Goal: Task Accomplishment & Management: Manage account settings

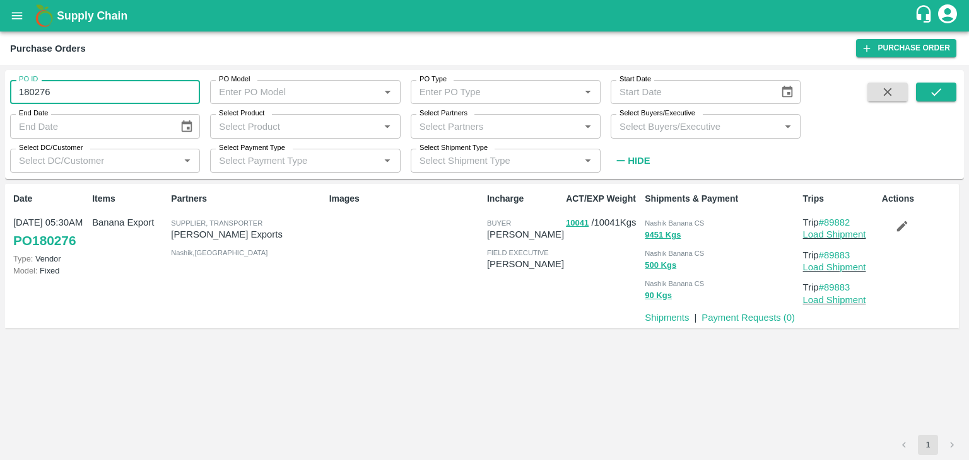
click at [72, 94] on input "180276" at bounding box center [105, 92] width 190 height 24
click at [927, 93] on button "submit" at bounding box center [936, 92] width 40 height 19
click at [932, 91] on icon "submit" at bounding box center [936, 92] width 14 height 14
click at [839, 233] on link "Load Shipment" at bounding box center [834, 235] width 63 height 10
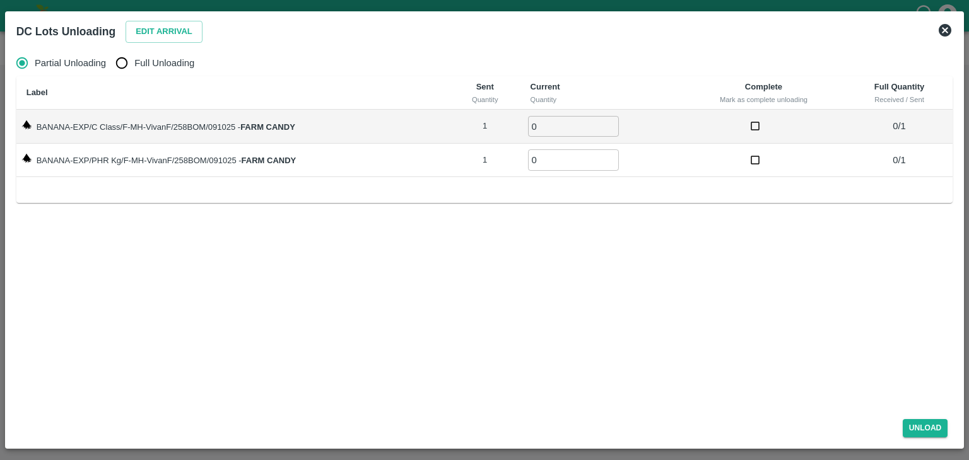
click at [946, 31] on icon at bounding box center [945, 30] width 13 height 13
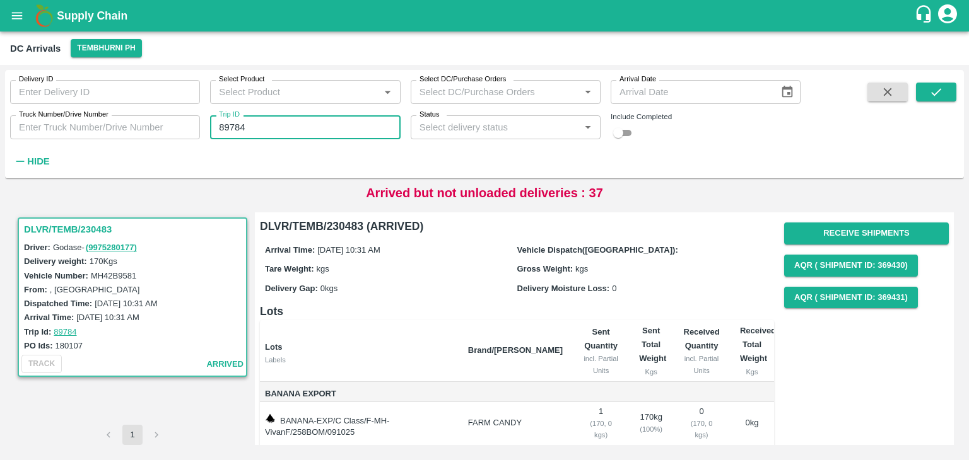
click at [286, 124] on input "89784" at bounding box center [305, 127] width 190 height 24
type input "89883"
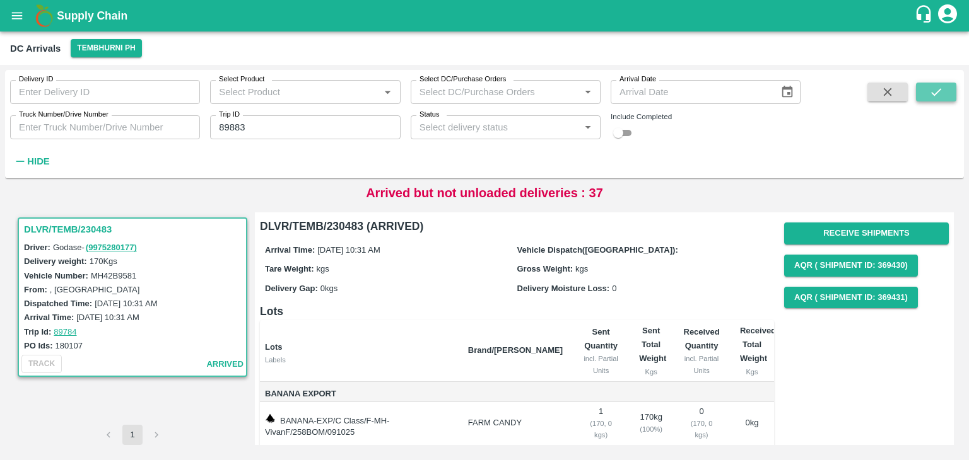
click at [949, 88] on button "submit" at bounding box center [936, 92] width 40 height 19
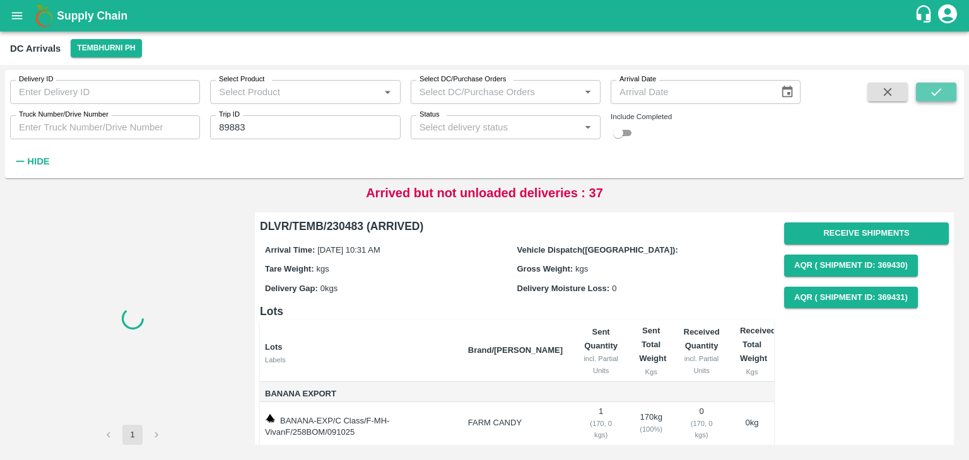
click at [949, 88] on button "submit" at bounding box center [936, 92] width 40 height 19
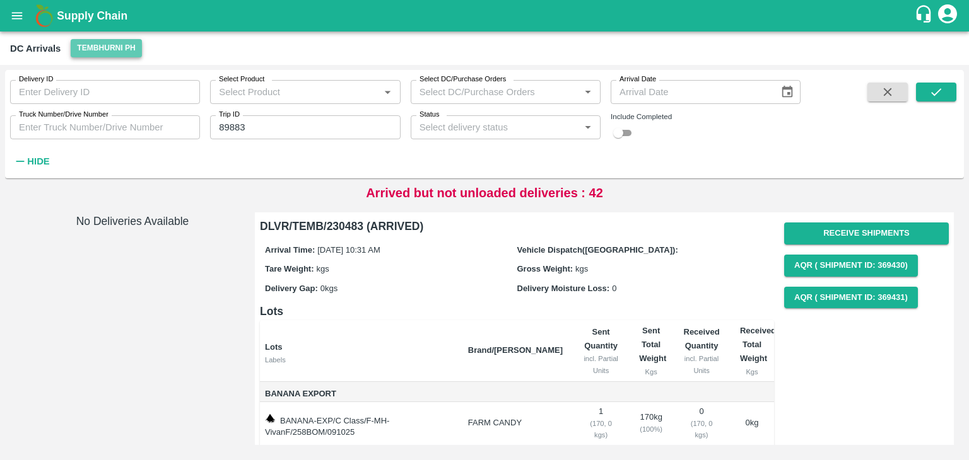
click at [91, 52] on button "Tembhurni PH" at bounding box center [106, 48] width 71 height 18
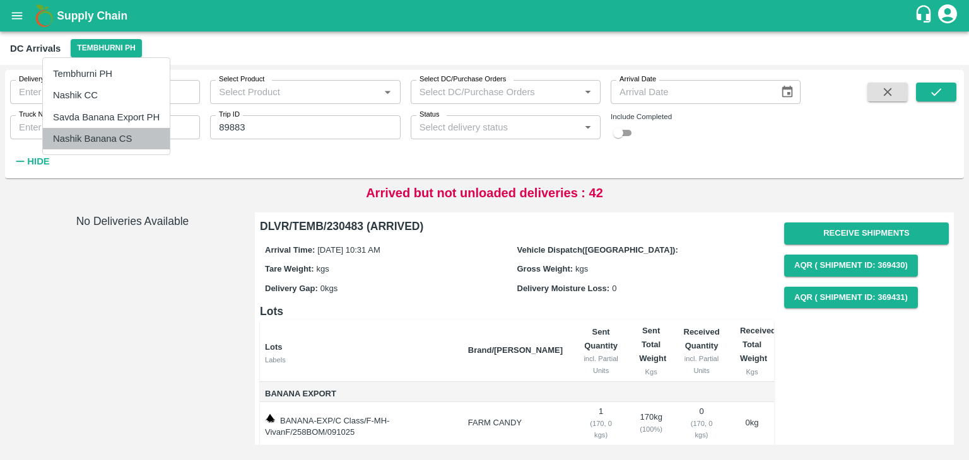
click at [122, 141] on li "Nashik Banana CS" at bounding box center [106, 138] width 127 height 21
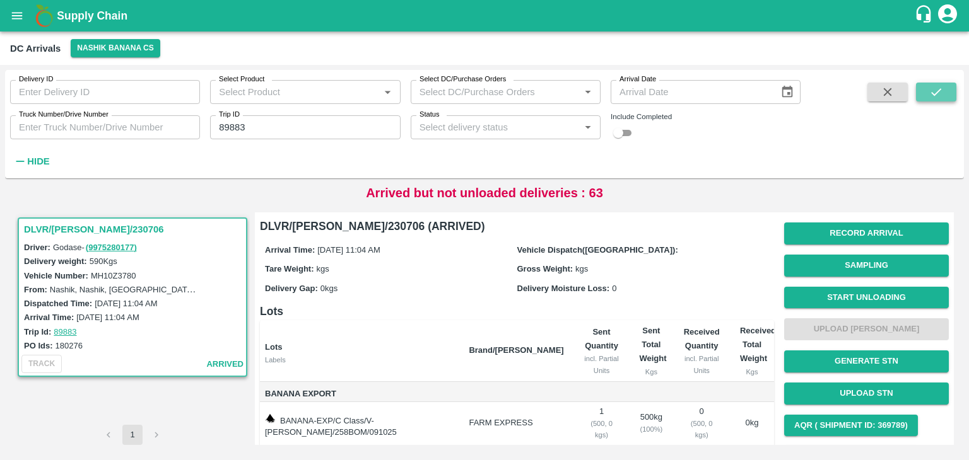
click at [941, 95] on icon "submit" at bounding box center [936, 92] width 14 height 14
click at [878, 296] on button "Start Unloading" at bounding box center [866, 298] width 165 height 22
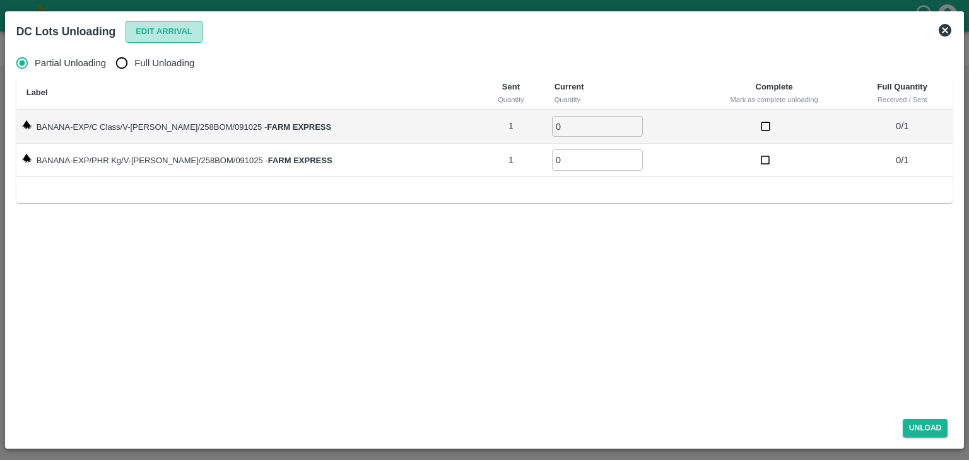
click at [166, 33] on button "Edit Arrival" at bounding box center [164, 32] width 77 height 22
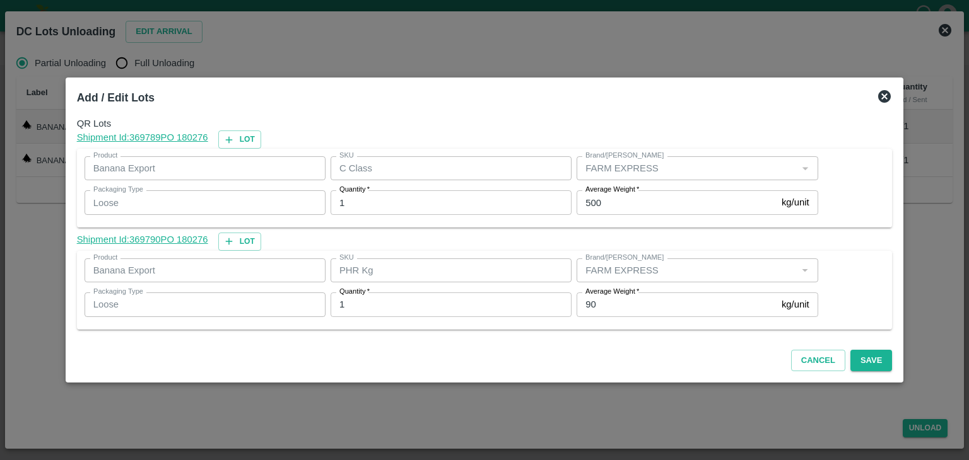
click at [629, 312] on input "90" at bounding box center [677, 305] width 200 height 24
type input "9"
type input "1"
click at [870, 372] on div "Cancel Save" at bounding box center [485, 358] width 826 height 37
click at [867, 361] on button "Save" at bounding box center [871, 361] width 42 height 22
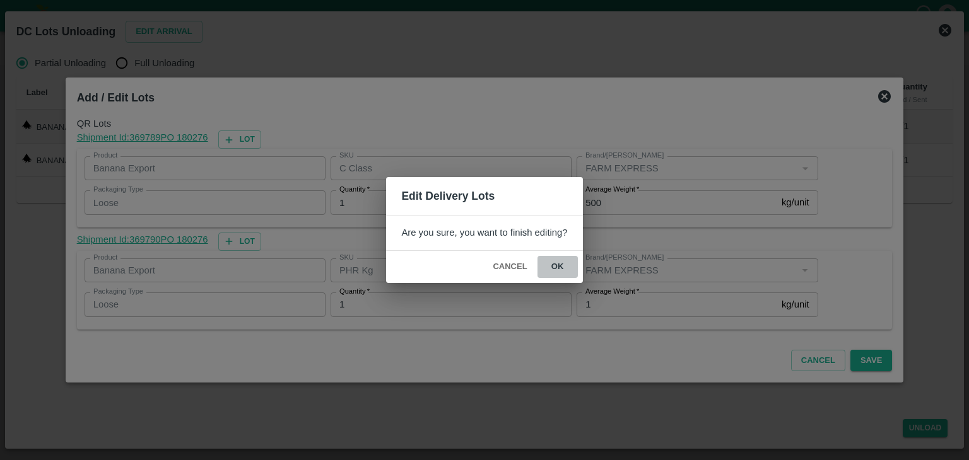
click at [553, 273] on button "ok" at bounding box center [557, 267] width 40 height 22
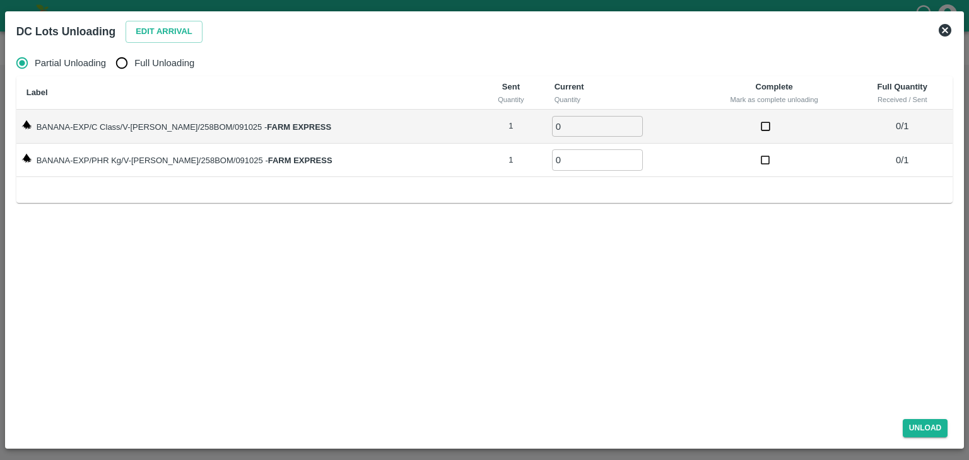
click at [946, 31] on icon at bounding box center [945, 30] width 13 height 13
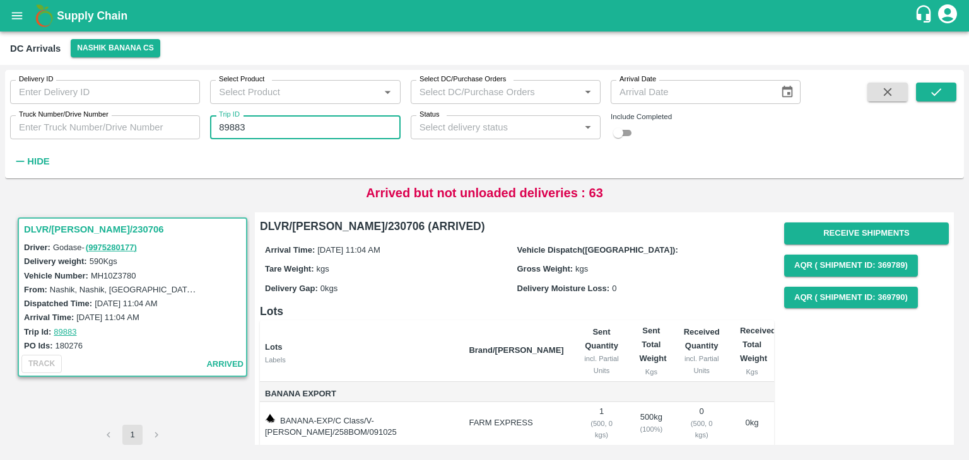
click at [264, 134] on input "89883" at bounding box center [305, 127] width 190 height 24
click at [273, 134] on input "898" at bounding box center [305, 127] width 190 height 24
type input "89862"
click at [949, 90] on button "submit" at bounding box center [936, 92] width 40 height 19
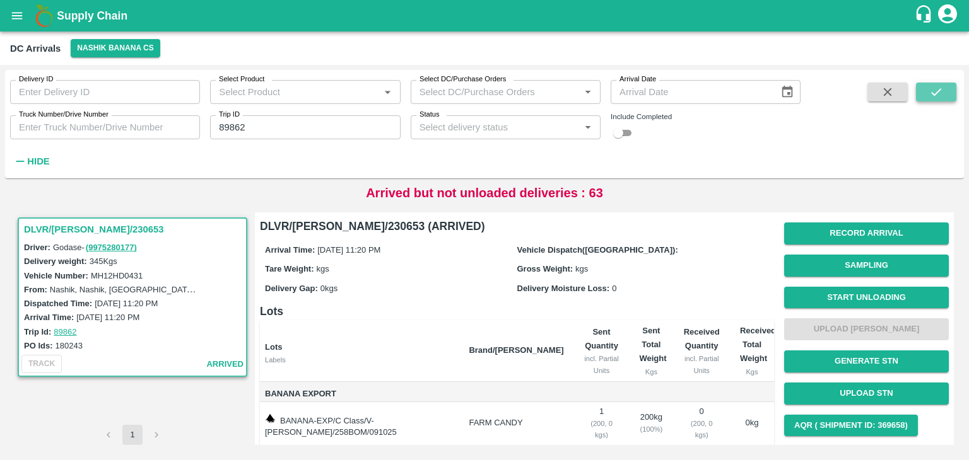
click at [949, 90] on button "submit" at bounding box center [936, 92] width 40 height 19
click at [841, 300] on button "Start Unloading" at bounding box center [866, 298] width 165 height 22
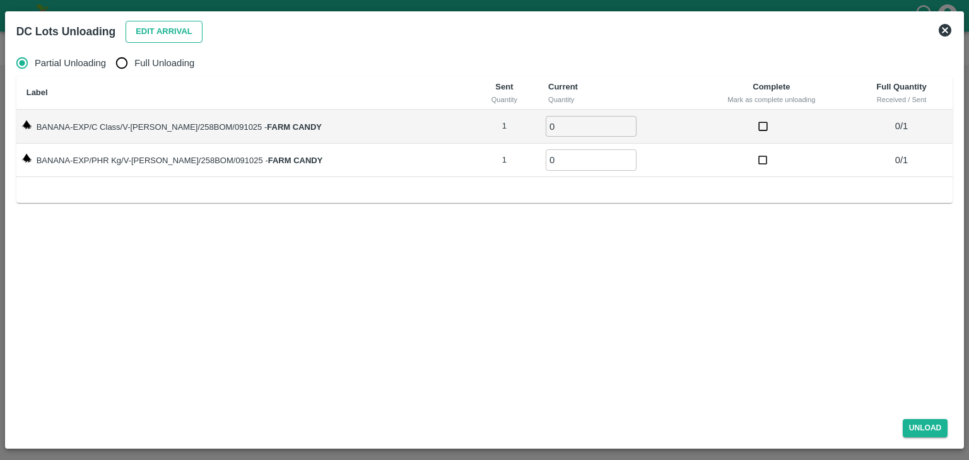
click at [161, 33] on button "Edit Arrival" at bounding box center [164, 32] width 77 height 22
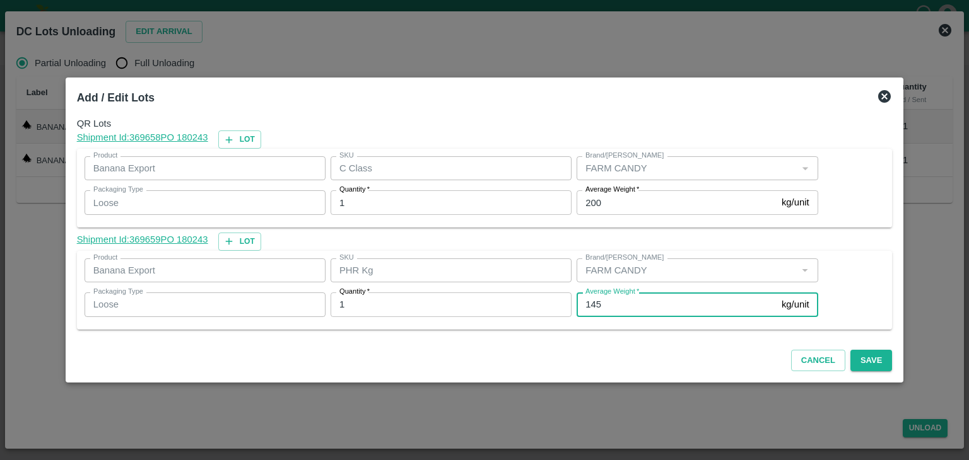
click at [616, 312] on input "145" at bounding box center [677, 305] width 200 height 24
type input "1"
click at [610, 303] on input "1" at bounding box center [677, 305] width 200 height 24
type input "81"
click at [850, 357] on button "Save" at bounding box center [871, 361] width 42 height 22
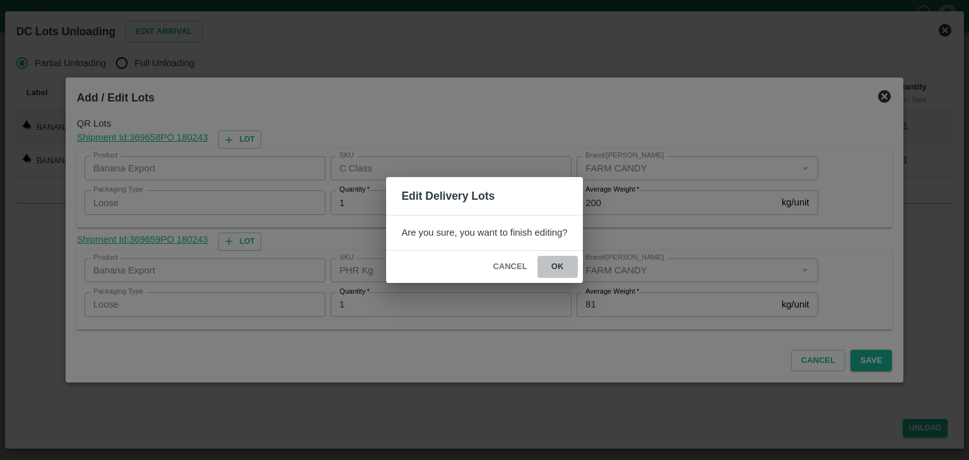
click at [551, 264] on button "ok" at bounding box center [557, 267] width 40 height 22
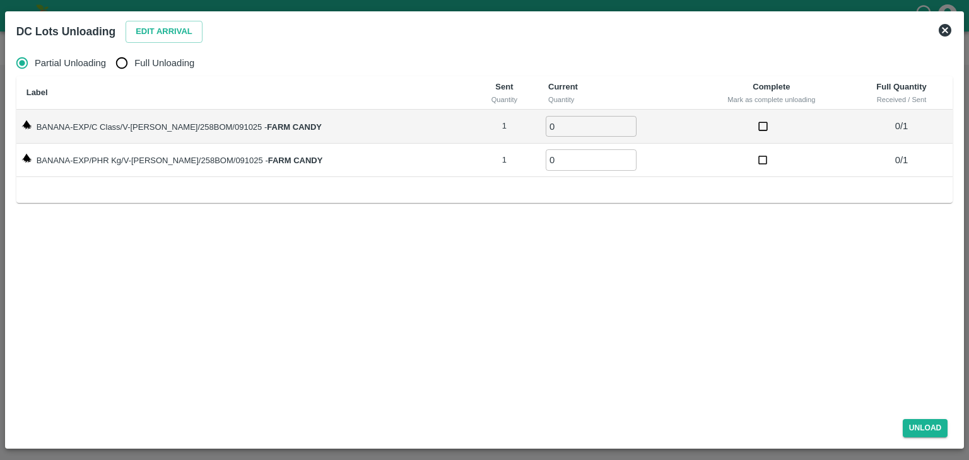
click at [944, 26] on icon at bounding box center [945, 30] width 13 height 13
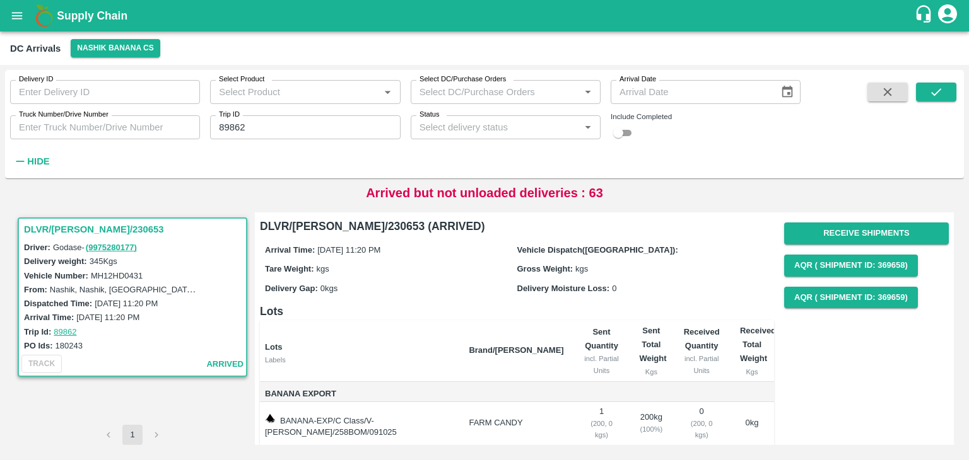
click at [293, 131] on input "89862" at bounding box center [305, 127] width 190 height 24
type input "89888"
click at [937, 98] on icon "submit" at bounding box center [936, 92] width 14 height 14
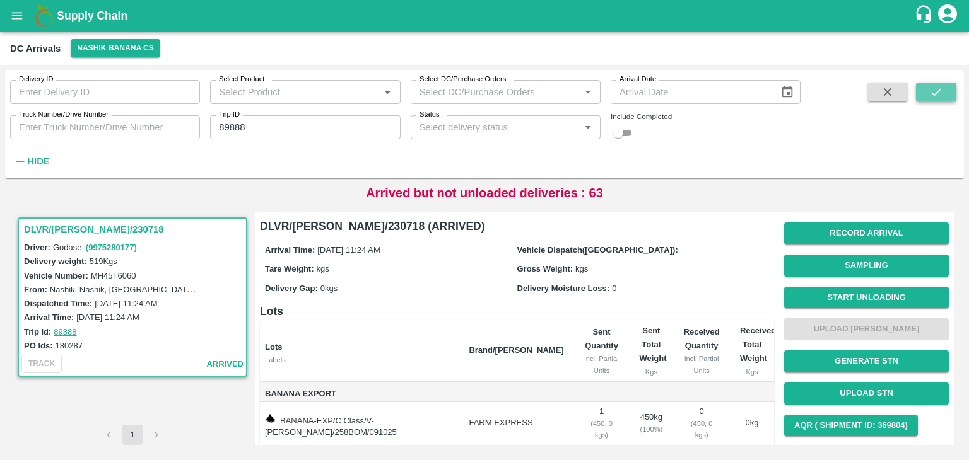
click at [937, 98] on icon "submit" at bounding box center [936, 92] width 14 height 14
click at [872, 295] on button "Start Unloading" at bounding box center [866, 298] width 165 height 22
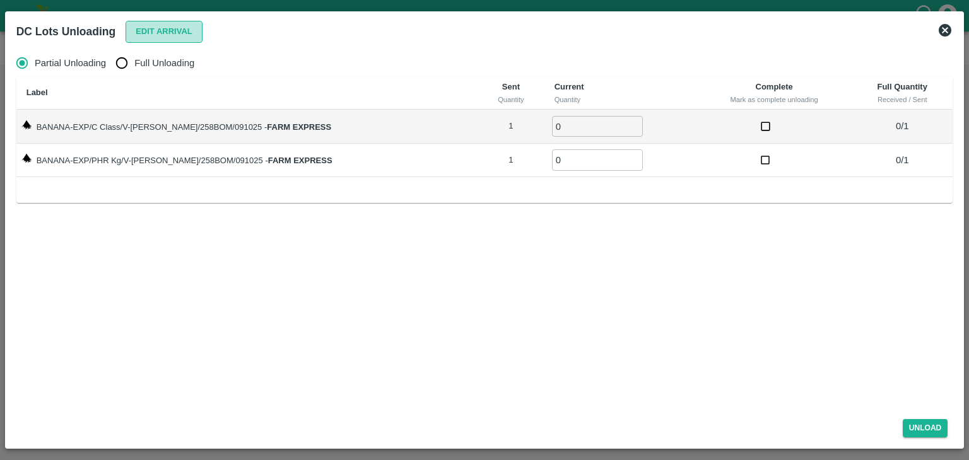
click at [151, 31] on button "Edit Arrival" at bounding box center [164, 32] width 77 height 22
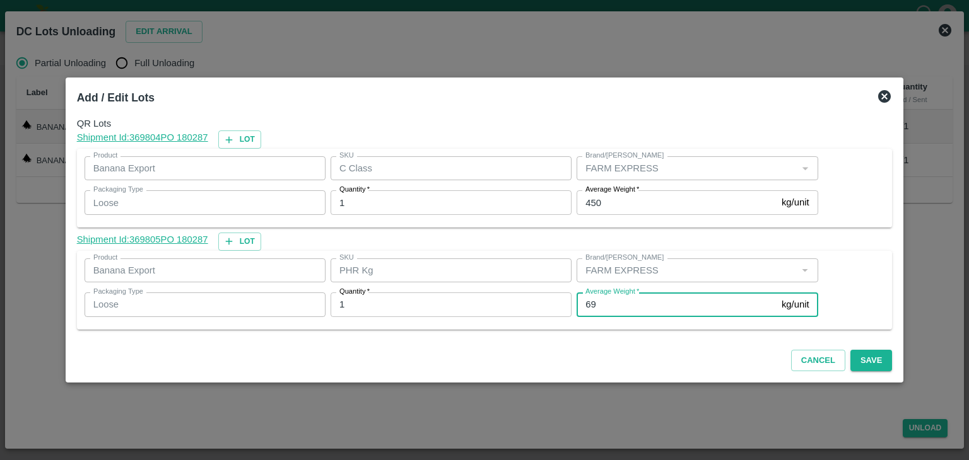
click at [635, 310] on input "69" at bounding box center [677, 305] width 200 height 24
type input "6"
type input "1"
click at [861, 354] on button "Save" at bounding box center [871, 361] width 42 height 22
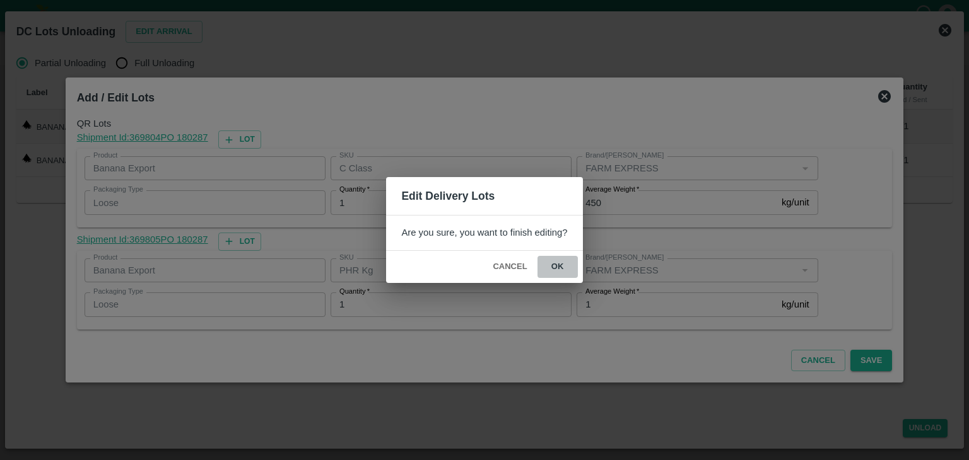
click at [558, 258] on button "ok" at bounding box center [557, 267] width 40 height 22
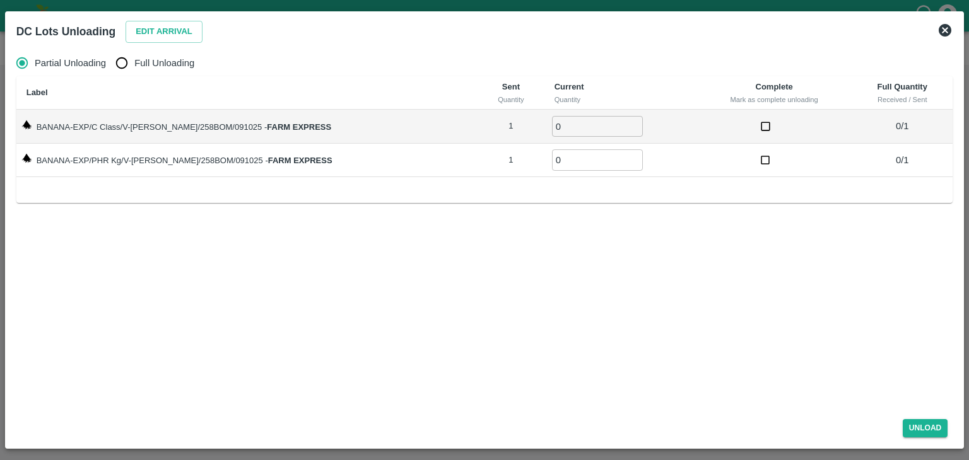
click at [936, 30] on div "DC Lots Unloading Edit Arrival" at bounding box center [484, 32] width 947 height 28
click at [941, 30] on icon at bounding box center [945, 30] width 13 height 13
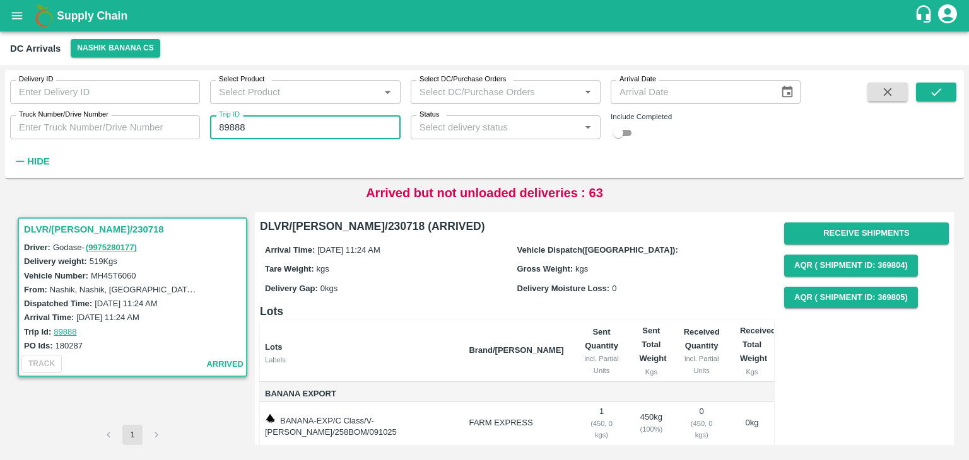
click at [327, 130] on input "89888" at bounding box center [305, 127] width 190 height 24
type input "89823"
click at [960, 86] on div "Delivery ID Delivery ID Select Product Select Product   * Select DC/Purchase Or…" at bounding box center [484, 124] width 959 height 98
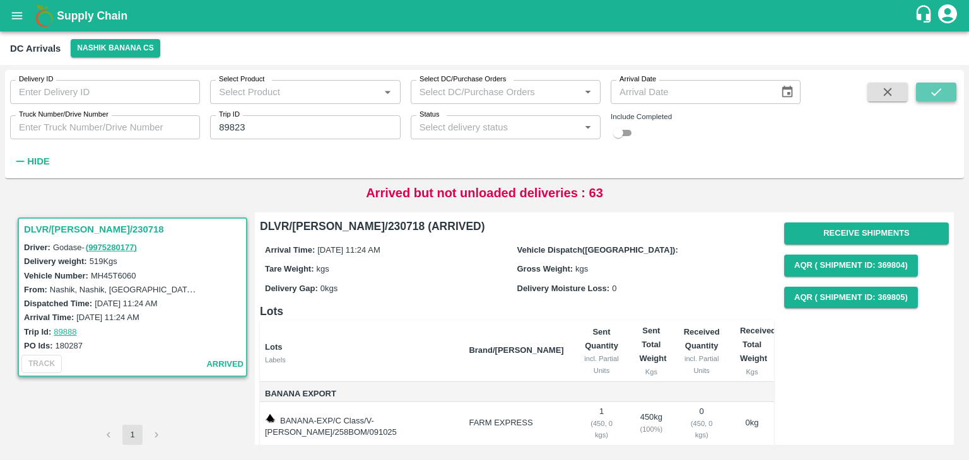
click at [943, 89] on button "submit" at bounding box center [936, 92] width 40 height 19
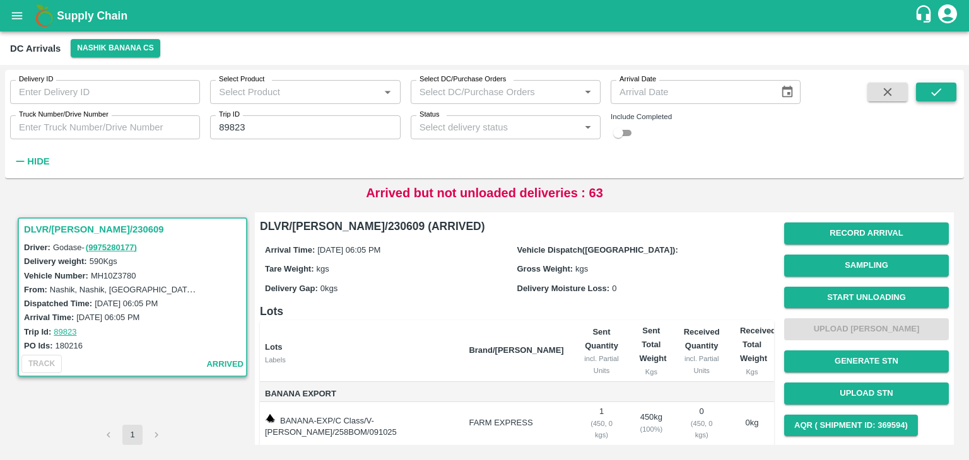
click at [943, 89] on button "submit" at bounding box center [936, 92] width 40 height 19
click at [862, 291] on button "Start Unloading" at bounding box center [866, 298] width 165 height 22
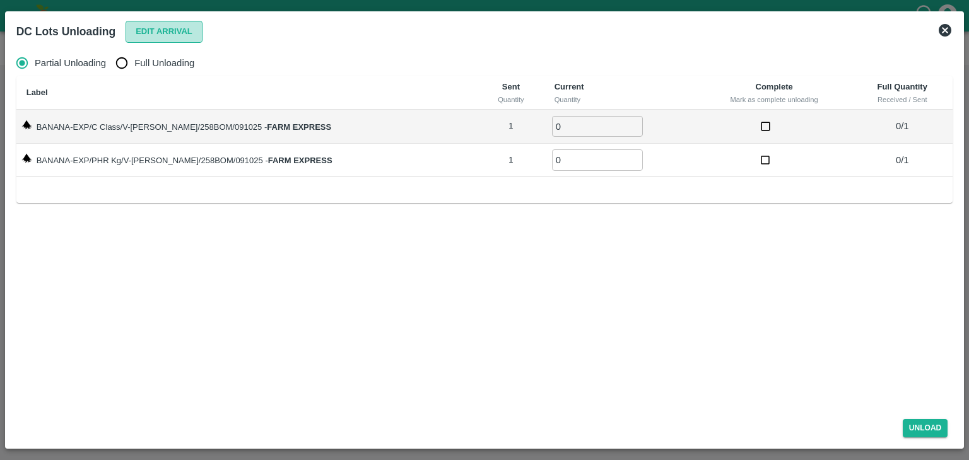
click at [161, 28] on button "Edit Arrival" at bounding box center [164, 32] width 77 height 22
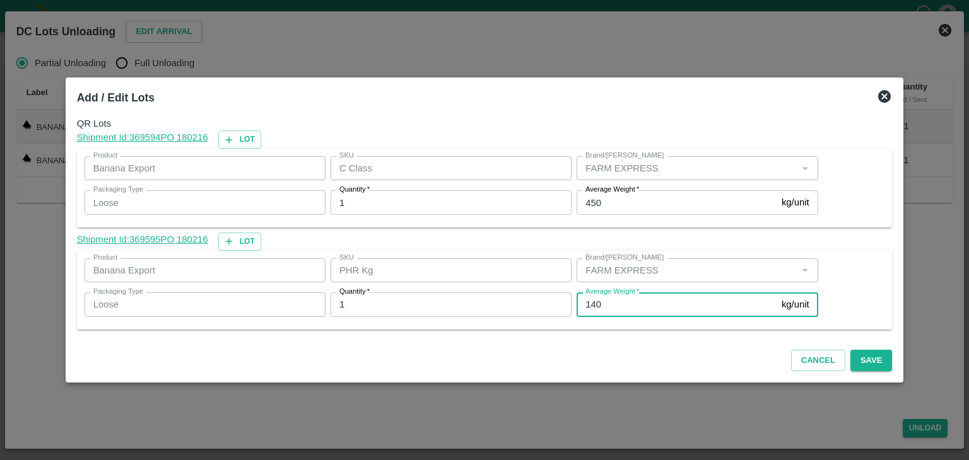
click at [606, 305] on input "140" at bounding box center [677, 305] width 200 height 24
type input "1"
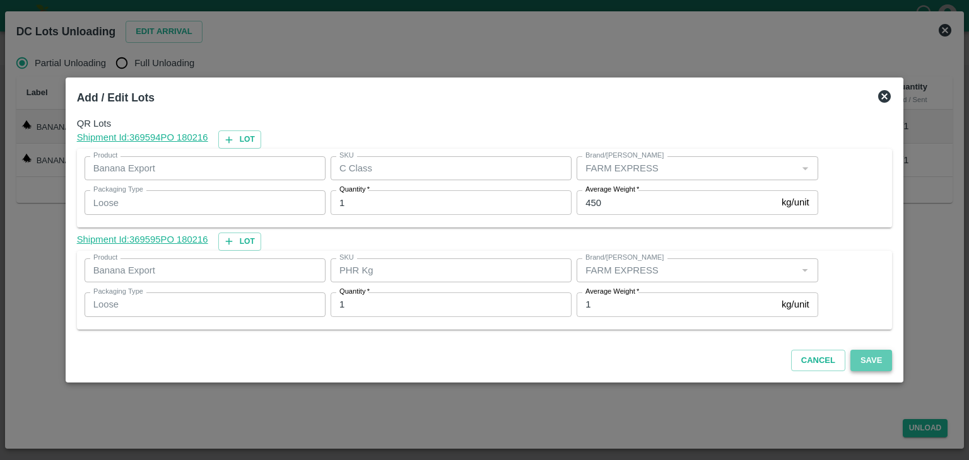
click at [859, 359] on button "Save" at bounding box center [871, 361] width 42 height 22
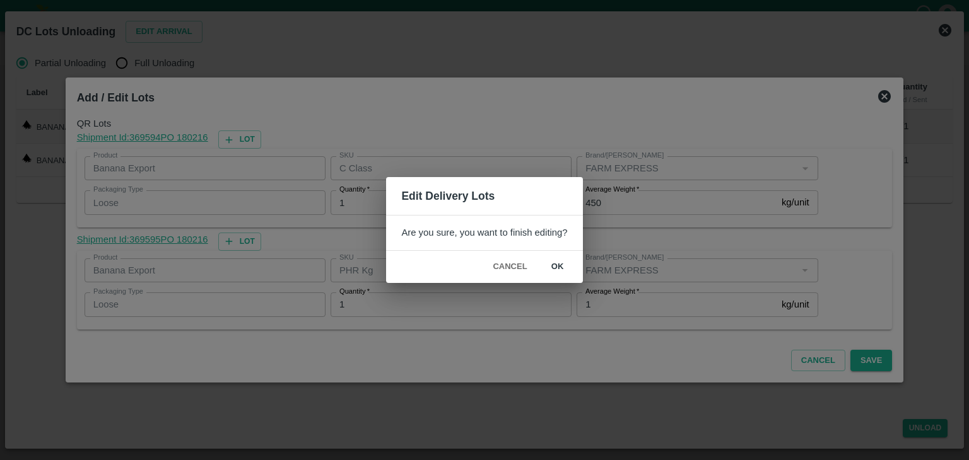
click at [573, 266] on button "ok" at bounding box center [557, 267] width 40 height 22
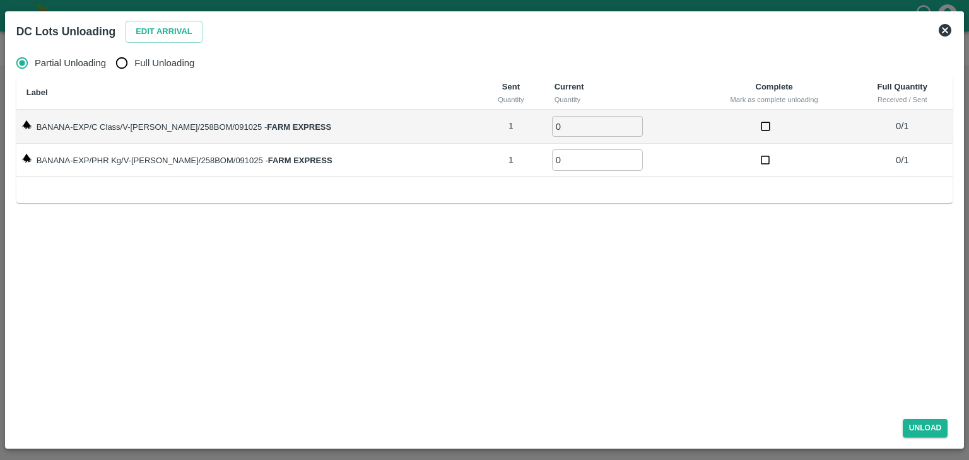
click at [949, 29] on icon at bounding box center [945, 30] width 13 height 13
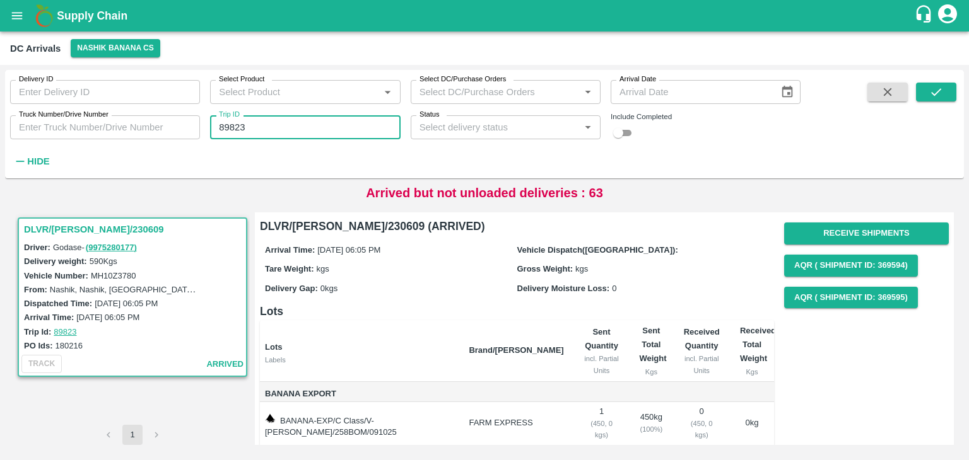
click at [267, 128] on input "89823" at bounding box center [305, 127] width 190 height 24
type input "89881"
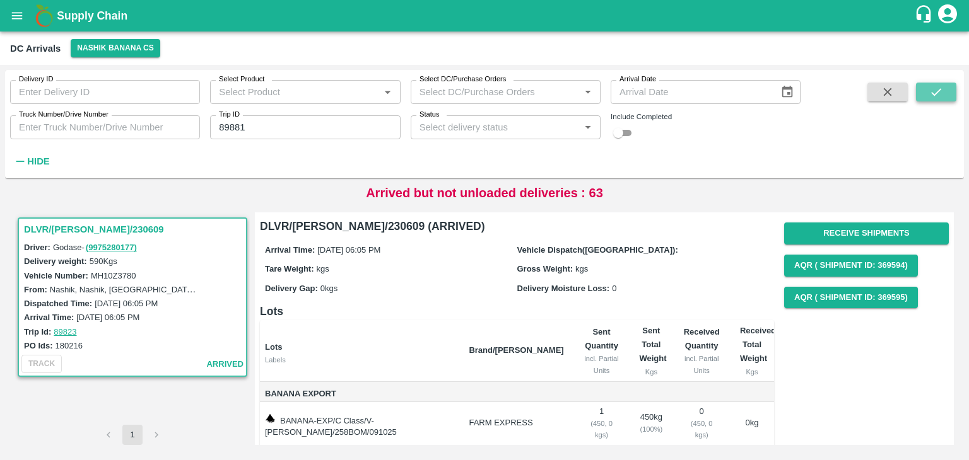
click at [938, 94] on icon "submit" at bounding box center [936, 92] width 14 height 14
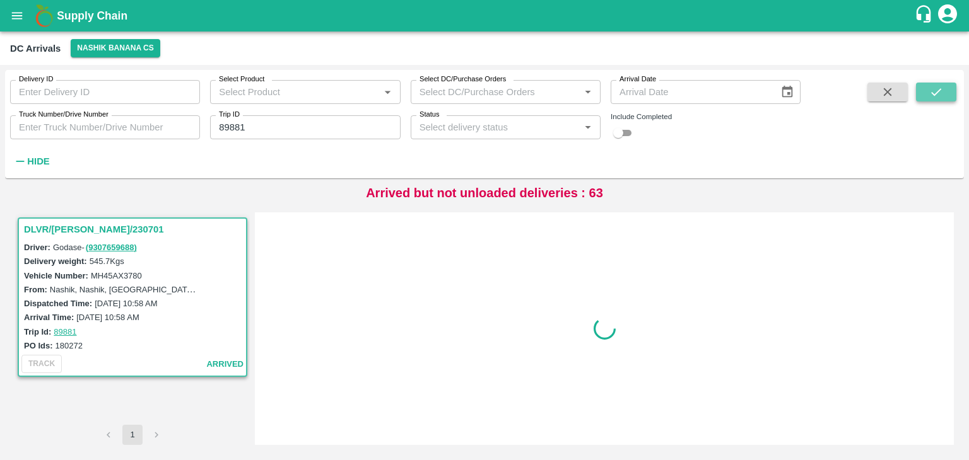
click at [938, 94] on icon "submit" at bounding box center [936, 92] width 14 height 14
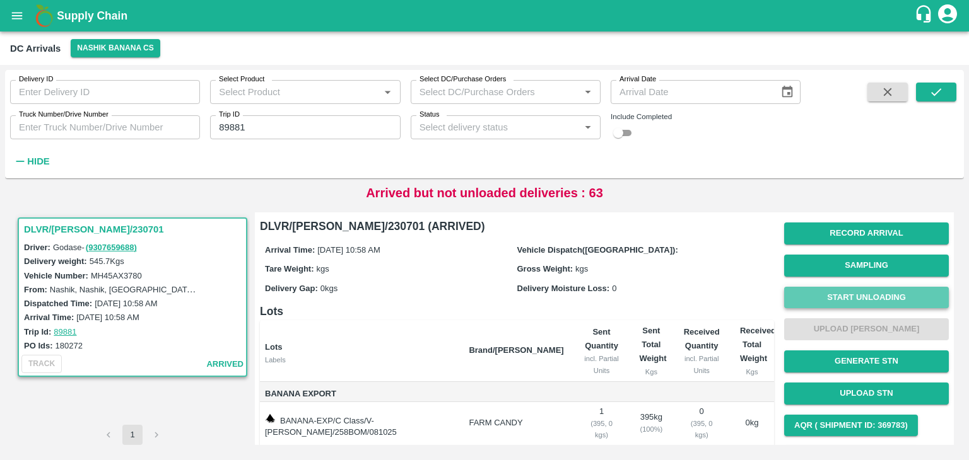
click at [849, 295] on button "Start Unloading" at bounding box center [866, 298] width 165 height 22
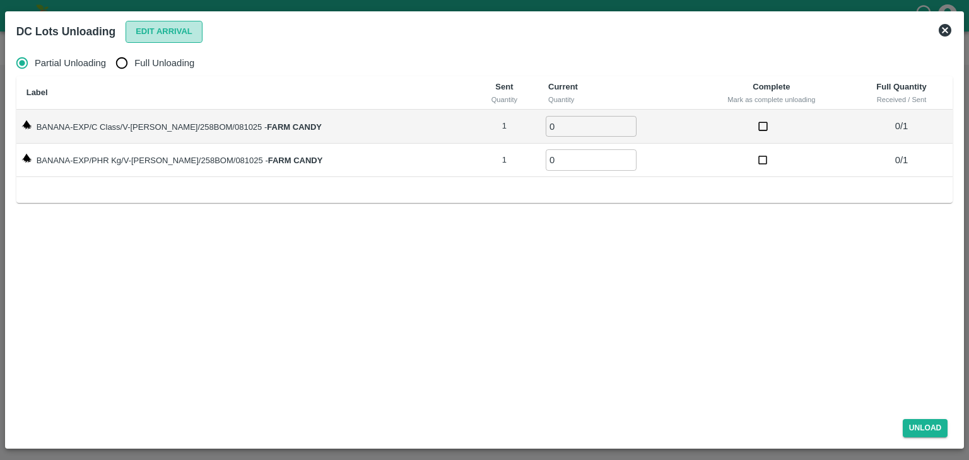
click at [161, 29] on button "Edit Arrival" at bounding box center [164, 32] width 77 height 22
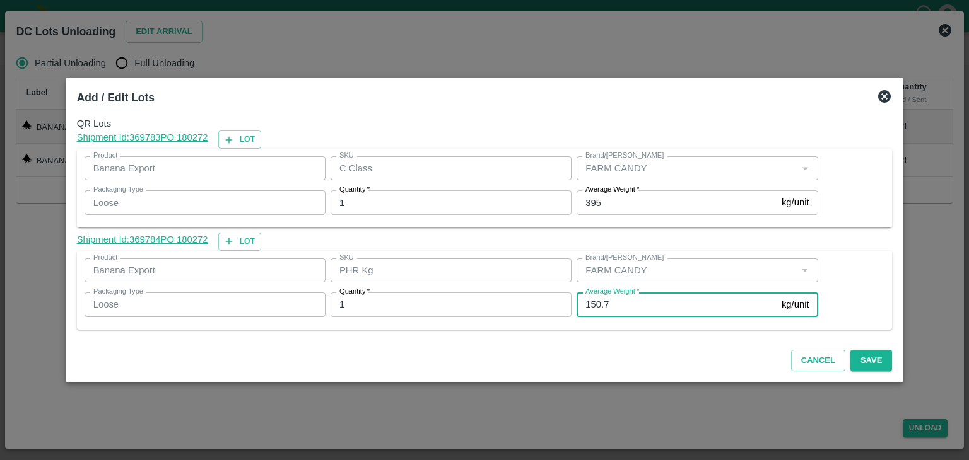
click at [631, 305] on input "150.7" at bounding box center [677, 305] width 200 height 24
type input "150"
click at [858, 364] on button "Save" at bounding box center [871, 361] width 42 height 22
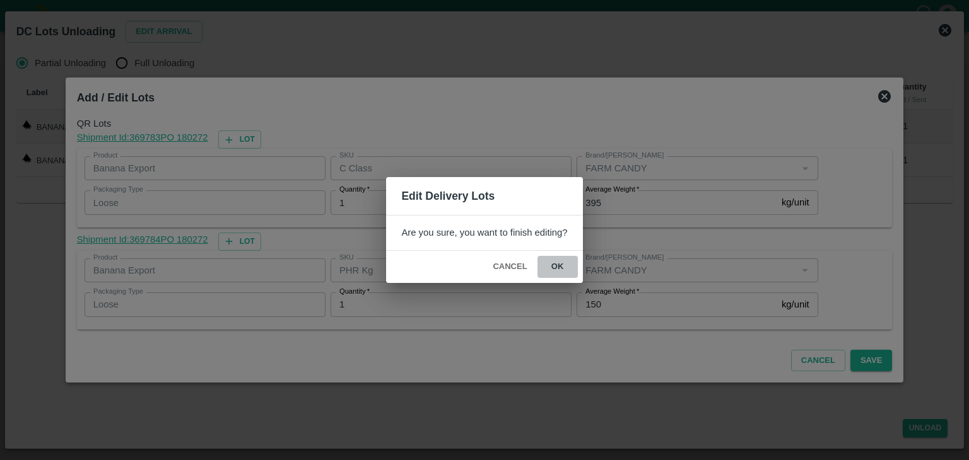
click at [564, 269] on button "ok" at bounding box center [557, 267] width 40 height 22
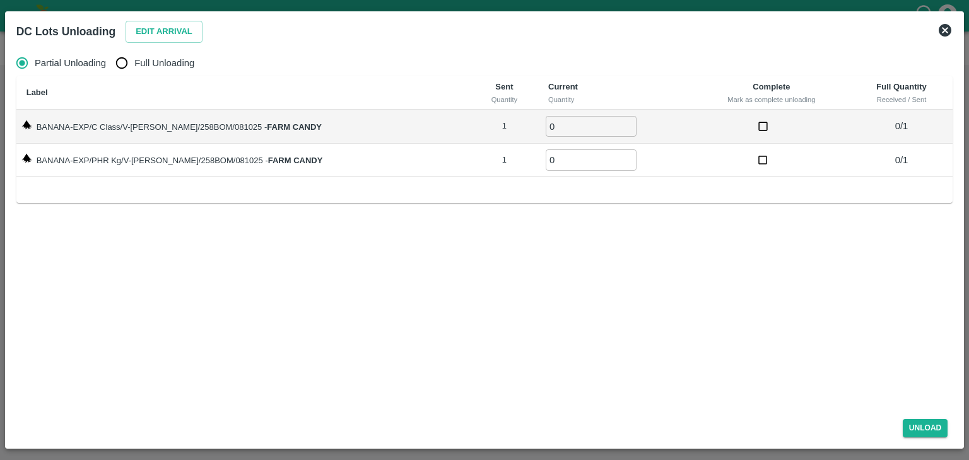
click at [945, 30] on icon at bounding box center [944, 30] width 15 height 15
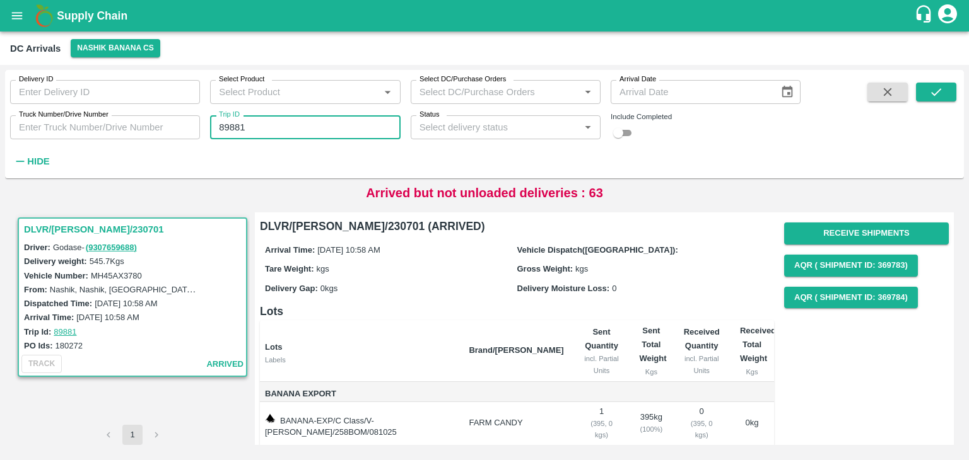
click at [260, 138] on input "89881" at bounding box center [305, 127] width 190 height 24
type input "89860"
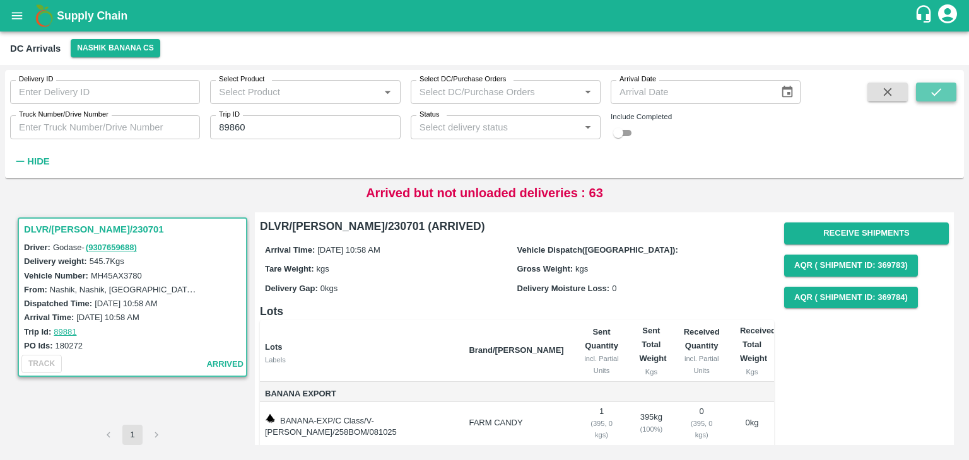
click at [951, 87] on button "submit" at bounding box center [936, 92] width 40 height 19
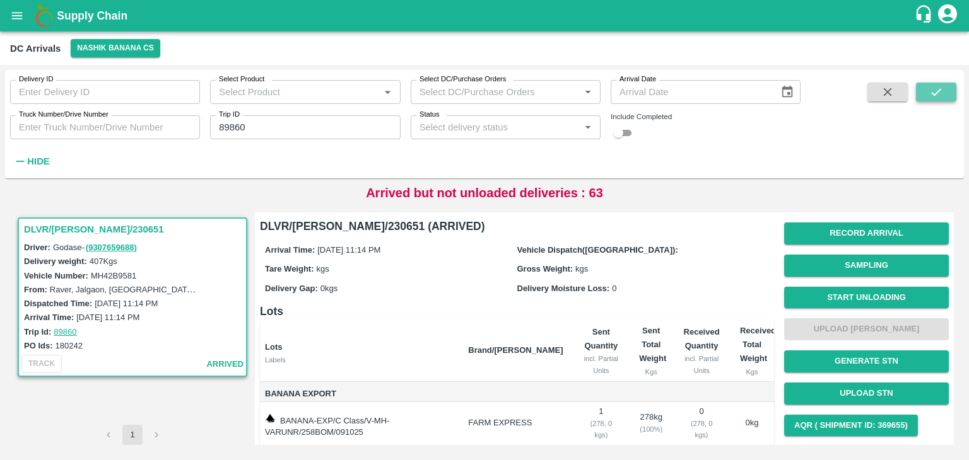
click at [951, 87] on button "submit" at bounding box center [936, 92] width 40 height 19
click at [879, 293] on button "Start Unloading" at bounding box center [866, 298] width 165 height 22
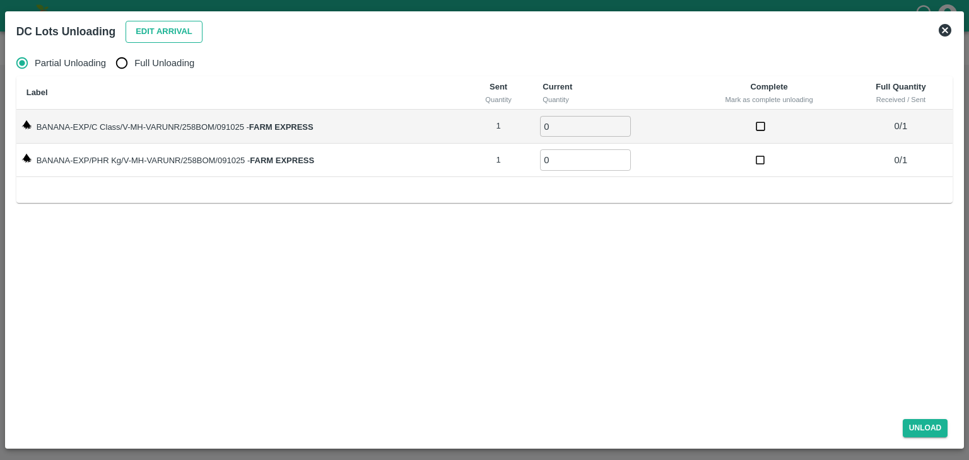
click at [155, 33] on button "Edit Arrival" at bounding box center [164, 32] width 77 height 22
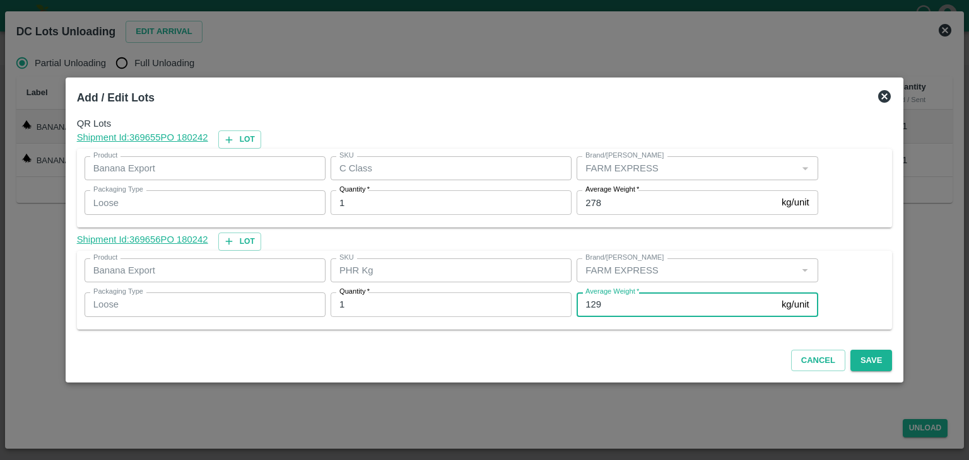
click at [624, 306] on input "129" at bounding box center [677, 305] width 200 height 24
type input "1"
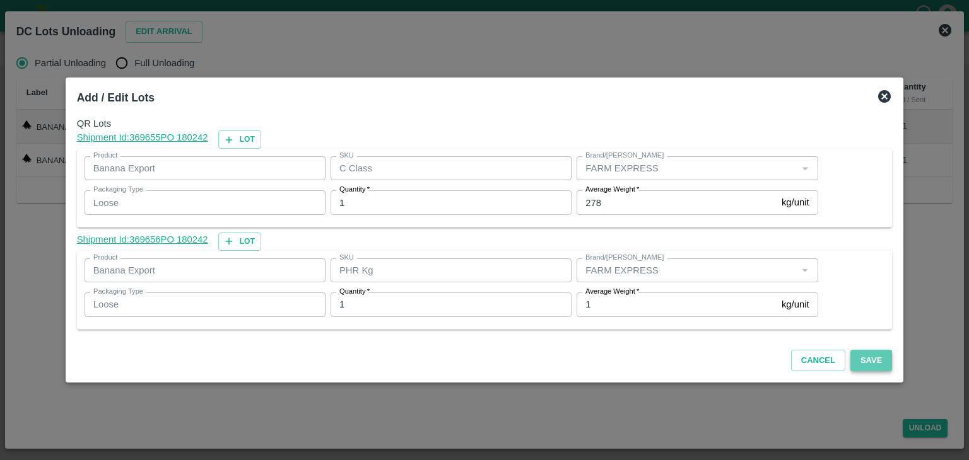
click at [855, 360] on button "Save" at bounding box center [871, 361] width 42 height 22
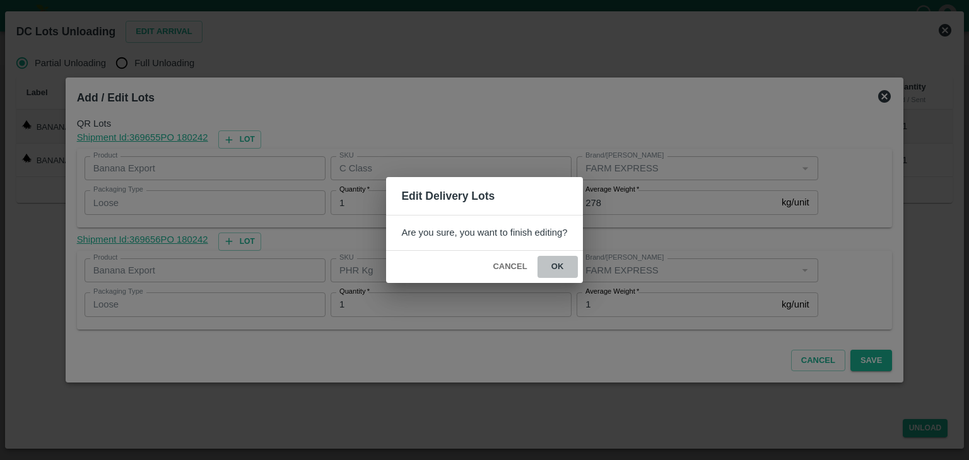
click at [546, 263] on button "ok" at bounding box center [557, 267] width 40 height 22
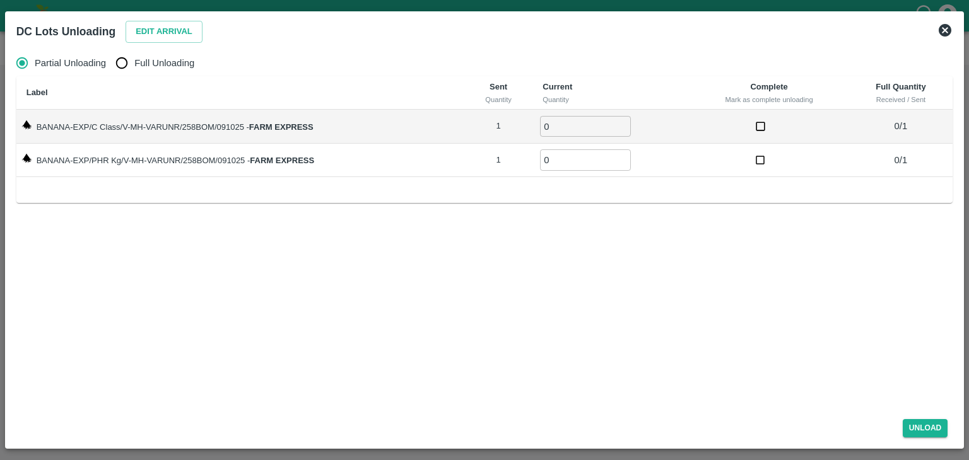
click at [936, 25] on div "DC Lots Unloading Edit Arrival" at bounding box center [484, 32] width 947 height 28
click at [947, 29] on icon at bounding box center [945, 30] width 13 height 13
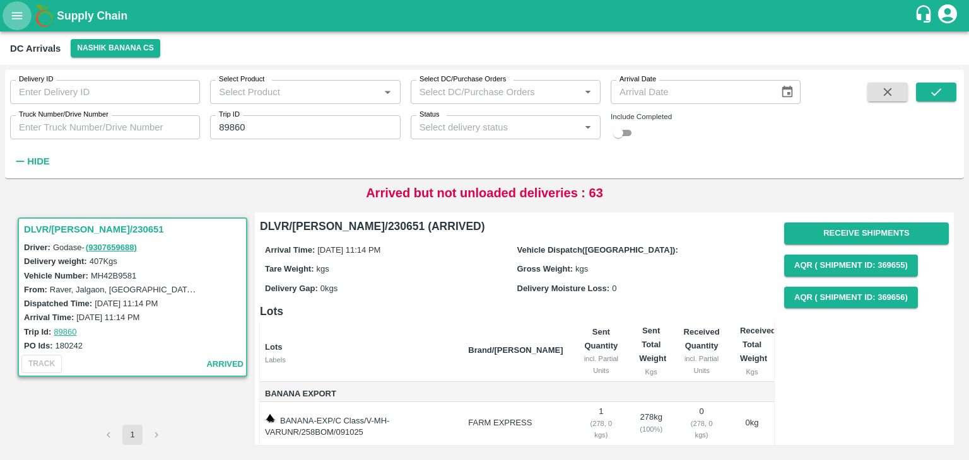
click at [23, 8] on button "open drawer" at bounding box center [17, 15] width 29 height 29
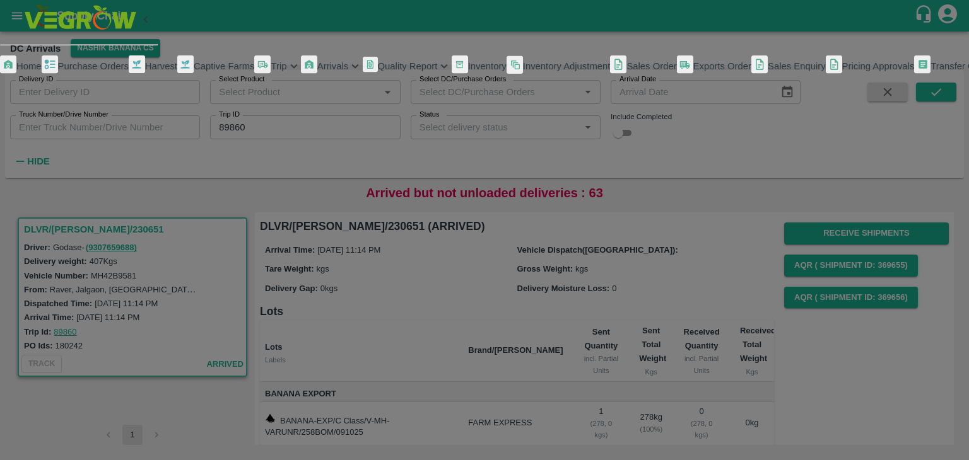
scroll to position [258, 0]
click at [104, 112] on span "My Payment Requests" at bounding box center [57, 107] width 94 height 10
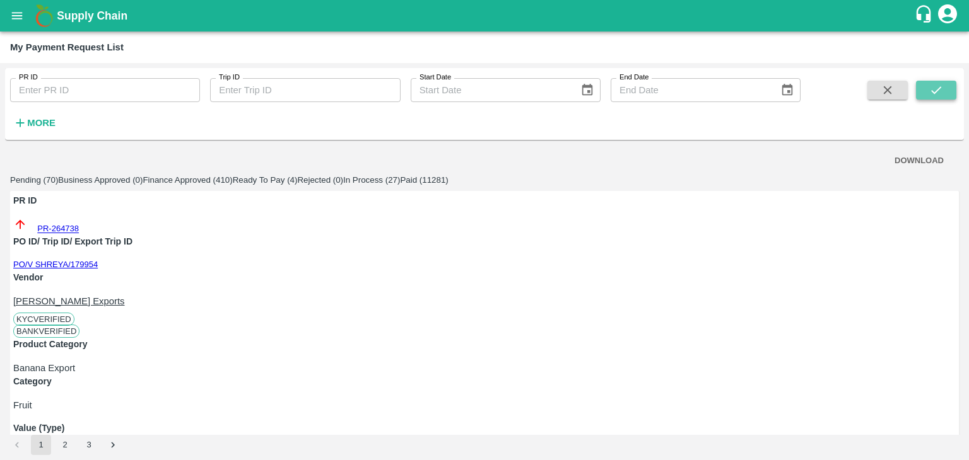
click at [936, 87] on icon "submit" at bounding box center [936, 90] width 14 height 14
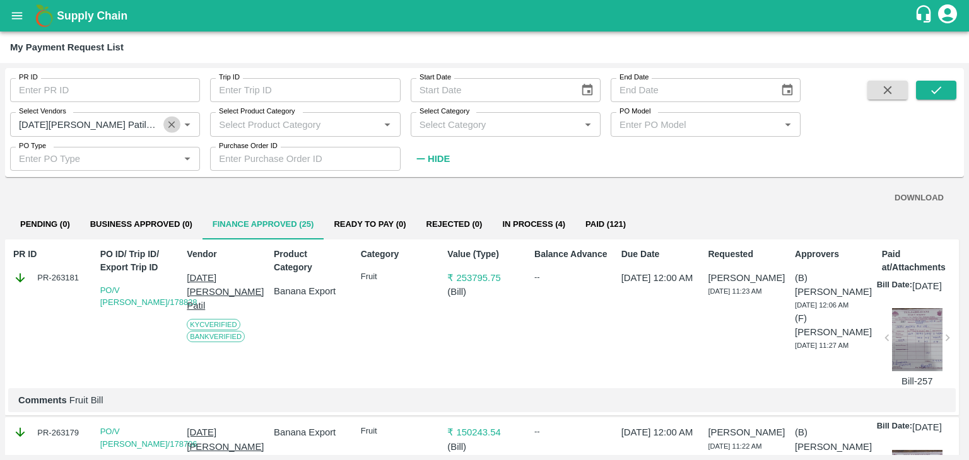
click at [164, 123] on button "Clear" at bounding box center [171, 124] width 17 height 17
click at [952, 92] on button "submit" at bounding box center [936, 90] width 40 height 19
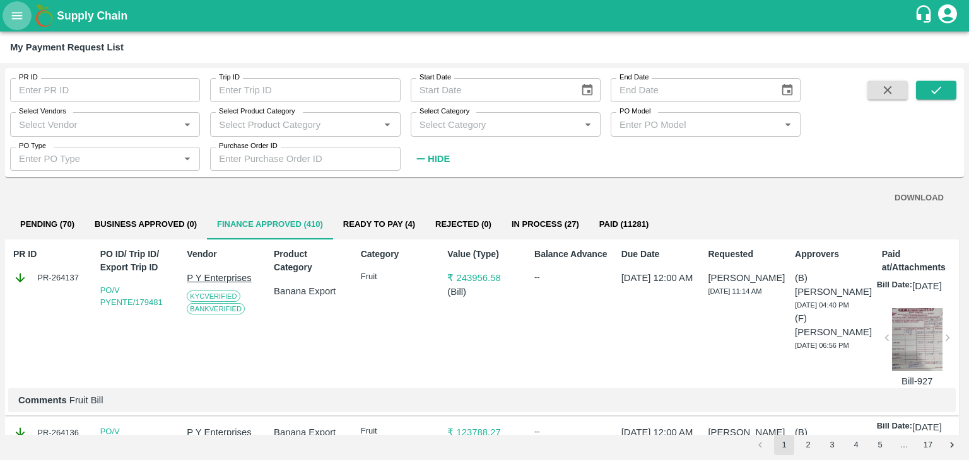
click at [17, 21] on icon "open drawer" at bounding box center [17, 16] width 14 height 14
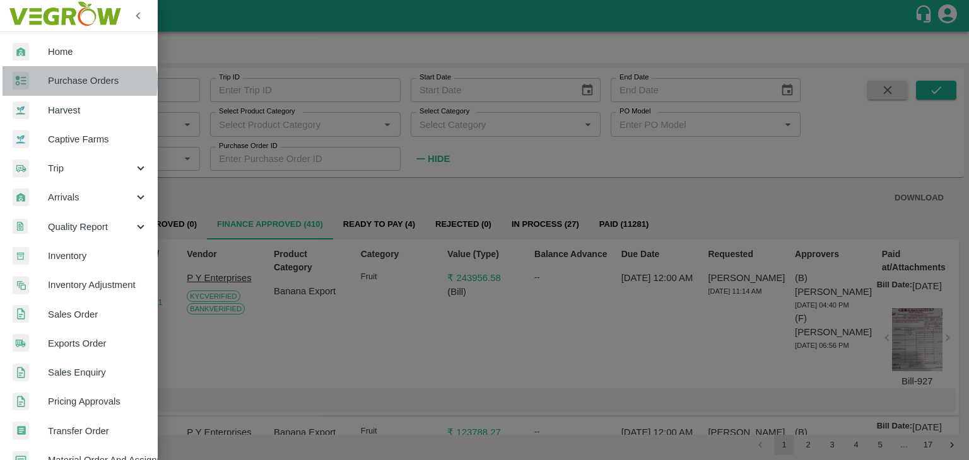
click at [73, 82] on span "Purchase Orders" at bounding box center [98, 81] width 100 height 14
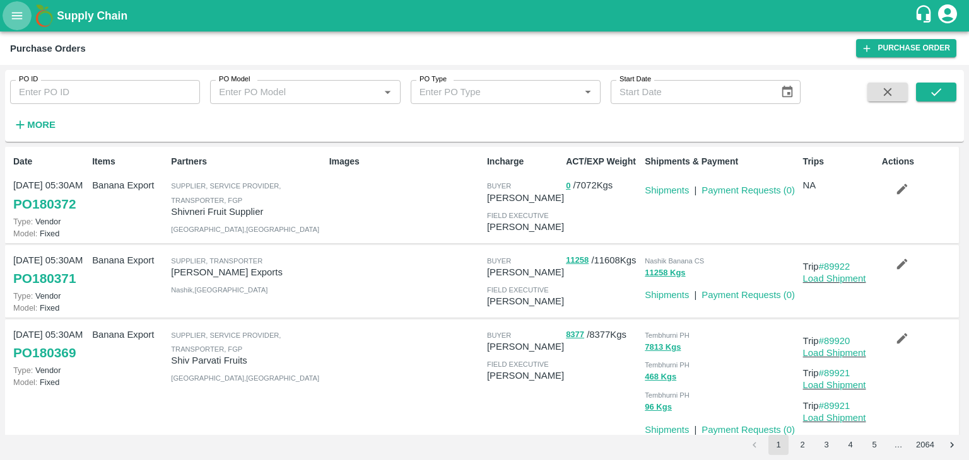
click at [20, 13] on icon "open drawer" at bounding box center [17, 15] width 11 height 7
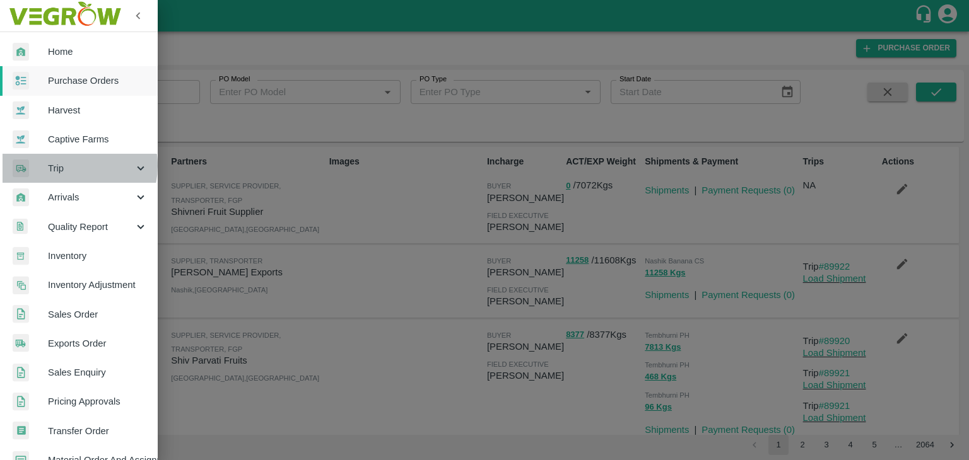
click at [70, 166] on span "Trip" at bounding box center [91, 168] width 86 height 14
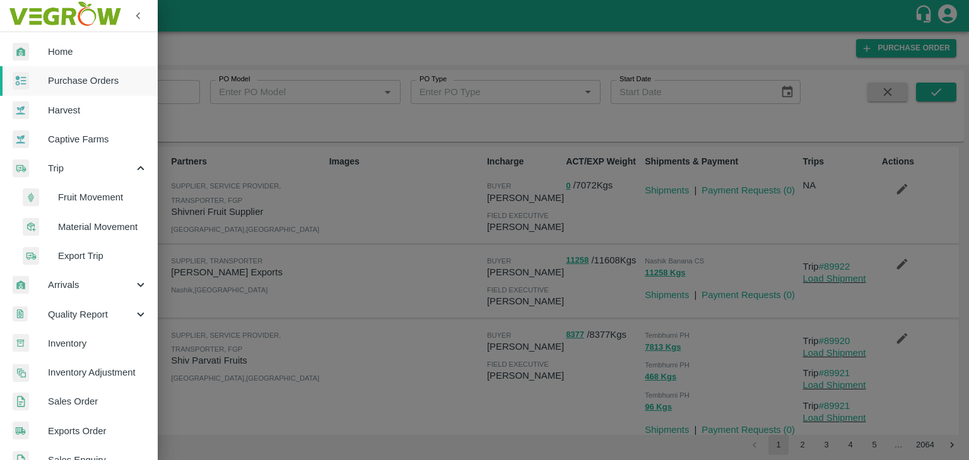
click at [88, 192] on span "Fruit Movement" at bounding box center [103, 197] width 90 height 14
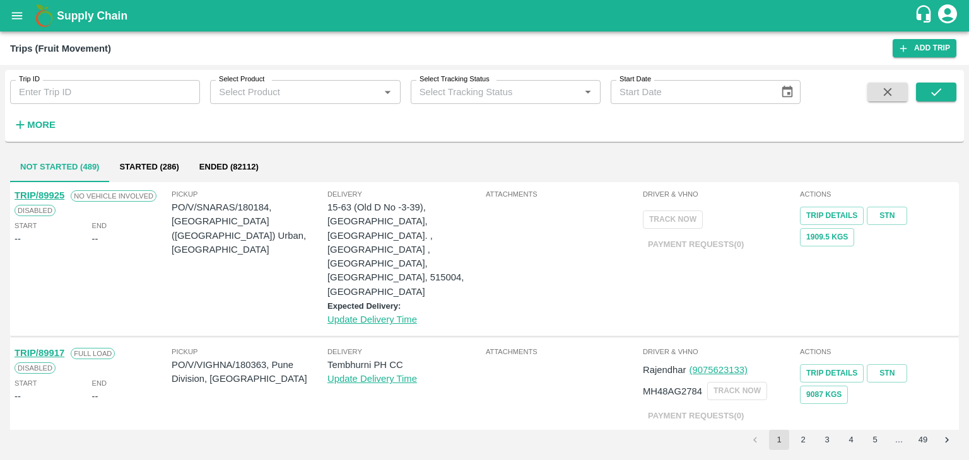
click at [153, 83] on input "Trip ID" at bounding box center [105, 92] width 190 height 24
type input "89883"
click at [944, 88] on button "submit" at bounding box center [936, 92] width 40 height 19
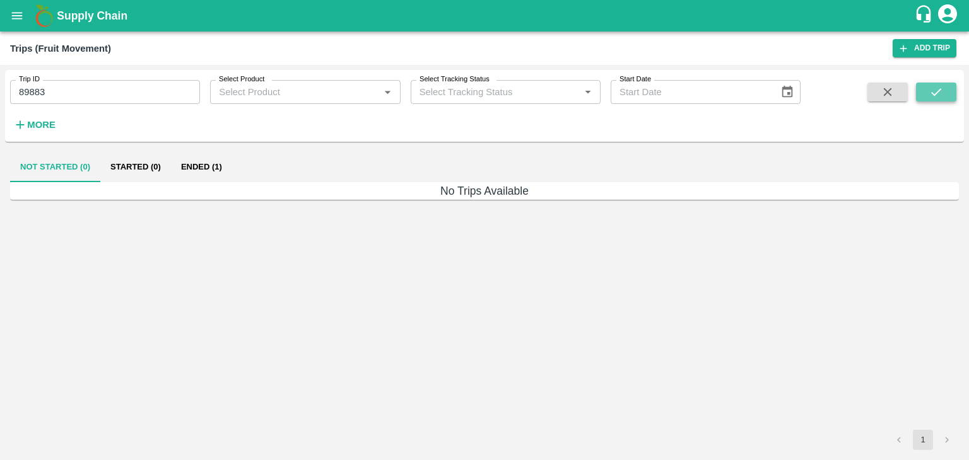
click at [944, 88] on button "submit" at bounding box center [936, 92] width 40 height 19
click at [221, 170] on button "Ended (1)" at bounding box center [201, 167] width 61 height 30
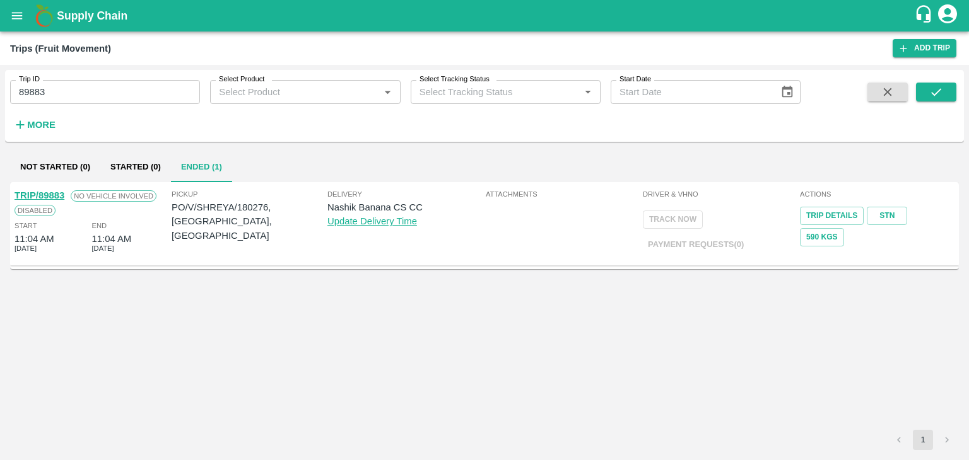
click at [45, 195] on link "TRIP/89883" at bounding box center [40, 195] width 50 height 10
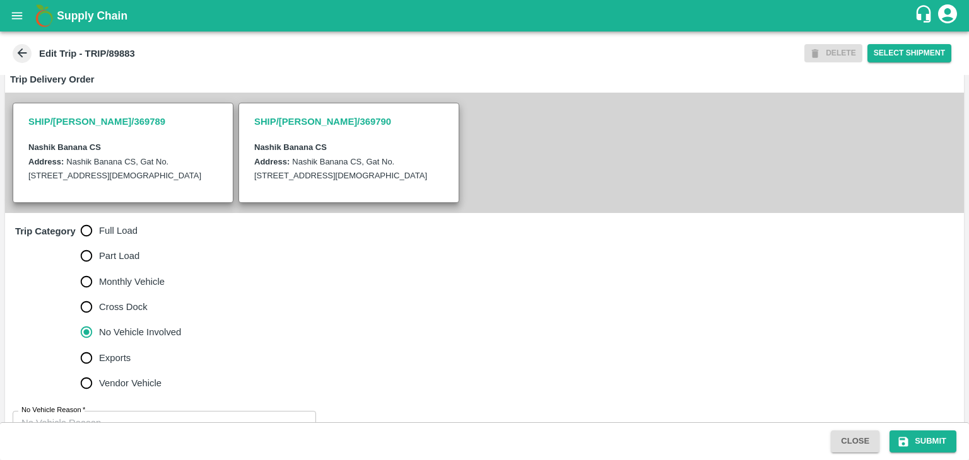
scroll to position [260, 0]
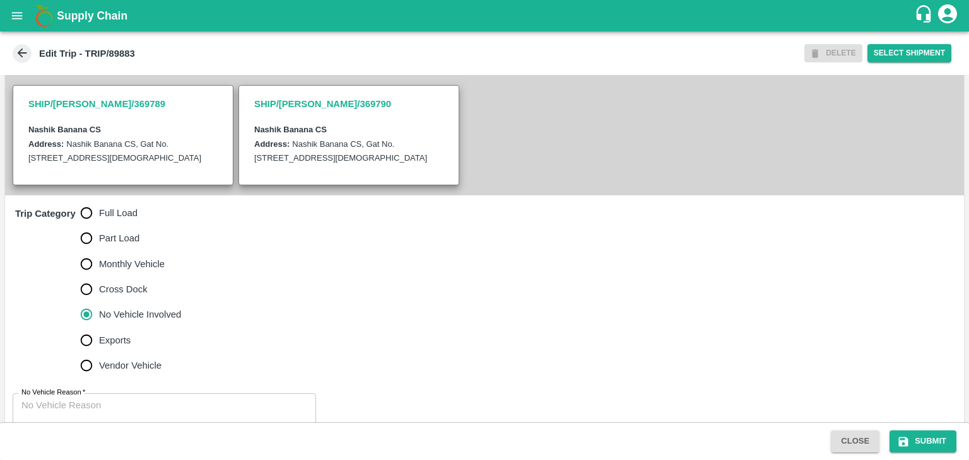
click at [121, 220] on span "Full Load" at bounding box center [118, 213] width 38 height 14
click at [99, 223] on input "Full Load" at bounding box center [86, 213] width 25 height 25
radio input "true"
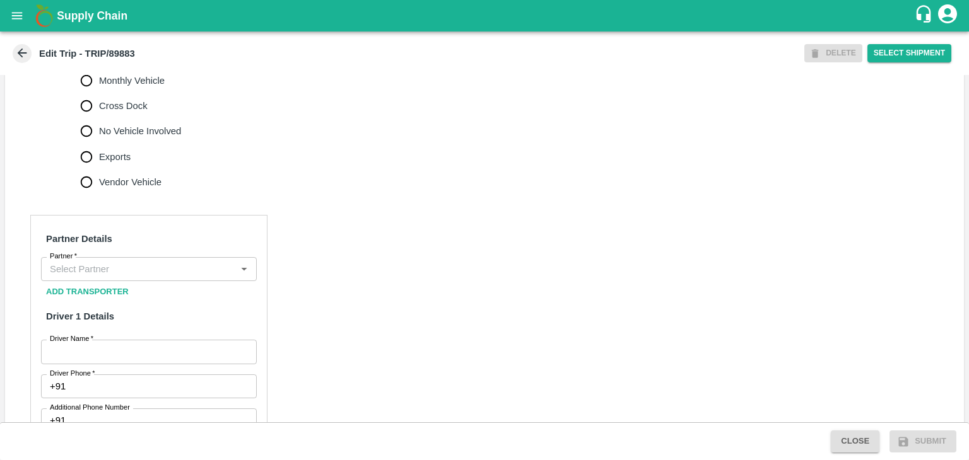
scroll to position [448, 0]
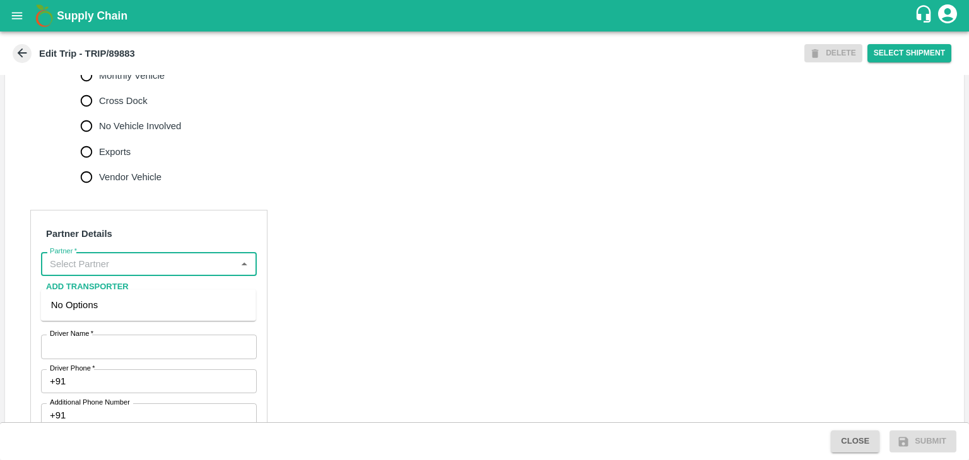
click at [127, 272] on input "Partner   *" at bounding box center [138, 264] width 187 height 16
click at [108, 316] on div "Nitin Rasal ( Bhairavnath Transport )-Deulgaon, Pune-9860466997(Transporter)" at bounding box center [148, 319] width 195 height 42
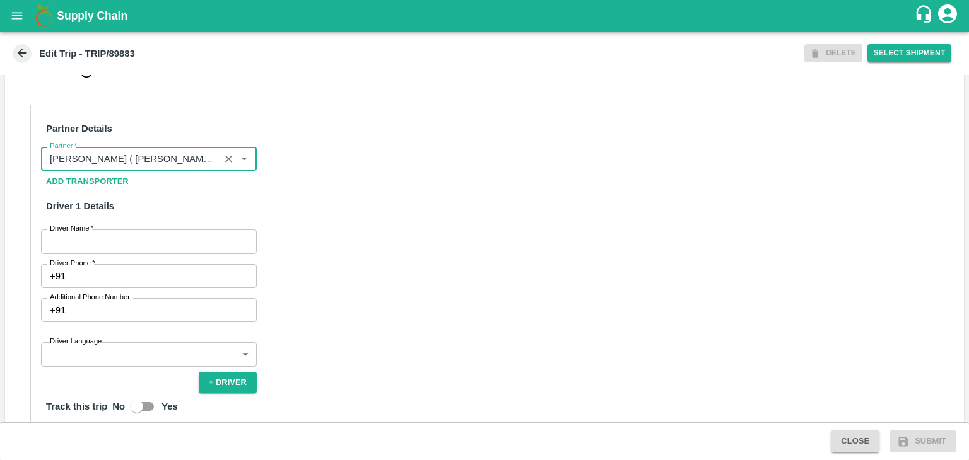
scroll to position [575, 0]
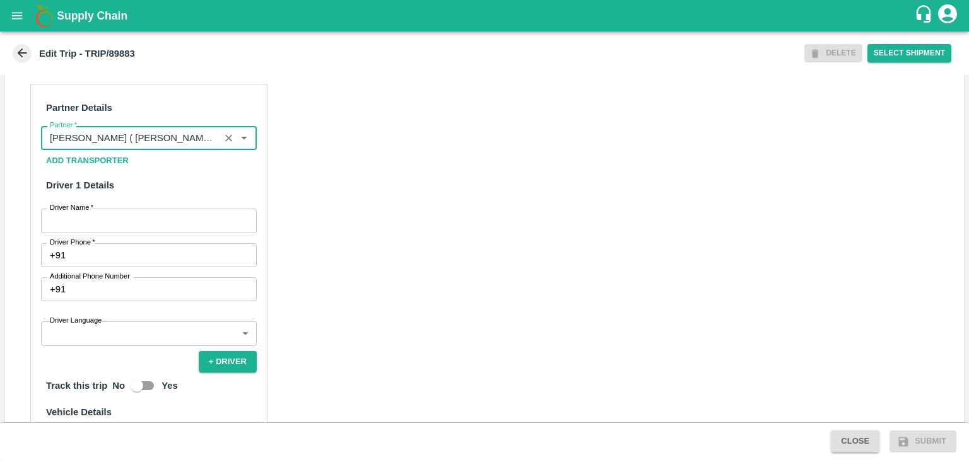
type input "Nitin Rasal ( Bhairavnath Transport )-Deulgaon, Pune-9860466997(Transporter)"
click at [81, 230] on input "Driver Name   *" at bounding box center [149, 221] width 216 height 24
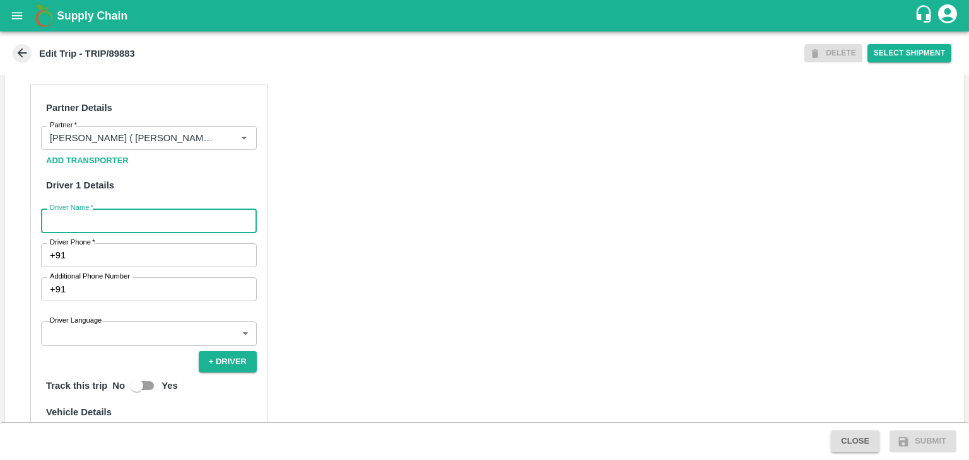
type input "Godase"
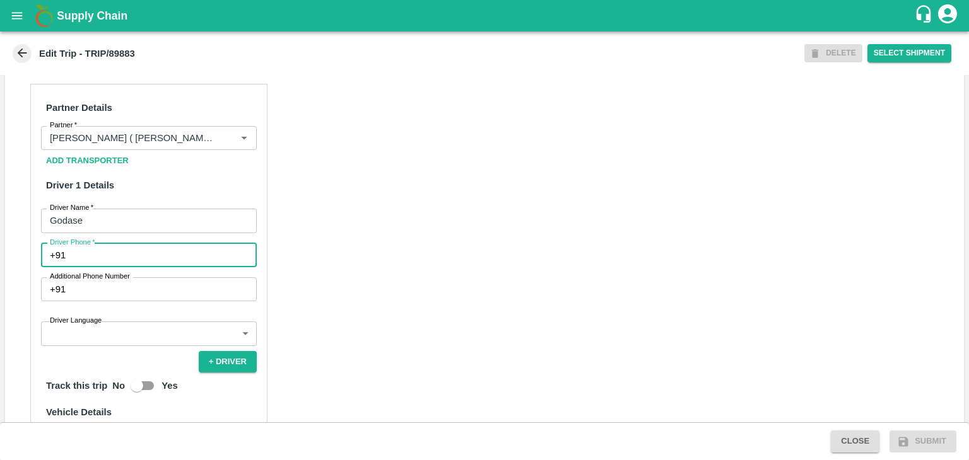
click at [100, 267] on input "Driver Phone   *" at bounding box center [164, 255] width 186 height 24
type input "9975280177"
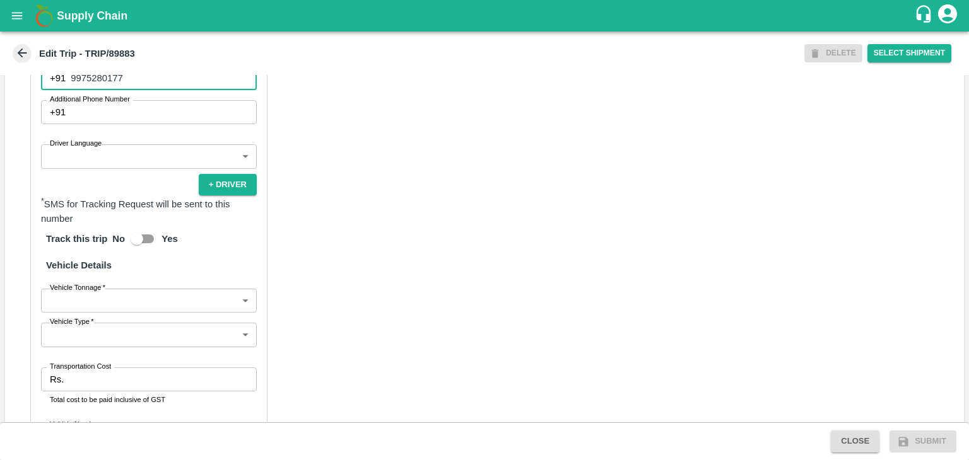
scroll to position [759, 0]
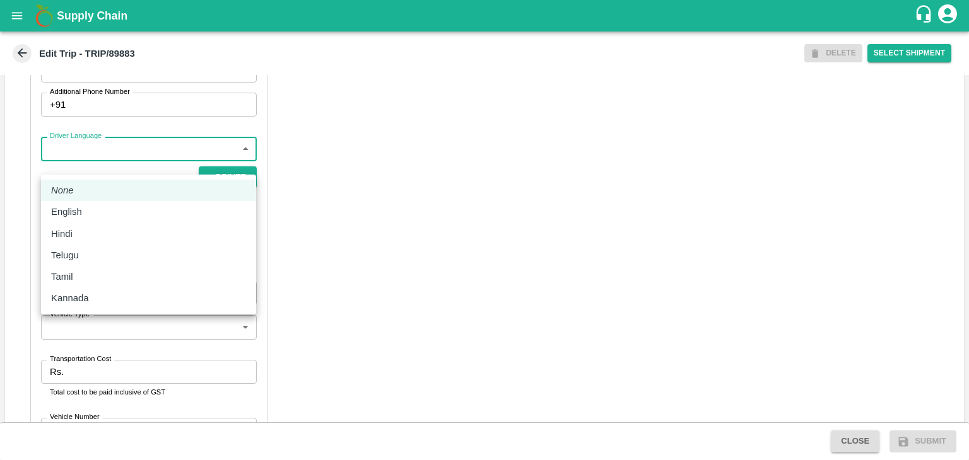
click at [85, 163] on body "Supply Chain Edit Trip - TRIP/89883 DELETE Select Shipment Trip Details Trip Ty…" at bounding box center [484, 230] width 969 height 460
click at [98, 213] on div "English" at bounding box center [148, 212] width 195 height 14
type input "en"
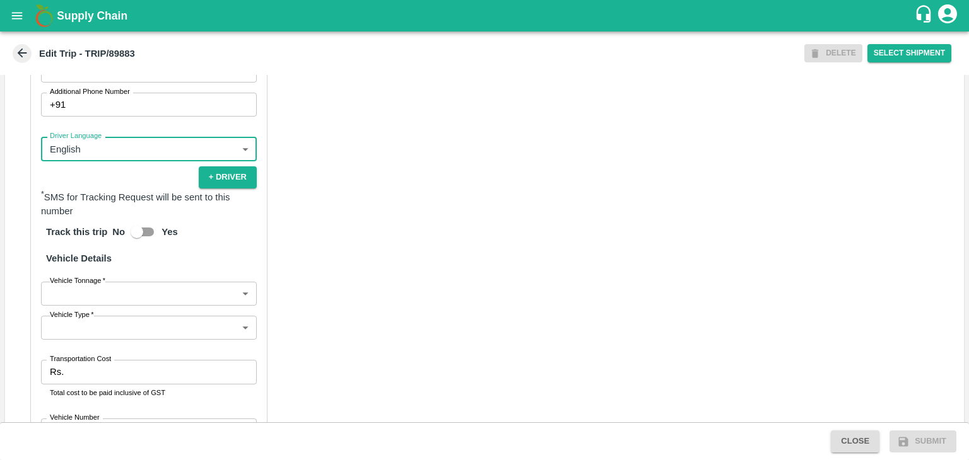
scroll to position [873, 0]
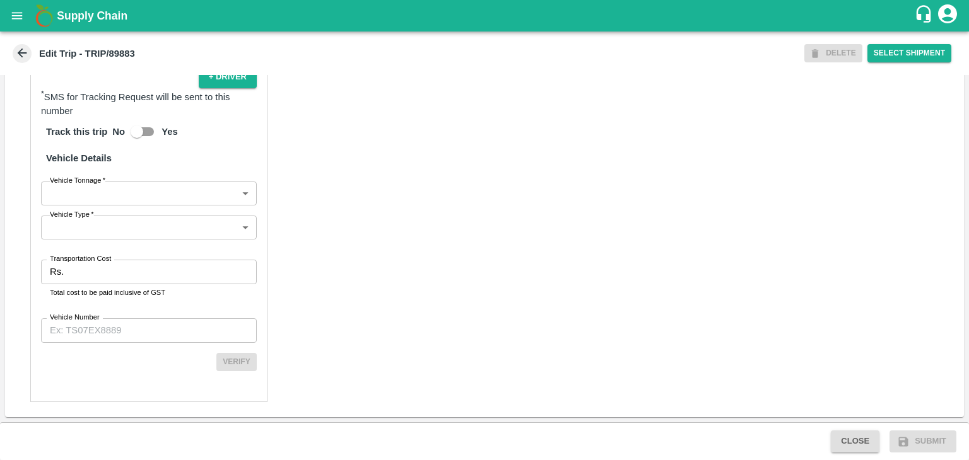
click at [111, 192] on body "Supply Chain Edit Trip - TRIP/89883 DELETE Select Shipment Trip Details Trip Ty…" at bounding box center [484, 230] width 969 height 460
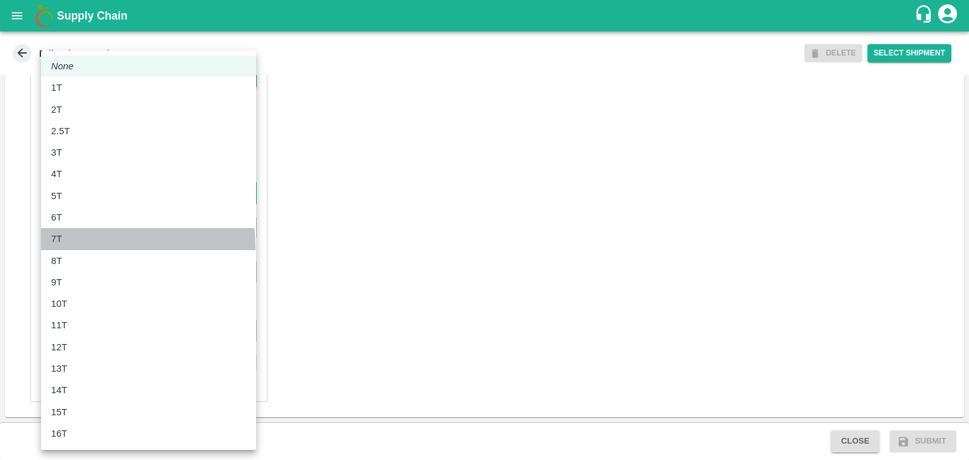
click at [79, 248] on li "7T" at bounding box center [148, 238] width 215 height 21
type input "7000"
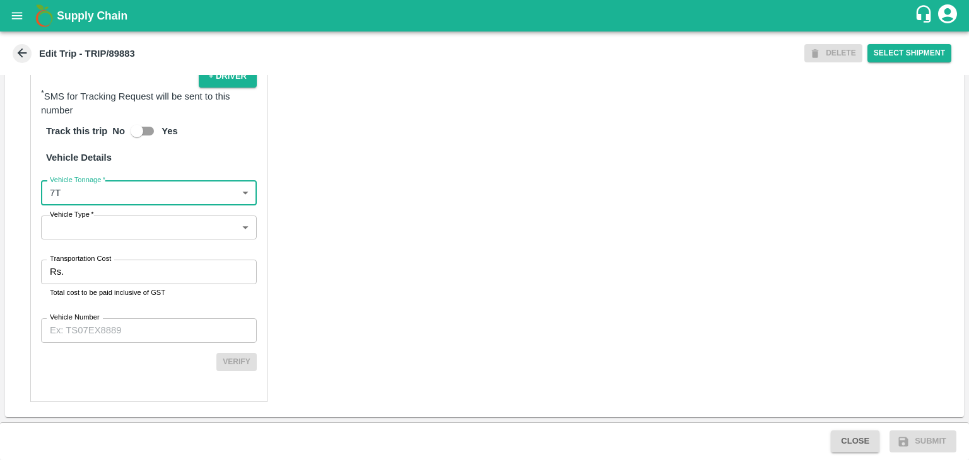
click at [98, 233] on body "Supply Chain Edit Trip - TRIP/89883 DELETE Select Shipment Trip Details Trip Ty…" at bounding box center [484, 230] width 969 height 460
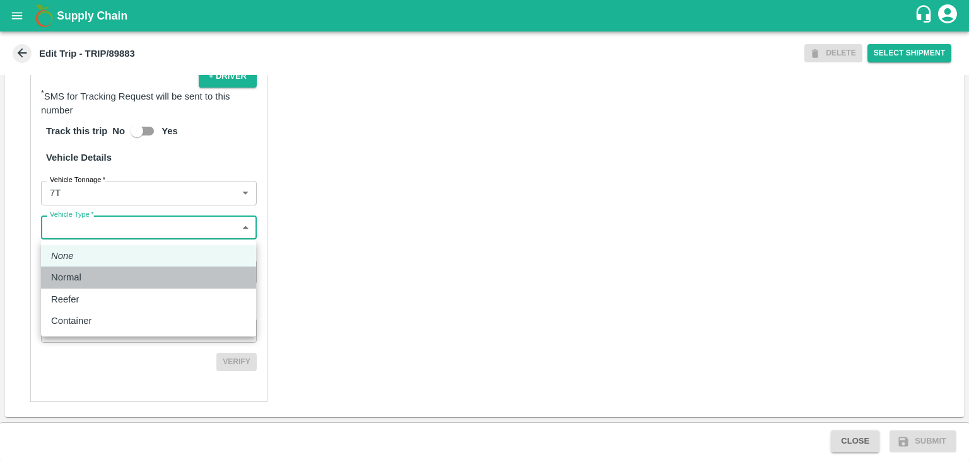
click at [80, 274] on p "Normal" at bounding box center [66, 278] width 30 height 14
type input "Normal"
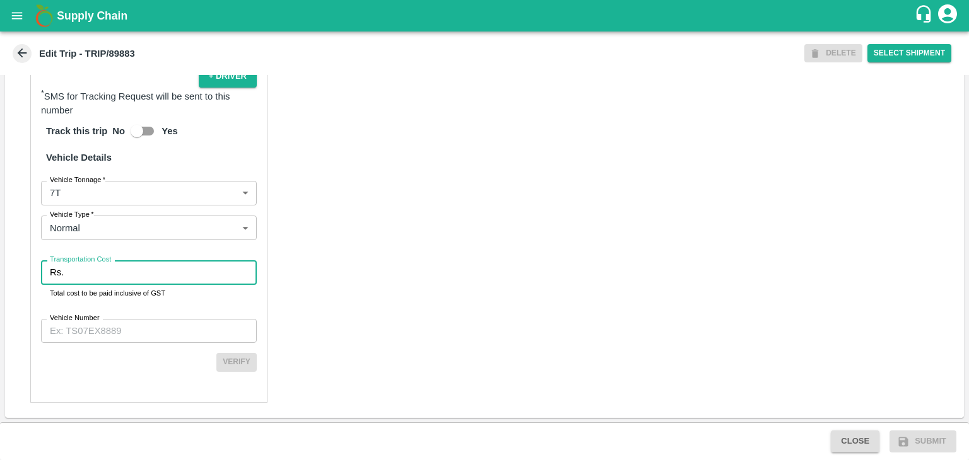
click at [101, 273] on input "Transportation Cost" at bounding box center [163, 273] width 188 height 24
type input "1"
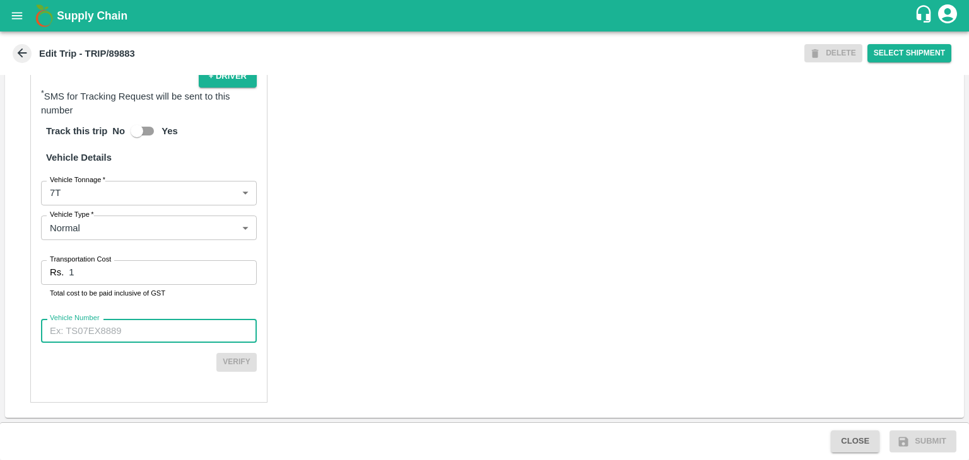
click at [130, 325] on input "Vehicle Number" at bounding box center [149, 331] width 216 height 24
type input "MH10Z3780"
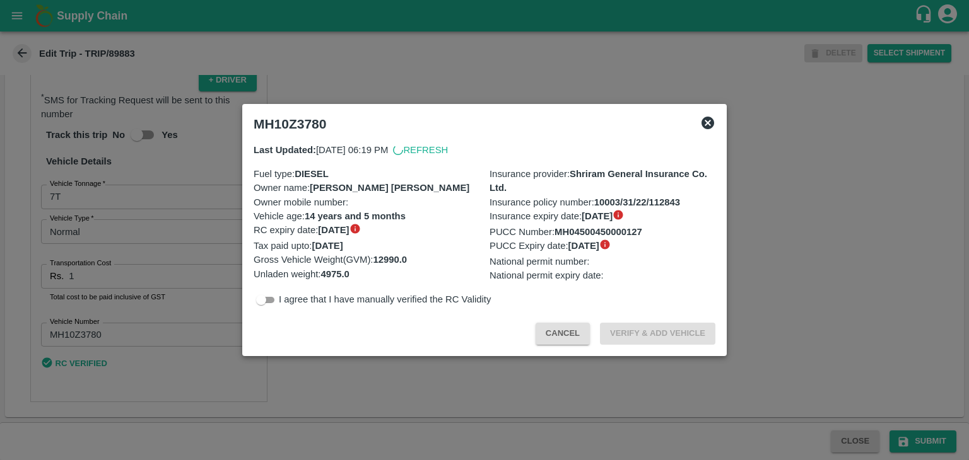
scroll to position [870, 0]
click at [829, 360] on div at bounding box center [484, 230] width 969 height 460
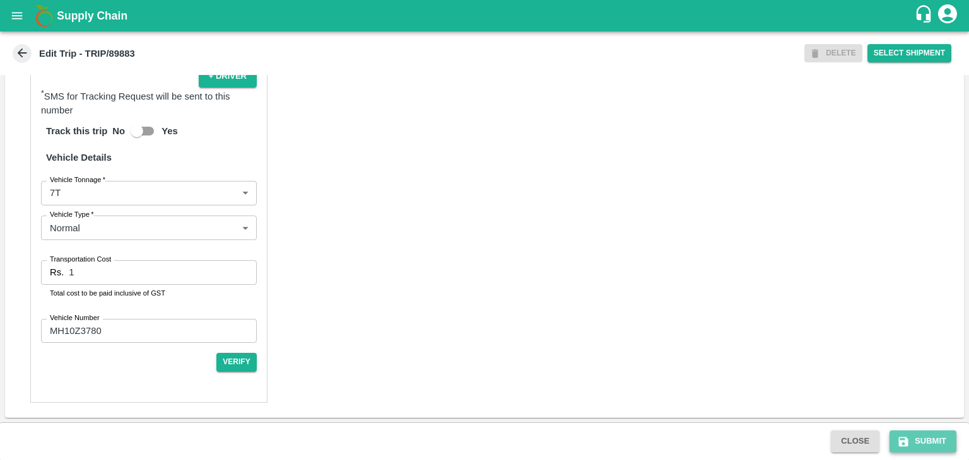
click at [939, 446] on button "Submit" at bounding box center [922, 442] width 67 height 22
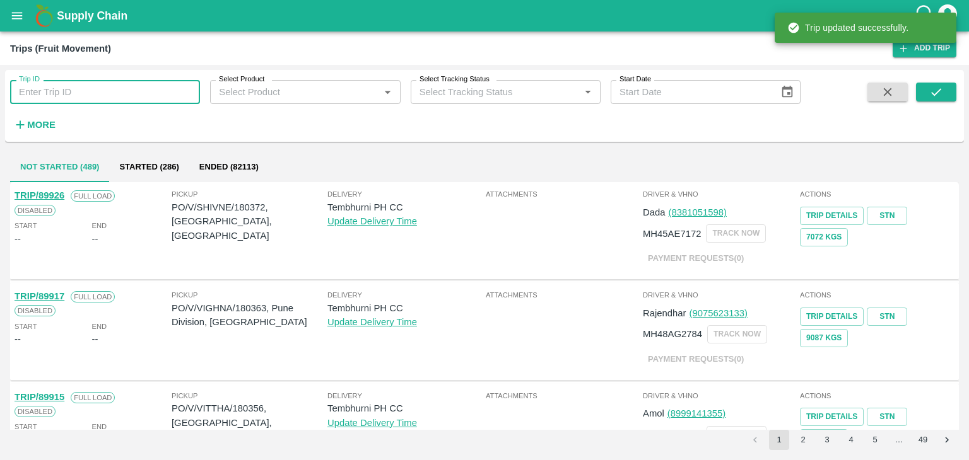
click at [134, 91] on input "Trip ID" at bounding box center [105, 92] width 190 height 24
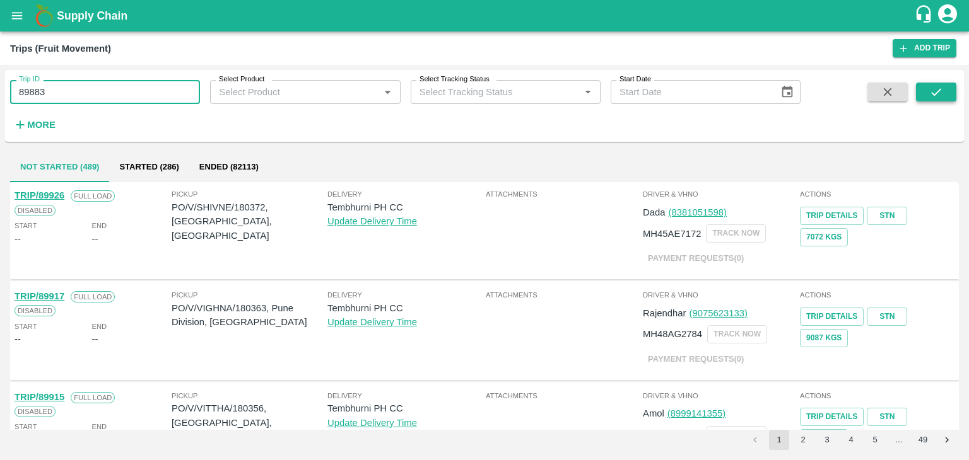
type input "89883"
click at [924, 85] on button "submit" at bounding box center [936, 92] width 40 height 19
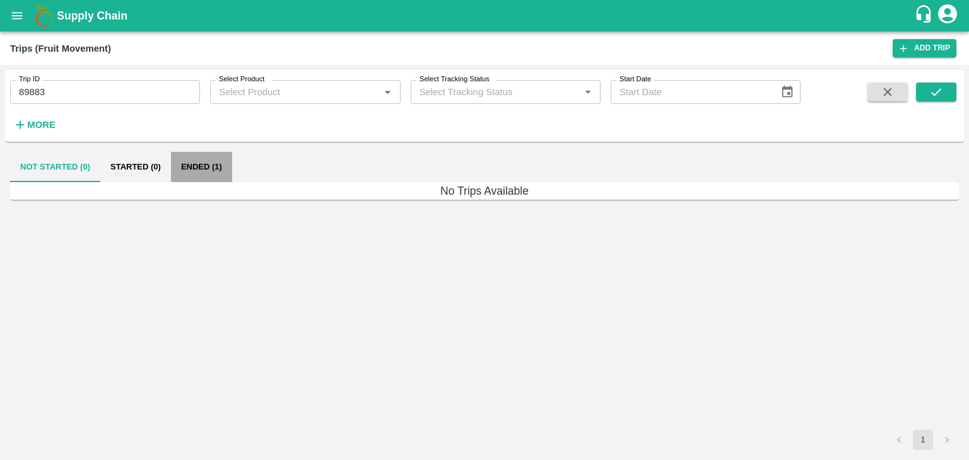
click at [204, 170] on button "Ended (1)" at bounding box center [201, 167] width 61 height 30
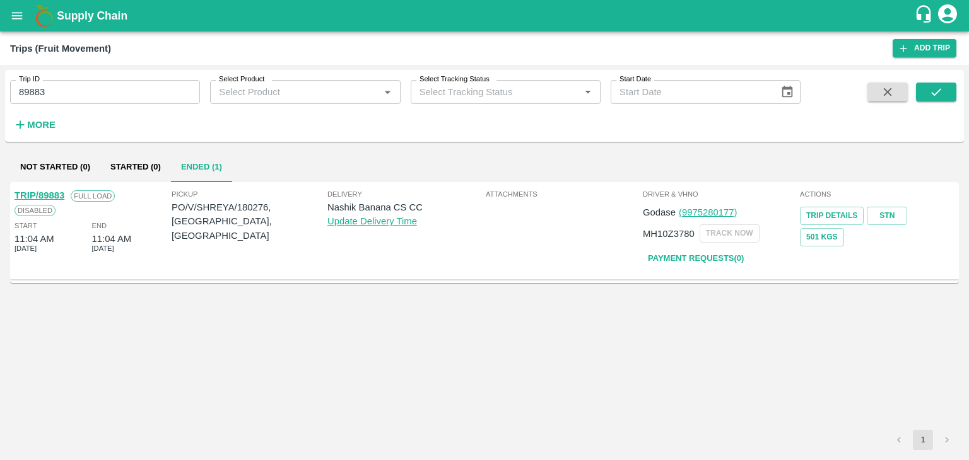
click at [49, 190] on link "TRIP/89883" at bounding box center [40, 195] width 50 height 10
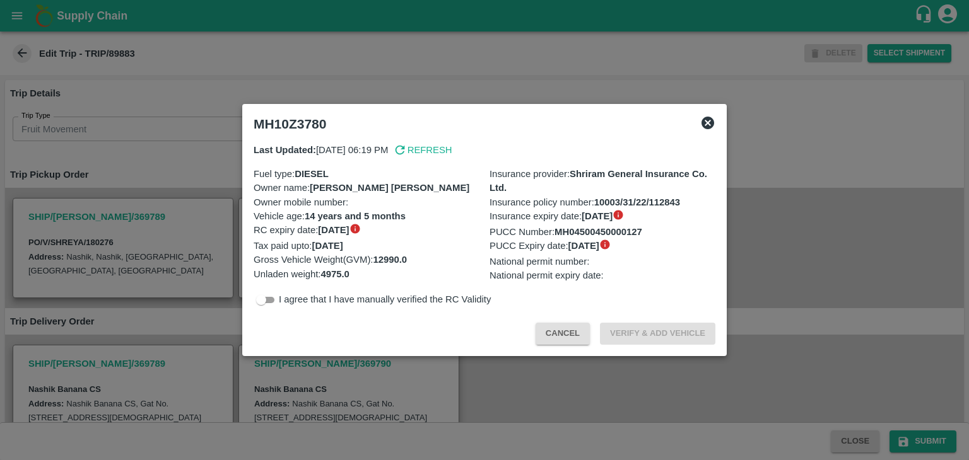
click at [705, 120] on icon at bounding box center [707, 122] width 15 height 15
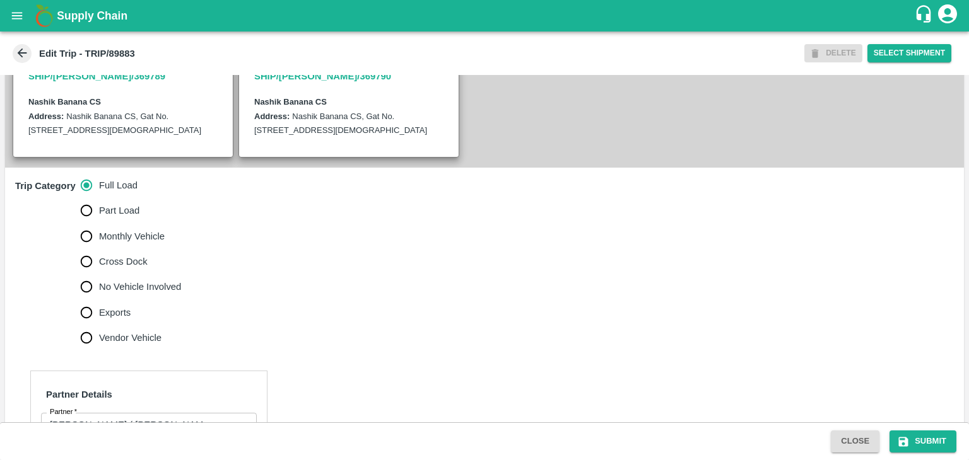
scroll to position [341, 0]
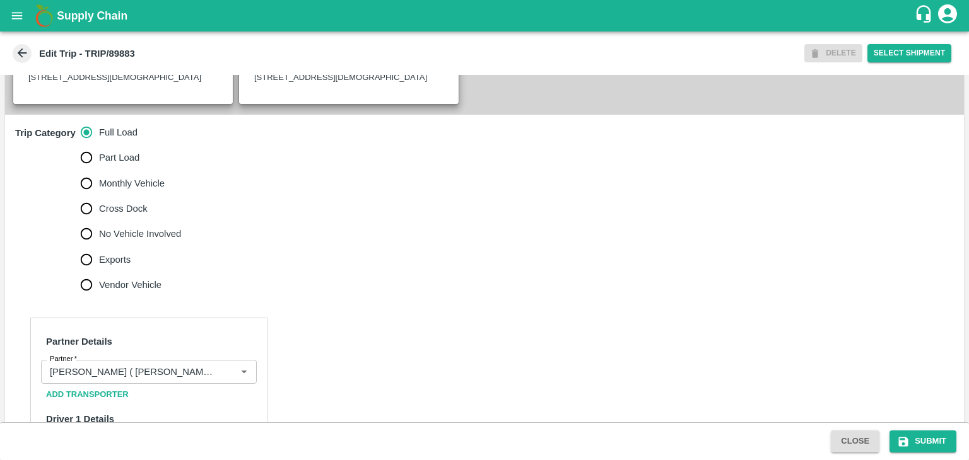
click at [102, 241] on span "No Vehicle Involved" at bounding box center [140, 234] width 82 height 14
click at [99, 243] on input "No Vehicle Involved" at bounding box center [86, 233] width 25 height 25
radio input "true"
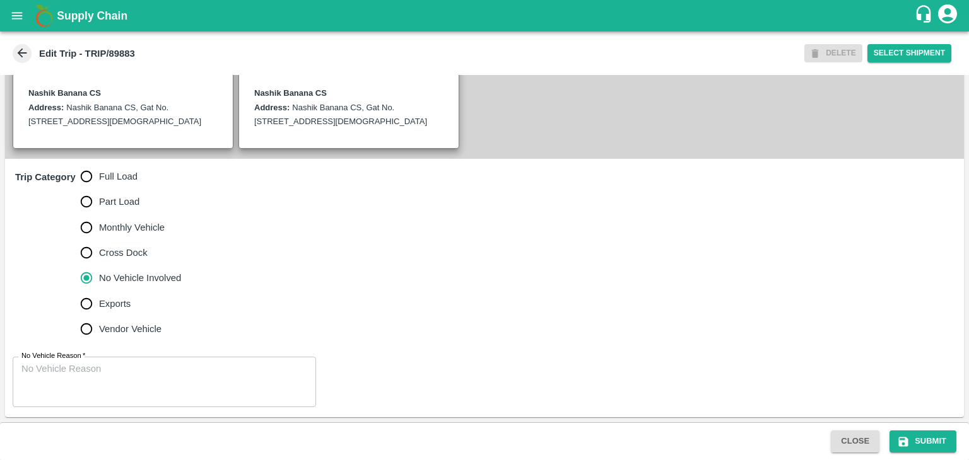
scroll to position [310, 0]
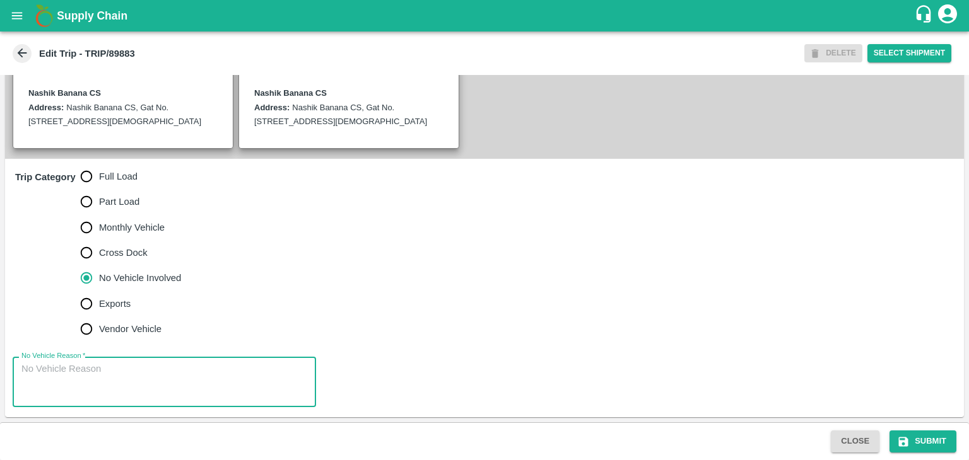
click at [168, 394] on textarea "No Vehicle Reason   *" at bounding box center [164, 383] width 286 height 40
type textarea "Field Dump"
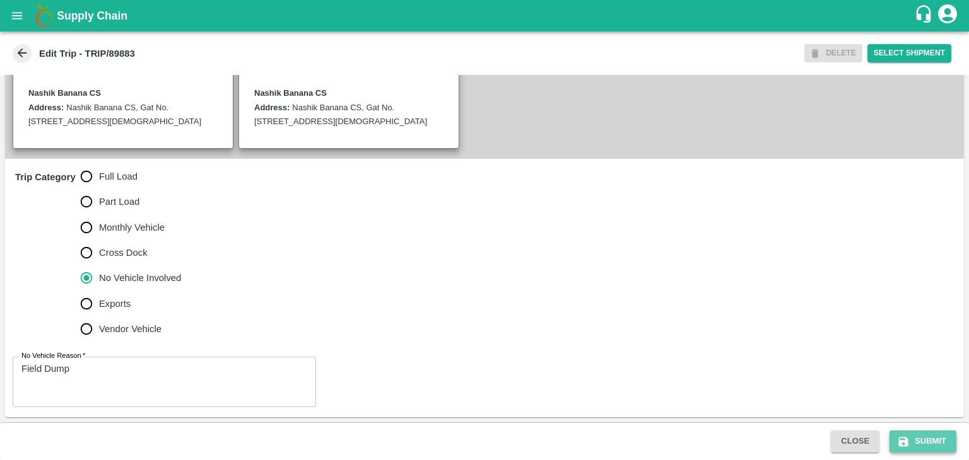
click at [944, 442] on button "Submit" at bounding box center [922, 442] width 67 height 22
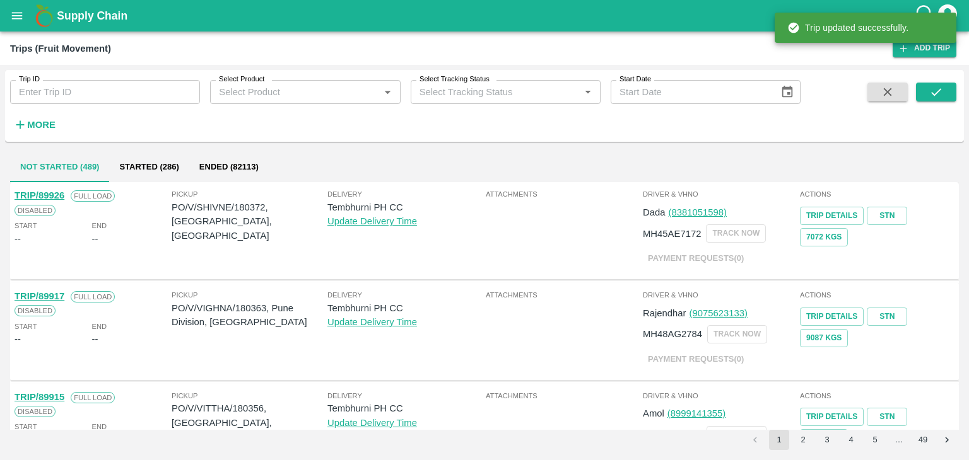
click at [122, 91] on input "Trip ID" at bounding box center [105, 92] width 190 height 24
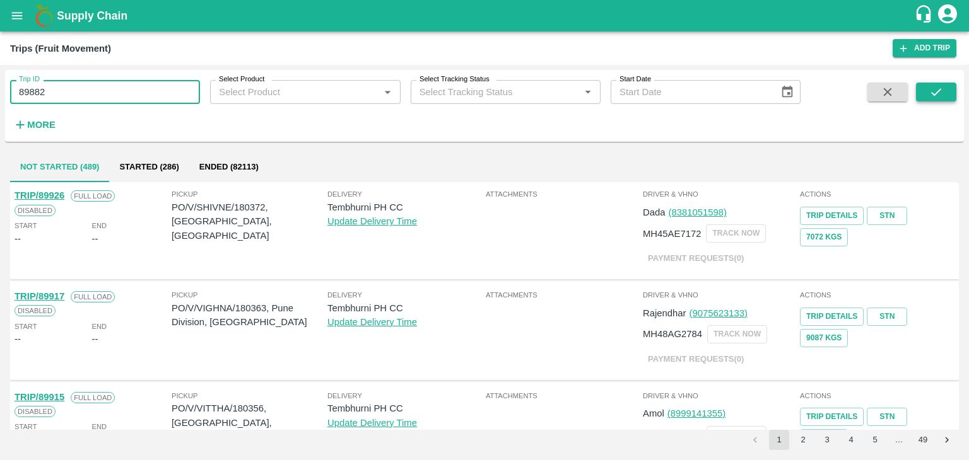
type input "89882"
click at [955, 94] on button "submit" at bounding box center [936, 92] width 40 height 19
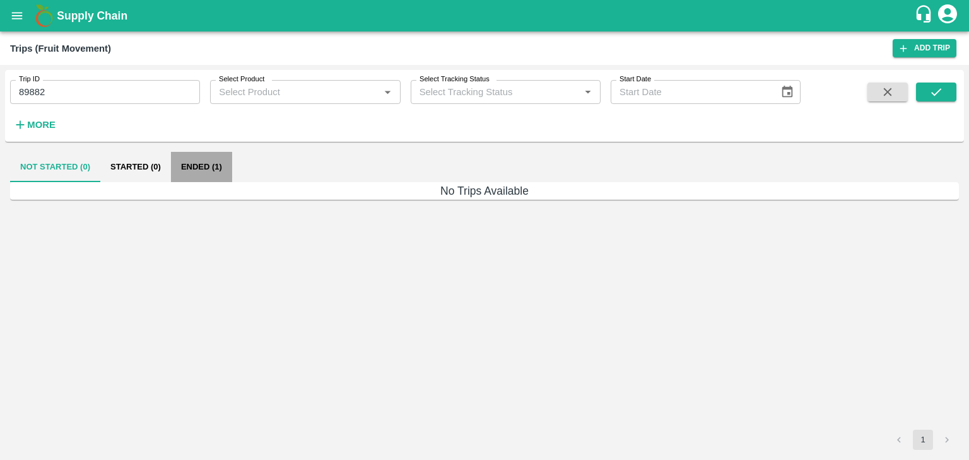
click at [188, 180] on button "Ended (1)" at bounding box center [201, 167] width 61 height 30
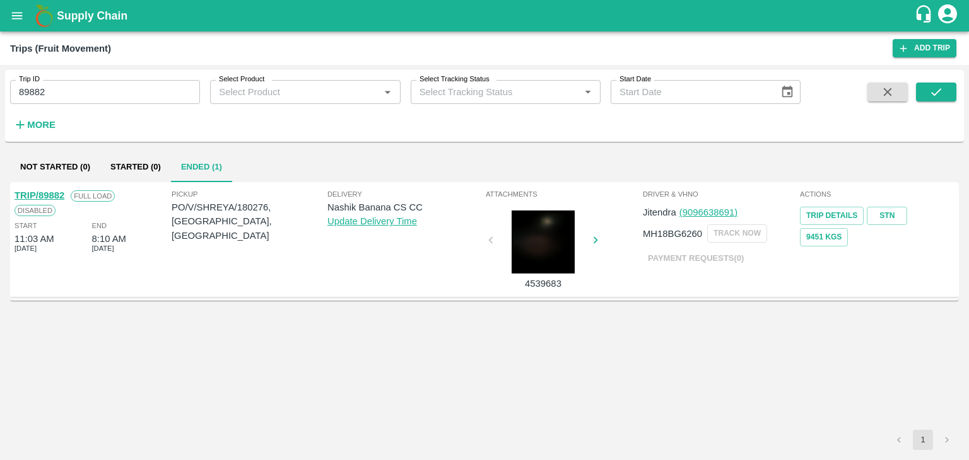
click at [51, 193] on link "TRIP/89882" at bounding box center [40, 195] width 50 height 10
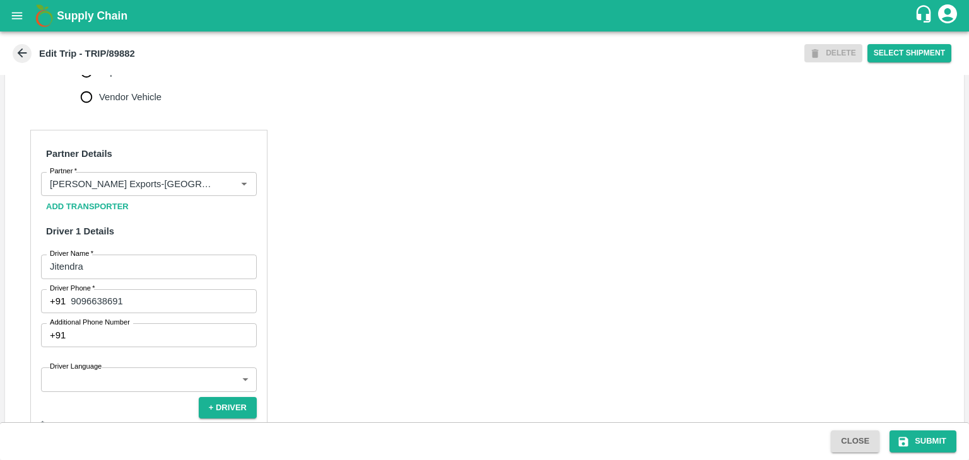
scroll to position [529, 0]
click at [223, 190] on icon "Clear" at bounding box center [229, 184] width 12 height 12
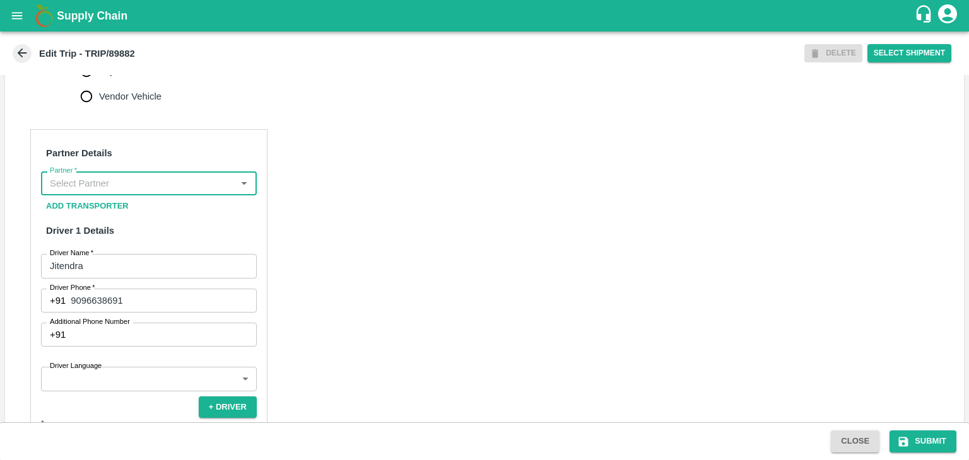
scroll to position [0, 0]
click at [198, 192] on input "Partner   *" at bounding box center [138, 183] width 187 height 16
click at [151, 235] on div "[PERSON_NAME] ( [PERSON_NAME] Transport )-[GEOGRAPHIC_DATA], Pune-9860466997(Tr…" at bounding box center [148, 239] width 195 height 42
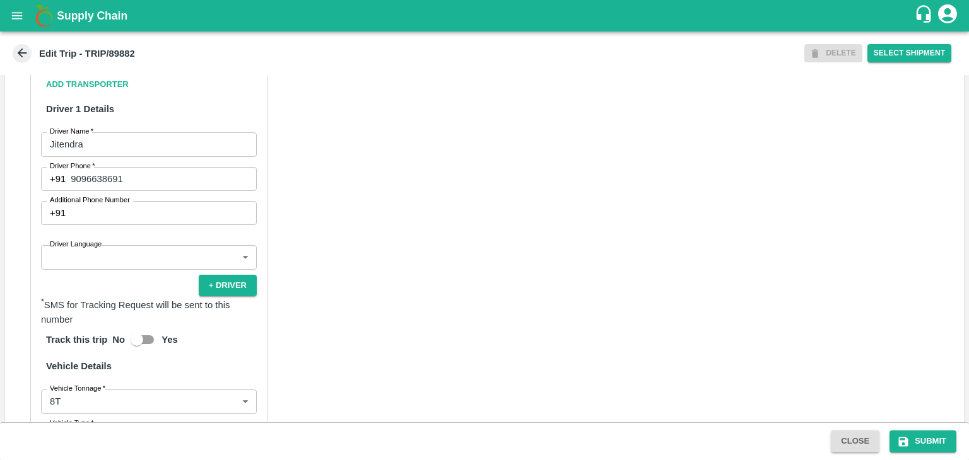
scroll to position [655, 0]
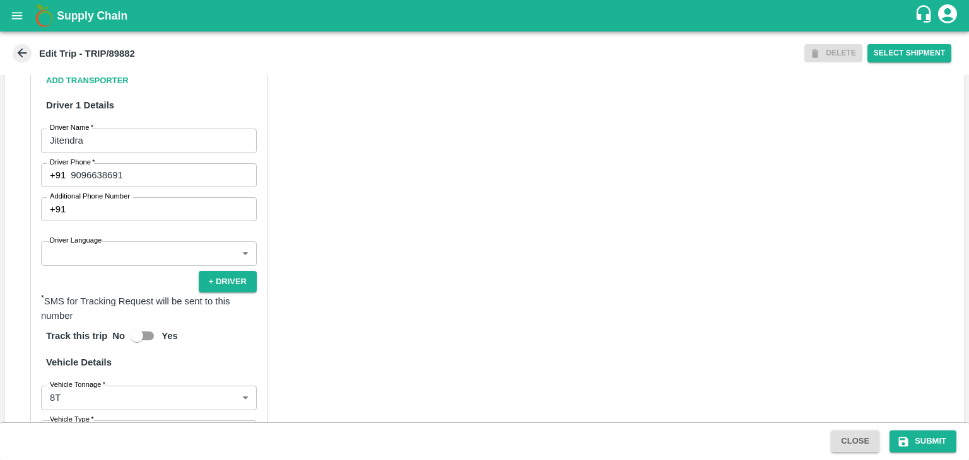
type input "[PERSON_NAME] ( [PERSON_NAME] Transport )-[GEOGRAPHIC_DATA], Pune-9860466997(Tr…"
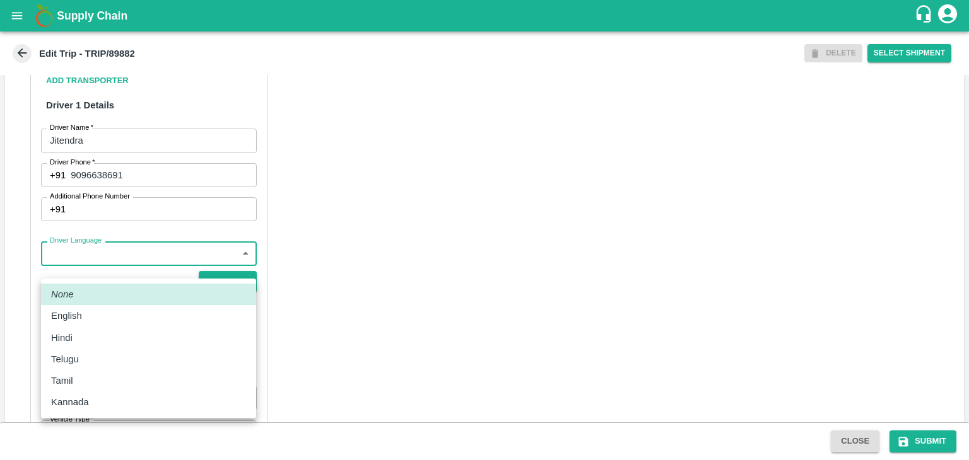
click at [91, 278] on body "Supply Chain Edit Trip - TRIP/89882 DELETE Select Shipment Trip Details Trip Ty…" at bounding box center [484, 230] width 969 height 460
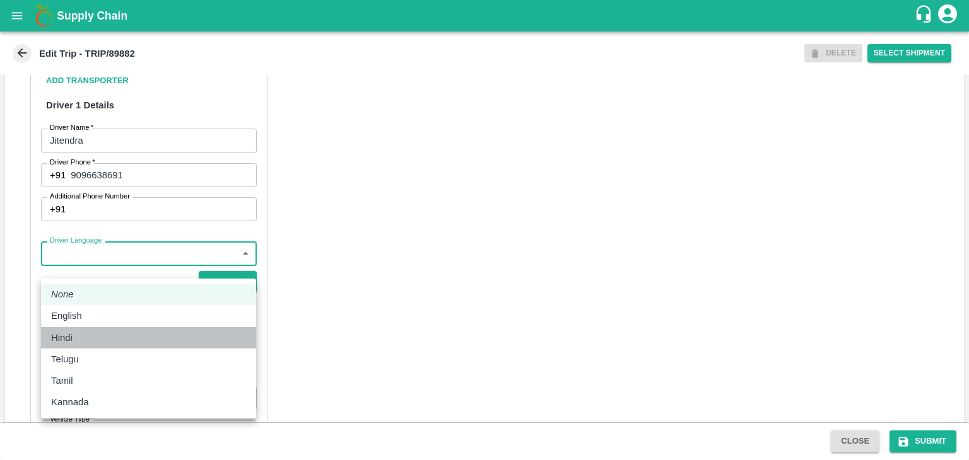
click at [76, 338] on div "Hindi" at bounding box center [65, 338] width 28 height 14
type input "hi"
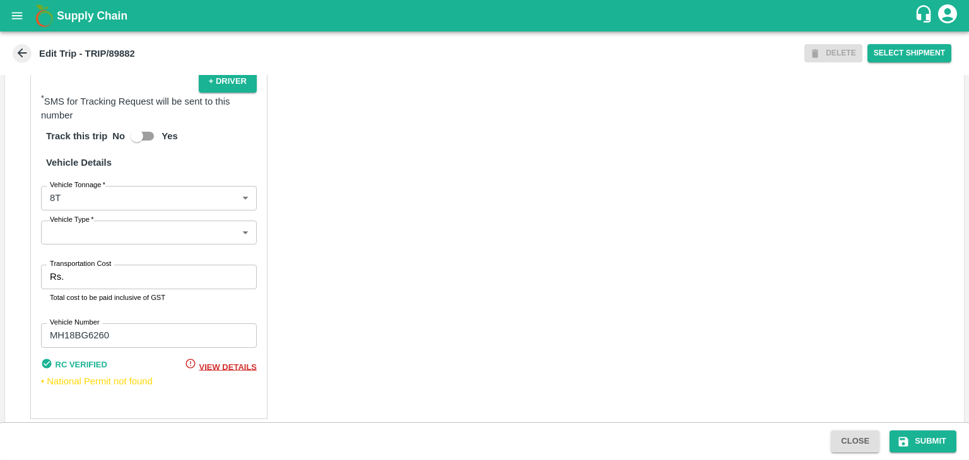
scroll to position [885, 0]
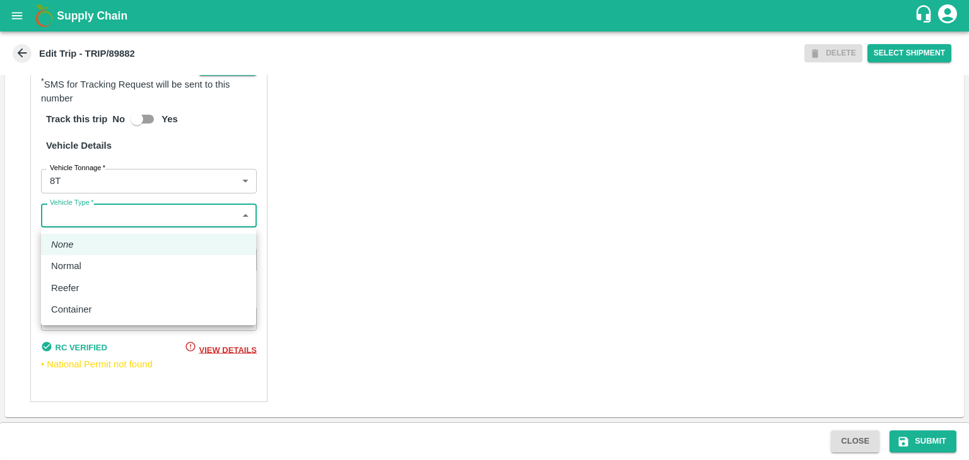
click at [88, 213] on body "Supply Chain Edit Trip - TRIP/89882 DELETE Select Shipment Trip Details Trip Ty…" at bounding box center [484, 230] width 969 height 460
click at [76, 258] on li "Normal" at bounding box center [148, 265] width 215 height 21
type input "Normal"
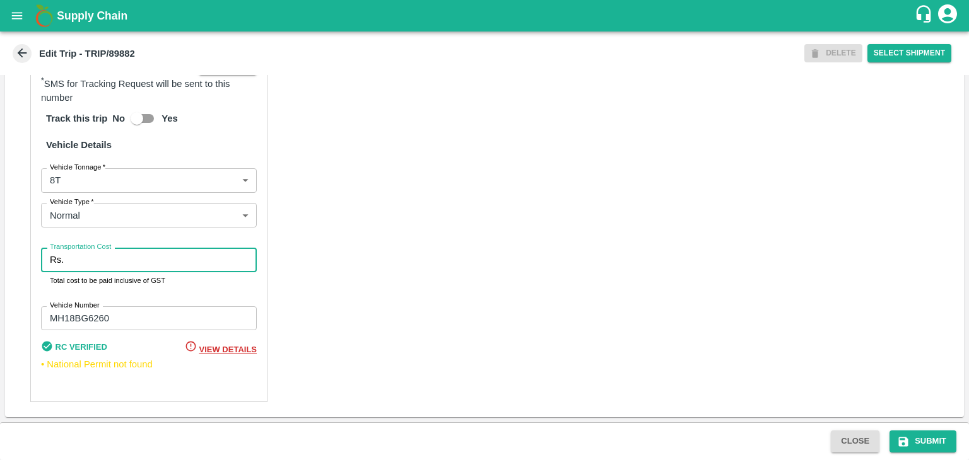
click at [94, 262] on input "Transportation Cost" at bounding box center [163, 260] width 188 height 24
type input "10000"
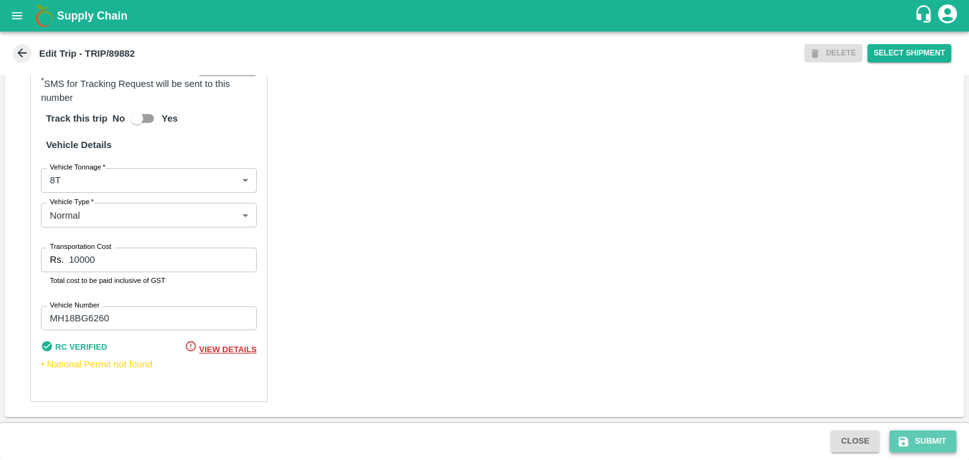
click at [927, 442] on button "Submit" at bounding box center [922, 442] width 67 height 22
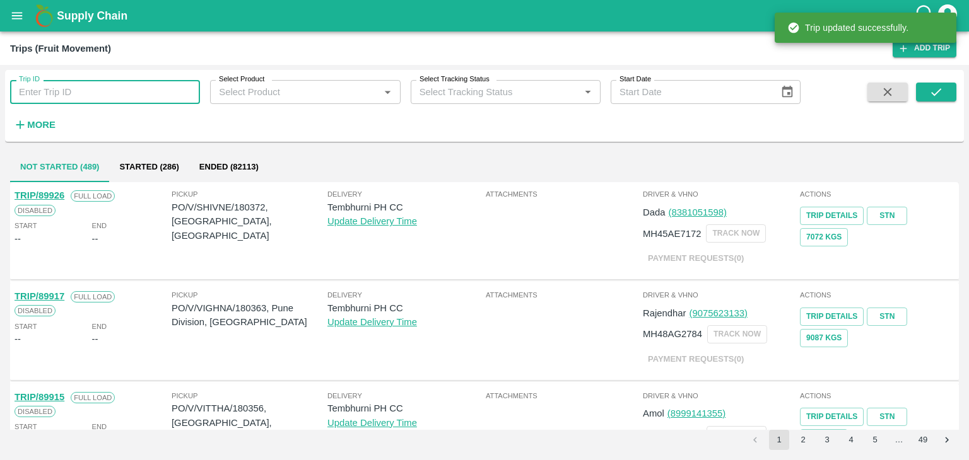
click at [102, 85] on input "Trip ID" at bounding box center [105, 92] width 190 height 24
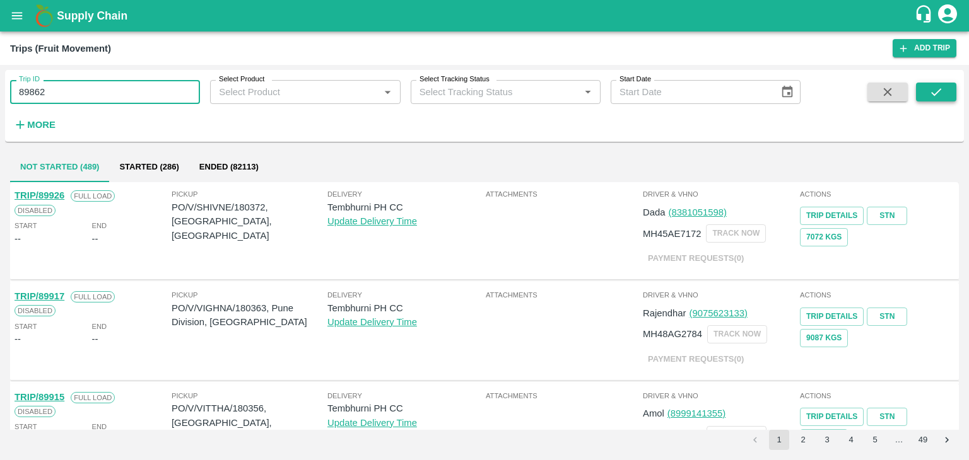
type input "89862"
click at [931, 88] on icon "submit" at bounding box center [936, 92] width 14 height 14
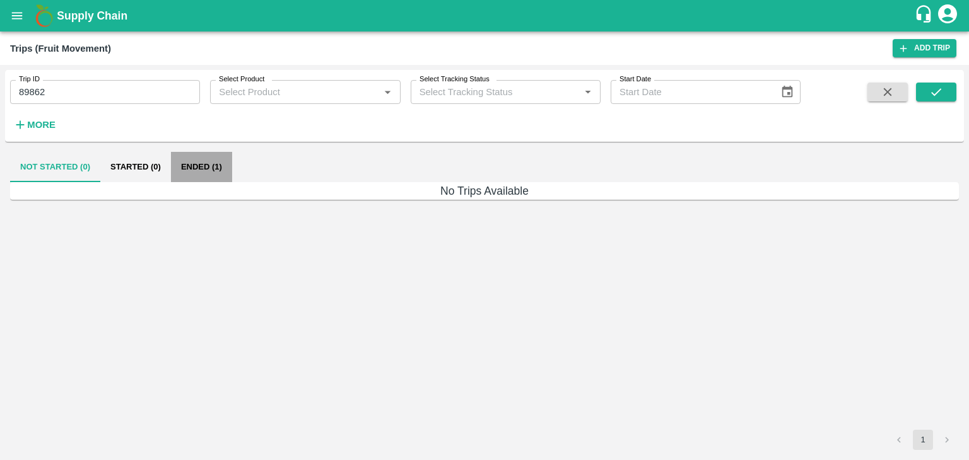
click at [206, 155] on button "Ended (1)" at bounding box center [201, 167] width 61 height 30
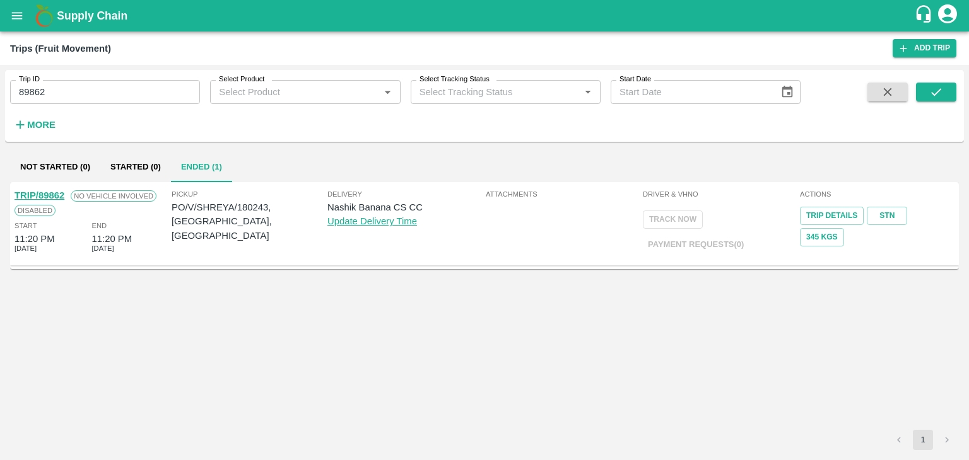
click at [43, 191] on link "TRIP/89862" at bounding box center [40, 195] width 50 height 10
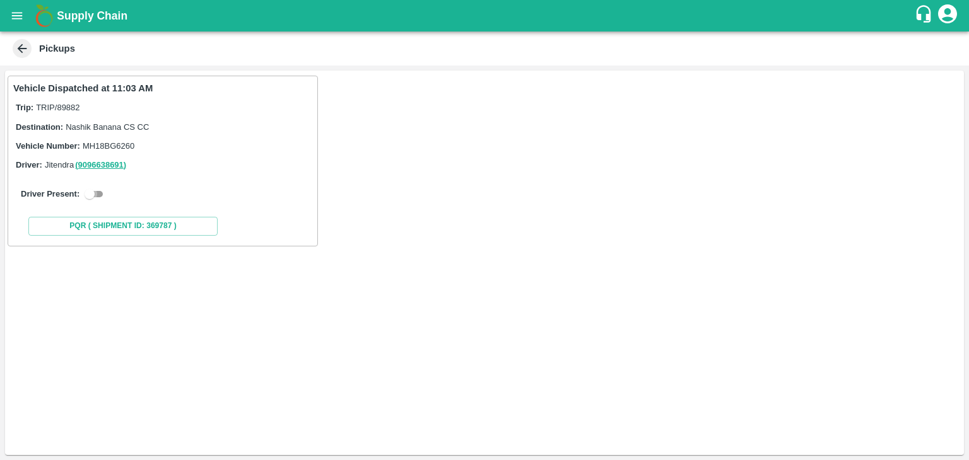
click at [96, 189] on input "checkbox" at bounding box center [89, 194] width 45 height 15
checkbox input "true"
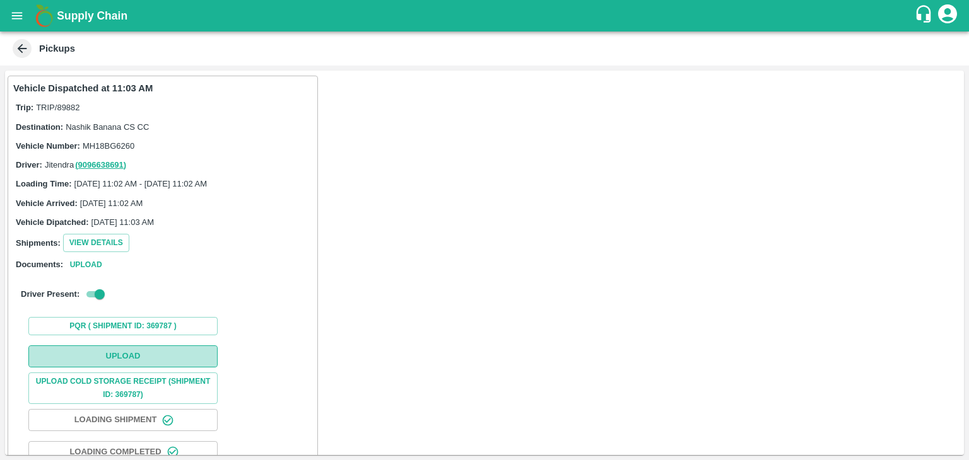
click at [150, 361] on button "Upload" at bounding box center [122, 357] width 189 height 22
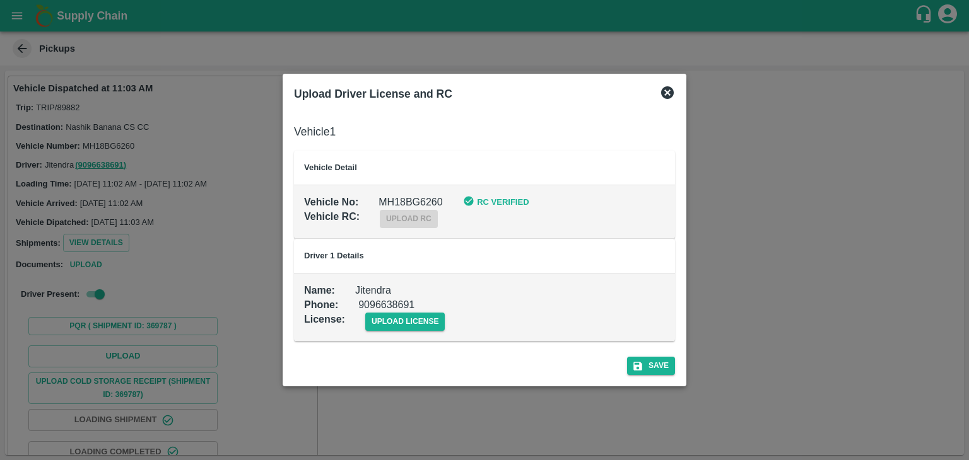
click at [390, 331] on td "Name : Jitendra Phone : 9096638691 License : upload license" at bounding box center [484, 308] width 381 height 68
click at [421, 316] on span "upload license" at bounding box center [405, 322] width 80 height 18
click at [0, 0] on input "upload license" at bounding box center [0, 0] width 0 height 0
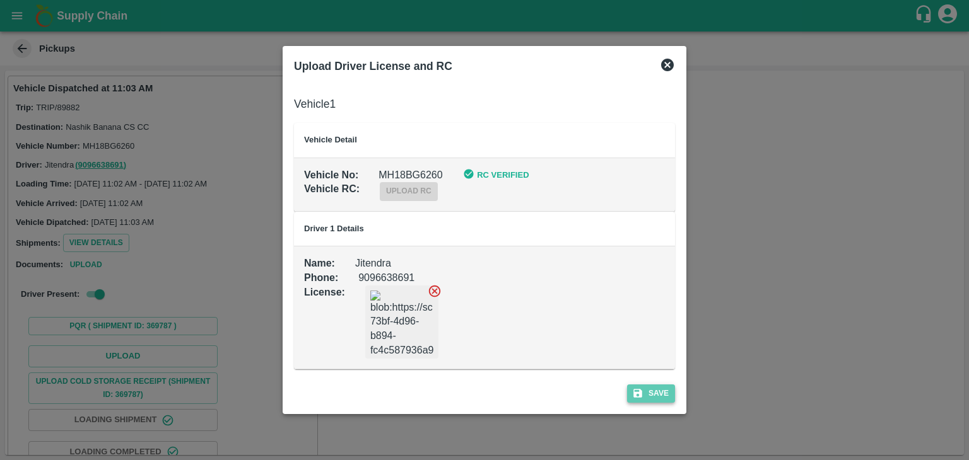
click at [669, 387] on button "Save" at bounding box center [651, 394] width 48 height 18
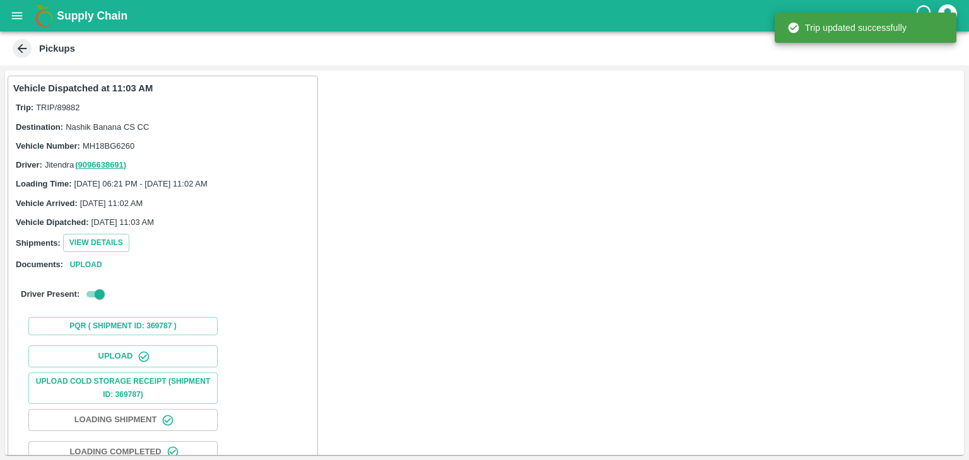
scroll to position [132, 0]
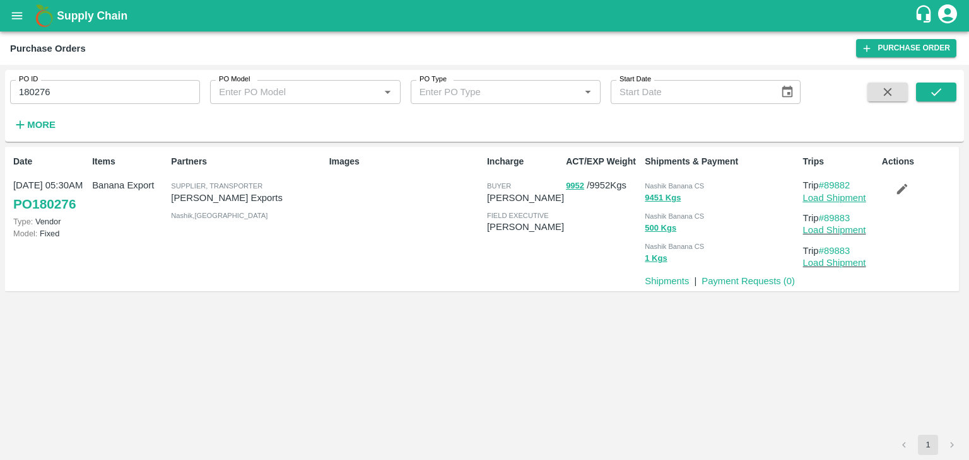
click at [861, 199] on link "Load Shipment" at bounding box center [834, 198] width 63 height 10
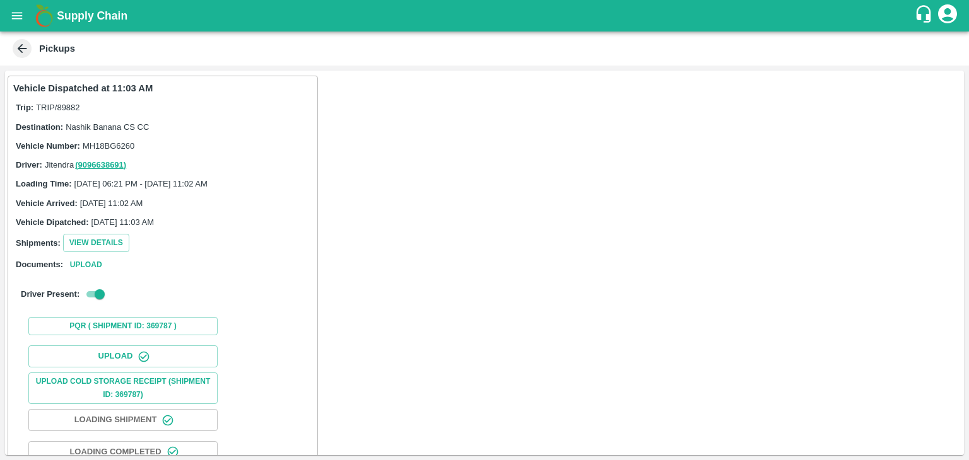
scroll to position [132, 0]
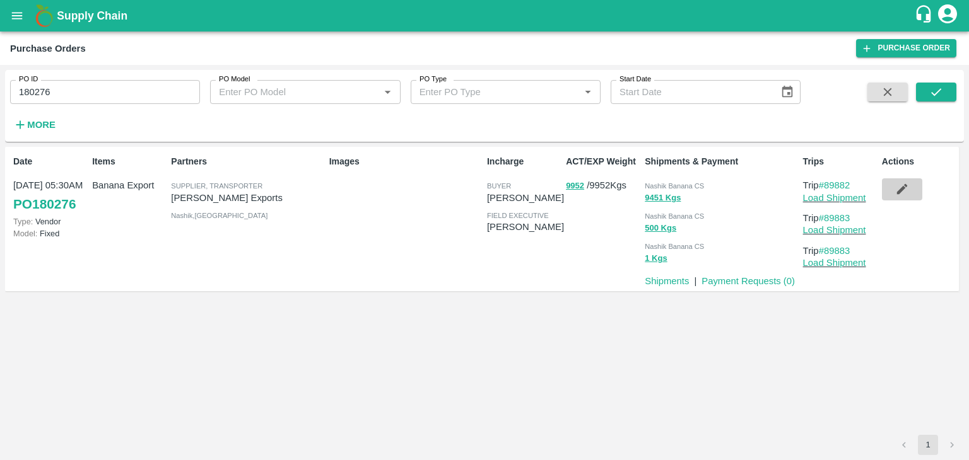
click at [908, 182] on icon "button" at bounding box center [902, 189] width 14 height 14
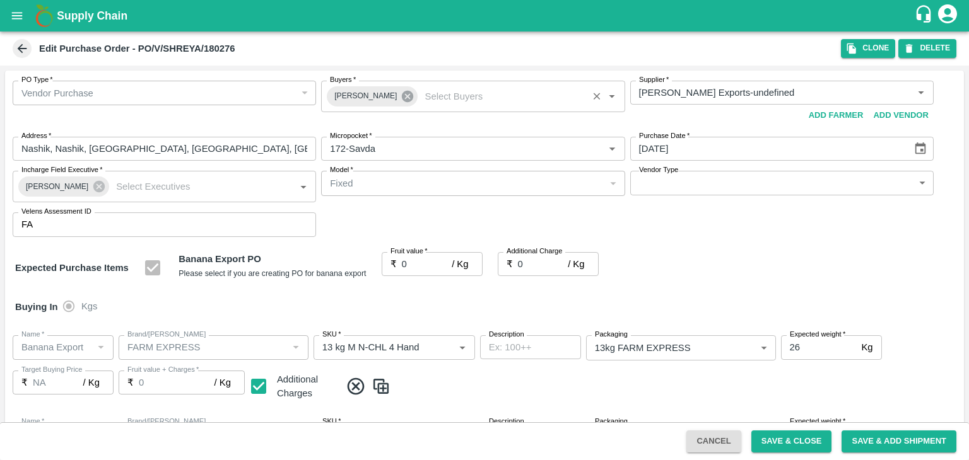
click at [402, 93] on icon at bounding box center [407, 96] width 11 height 11
click at [383, 94] on input "Buyers   *" at bounding box center [462, 93] width 275 height 16
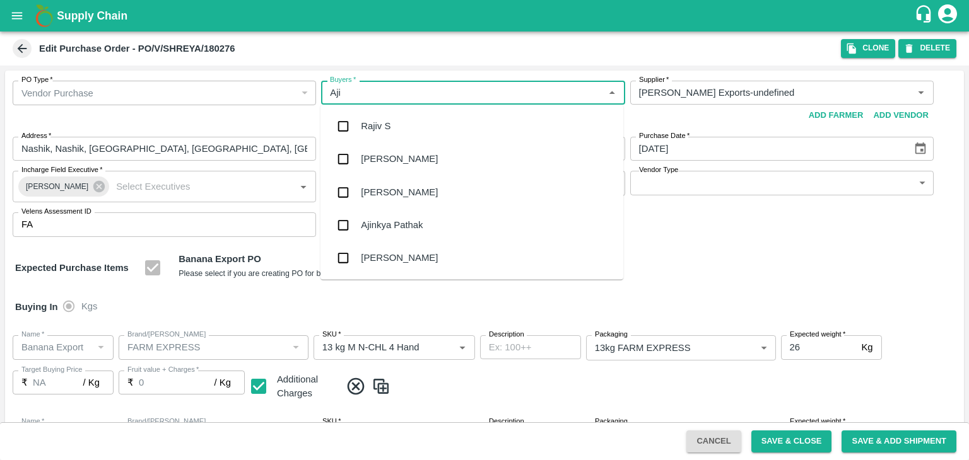
type input "Ajit"
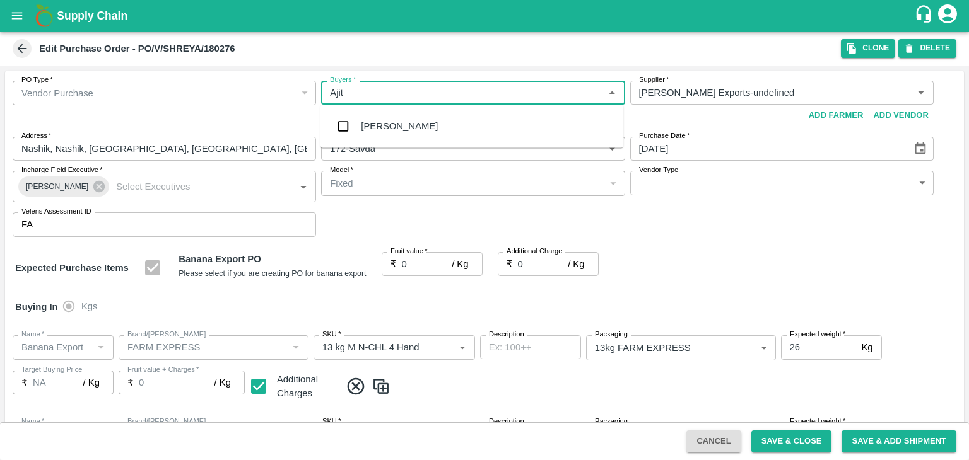
click at [398, 138] on div "Ajit Otari" at bounding box center [471, 126] width 303 height 33
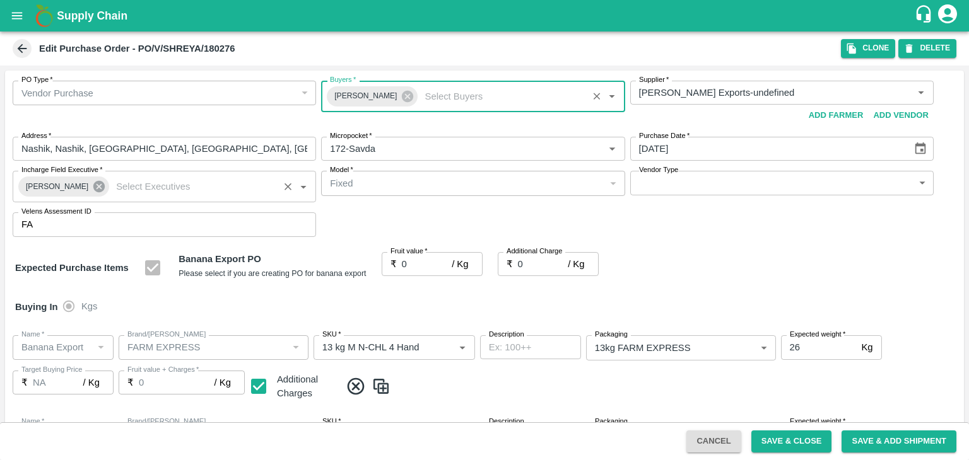
click at [93, 190] on icon at bounding box center [98, 186] width 11 height 11
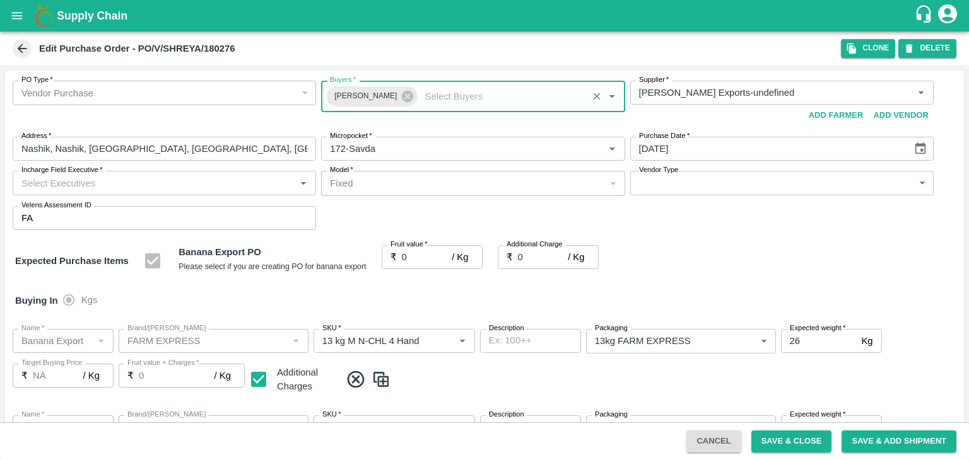
click at [122, 185] on input "Incharge Field Executive   *" at bounding box center [153, 183] width 275 height 16
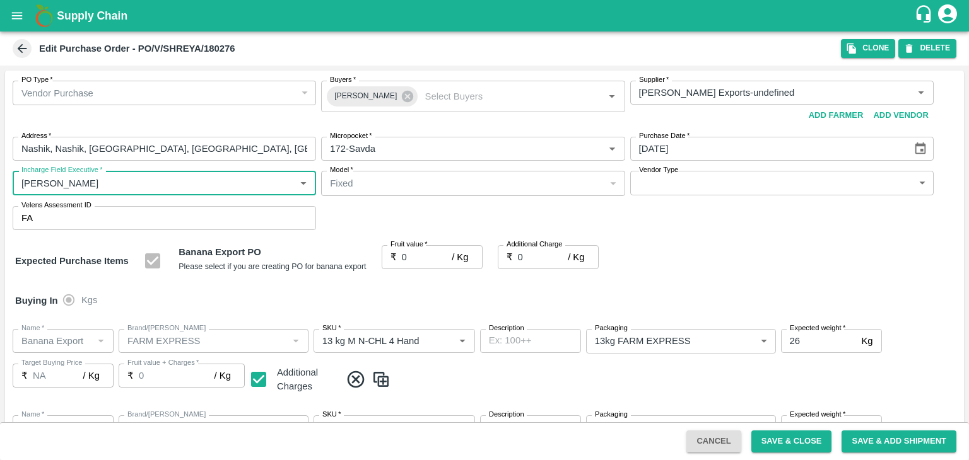
type input "Jay"
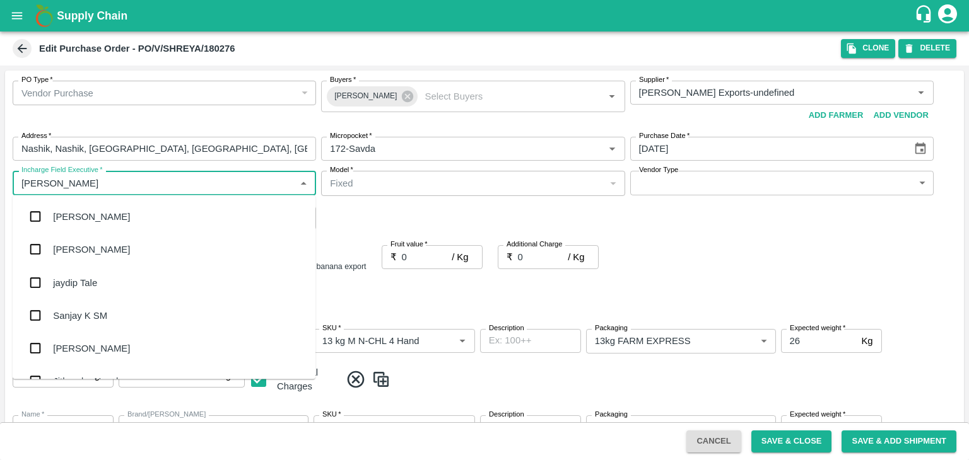
click at [83, 296] on div "jaydip Tale" at bounding box center [164, 282] width 303 height 33
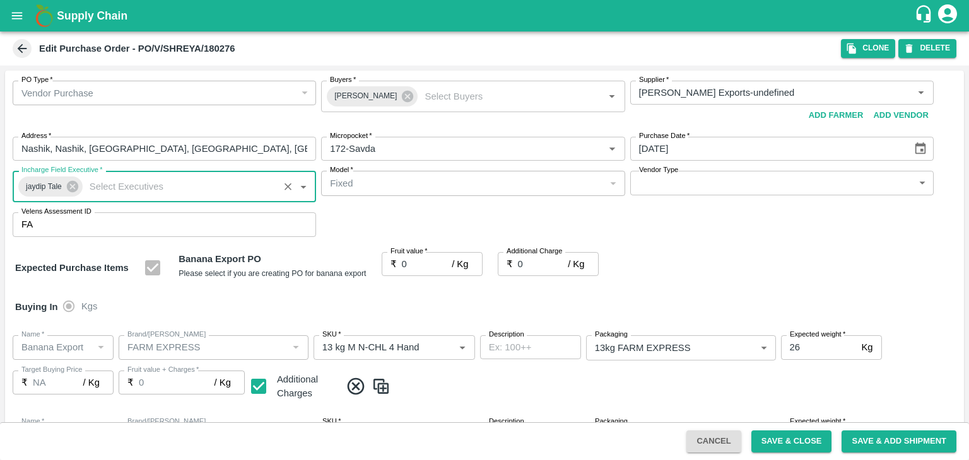
click at [666, 185] on body "Supply Chain Edit Purchase Order - PO/V/SHREYA/180276 Clone DELETE PO Type   * …" at bounding box center [484, 230] width 969 height 460
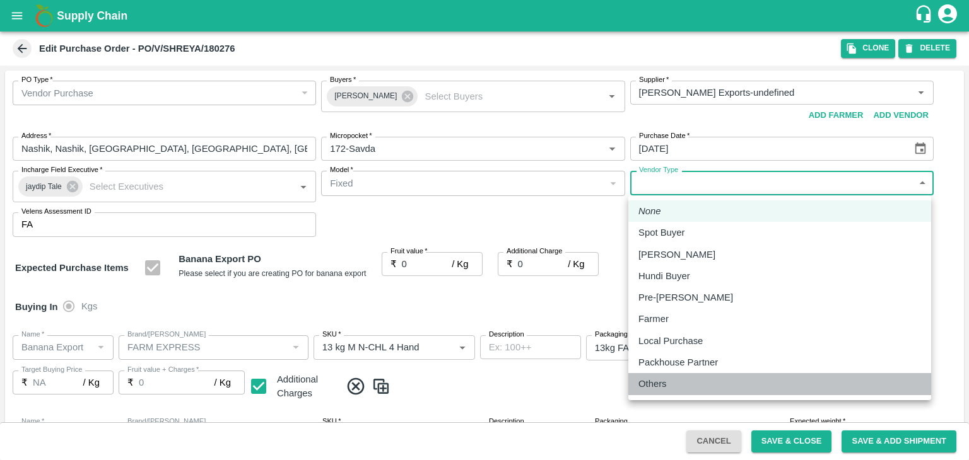
click at [657, 389] on p "Others" at bounding box center [652, 384] width 28 height 14
type input "OTHER"
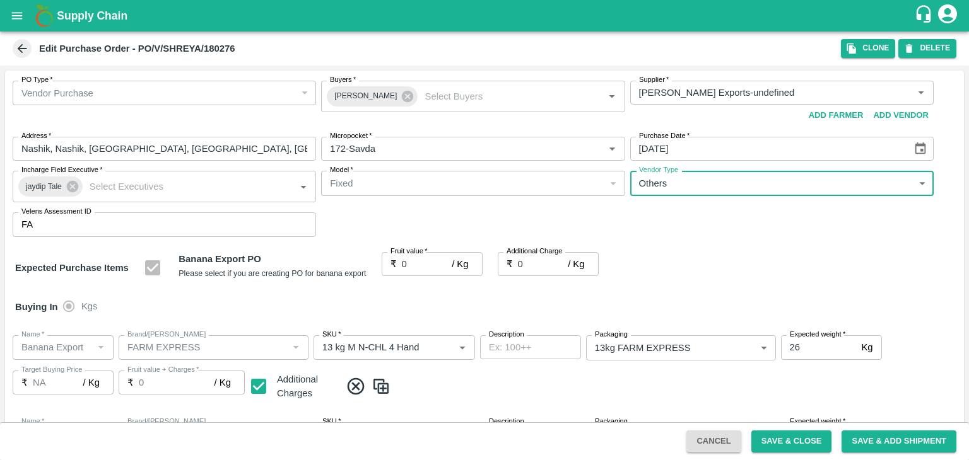
click at [416, 265] on input "0" at bounding box center [427, 264] width 50 height 24
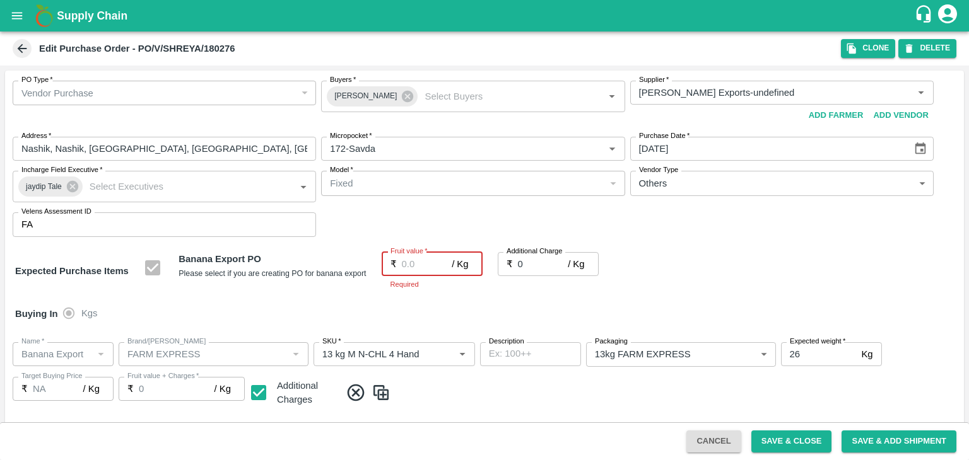
type input "1"
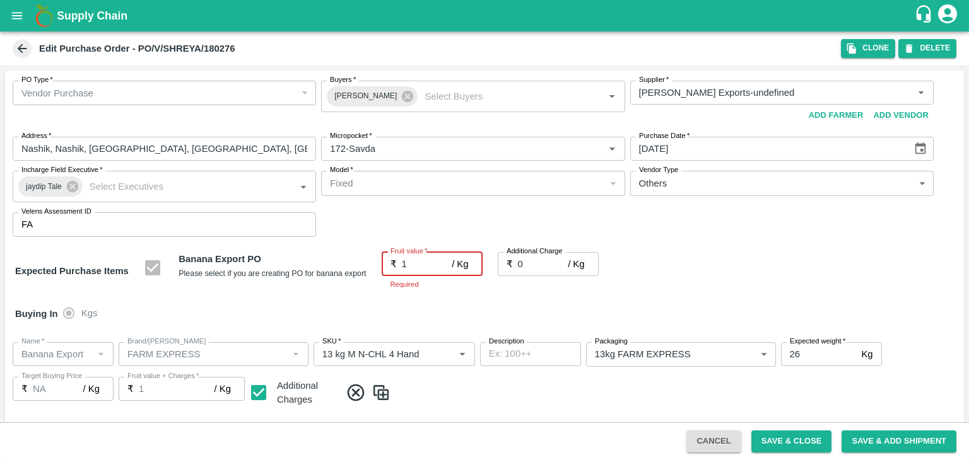
type input "1"
type input "18"
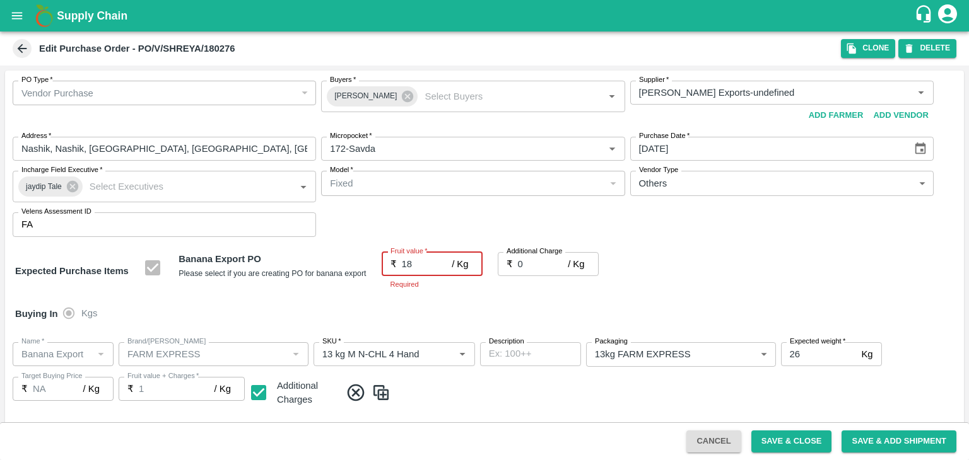
type input "18"
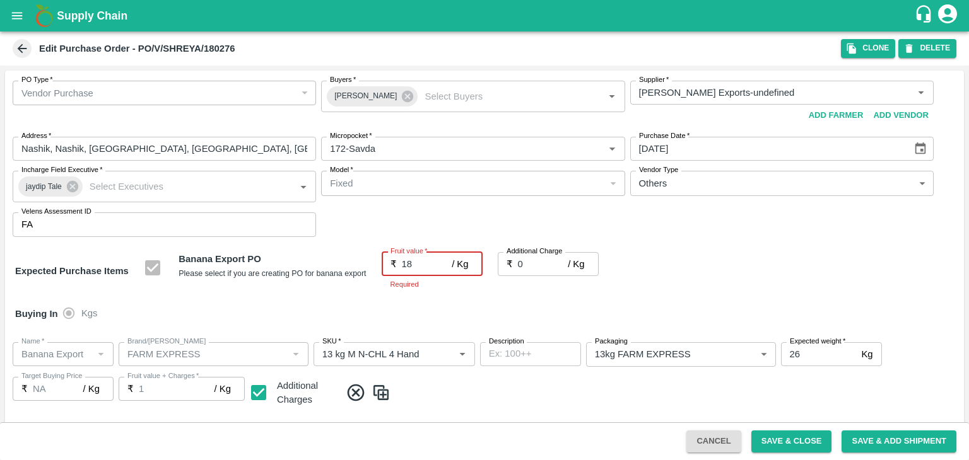
type input "18"
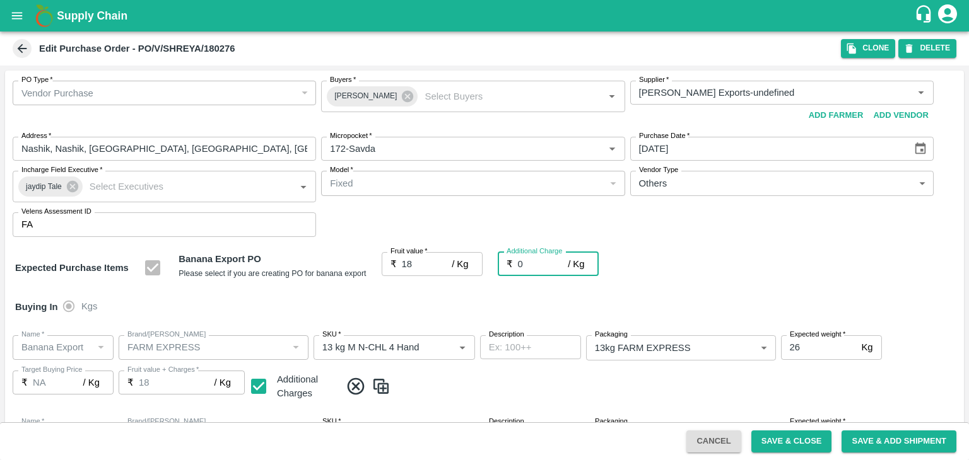
type input "2"
type input "20"
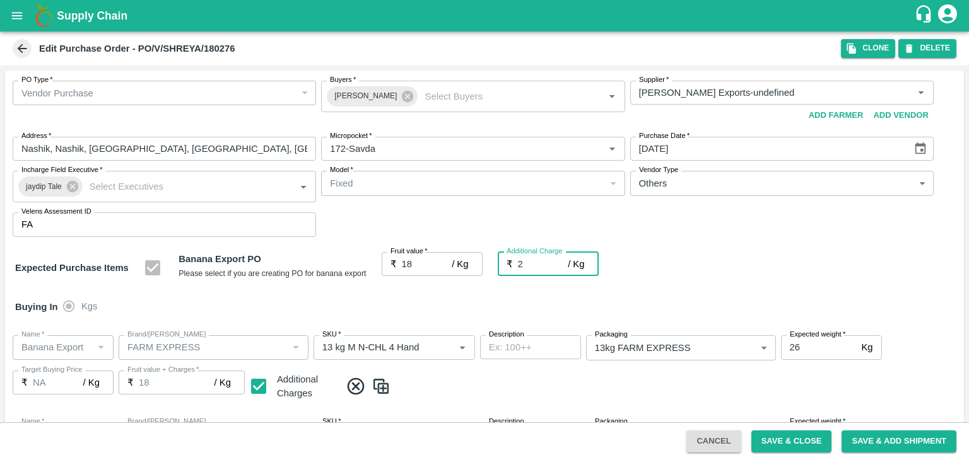
type input "20"
type input "2.7"
type input "20.7"
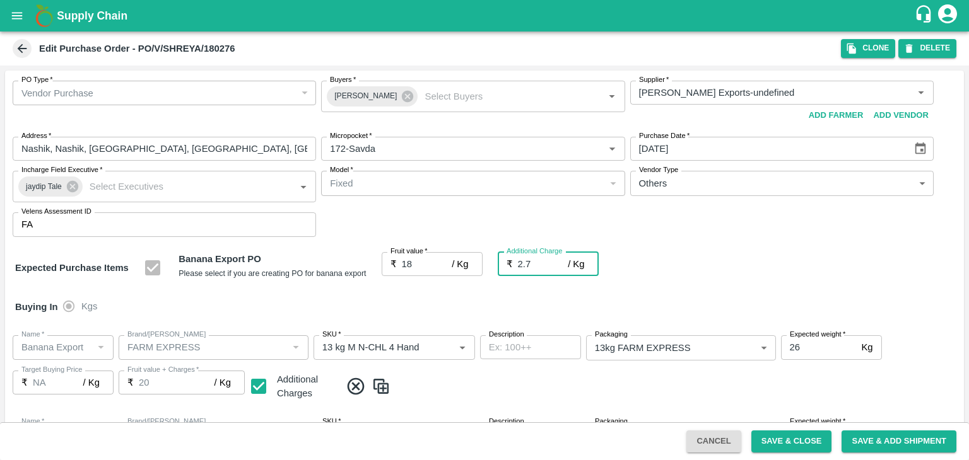
type input "20.7"
type input "2.75"
type input "20.75"
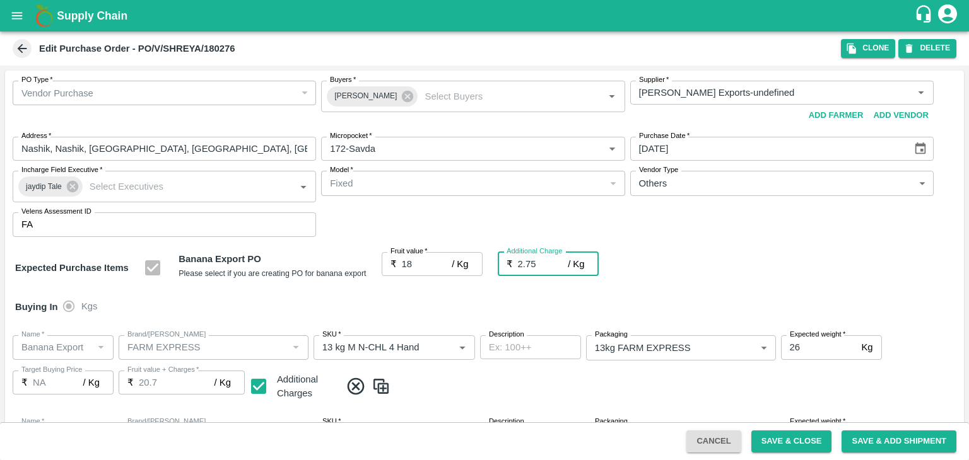
type input "20.75"
type input "2.75"
click at [420, 298] on div "Buying In Kgs" at bounding box center [484, 307] width 959 height 37
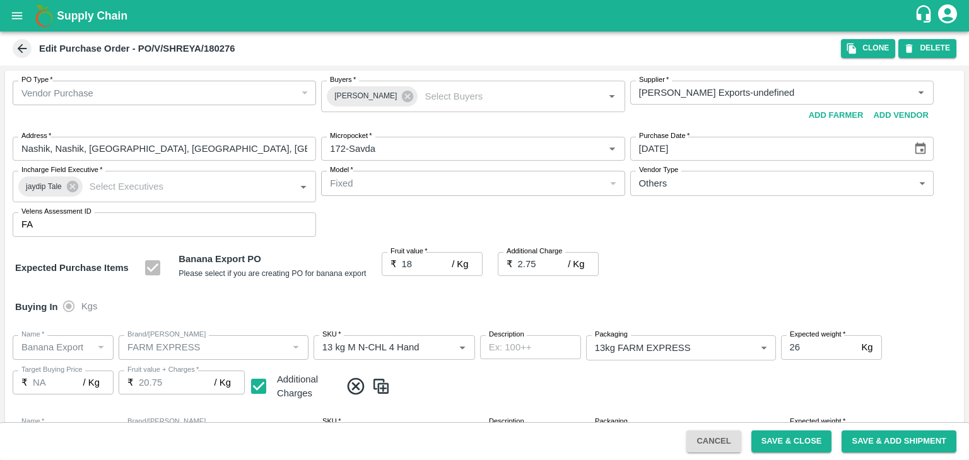
scroll to position [669, 0]
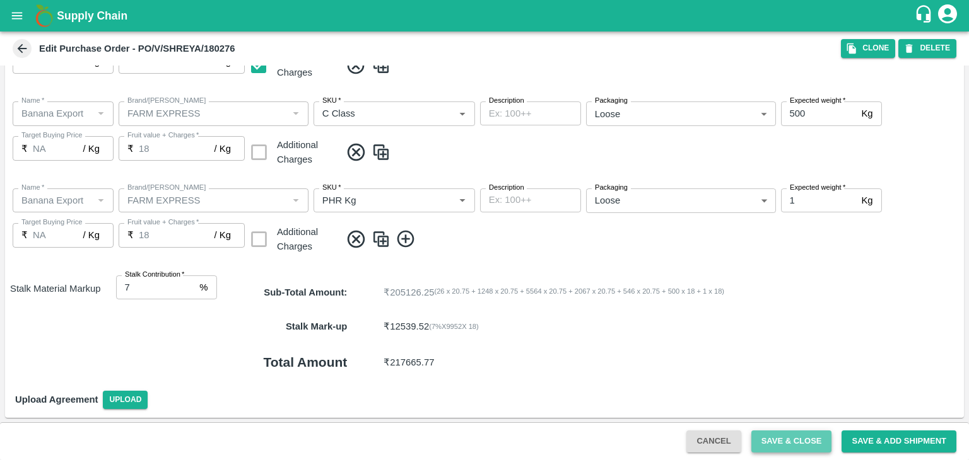
click at [805, 443] on button "Save & Close" at bounding box center [791, 442] width 81 height 22
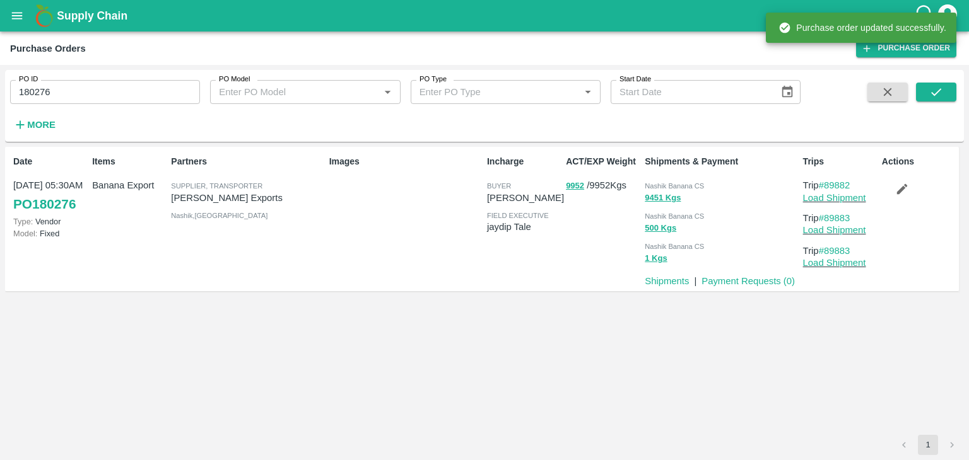
click at [81, 88] on input "180276" at bounding box center [105, 92] width 190 height 24
paste input "text"
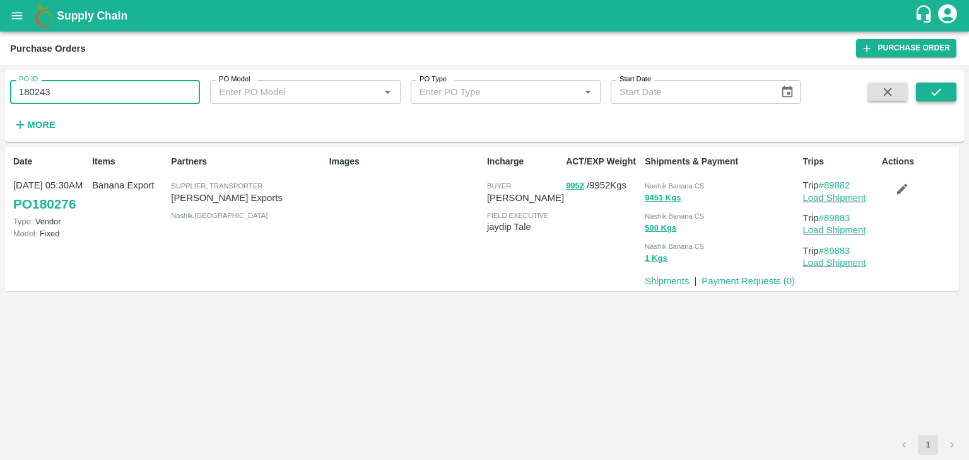
type input "180243"
click at [934, 93] on icon "submit" at bounding box center [936, 92] width 14 height 14
click at [934, 94] on icon "submit" at bounding box center [936, 92] width 10 height 8
click at [832, 196] on link "Load Shipment" at bounding box center [834, 198] width 63 height 10
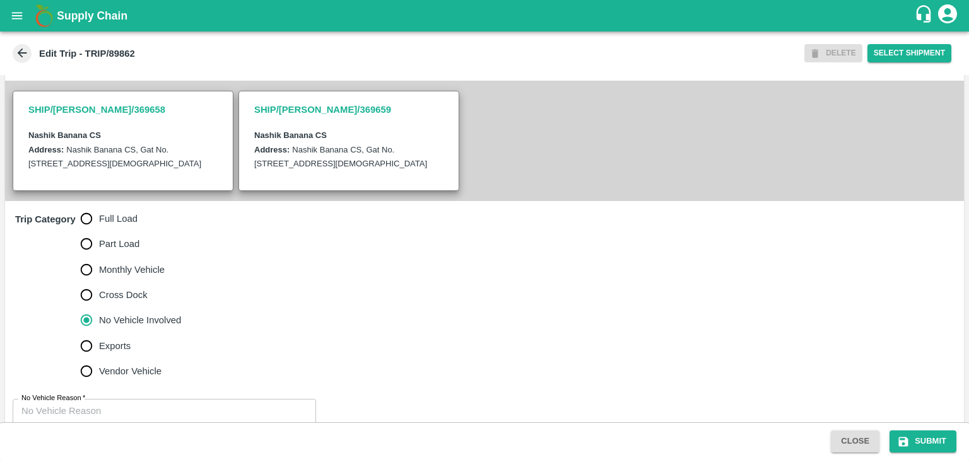
scroll to position [310, 0]
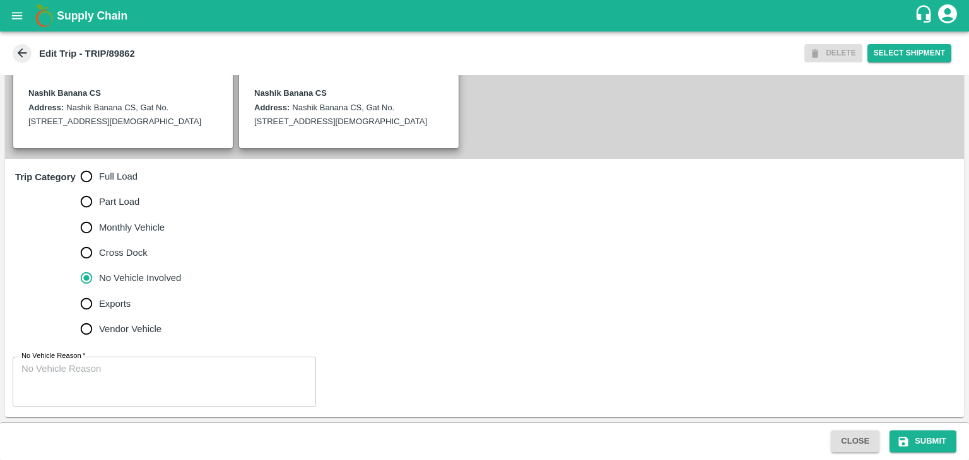
click at [120, 175] on span "Full Load" at bounding box center [118, 177] width 38 height 14
click at [99, 175] on input "Full Load" at bounding box center [86, 176] width 25 height 25
radio input "true"
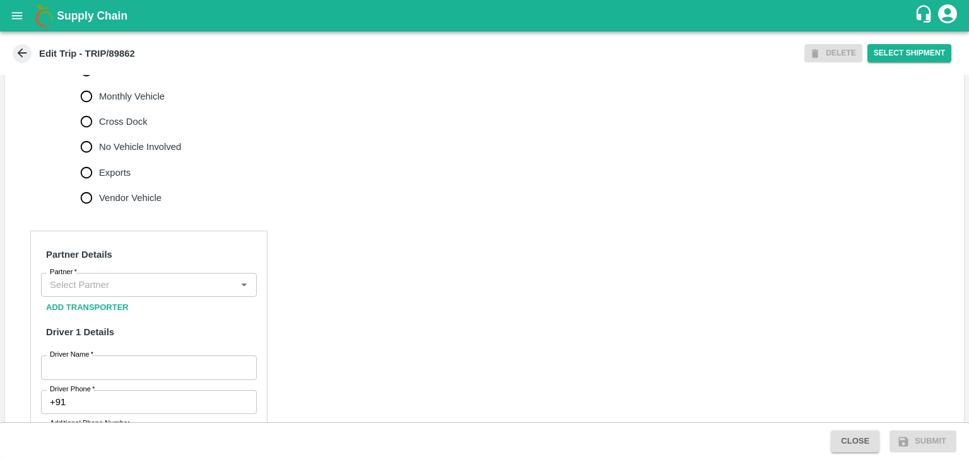
scroll to position [435, 0]
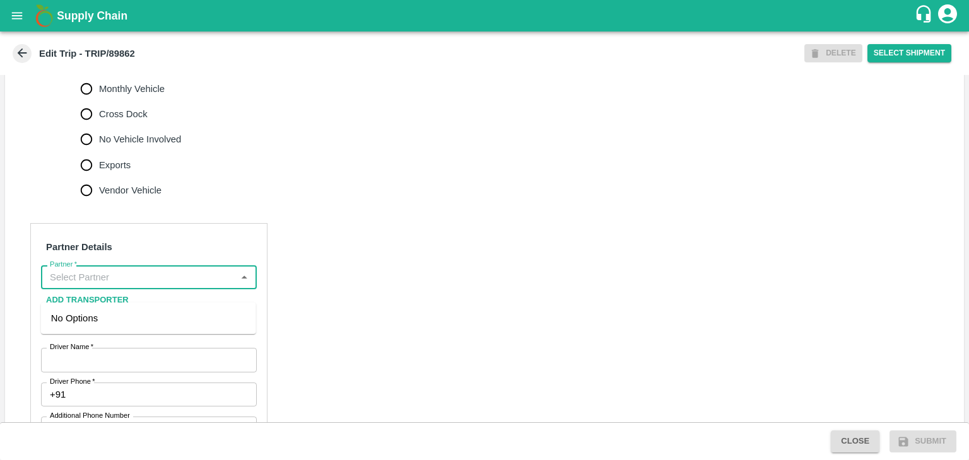
click at [164, 286] on input "Partner   *" at bounding box center [138, 277] width 187 height 16
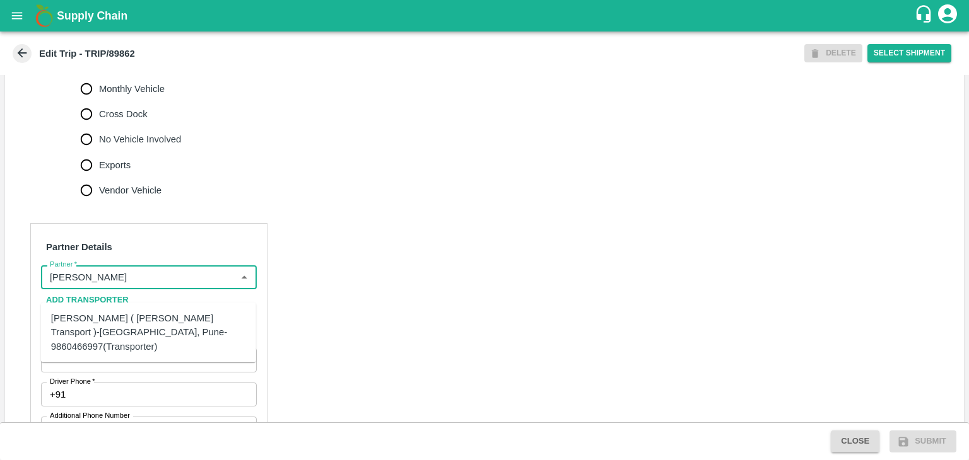
click at [130, 317] on div "[PERSON_NAME] ( [PERSON_NAME] Transport )-[GEOGRAPHIC_DATA], Pune-9860466997(Tr…" at bounding box center [148, 333] width 195 height 42
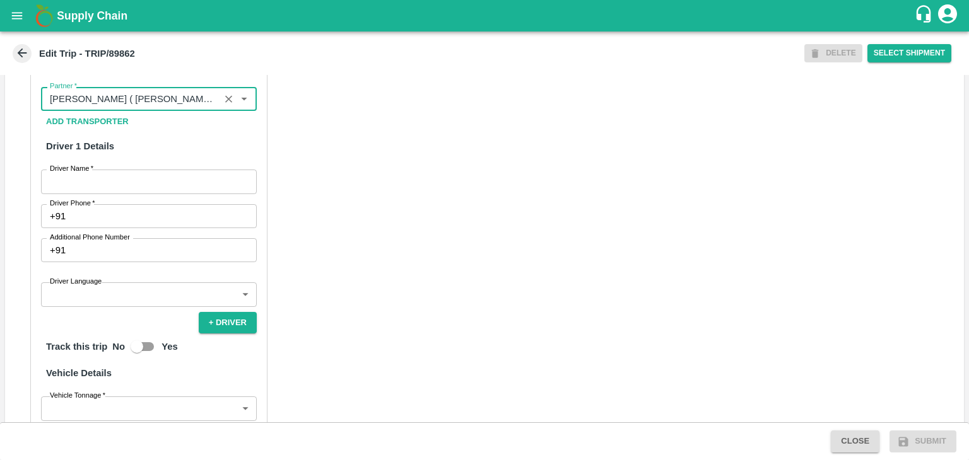
scroll to position [618, 0]
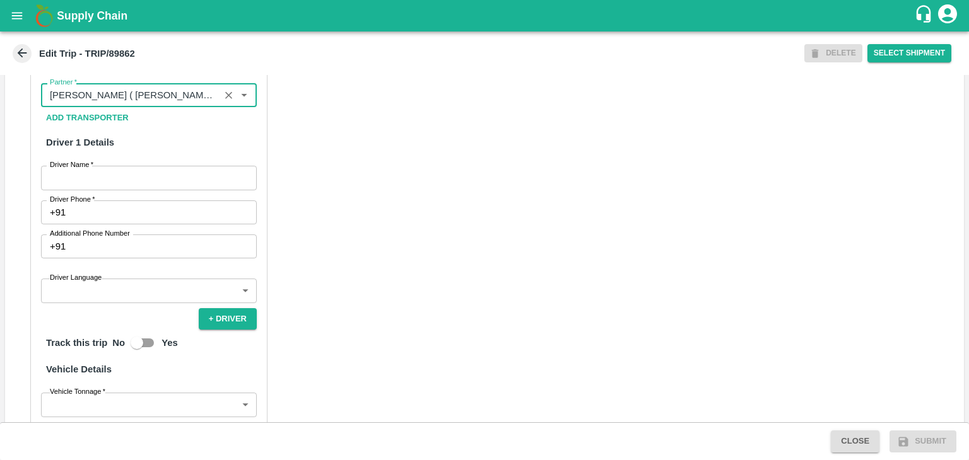
type input "[PERSON_NAME] ( [PERSON_NAME] Transport )-[GEOGRAPHIC_DATA], Pune-9860466997(Tr…"
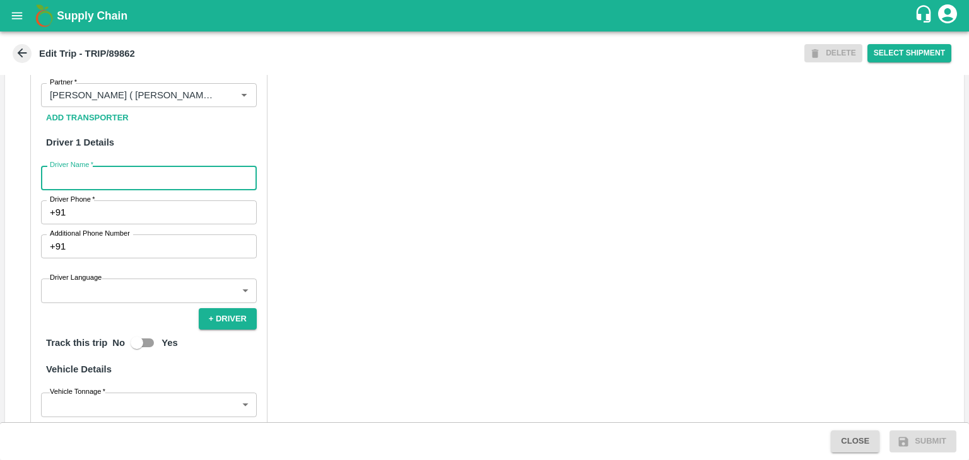
click at [94, 190] on input "Driver Name   *" at bounding box center [149, 178] width 216 height 24
type input "Godase"
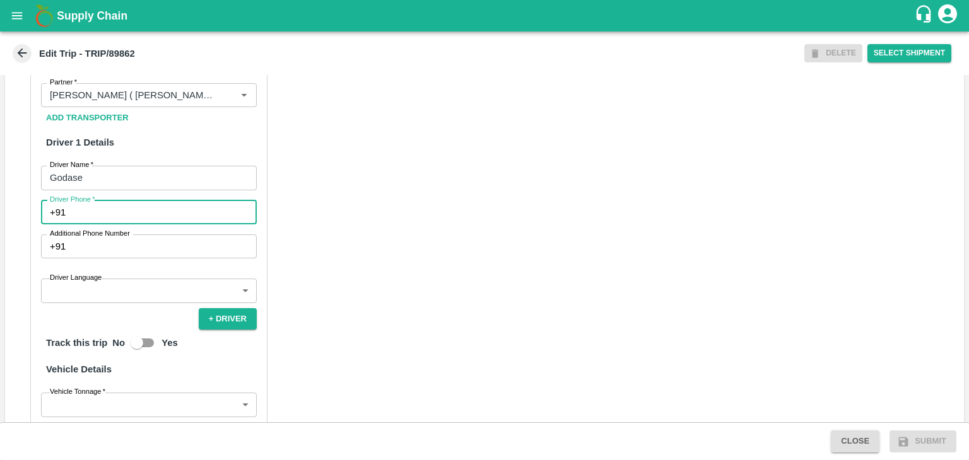
click at [110, 224] on input "Driver Phone   *" at bounding box center [164, 213] width 186 height 24
type input "9975280177"
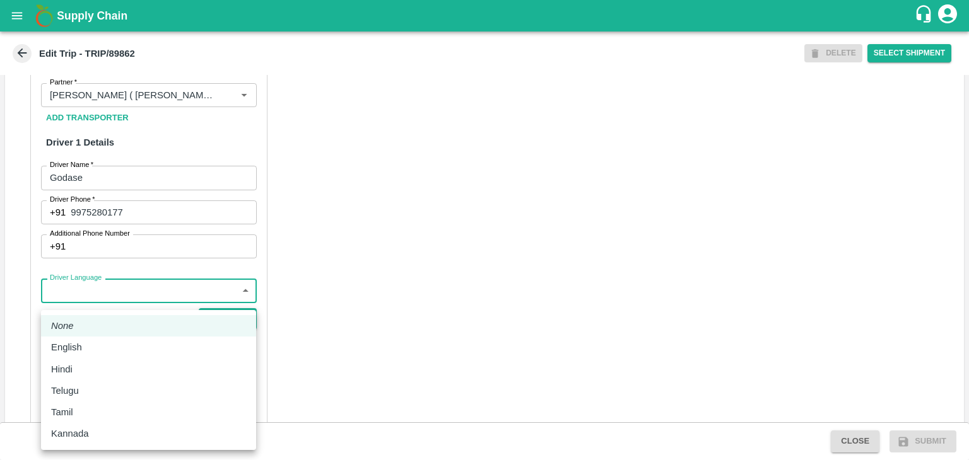
click at [108, 307] on body "Supply Chain Edit Trip - TRIP/89862 DELETE Select Shipment Trip Details Trip Ty…" at bounding box center [484, 230] width 969 height 460
click at [85, 367] on div "Hindi" at bounding box center [148, 370] width 195 height 14
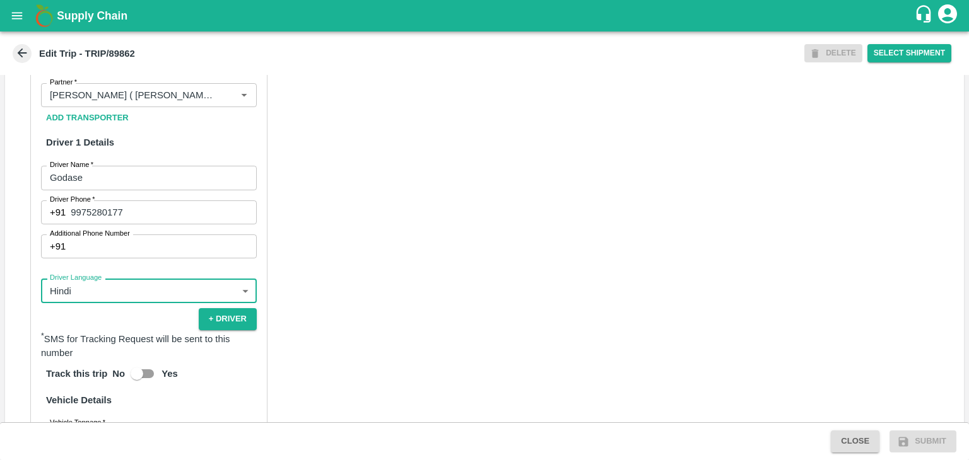
type input "hi"
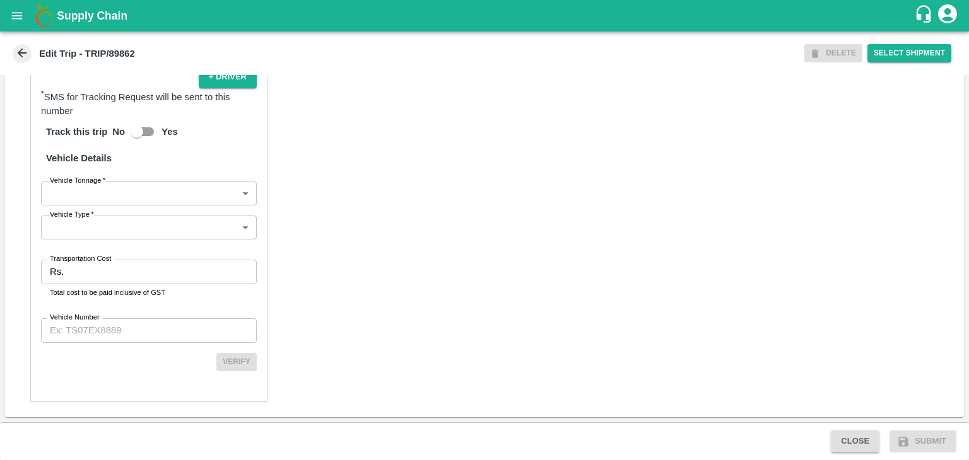
scroll to position [873, 0]
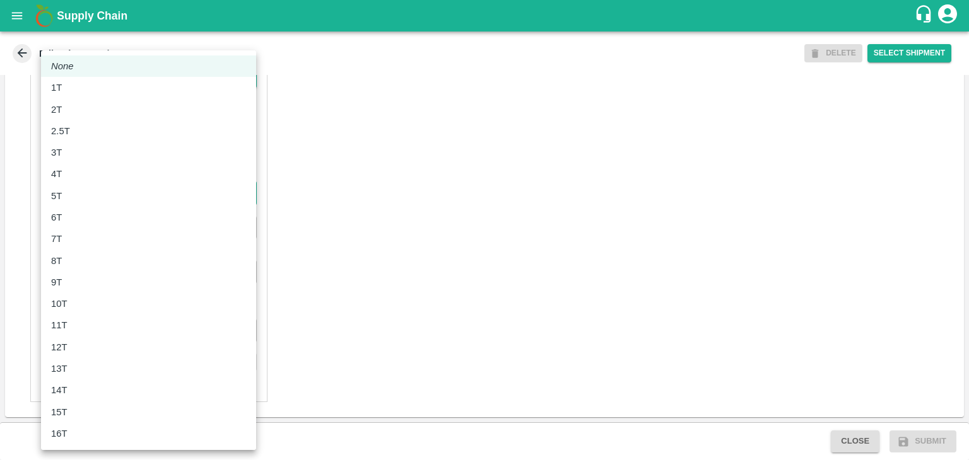
click at [86, 195] on body "Supply Chain Edit Trip - TRIP/89862 DELETE Select Shipment Trip Details Trip Ty…" at bounding box center [484, 230] width 969 height 460
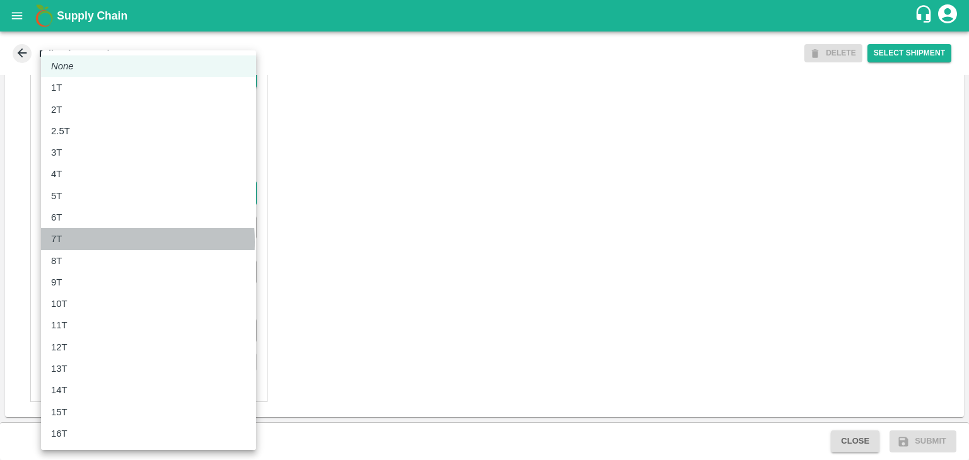
click at [75, 242] on div "7T" at bounding box center [148, 239] width 195 height 14
type input "7000"
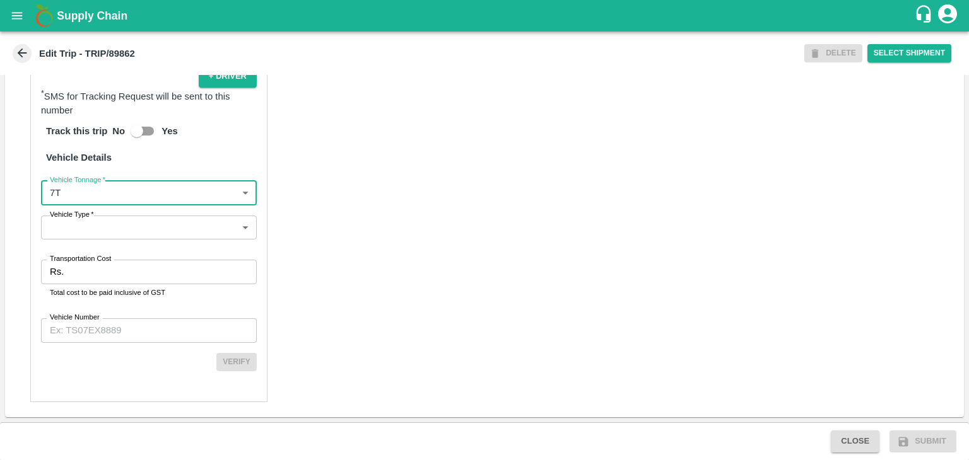
click at [121, 230] on body "Supply Chain Edit Trip - TRIP/89862 DELETE Select Shipment Trip Details Trip Ty…" at bounding box center [484, 230] width 969 height 460
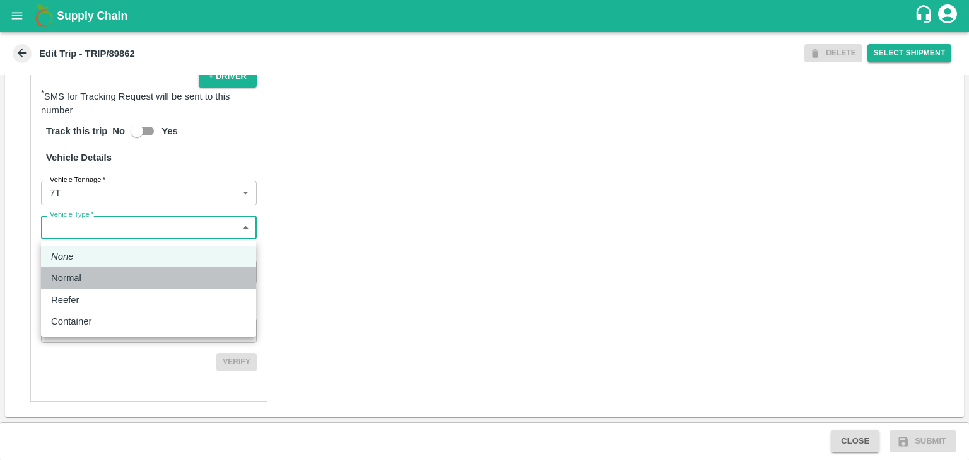
click at [100, 279] on div "Normal" at bounding box center [148, 278] width 195 height 14
type input "Normal"
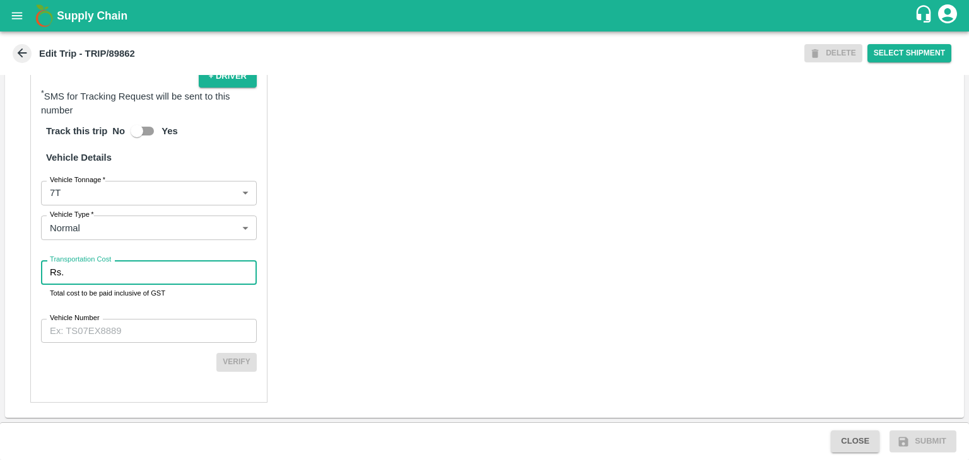
click at [122, 275] on input "Transportation Cost" at bounding box center [163, 273] width 188 height 24
type input "1"
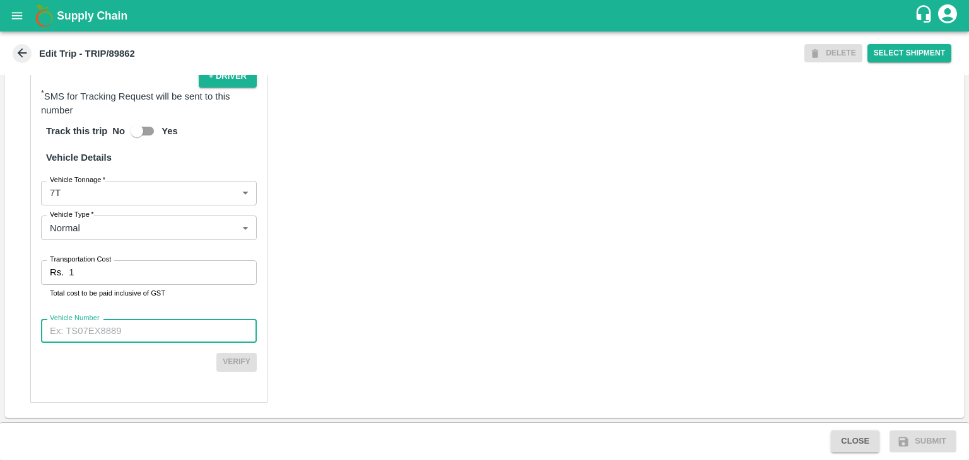
click at [143, 331] on input "Vehicle Number" at bounding box center [149, 331] width 216 height 24
type input "MH12HD0431"
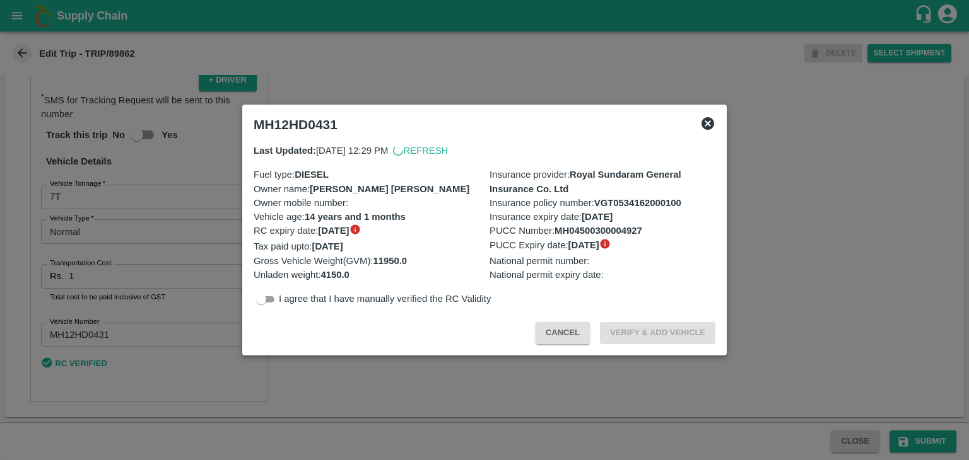
scroll to position [870, 0]
click at [877, 416] on div at bounding box center [484, 230] width 969 height 460
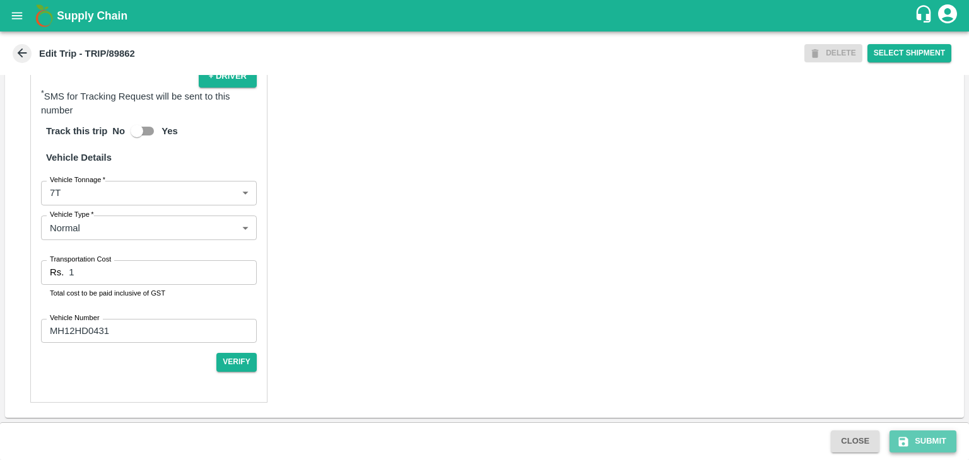
click at [922, 440] on button "Submit" at bounding box center [922, 442] width 67 height 22
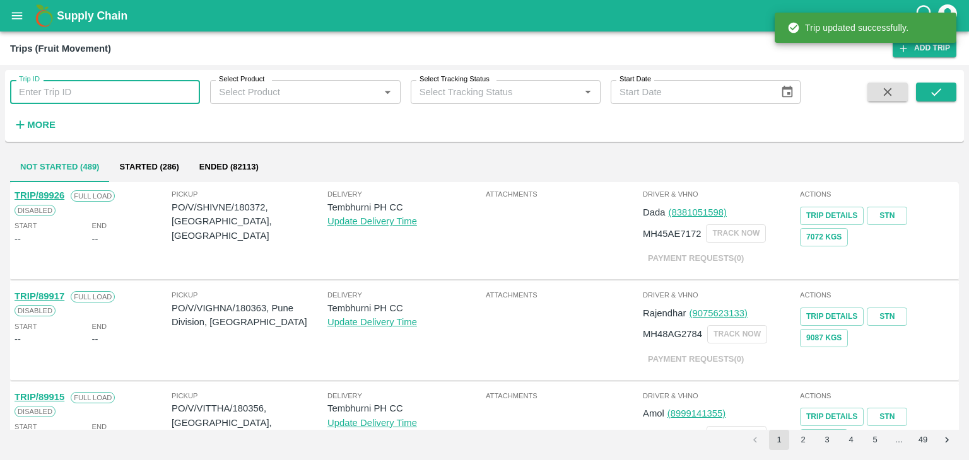
click at [136, 83] on input "Trip ID" at bounding box center [105, 92] width 190 height 24
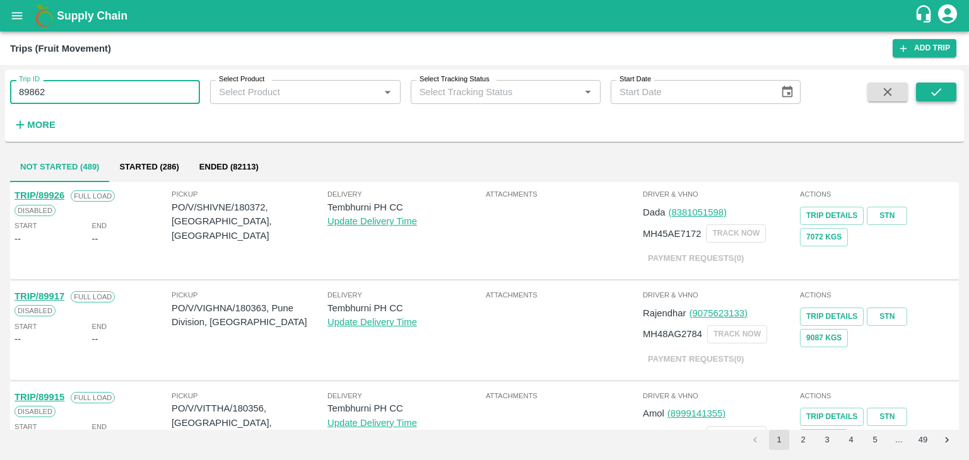
type input "89862"
click at [949, 90] on button "submit" at bounding box center [936, 92] width 40 height 19
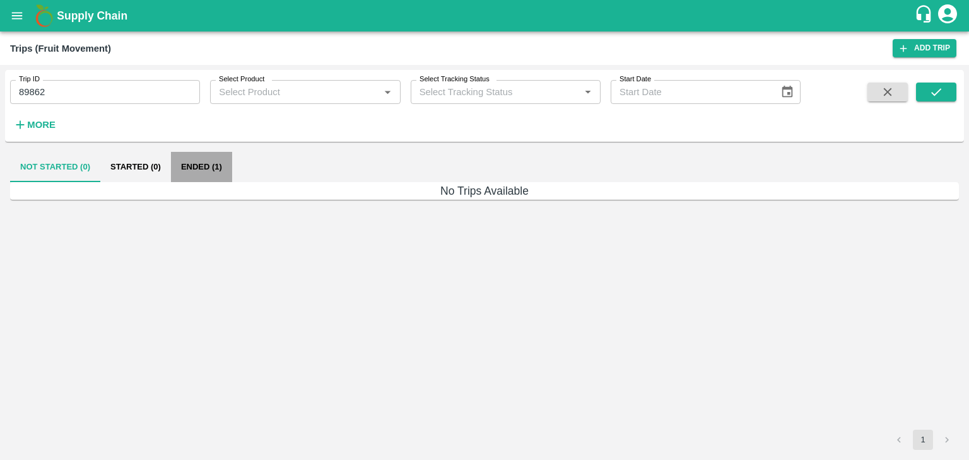
click at [209, 168] on button "Ended (1)" at bounding box center [201, 167] width 61 height 30
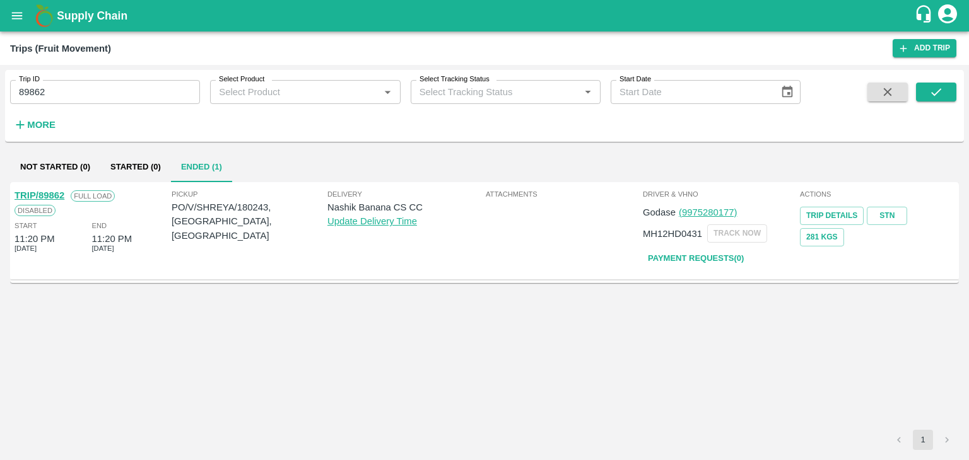
click at [45, 192] on link "TRIP/89862" at bounding box center [40, 195] width 50 height 10
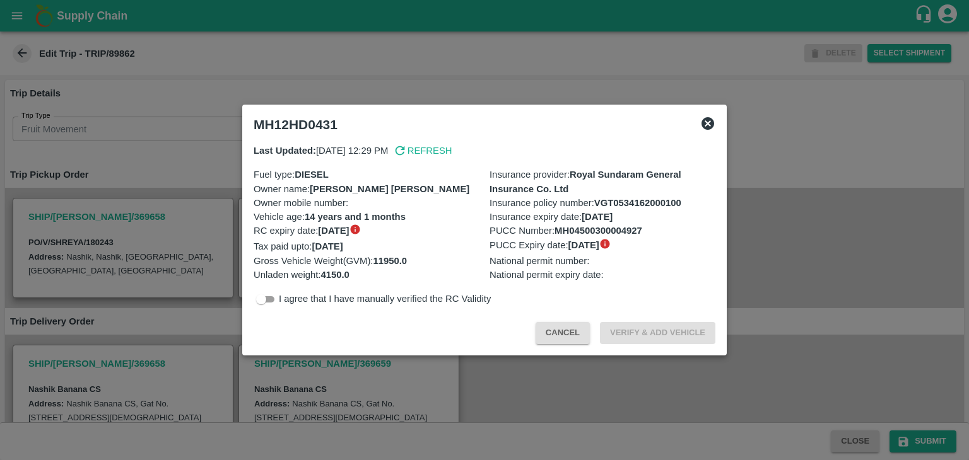
click at [712, 119] on icon at bounding box center [707, 123] width 15 height 15
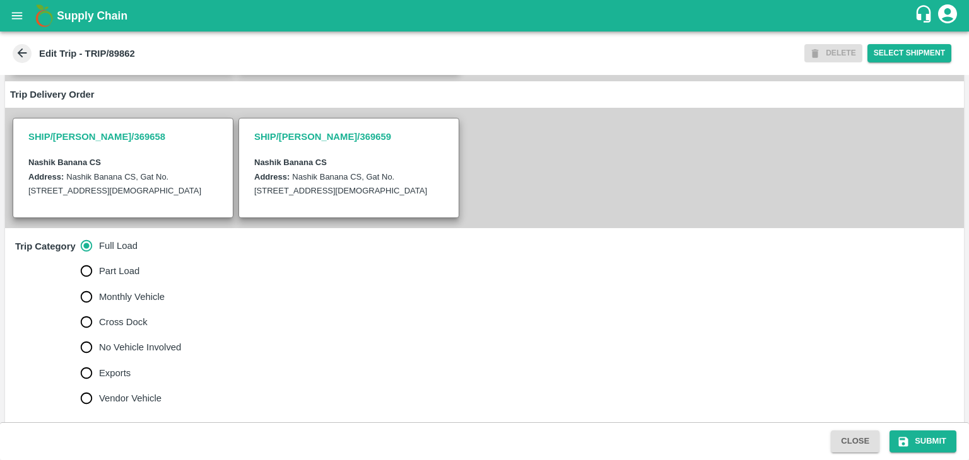
scroll to position [246, 0]
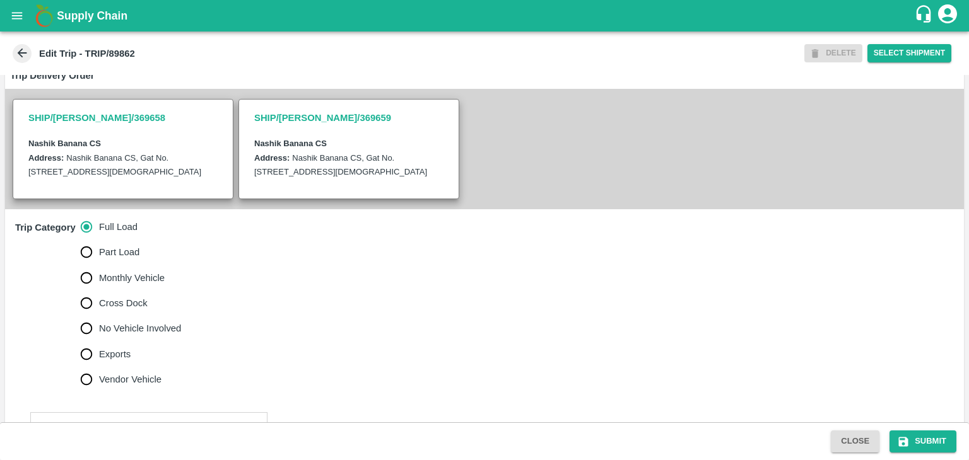
click at [127, 336] on span "No Vehicle Involved" at bounding box center [140, 329] width 82 height 14
click at [99, 336] on input "No Vehicle Involved" at bounding box center [86, 328] width 25 height 25
radio input "true"
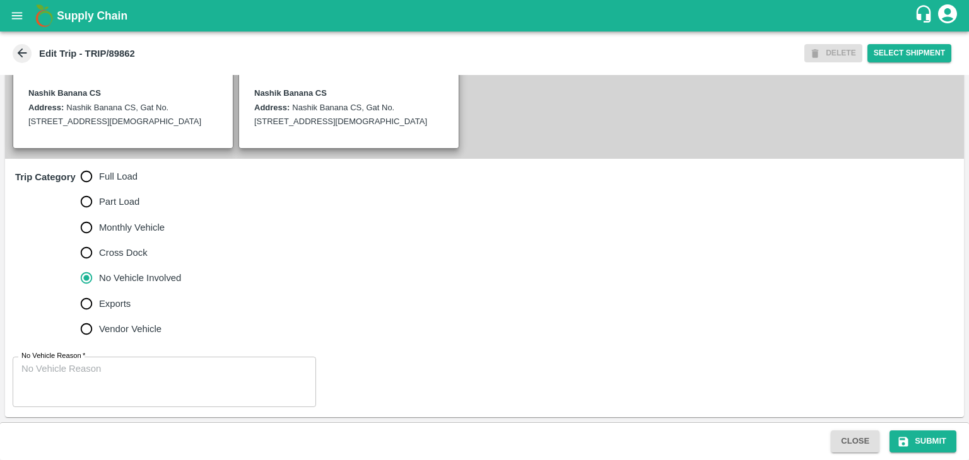
click at [173, 361] on div "x No Vehicle Reason" at bounding box center [164, 382] width 303 height 50
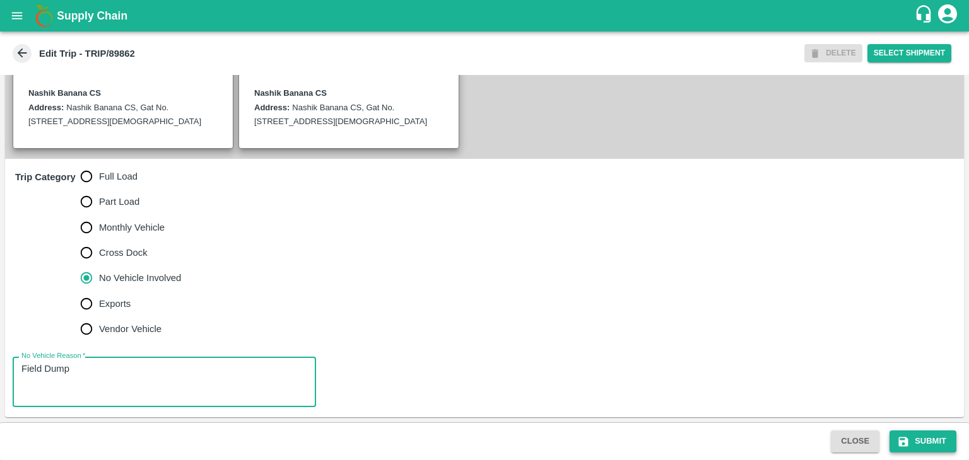
type textarea "Field Dump"
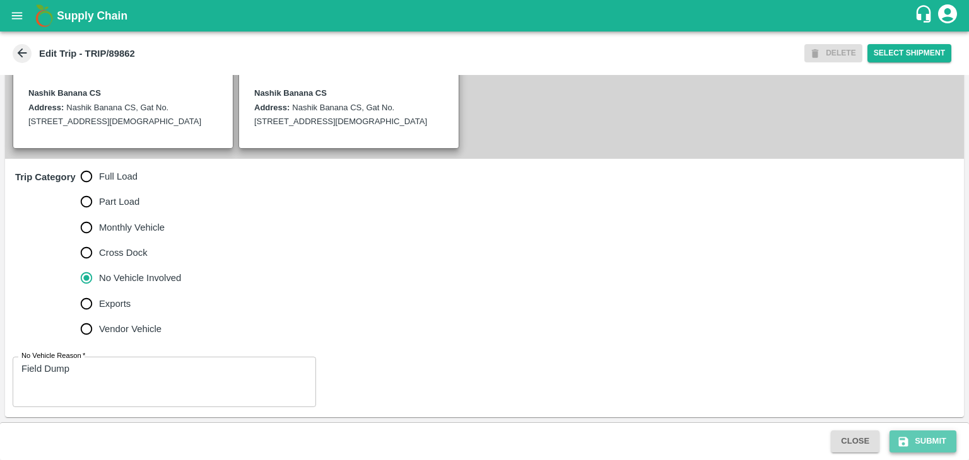
click at [940, 447] on button "Submit" at bounding box center [922, 442] width 67 height 22
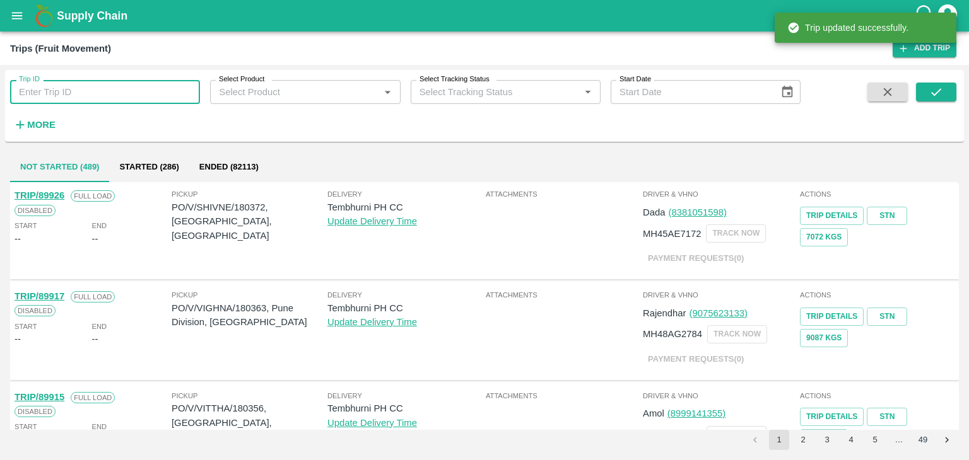
click at [129, 96] on input "Trip ID" at bounding box center [105, 92] width 190 height 24
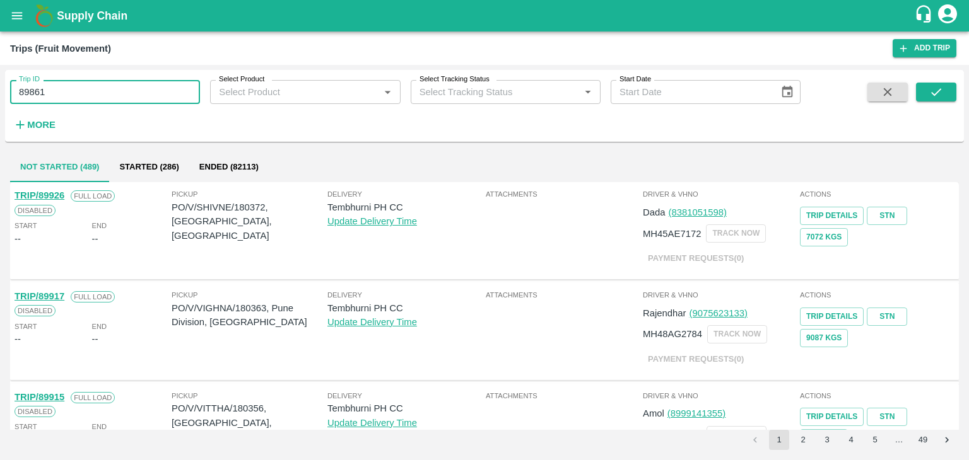
type input "89861"
click at [939, 106] on span at bounding box center [936, 109] width 40 height 52
click at [939, 87] on icon "submit" at bounding box center [936, 92] width 14 height 14
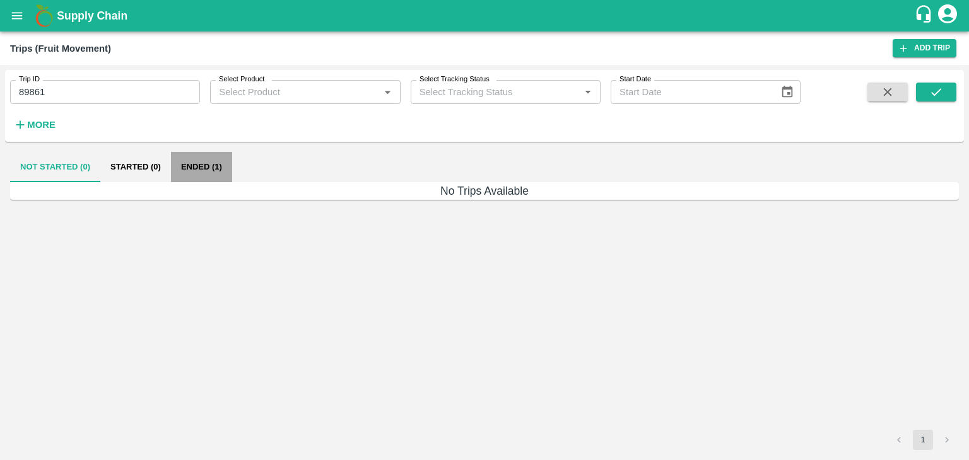
click at [210, 170] on button "Ended (1)" at bounding box center [201, 167] width 61 height 30
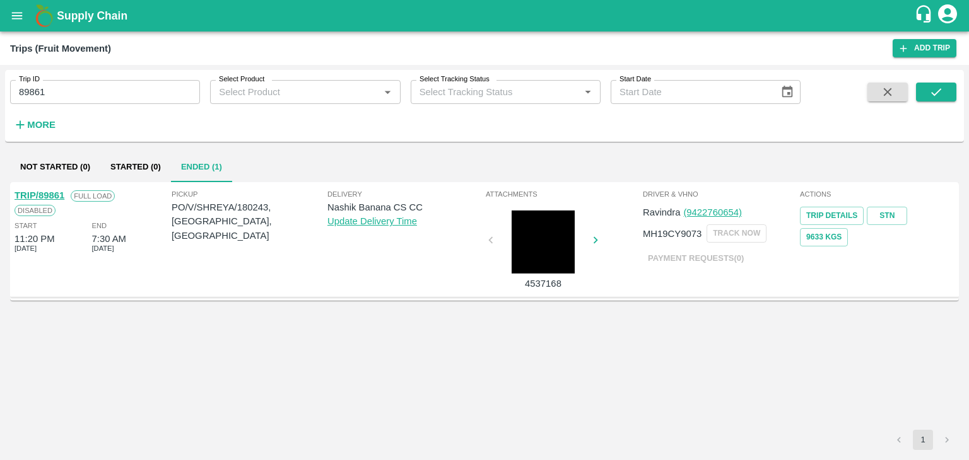
click at [38, 195] on link "TRIP/89861" at bounding box center [40, 195] width 50 height 10
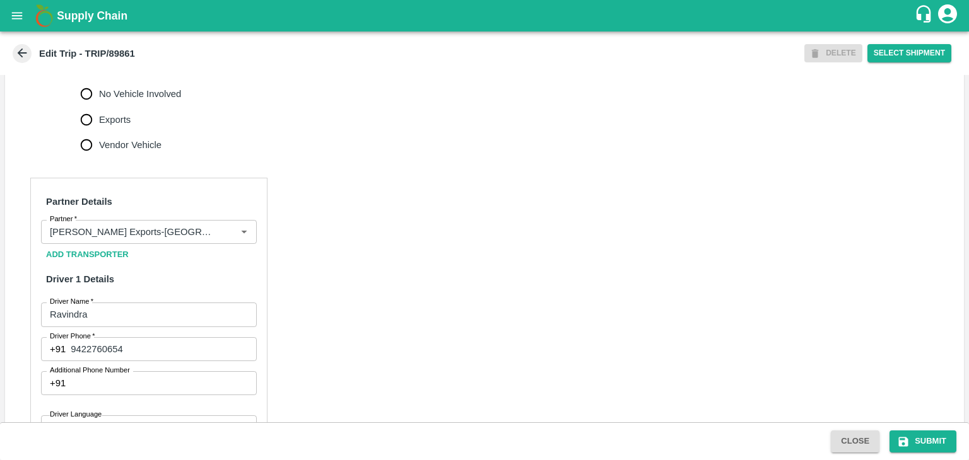
scroll to position [504, 0]
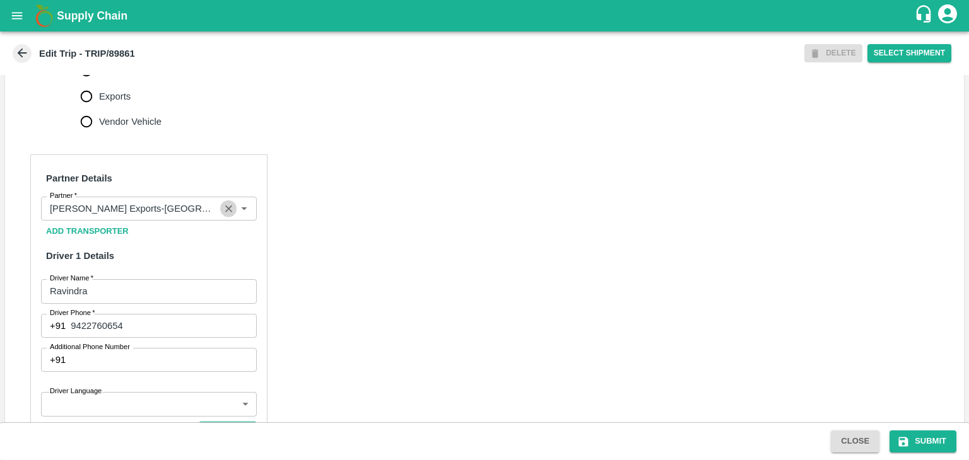
click at [223, 215] on icon "Clear" at bounding box center [229, 209] width 12 height 12
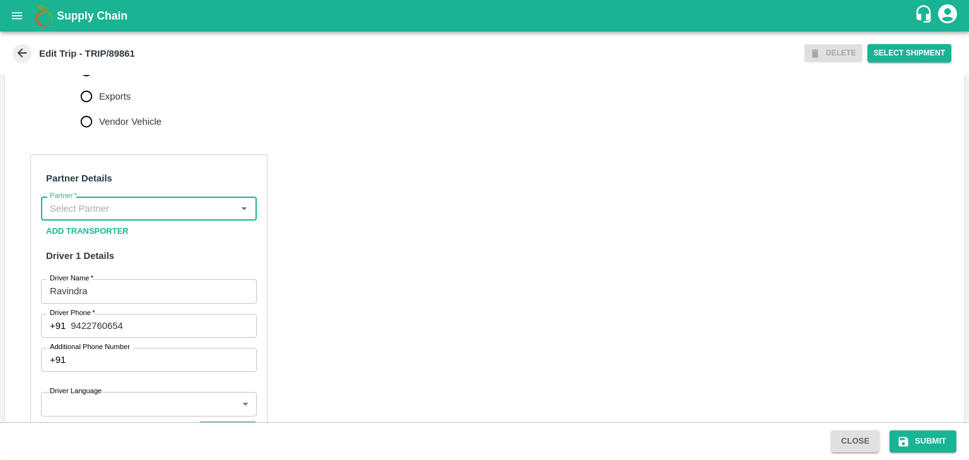
scroll to position [0, 0]
click at [216, 217] on input "Partner   *" at bounding box center [138, 209] width 187 height 16
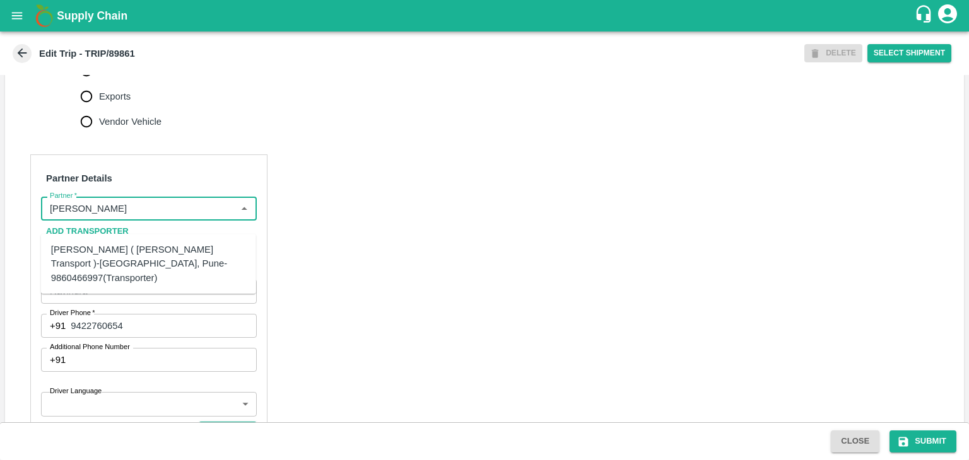
click at [174, 253] on div "[PERSON_NAME] ( [PERSON_NAME] Transport )-[GEOGRAPHIC_DATA], Pune-9860466997(Tr…" at bounding box center [148, 264] width 195 height 42
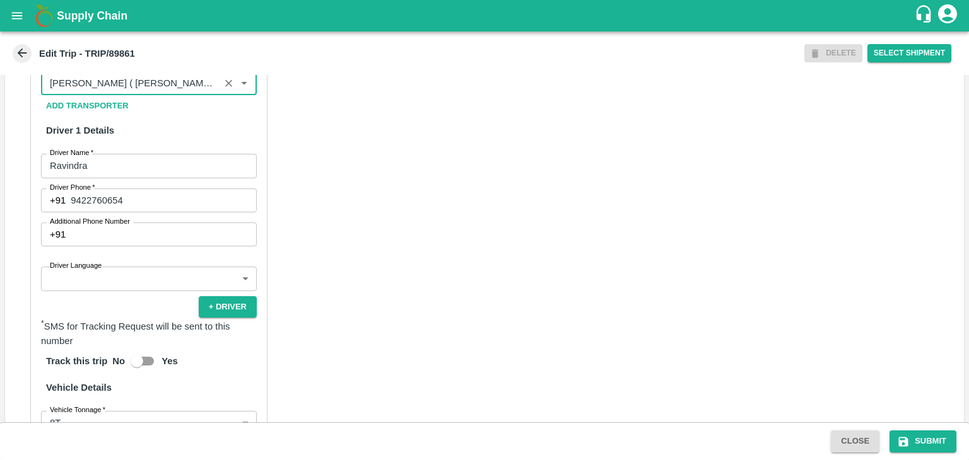
scroll to position [632, 0]
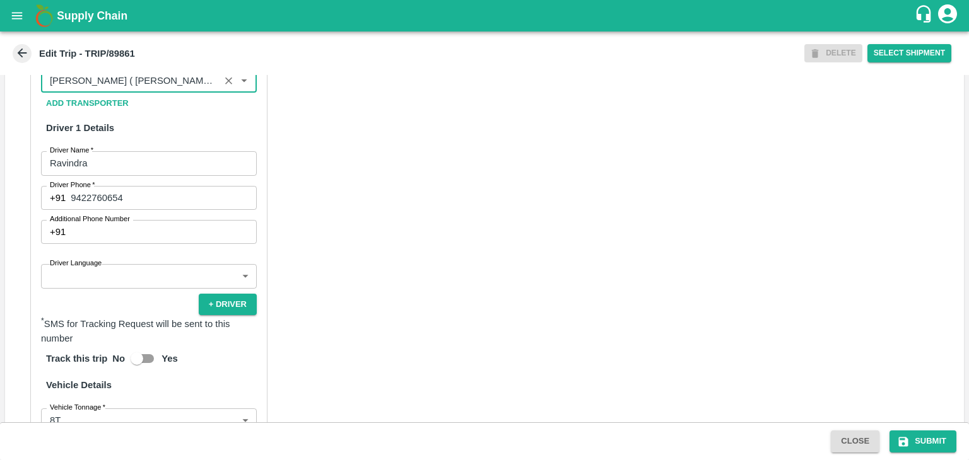
type input "[PERSON_NAME] ( [PERSON_NAME] Transport )-[GEOGRAPHIC_DATA], Pune-9860466997(Tr…"
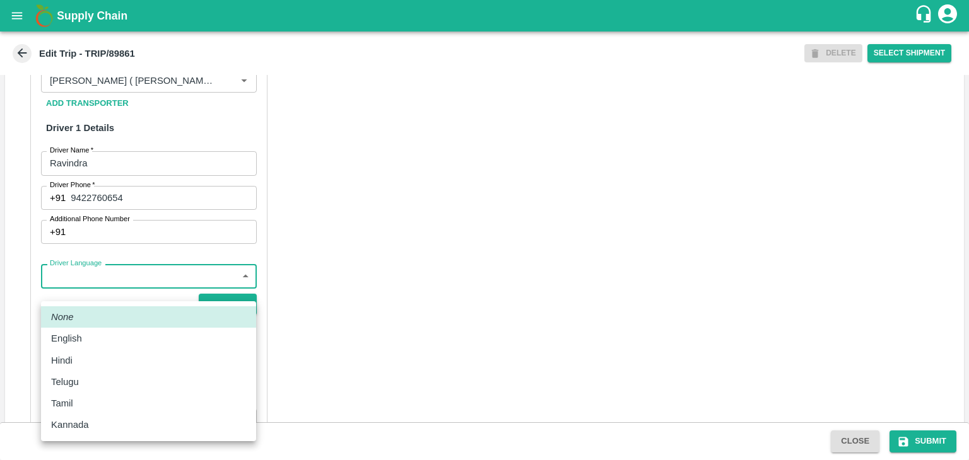
click at [120, 288] on body "Supply Chain Edit Trip - TRIP/89861 DELETE Select Shipment Trip Details Trip Ty…" at bounding box center [484, 230] width 969 height 460
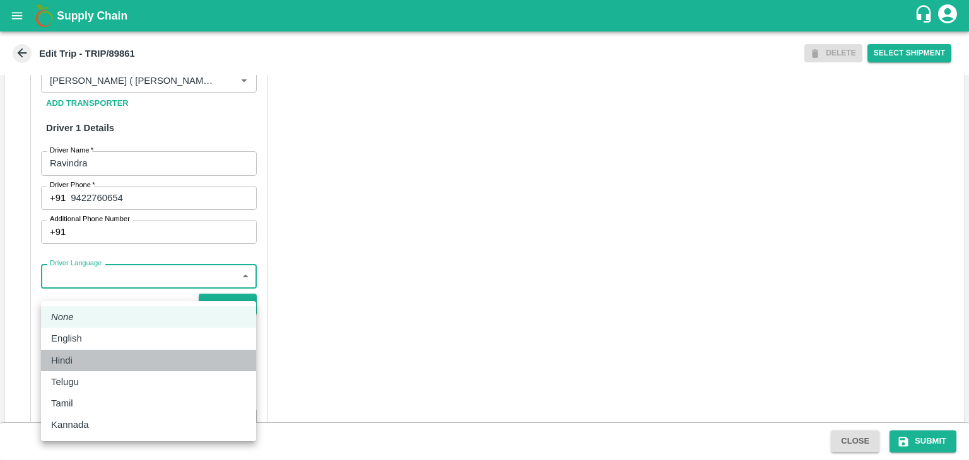
click at [74, 361] on div "Hindi" at bounding box center [65, 361] width 28 height 14
type input "hi"
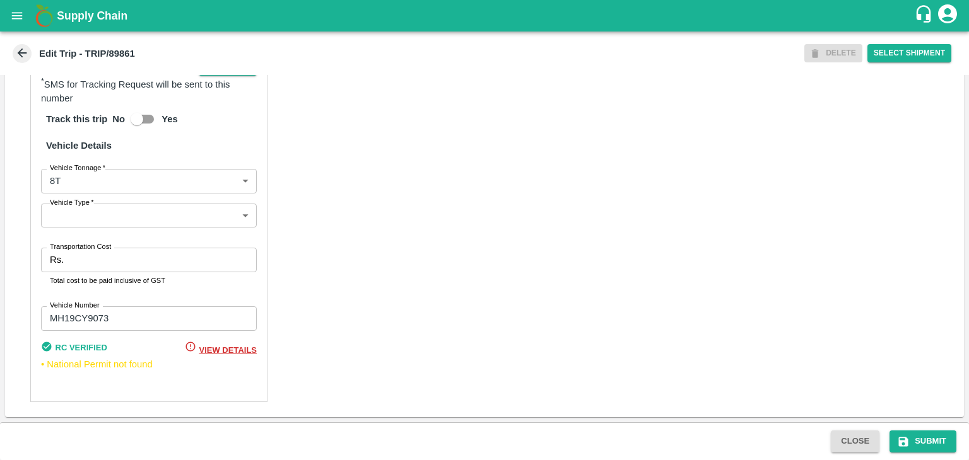
scroll to position [884, 0]
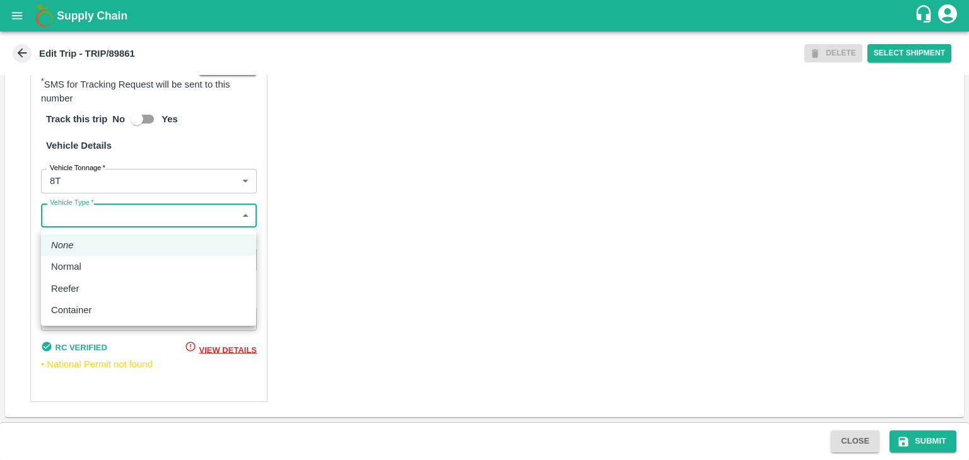
click at [91, 225] on body "Supply Chain Edit Trip - TRIP/89861 DELETE Select Shipment Trip Details Trip Ty…" at bounding box center [484, 230] width 969 height 460
drag, startPoint x: 71, startPoint y: 282, endPoint x: 86, endPoint y: 269, distance: 19.7
click at [86, 269] on ul "None Normal Reefer Container" at bounding box center [148, 278] width 215 height 97
click at [86, 269] on div "Normal" at bounding box center [69, 267] width 37 height 14
type input "Normal"
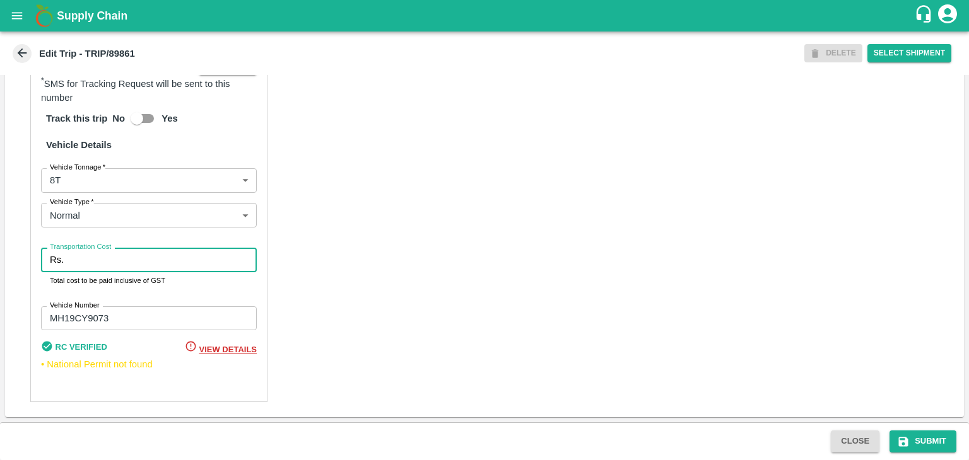
click at [102, 268] on input "Transportation Cost" at bounding box center [163, 260] width 188 height 24
type input "10000"
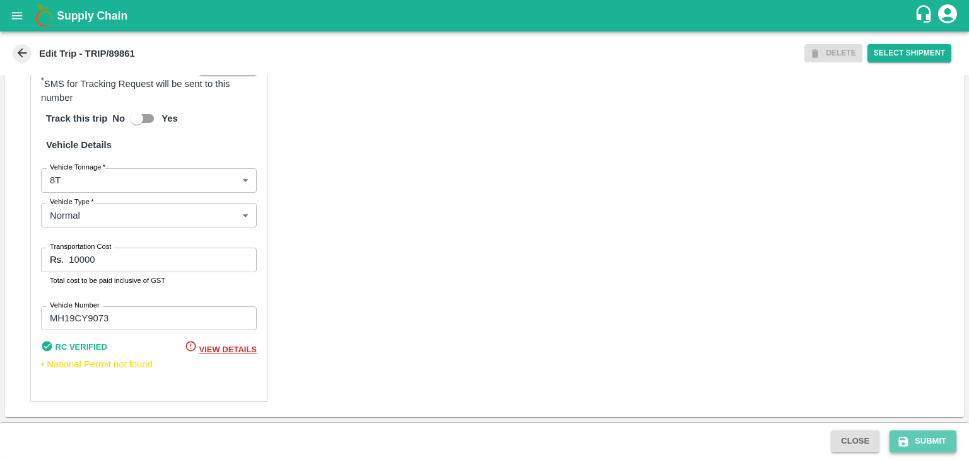
click at [942, 443] on button "Submit" at bounding box center [922, 442] width 67 height 22
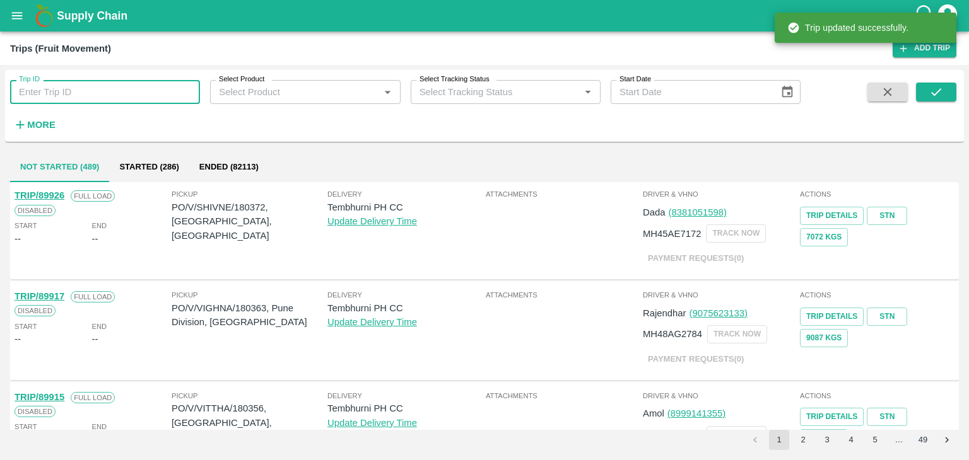
click at [134, 93] on input "Trip ID" at bounding box center [105, 92] width 190 height 24
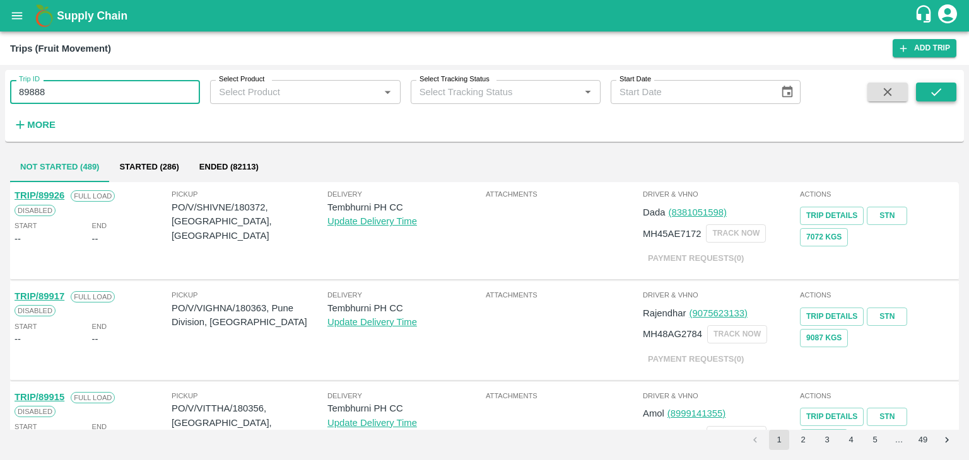
type input "89888"
click at [954, 96] on button "submit" at bounding box center [936, 92] width 40 height 19
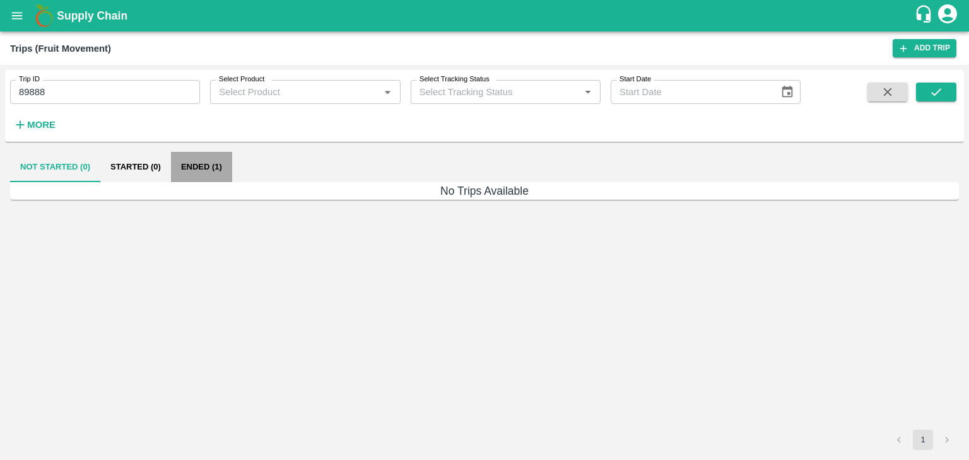
click at [213, 161] on button "Ended (1)" at bounding box center [201, 167] width 61 height 30
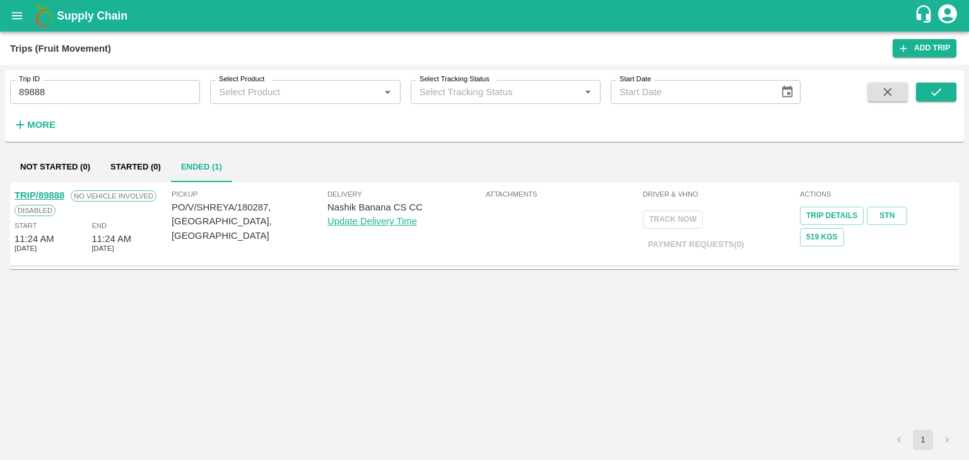
click at [45, 192] on div "TRIP/89888 No Vehicle Involved Disabled Start 11:24 AM [DATE] End 11:24 AM [DAT…" at bounding box center [91, 223] width 157 height 76
click at [45, 192] on link "TRIP/89888" at bounding box center [40, 195] width 50 height 10
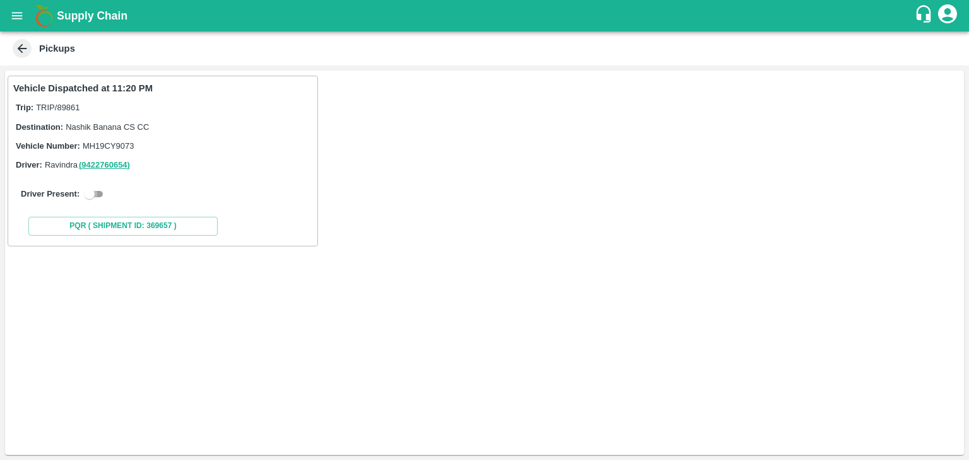
click at [91, 189] on input "checkbox" at bounding box center [89, 194] width 45 height 15
checkbox input "true"
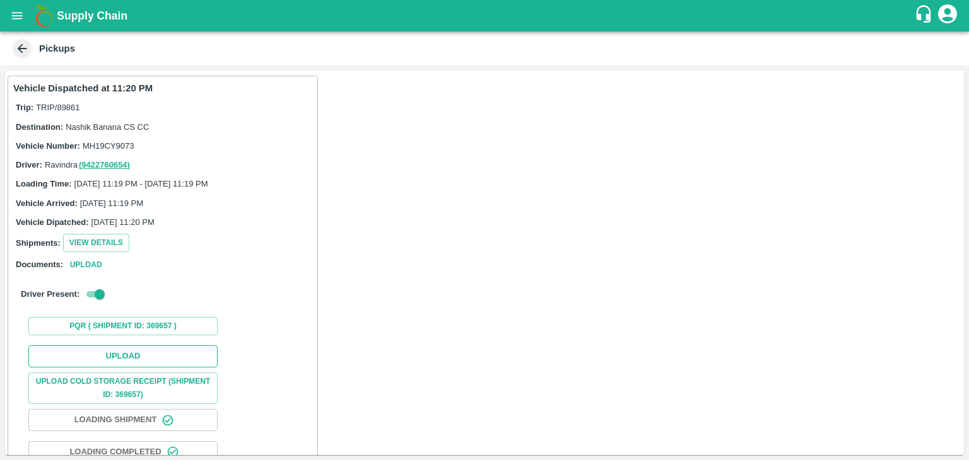
click at [139, 354] on button "Upload" at bounding box center [122, 357] width 189 height 22
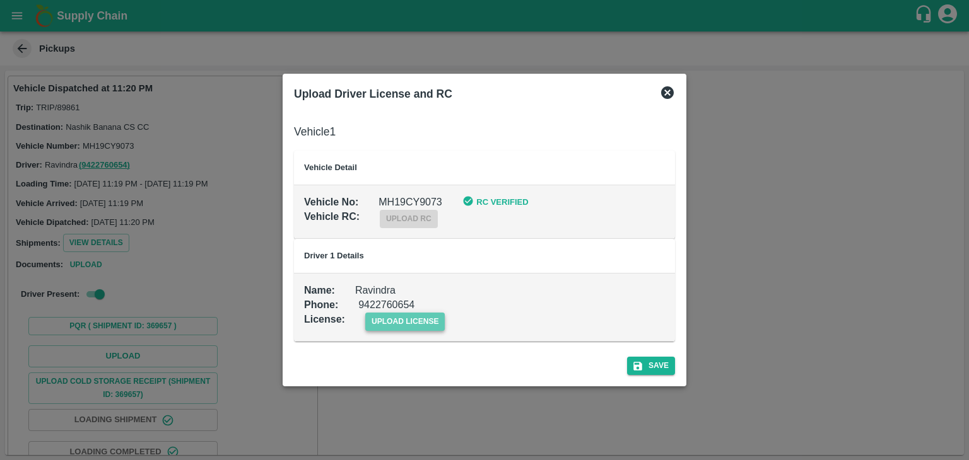
click at [416, 316] on span "upload license" at bounding box center [405, 322] width 80 height 18
click at [0, 0] on input "upload license" at bounding box center [0, 0] width 0 height 0
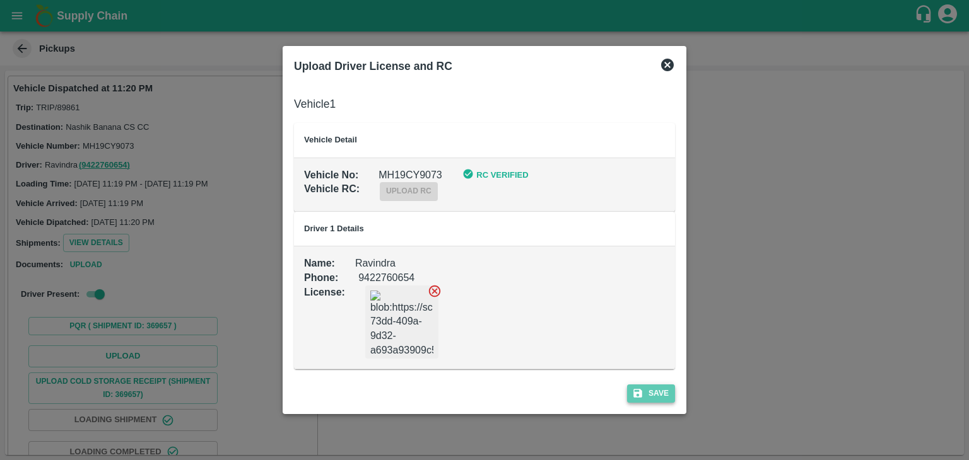
click at [647, 387] on button "Save" at bounding box center [651, 394] width 48 height 18
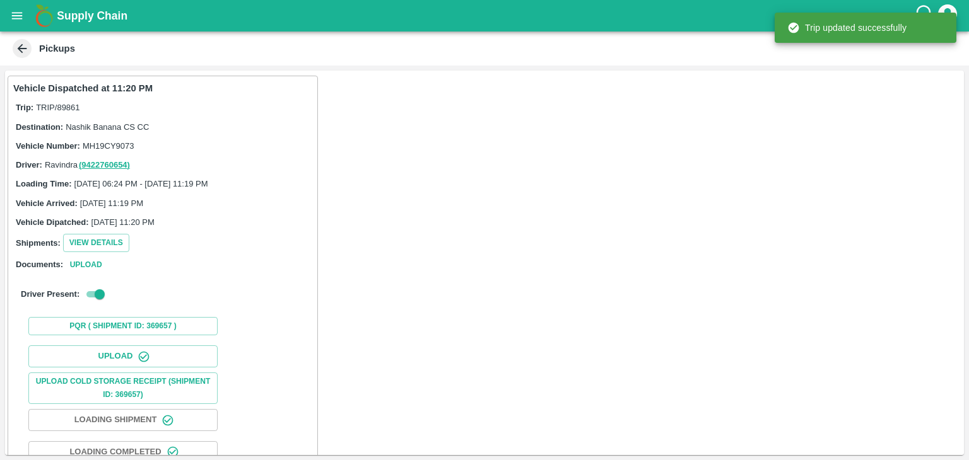
scroll to position [132, 0]
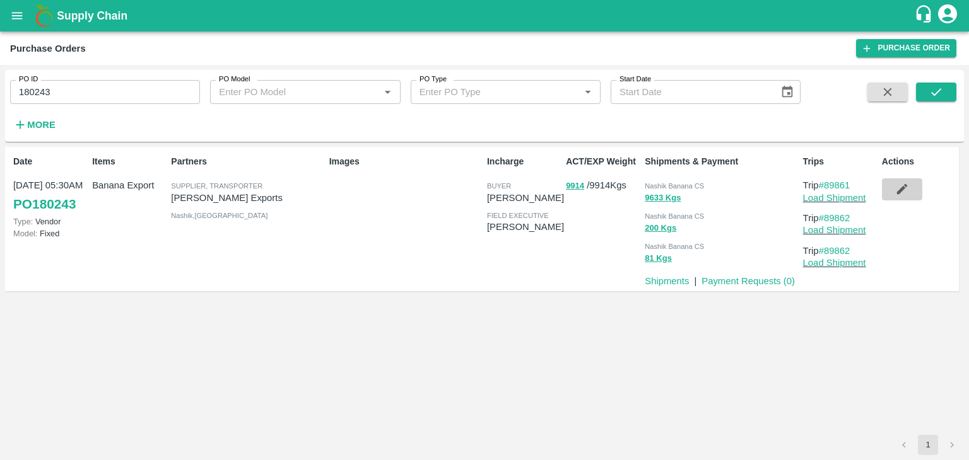
click at [896, 190] on icon "button" at bounding box center [902, 189] width 14 height 14
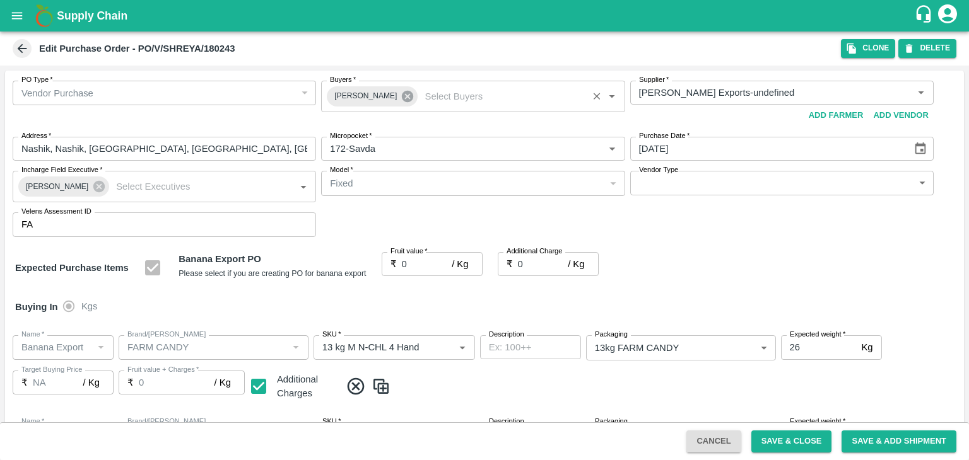
click at [401, 97] on icon at bounding box center [408, 97] width 14 height 14
click at [392, 95] on input "Buyers   *" at bounding box center [462, 93] width 275 height 16
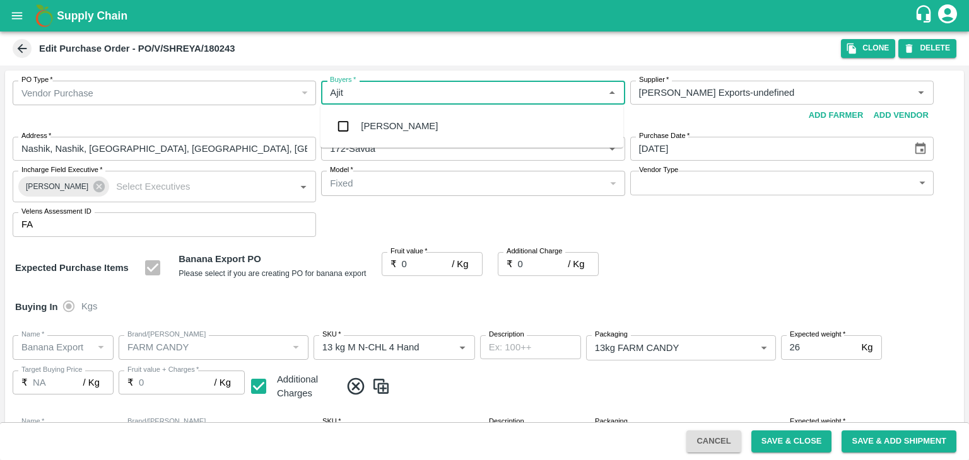
type input "Ajit"
click at [391, 122] on div "Ajit Otari" at bounding box center [399, 126] width 77 height 14
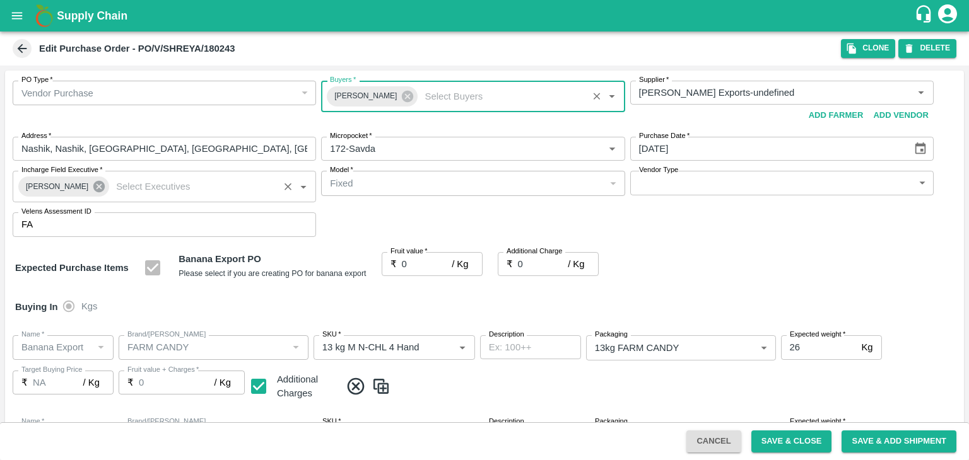
click at [93, 185] on icon at bounding box center [98, 186] width 11 height 11
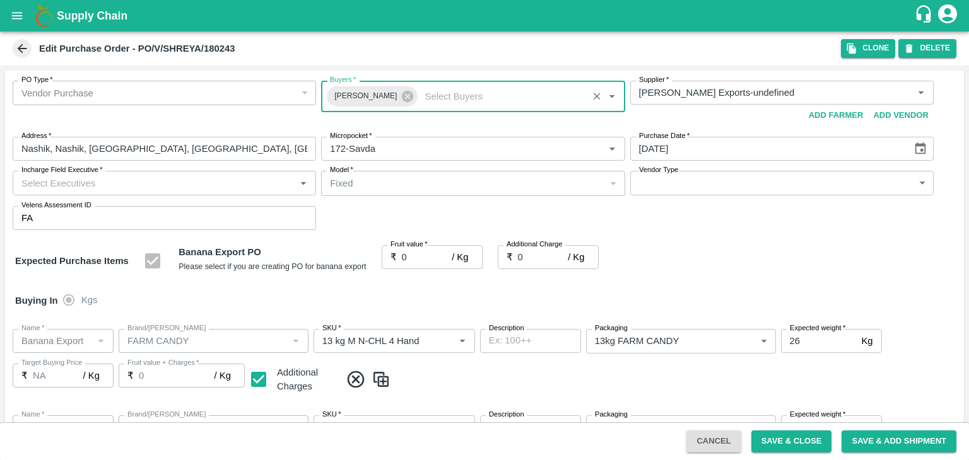
click at [117, 182] on input "Incharge Field Executive   *" at bounding box center [153, 183] width 275 height 16
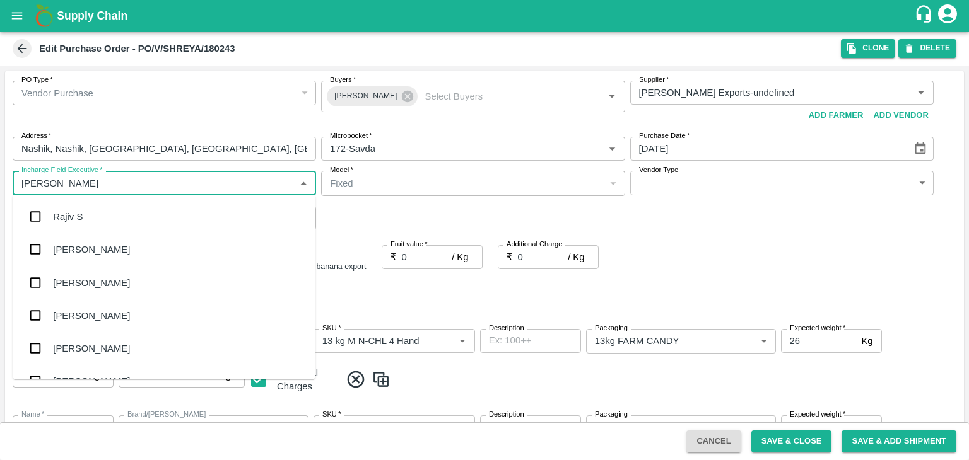
type input "Jay"
click at [93, 272] on div "jaydip Tale" at bounding box center [164, 282] width 303 height 33
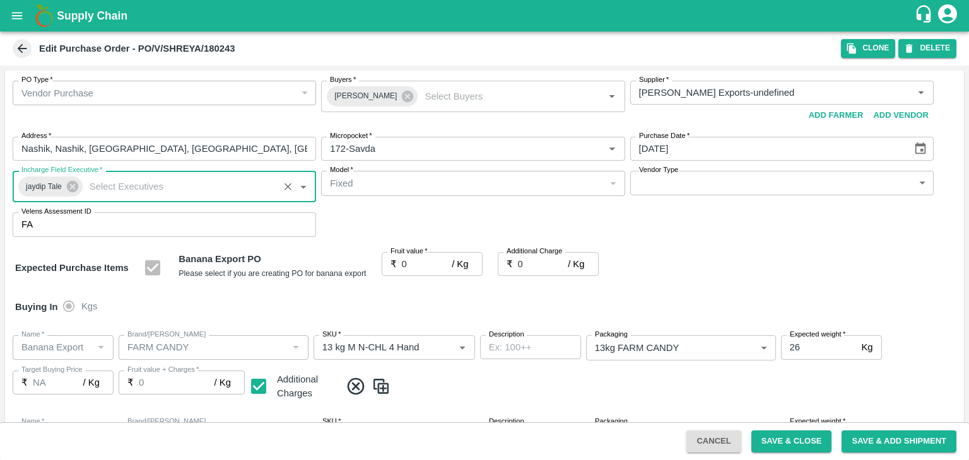
click at [682, 177] on body "Supply Chain Edit Purchase Order - PO/V/SHREYA/180243 Clone DELETE PO Type   * …" at bounding box center [484, 230] width 969 height 460
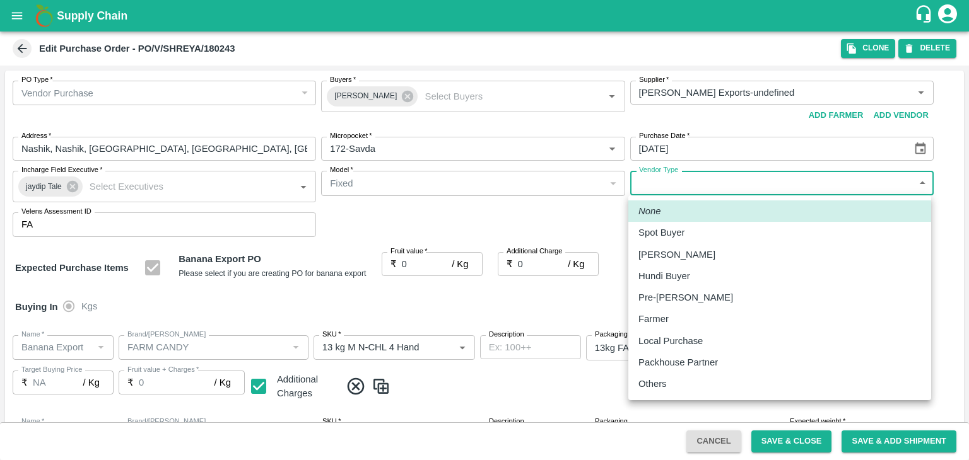
click at [678, 391] on div "Others" at bounding box center [779, 384] width 283 height 14
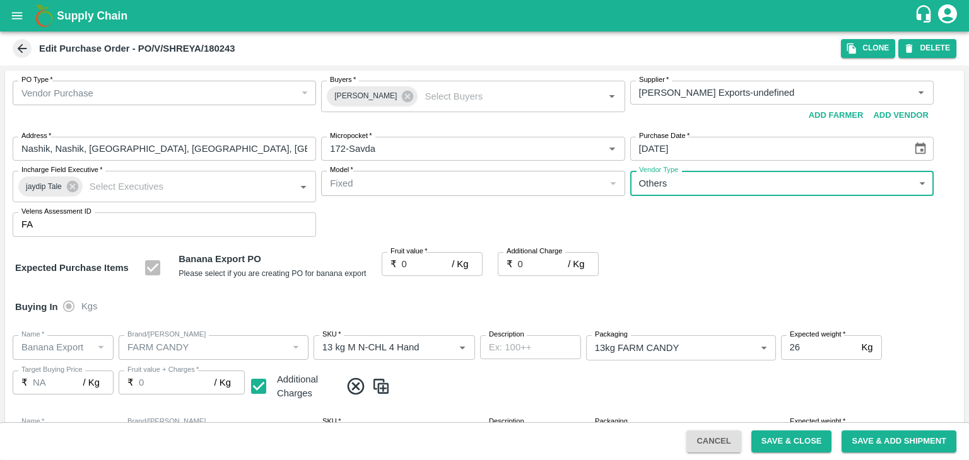
type input "OTHER"
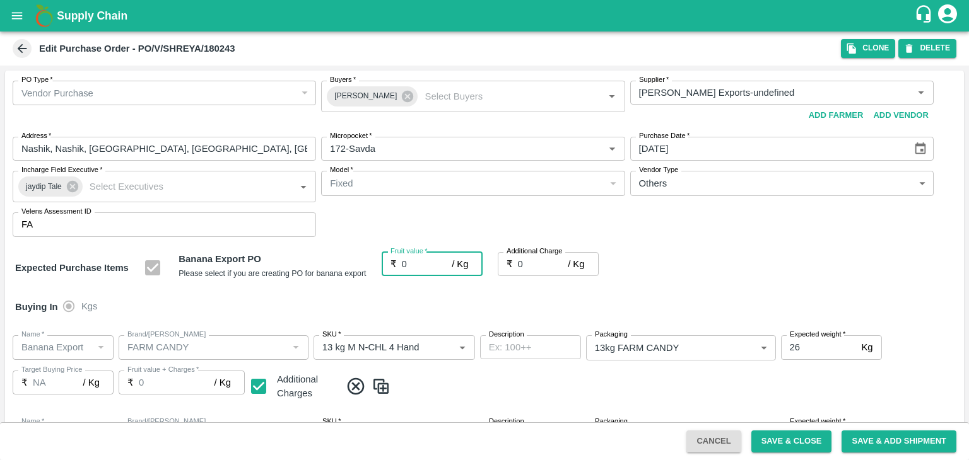
click at [418, 266] on input "0" at bounding box center [427, 264] width 50 height 24
type input "1"
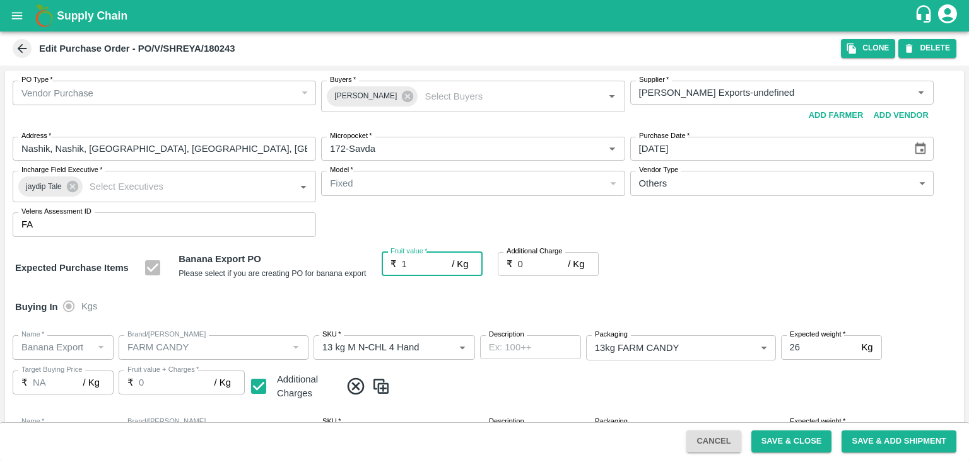
type input "1"
type input "18"
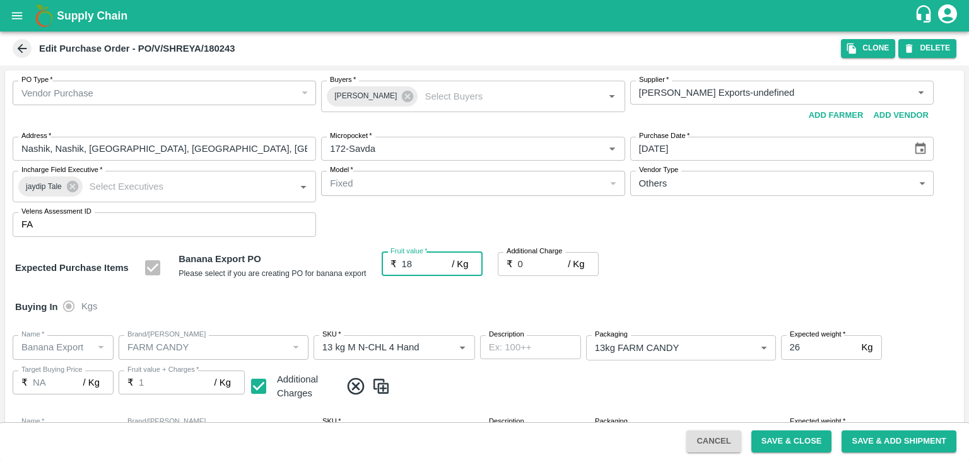
type input "18"
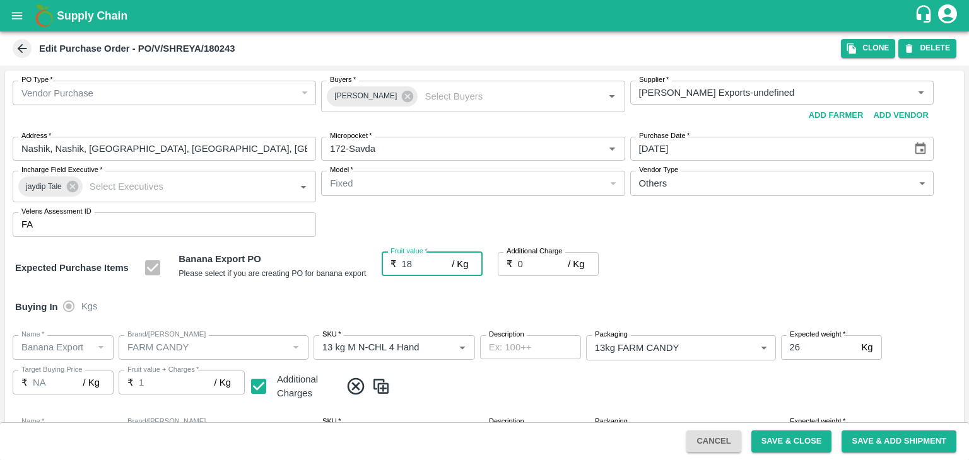
type input "18"
type input "2"
type input "20"
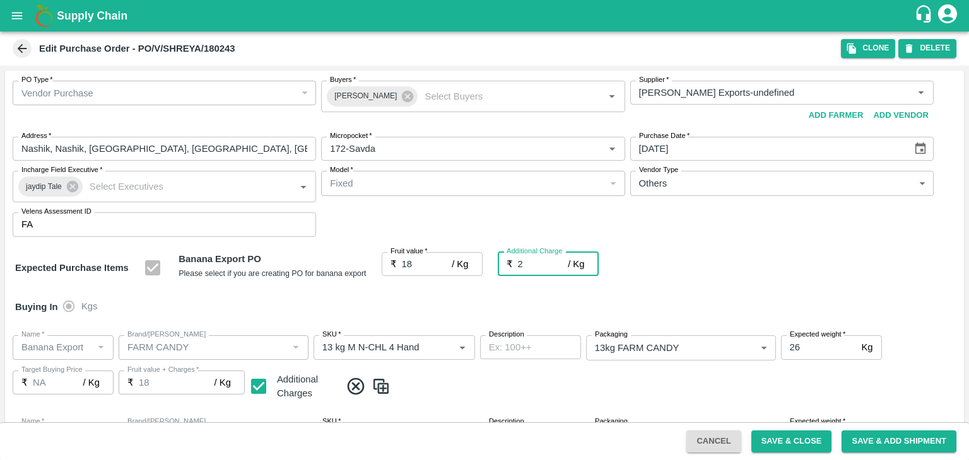
type input "20"
type input "2.7"
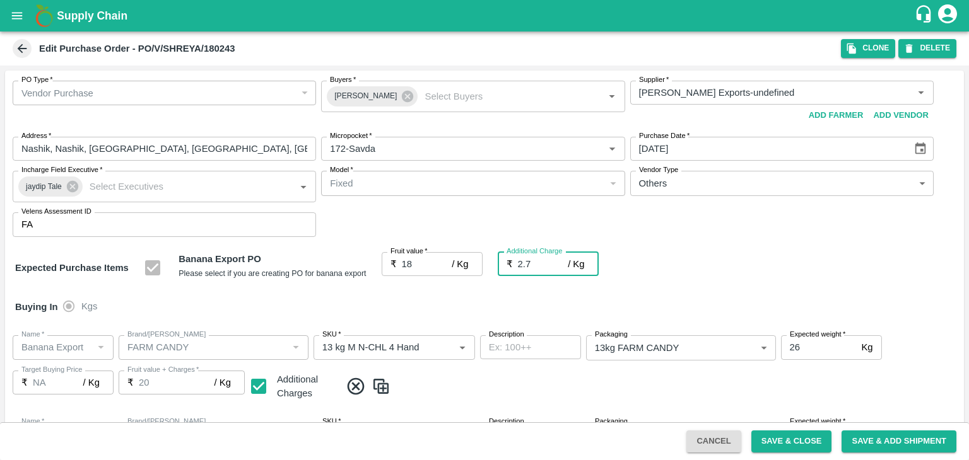
type input "20.7"
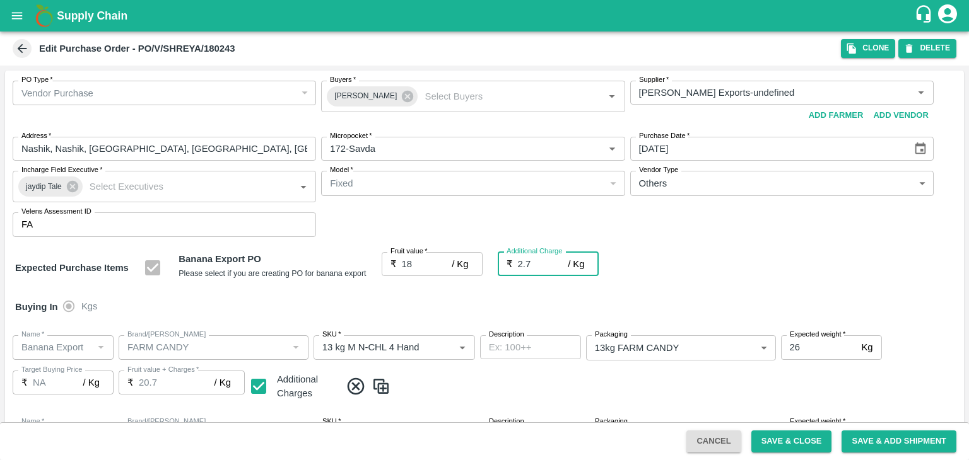
type input "2.75"
type input "20.75"
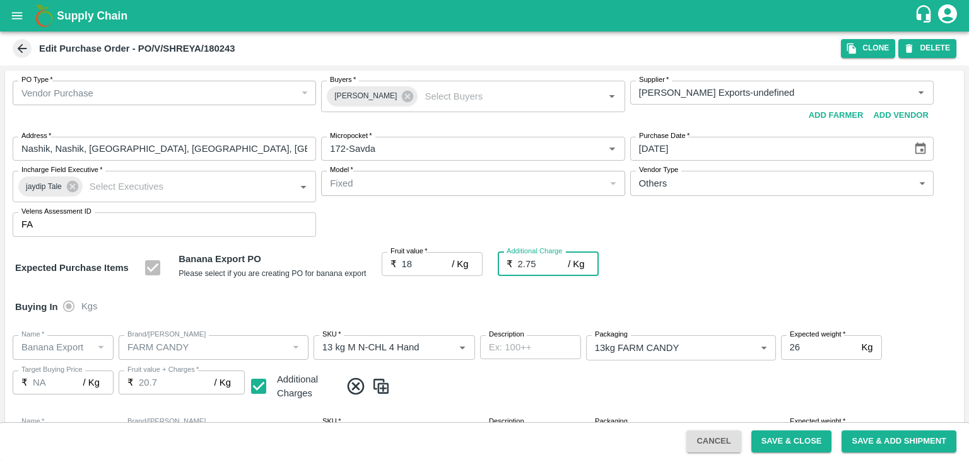
type input "20.75"
type input "2.75"
click at [540, 300] on div "Buying In Kgs" at bounding box center [484, 307] width 959 height 37
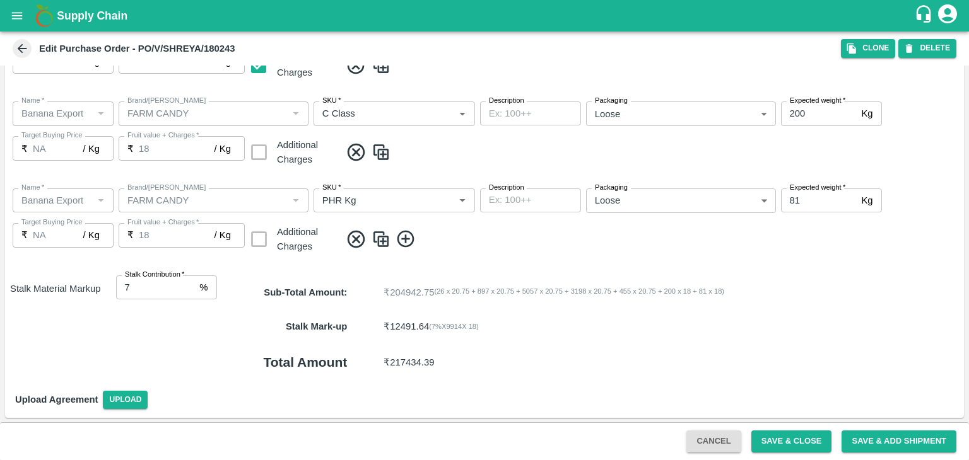
scroll to position [669, 0]
click at [795, 446] on button "Save & Close" at bounding box center [791, 442] width 81 height 22
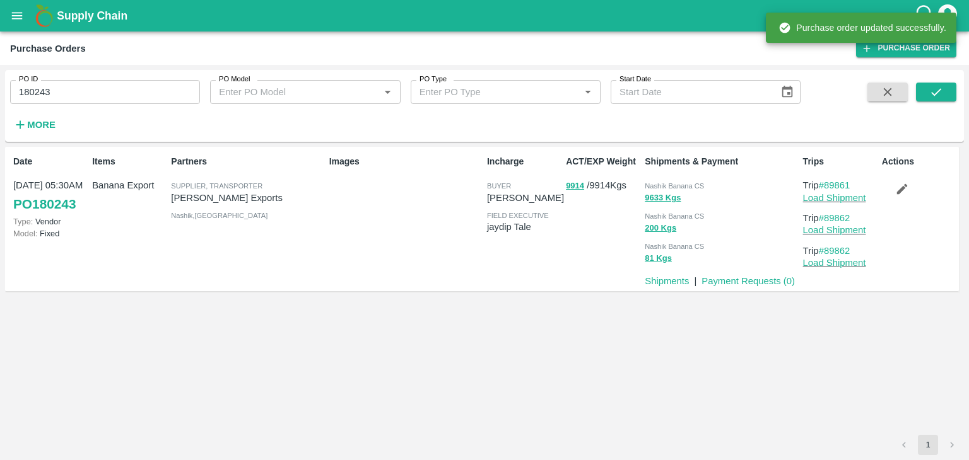
click at [84, 97] on input "180243" at bounding box center [105, 92] width 190 height 24
paste input "text"
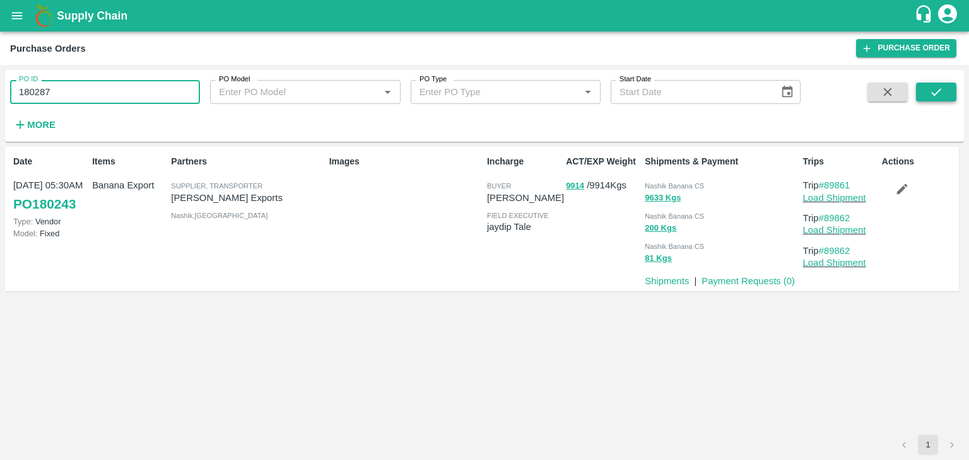
type input "180287"
click at [925, 98] on button "submit" at bounding box center [936, 92] width 40 height 19
click at [939, 92] on icon "submit" at bounding box center [936, 92] width 14 height 14
click at [828, 195] on link "Load Shipment" at bounding box center [834, 198] width 63 height 10
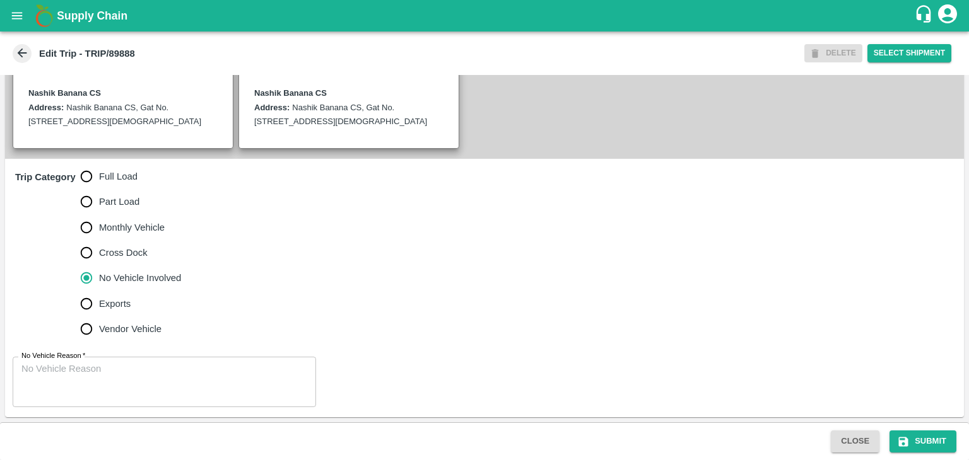
scroll to position [310, 0]
click at [118, 175] on span "Full Load" at bounding box center [118, 177] width 38 height 14
click at [99, 175] on input "Full Load" at bounding box center [86, 176] width 25 height 25
radio input "true"
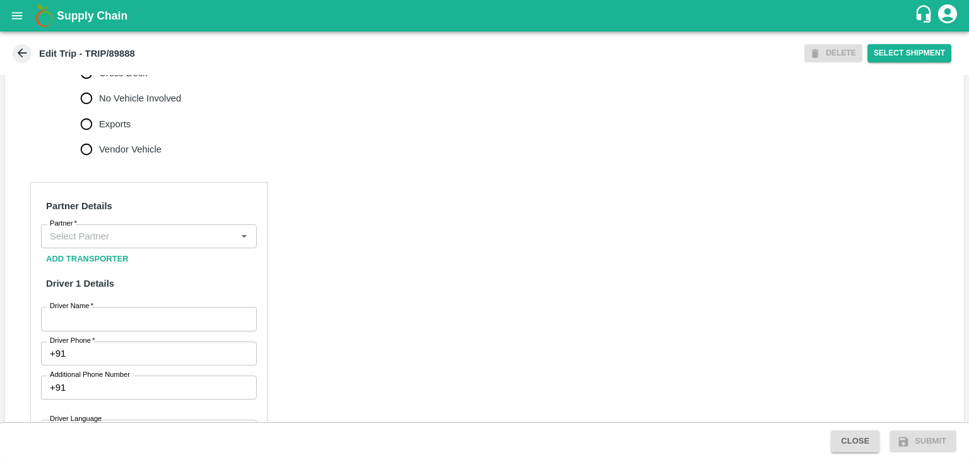
scroll to position [487, 0]
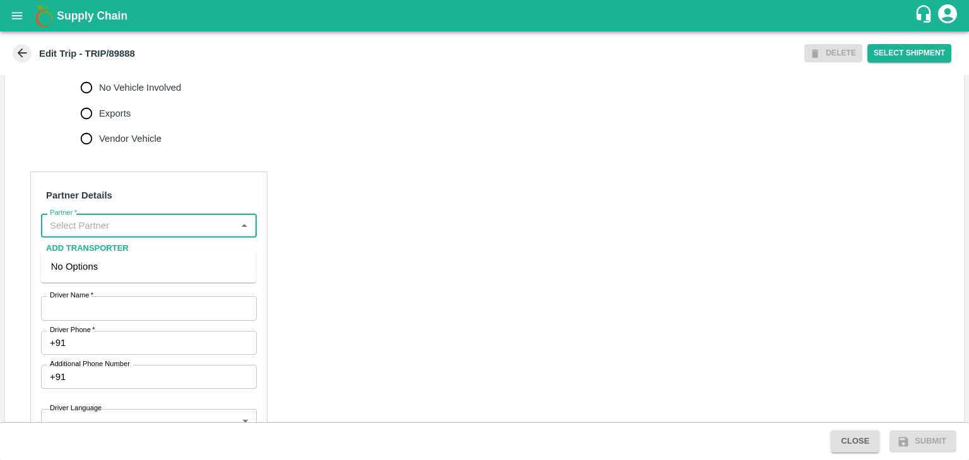
click at [162, 234] on input "Partner   *" at bounding box center [138, 226] width 187 height 16
click at [148, 276] on div "[PERSON_NAME] ( [PERSON_NAME] Transport )-[GEOGRAPHIC_DATA], Pune-9860466997(Tr…" at bounding box center [148, 281] width 195 height 42
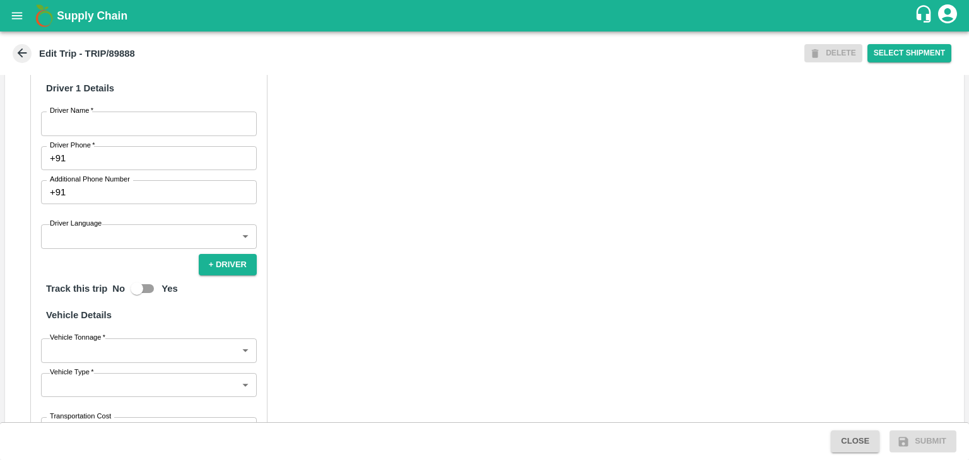
scroll to position [677, 0]
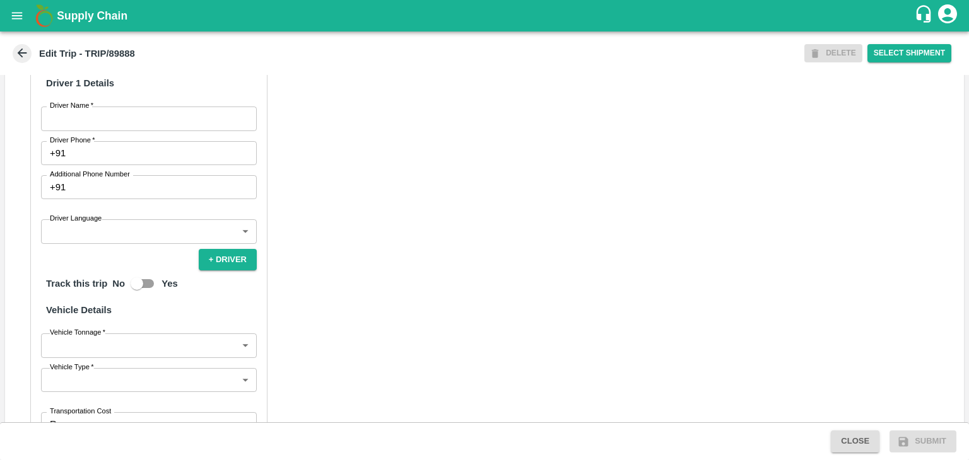
type input "[PERSON_NAME] ( [PERSON_NAME] Transport )-[GEOGRAPHIC_DATA], Pune-9860466997(Tr…"
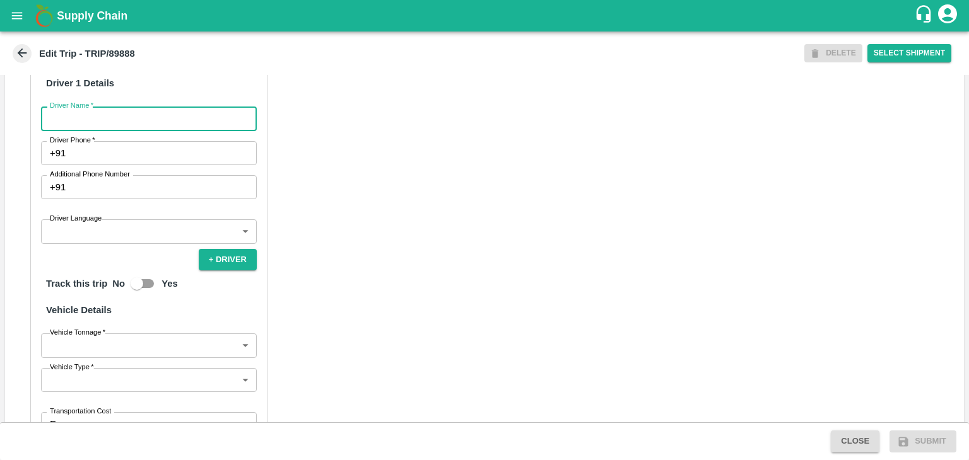
click at [100, 131] on input "Driver Name   *" at bounding box center [149, 119] width 216 height 24
type input "Godase"
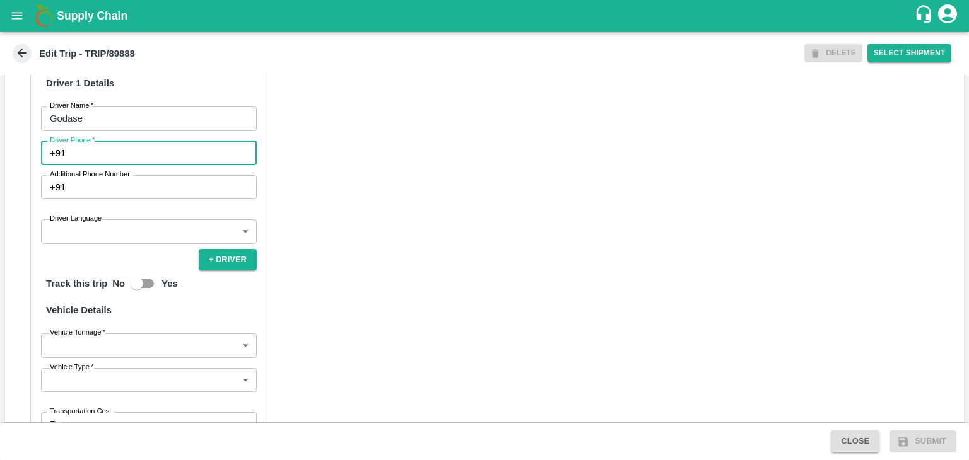
drag, startPoint x: 120, startPoint y: 163, endPoint x: 169, endPoint y: 201, distance: 61.7
click at [169, 201] on div "Partner Details Partner   * Partner Add Transporter Driver 1 Details Driver Nam…" at bounding box center [148, 268] width 237 height 573
type input "9975280177"
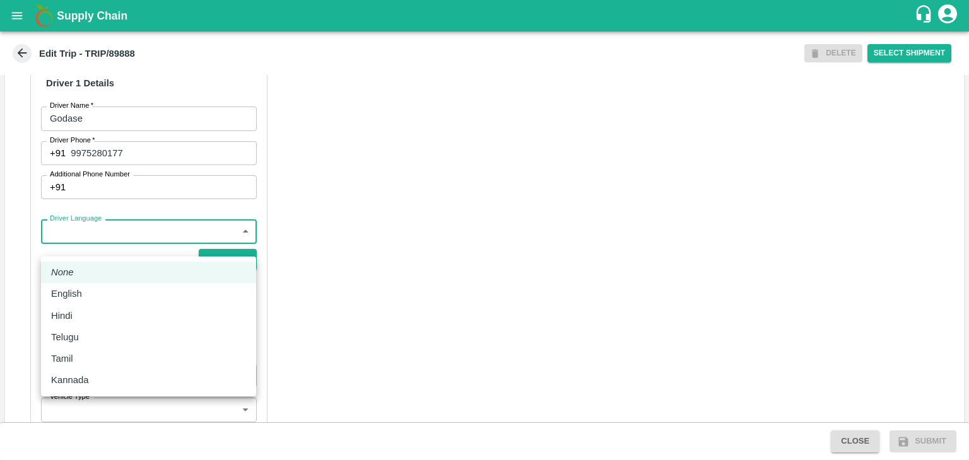
click at [122, 252] on body "Supply Chain Edit Trip - TRIP/89888 DELETE Select Shipment Trip Details Trip Ty…" at bounding box center [484, 230] width 969 height 460
click at [81, 313] on div "Hindi" at bounding box center [148, 316] width 195 height 14
type input "hi"
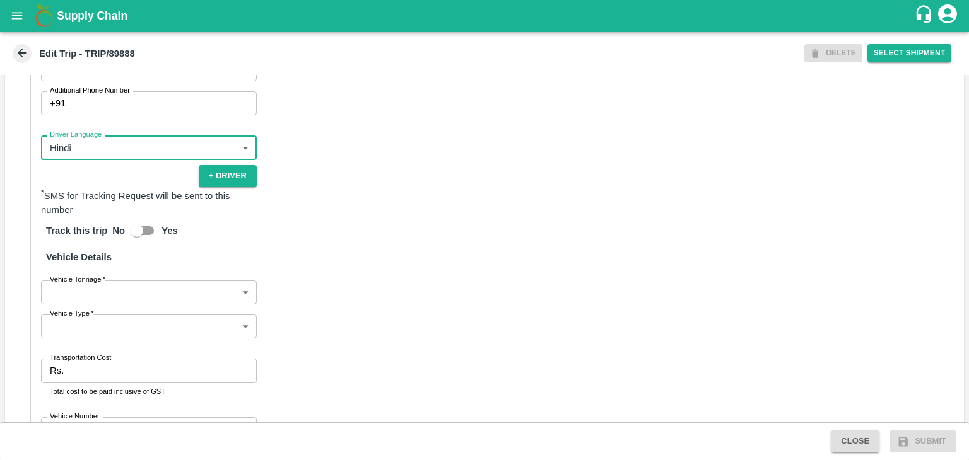
scroll to position [873, 0]
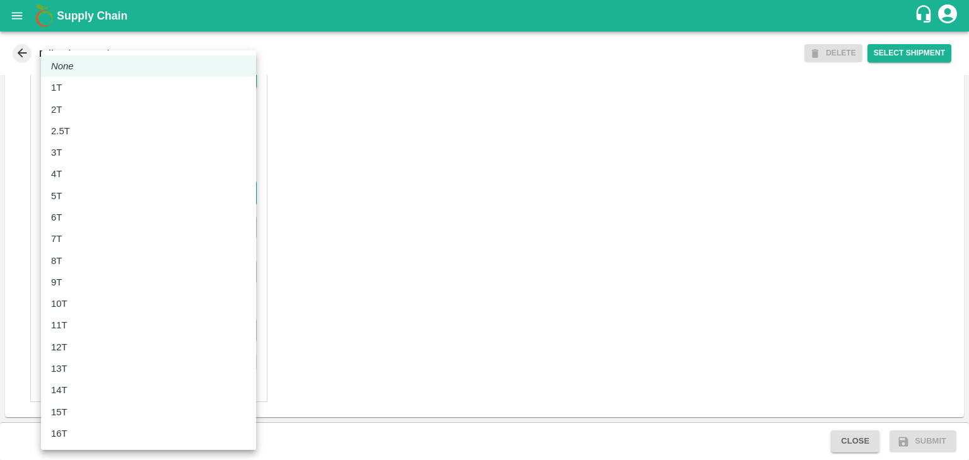
click at [98, 192] on body "Supply Chain Edit Trip - TRIP/89888 DELETE Select Shipment Trip Details Trip Ty…" at bounding box center [484, 230] width 969 height 460
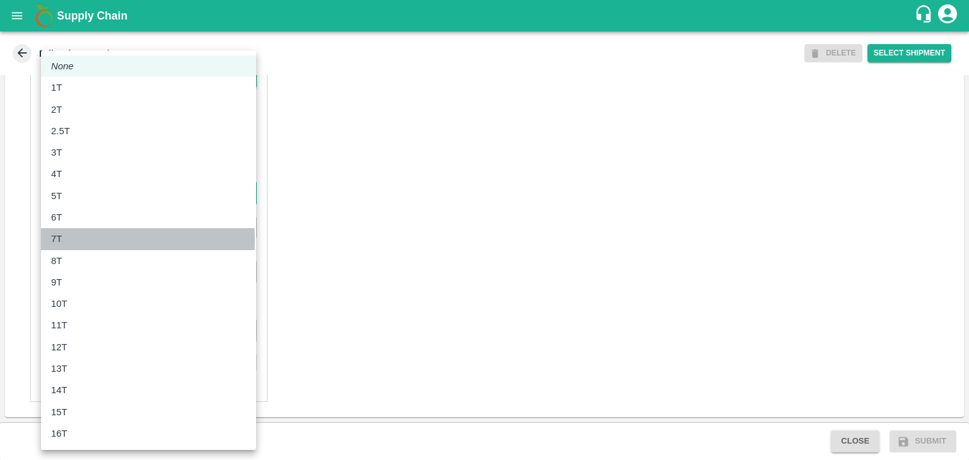
click at [83, 240] on div "7T" at bounding box center [148, 239] width 195 height 14
type input "7000"
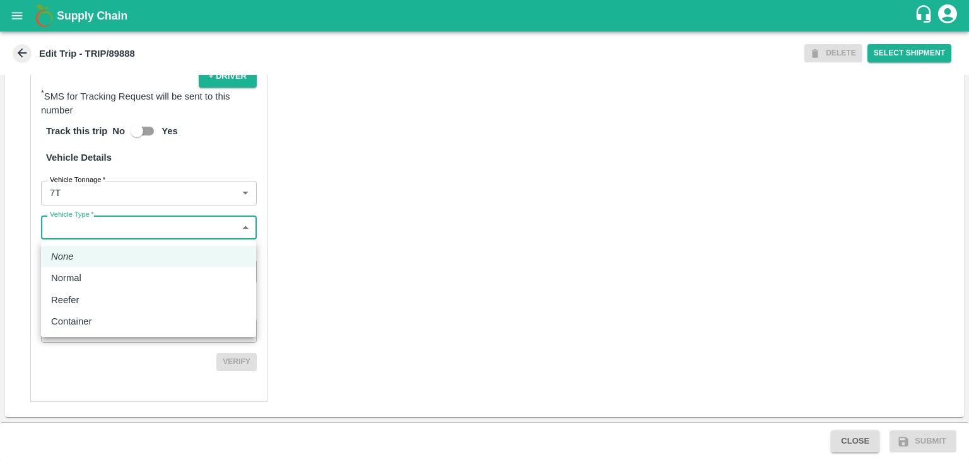
click at [104, 234] on body "Supply Chain Edit Trip - TRIP/89888 DELETE Select Shipment Trip Details Trip Ty…" at bounding box center [484, 230] width 969 height 460
click at [98, 276] on div "Normal" at bounding box center [148, 278] width 195 height 14
type input "Normal"
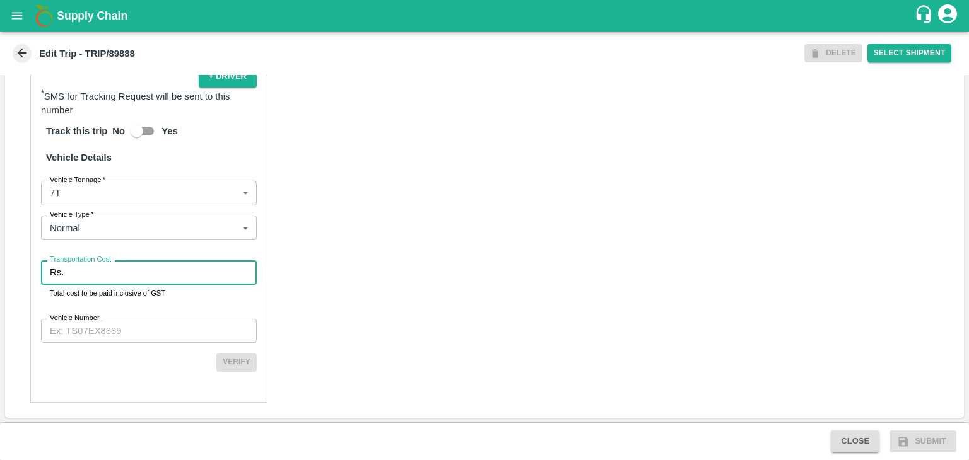
click at [113, 274] on input "Transportation Cost" at bounding box center [163, 273] width 188 height 24
type input "1"
click at [127, 343] on input "Vehicle Number" at bounding box center [149, 331] width 216 height 24
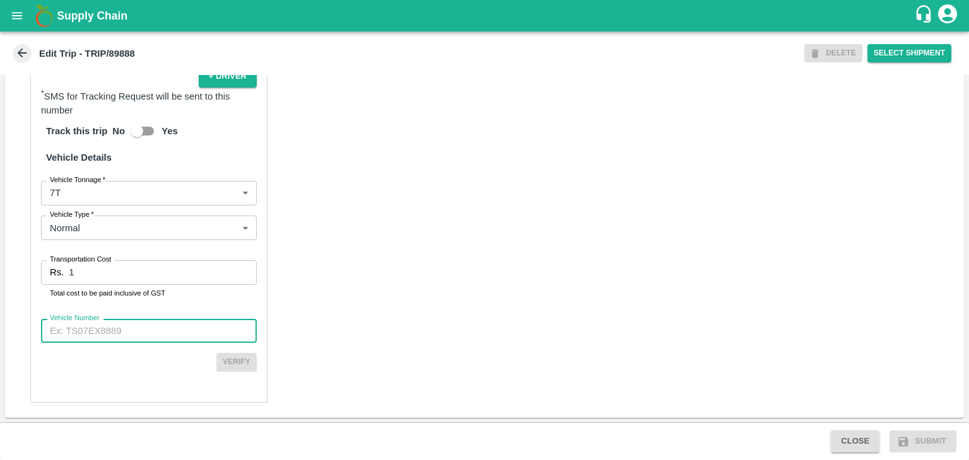
type input "MH45T6060"
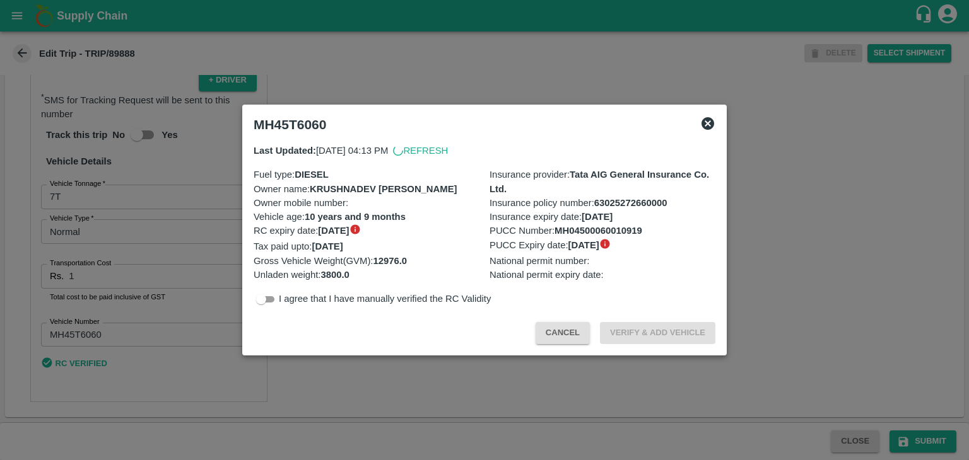
scroll to position [870, 0]
click at [793, 388] on div at bounding box center [484, 230] width 969 height 460
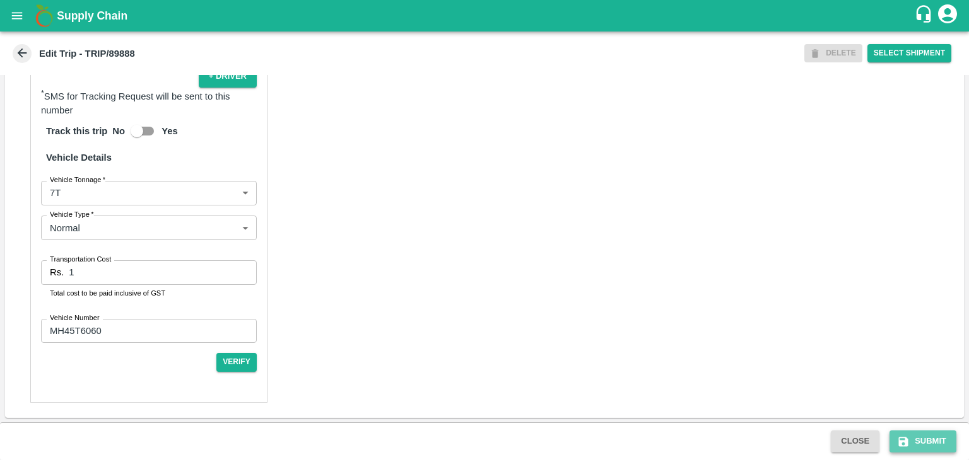
click at [935, 440] on button "Submit" at bounding box center [922, 442] width 67 height 22
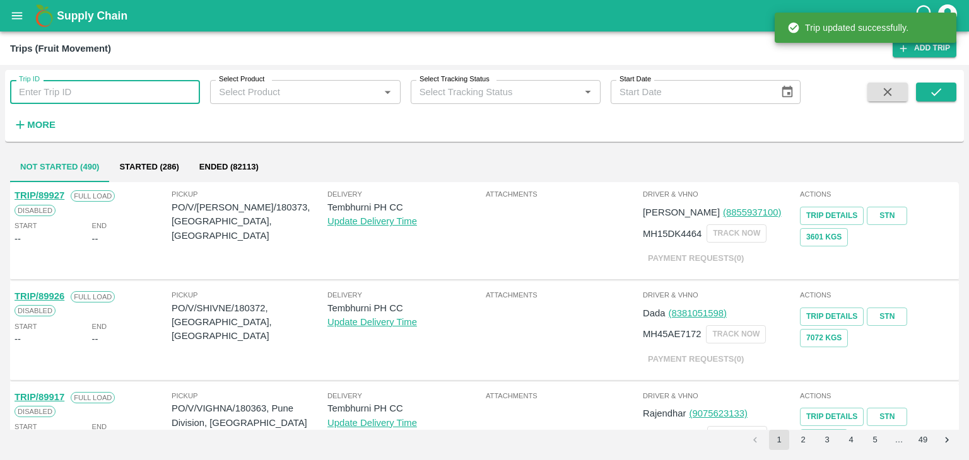
click at [114, 102] on input "Trip ID" at bounding box center [105, 92] width 190 height 24
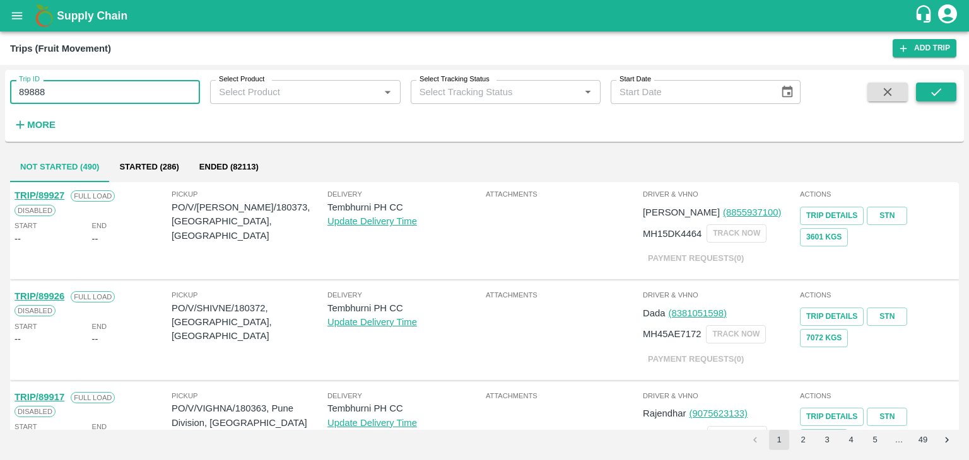
type input "89888"
click at [938, 91] on icon "submit" at bounding box center [936, 92] width 10 height 8
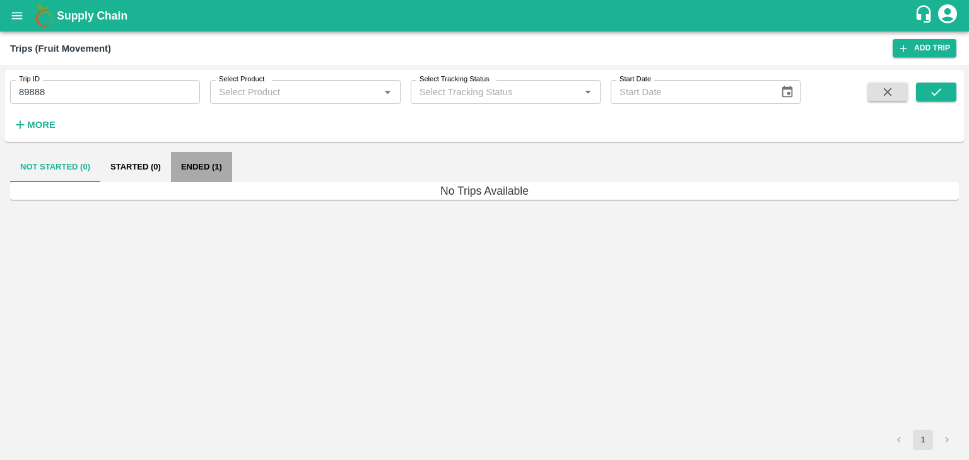
click at [213, 172] on button "Ended (1)" at bounding box center [201, 167] width 61 height 30
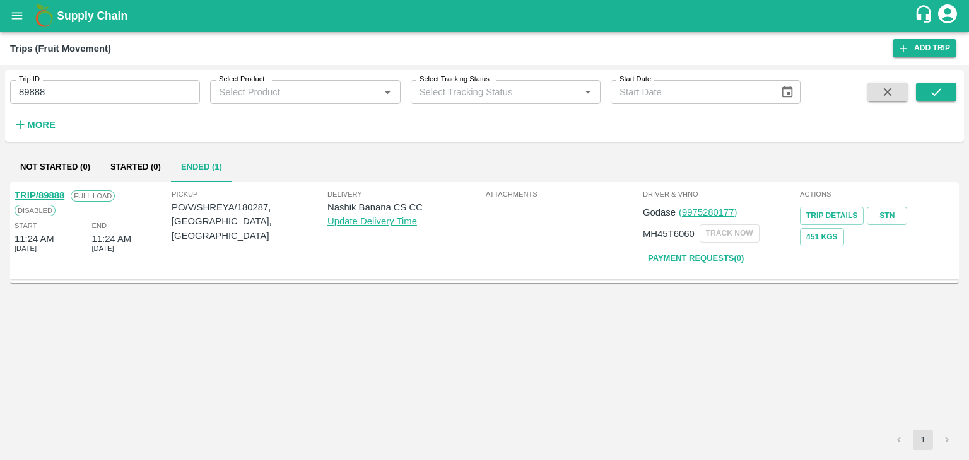
click at [46, 192] on link "TRIP/89888" at bounding box center [40, 195] width 50 height 10
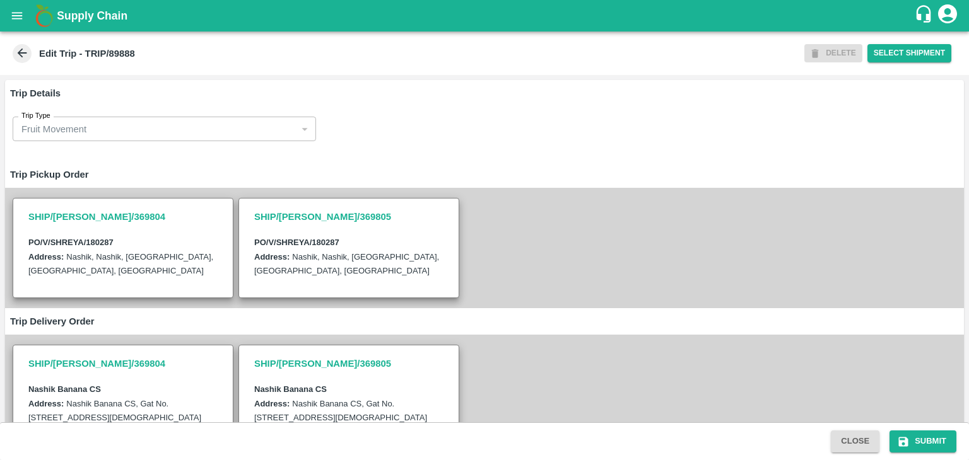
type input "[PERSON_NAME] ( [PERSON_NAME] Transport )-[GEOGRAPHIC_DATA], Pune-9860466997(Tr…"
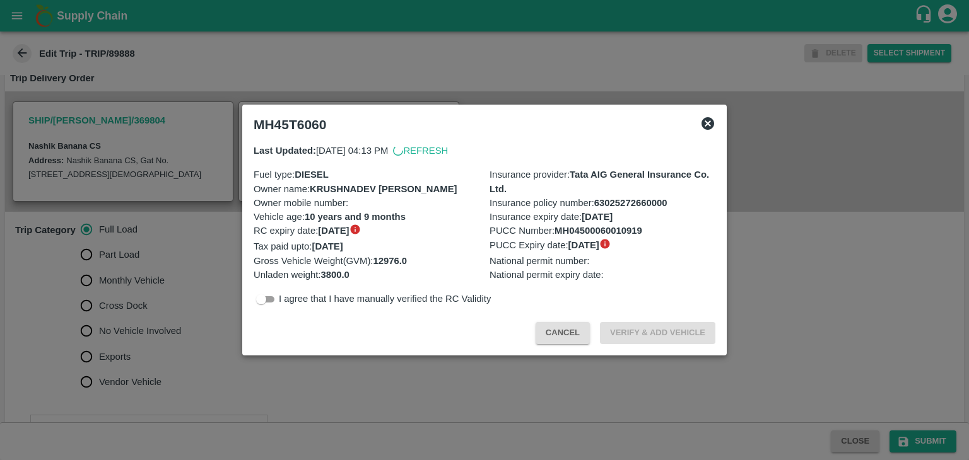
scroll to position [478, 0]
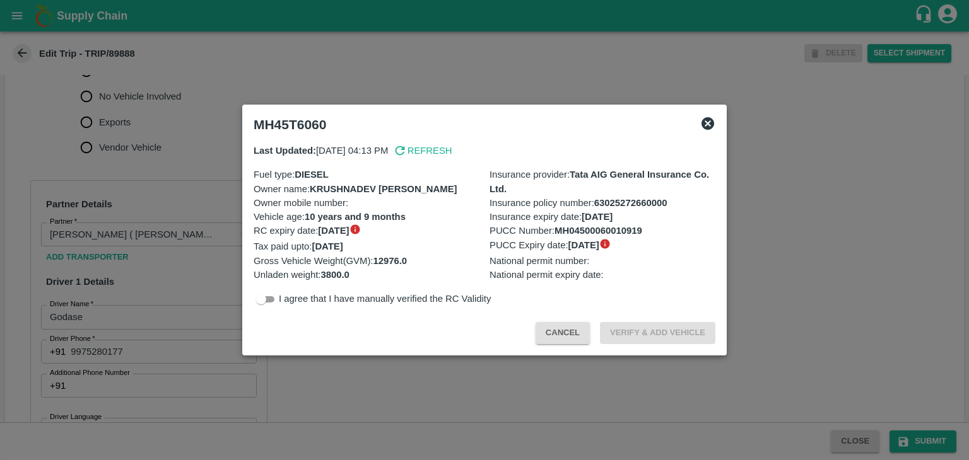
click at [161, 113] on div at bounding box center [484, 230] width 969 height 460
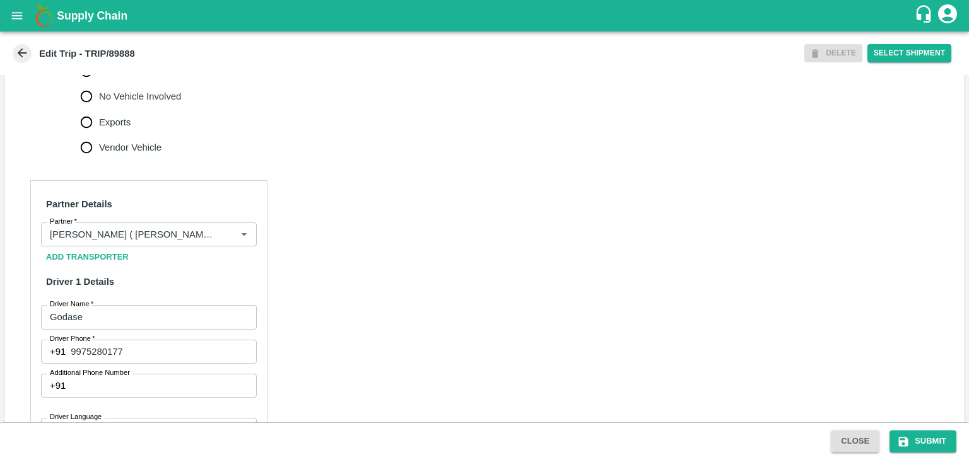
click at [141, 103] on span "No Vehicle Involved" at bounding box center [140, 97] width 82 height 14
click at [99, 108] on input "No Vehicle Involved" at bounding box center [86, 96] width 25 height 25
radio input "true"
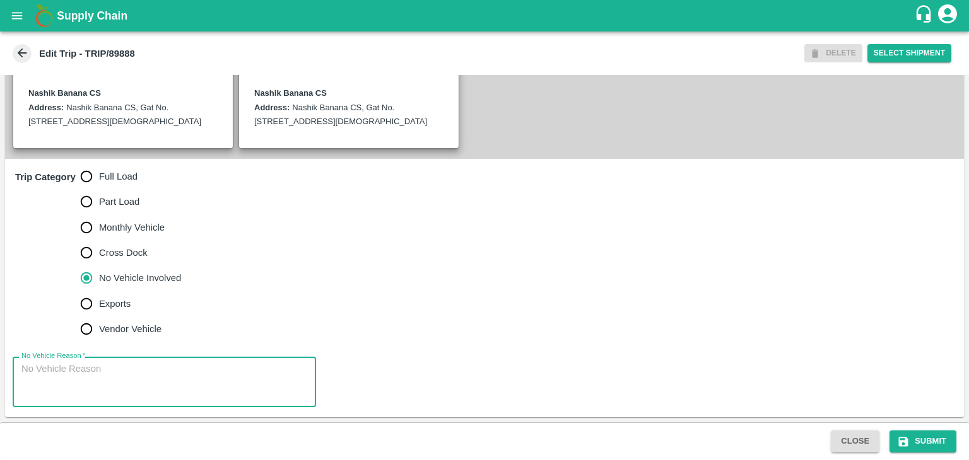
click at [177, 380] on textarea "No Vehicle Reason   *" at bounding box center [164, 383] width 286 height 40
type textarea "Field Dump"
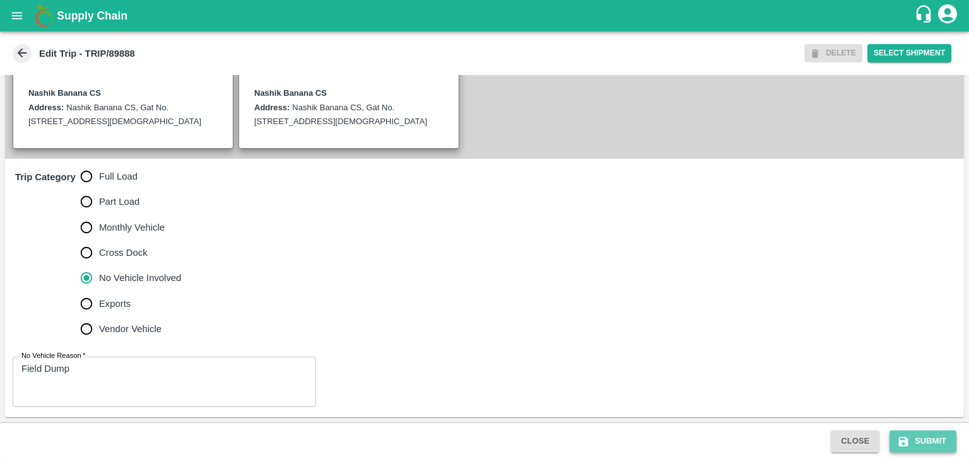
click at [917, 433] on button "Submit" at bounding box center [922, 442] width 67 height 22
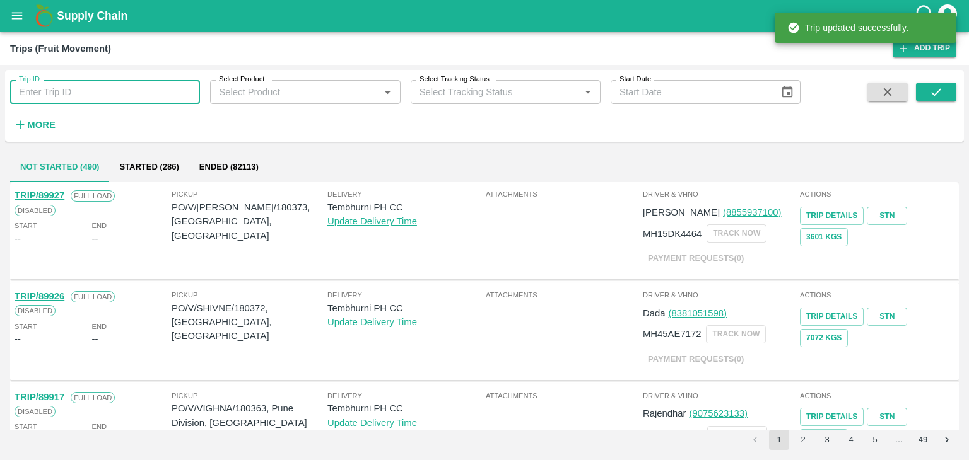
click at [91, 103] on input "Trip ID" at bounding box center [105, 92] width 190 height 24
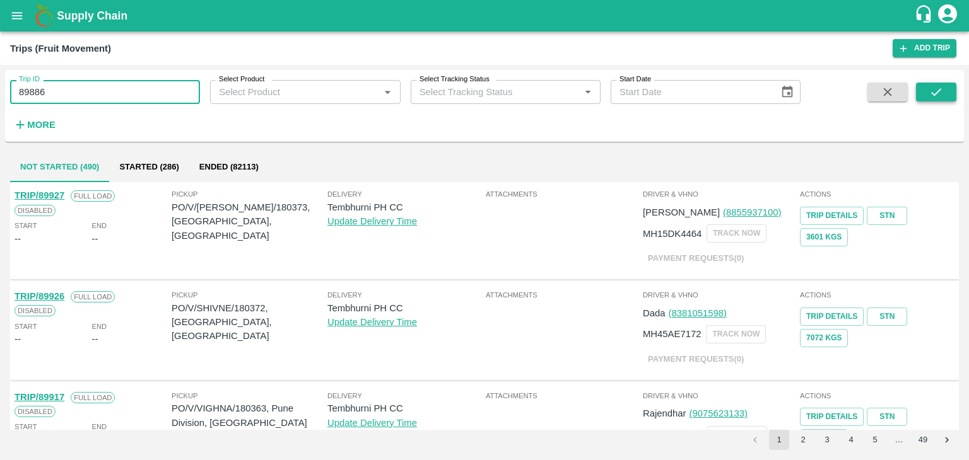
type input "89886"
click at [923, 90] on button "submit" at bounding box center [936, 92] width 40 height 19
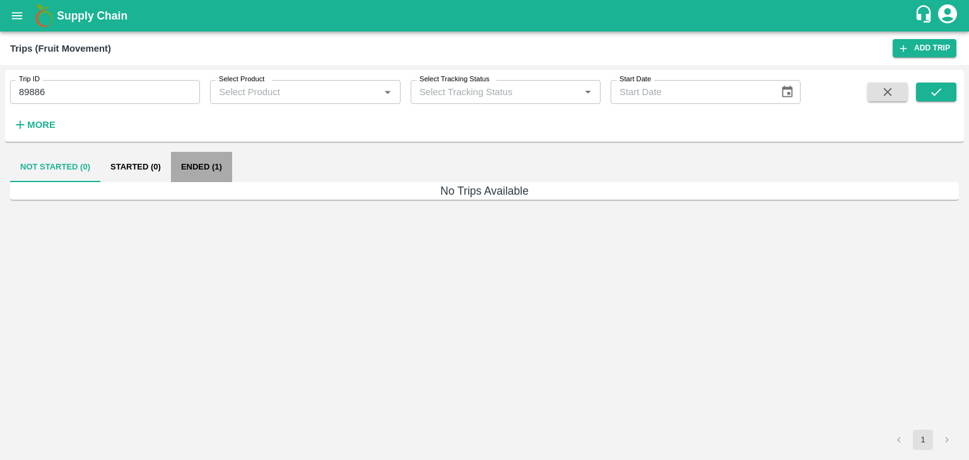
click at [204, 167] on button "Ended (1)" at bounding box center [201, 167] width 61 height 30
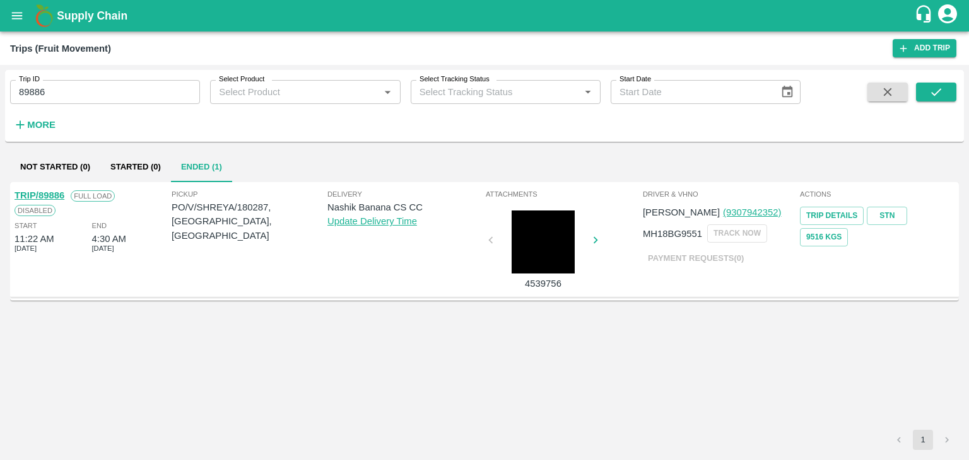
click at [38, 190] on link "TRIP/89886" at bounding box center [40, 195] width 50 height 10
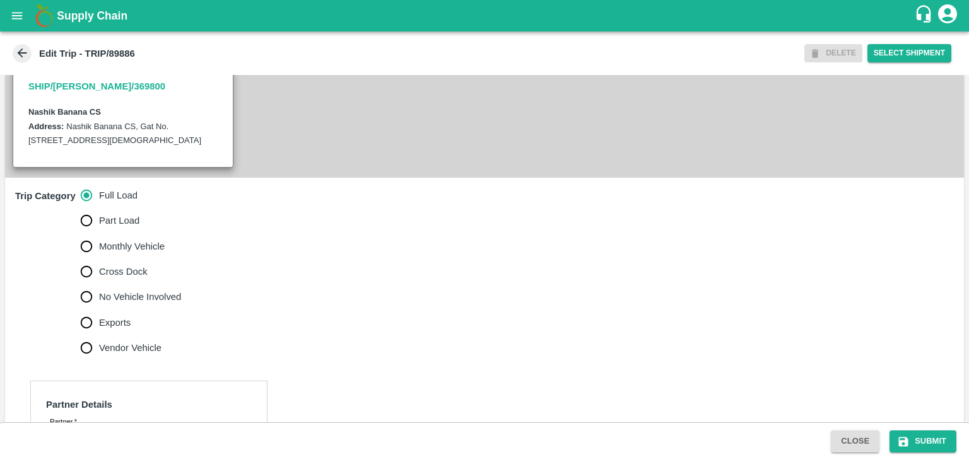
scroll to position [416, 0]
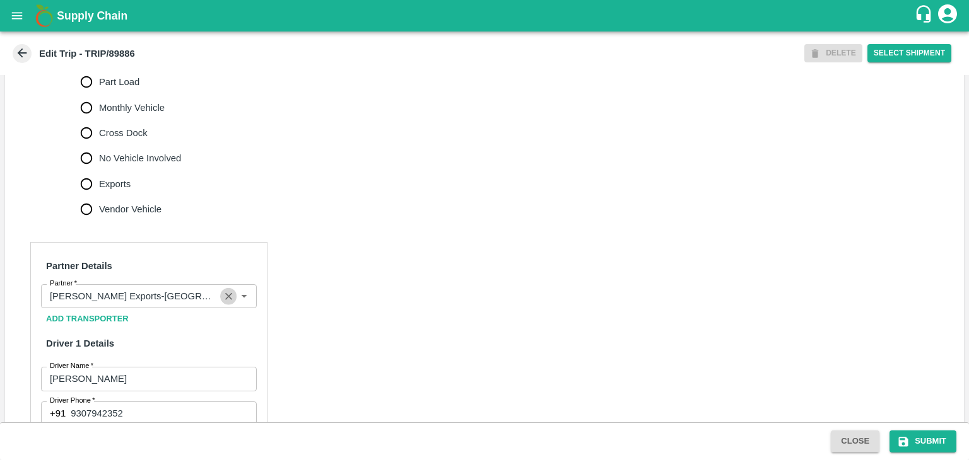
click at [223, 303] on icon "Clear" at bounding box center [229, 297] width 12 height 12
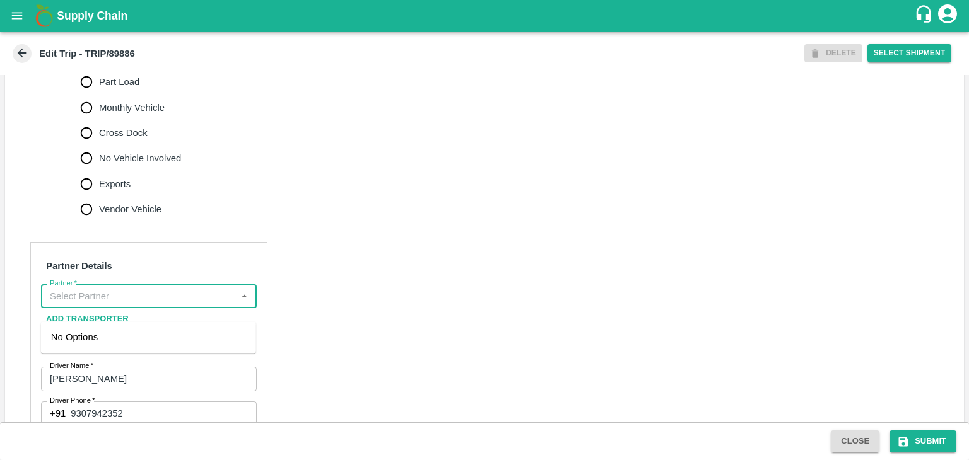
click at [165, 305] on input "Partner   *" at bounding box center [138, 296] width 187 height 16
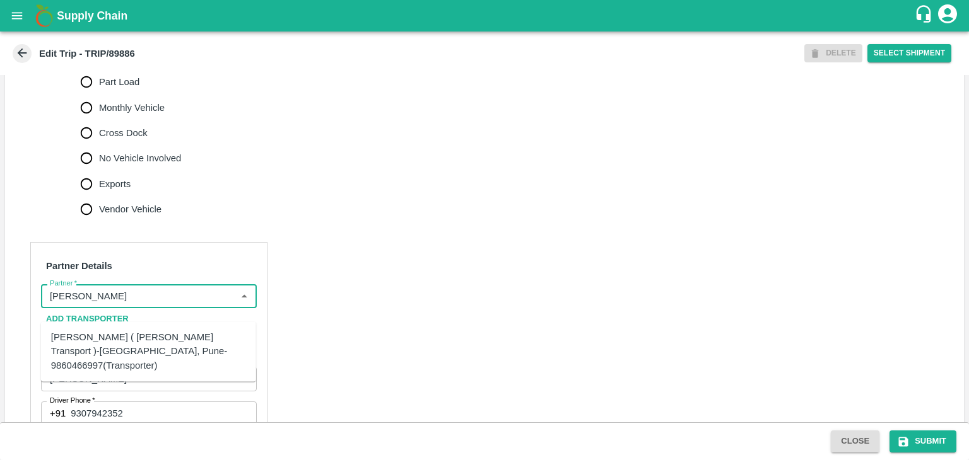
click at [150, 335] on div "[PERSON_NAME] ( [PERSON_NAME] Transport )-[GEOGRAPHIC_DATA], Pune-9860466997(Tr…" at bounding box center [148, 352] width 195 height 42
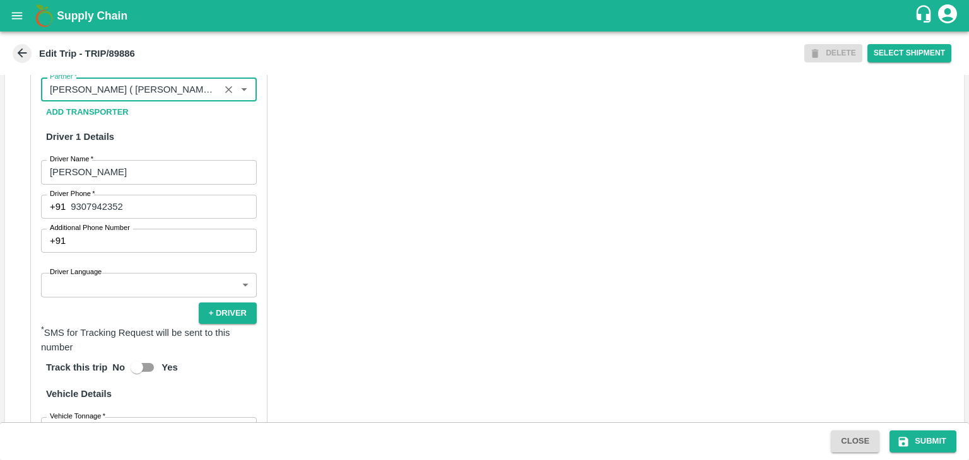
scroll to position [627, 0]
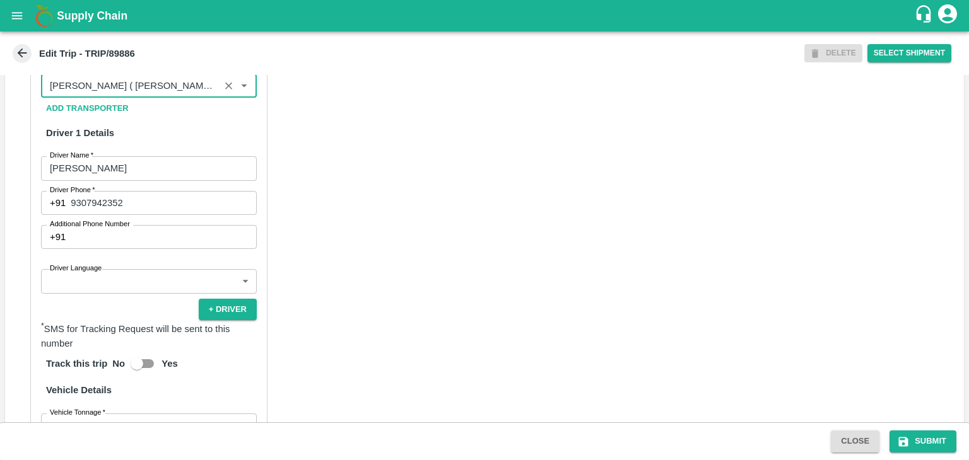
type input "[PERSON_NAME] ( [PERSON_NAME] Transport )-[GEOGRAPHIC_DATA], Pune-9860466997(Tr…"
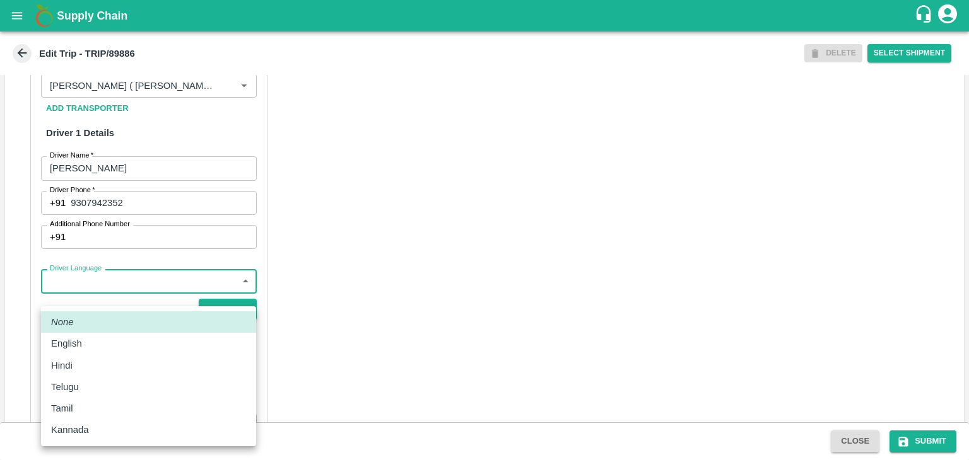
click at [124, 301] on body "Supply Chain Edit Trip - TRIP/89886 DELETE Select Shipment Trip Details Trip Ty…" at bounding box center [484, 230] width 969 height 460
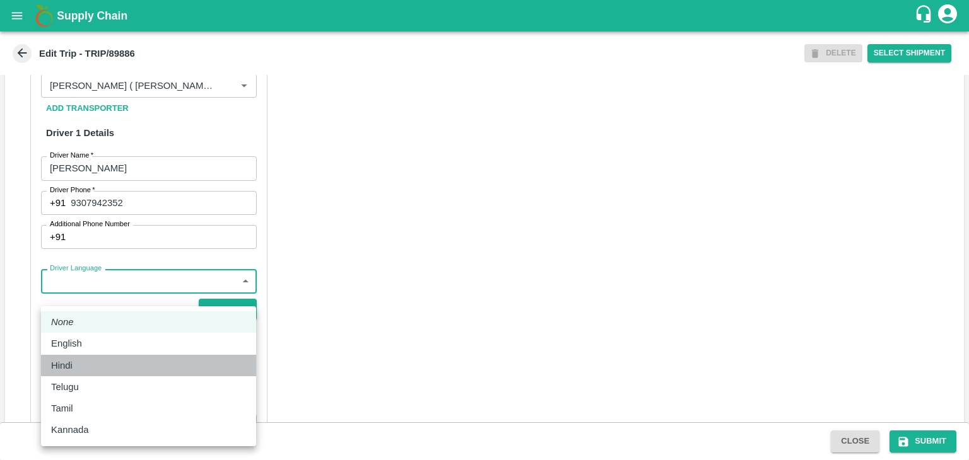
click at [78, 368] on div "Hindi" at bounding box center [65, 366] width 28 height 14
type input "hi"
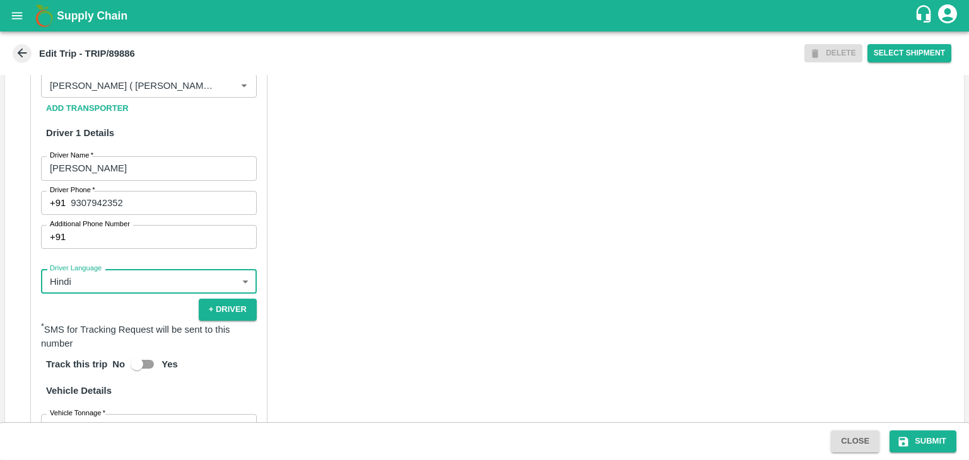
scroll to position [869, 0]
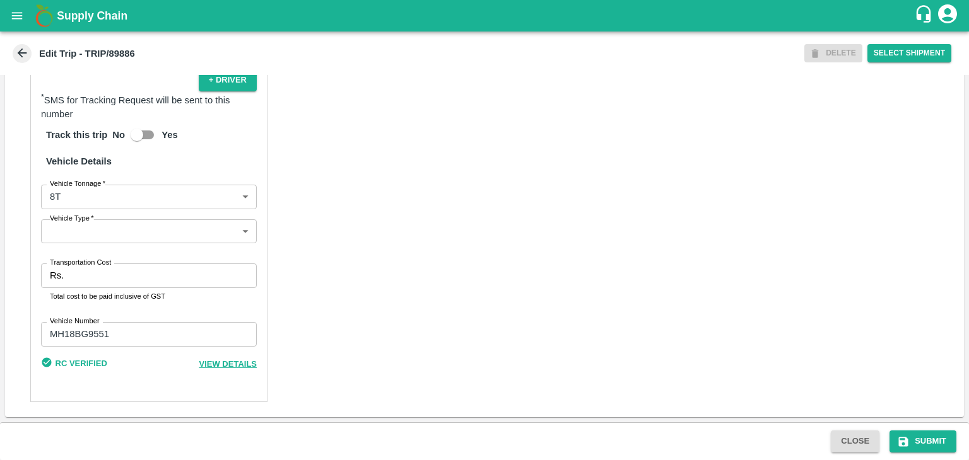
click at [95, 233] on body "Supply Chain Edit Trip - TRIP/89886 DELETE Select Shipment Trip Details Trip Ty…" at bounding box center [484, 230] width 969 height 460
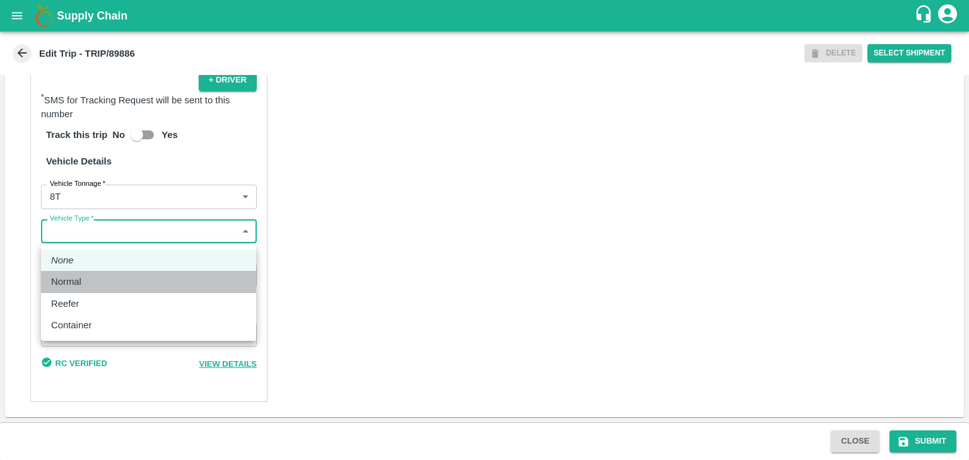
click at [75, 285] on p "Normal" at bounding box center [66, 282] width 30 height 14
type input "Normal"
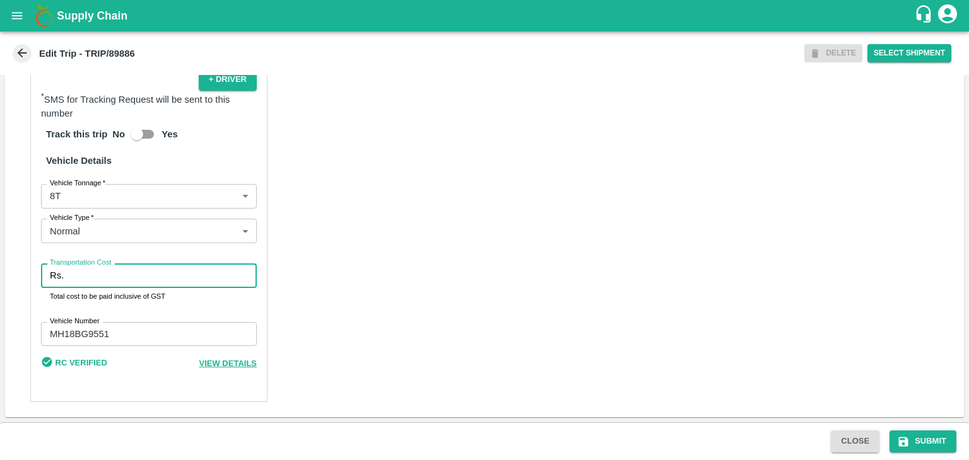
click at [103, 281] on input "Transportation Cost" at bounding box center [163, 276] width 188 height 24
type input "10000"
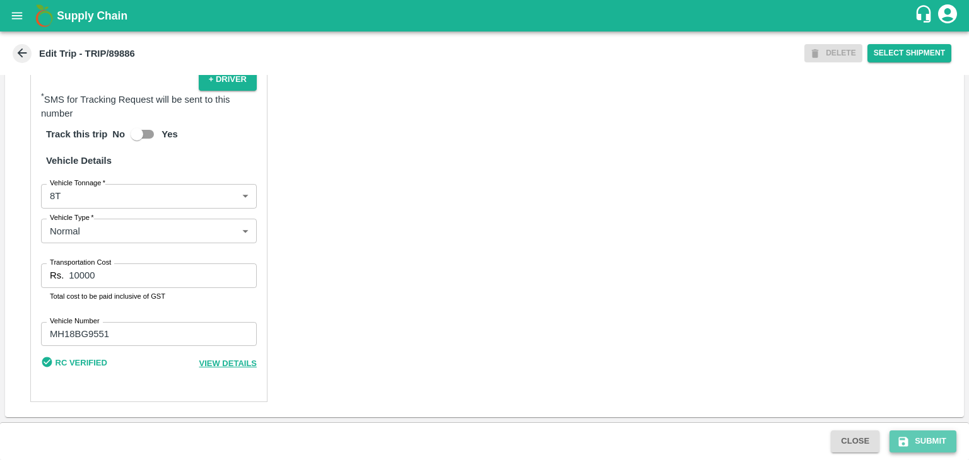
click at [933, 441] on button "Submit" at bounding box center [922, 442] width 67 height 22
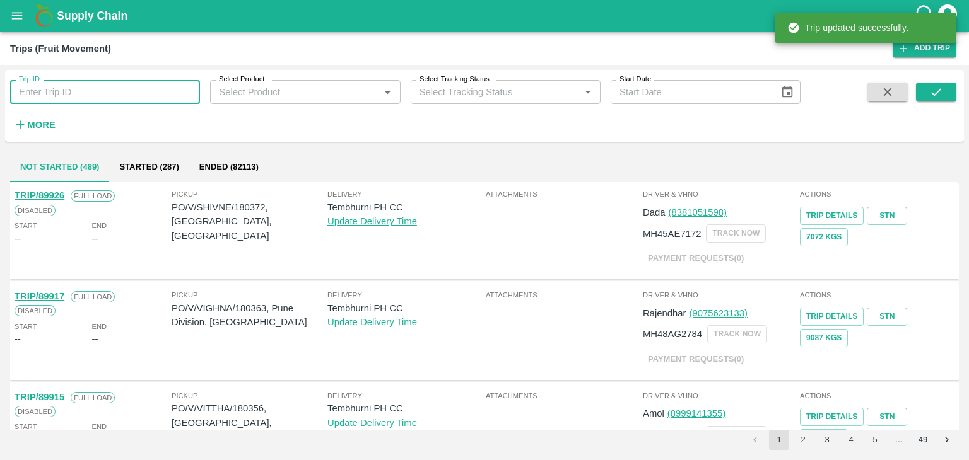
click at [167, 91] on input "Trip ID" at bounding box center [105, 92] width 190 height 24
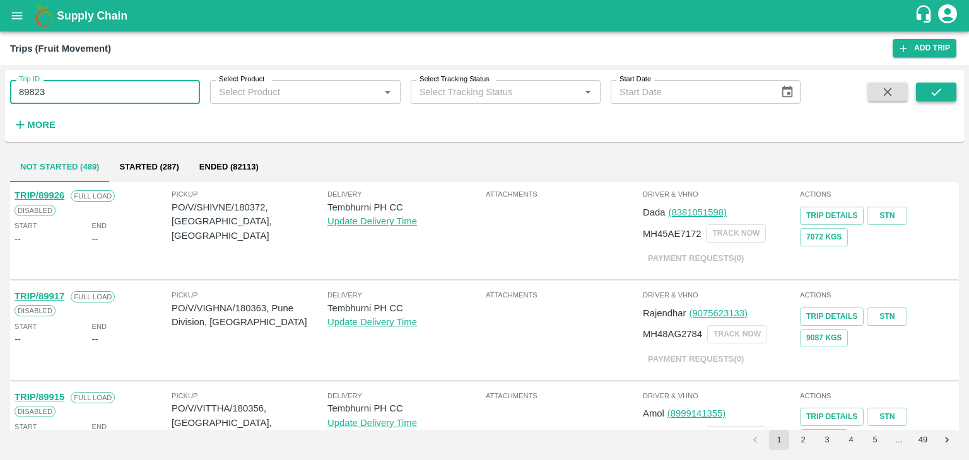
type input "89823"
click at [940, 91] on icon "submit" at bounding box center [936, 92] width 14 height 14
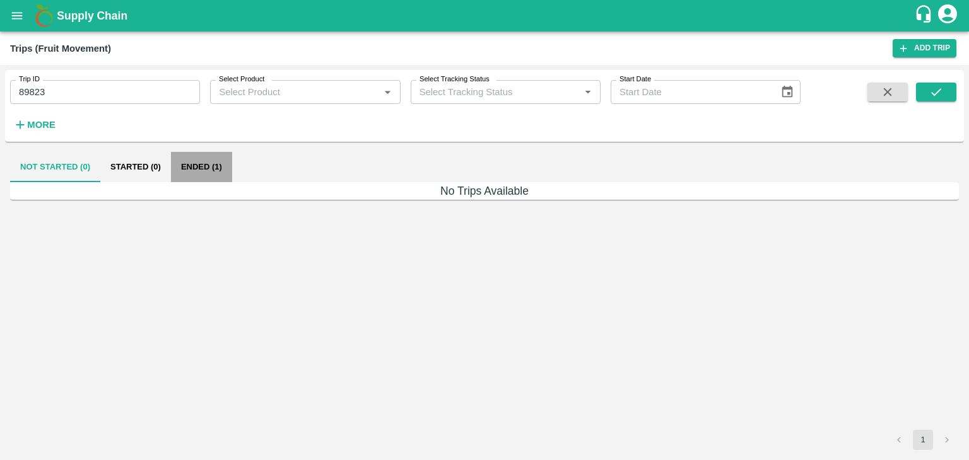
click at [204, 176] on button "Ended (1)" at bounding box center [201, 167] width 61 height 30
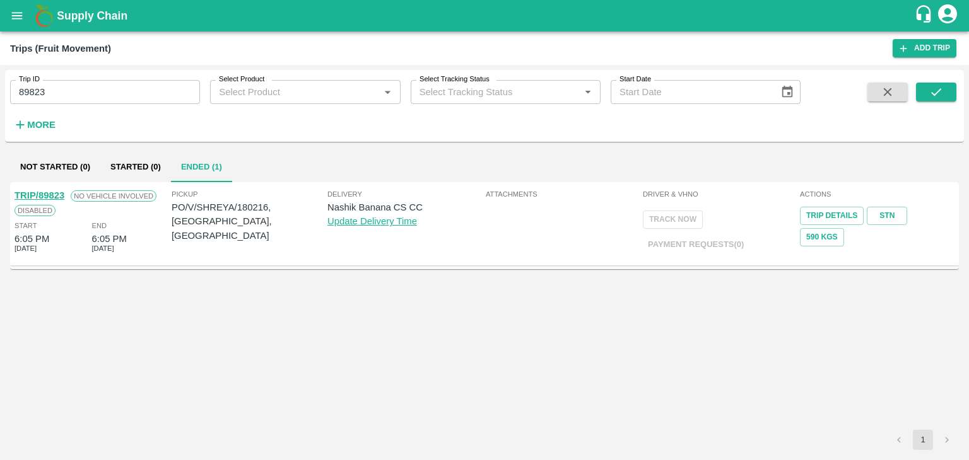
click at [42, 195] on link "TRIP/89823" at bounding box center [40, 195] width 50 height 10
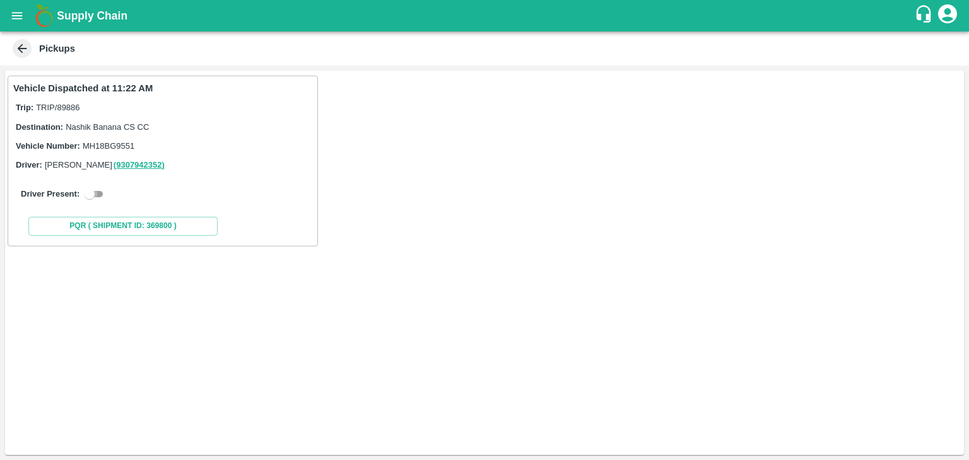
click at [103, 190] on input "checkbox" at bounding box center [89, 194] width 45 height 15
checkbox input "true"
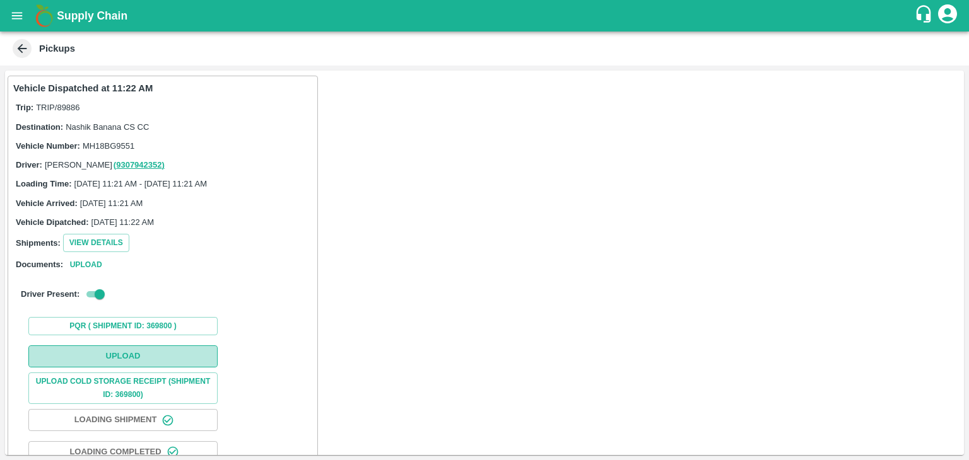
click at [165, 346] on button "Upload" at bounding box center [122, 357] width 189 height 22
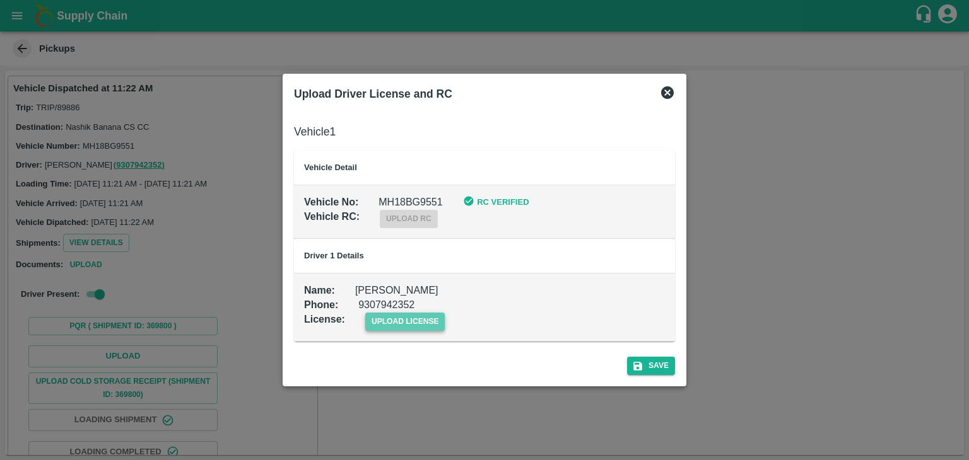
click at [402, 317] on span "upload license" at bounding box center [405, 322] width 80 height 18
click at [0, 0] on input "upload license" at bounding box center [0, 0] width 0 height 0
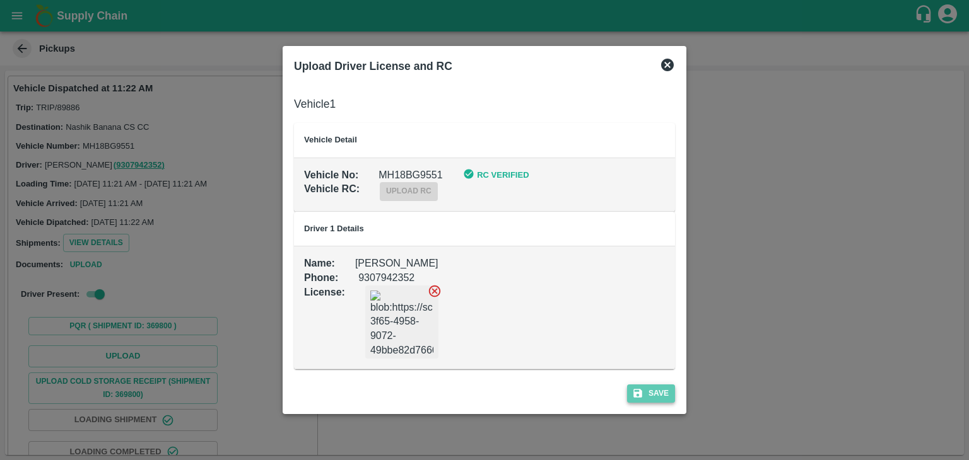
click at [674, 388] on button "Save" at bounding box center [651, 394] width 48 height 18
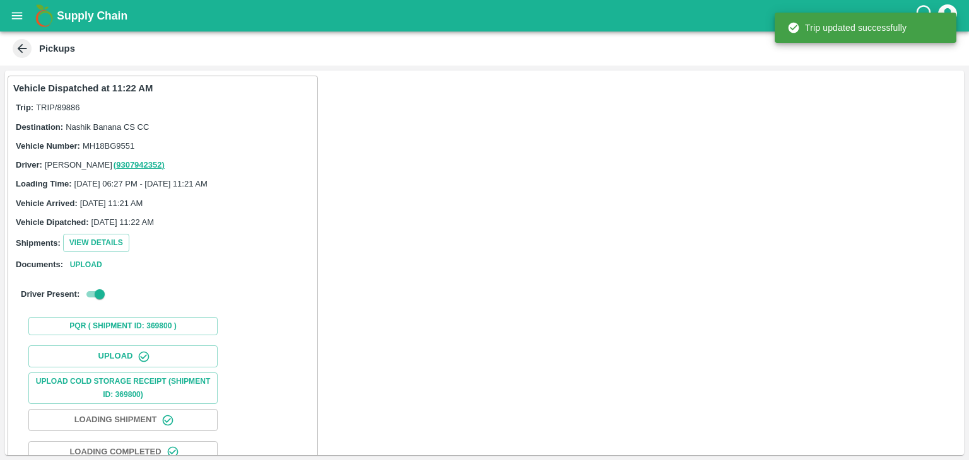
scroll to position [132, 0]
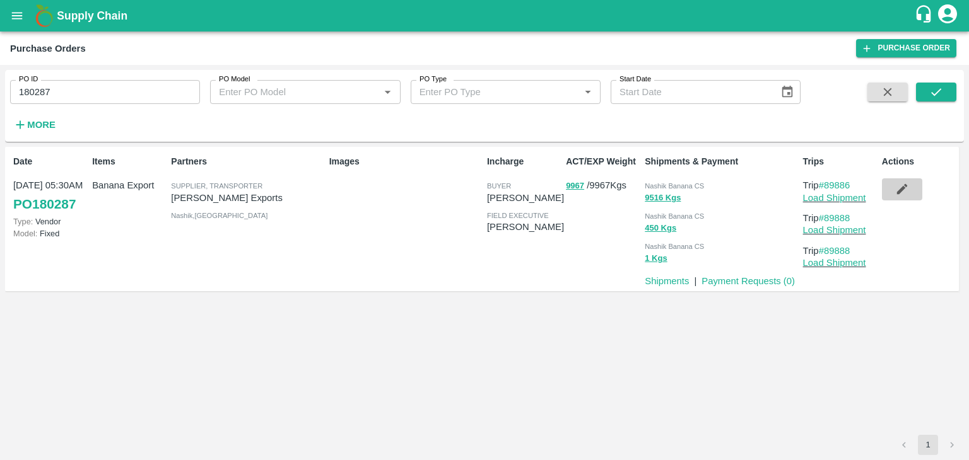
click at [904, 187] on icon "button" at bounding box center [902, 189] width 14 height 14
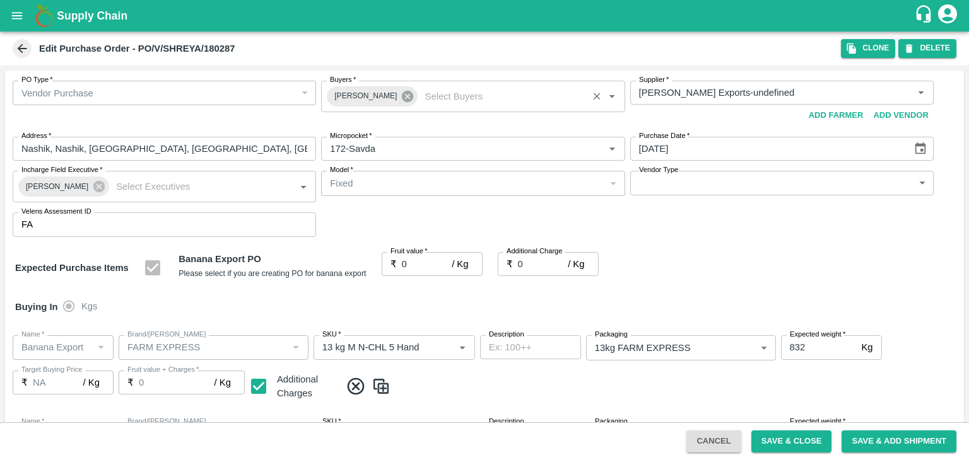
click at [401, 91] on icon at bounding box center [408, 97] width 14 height 14
click at [383, 91] on input "Buyers   *" at bounding box center [462, 93] width 275 height 16
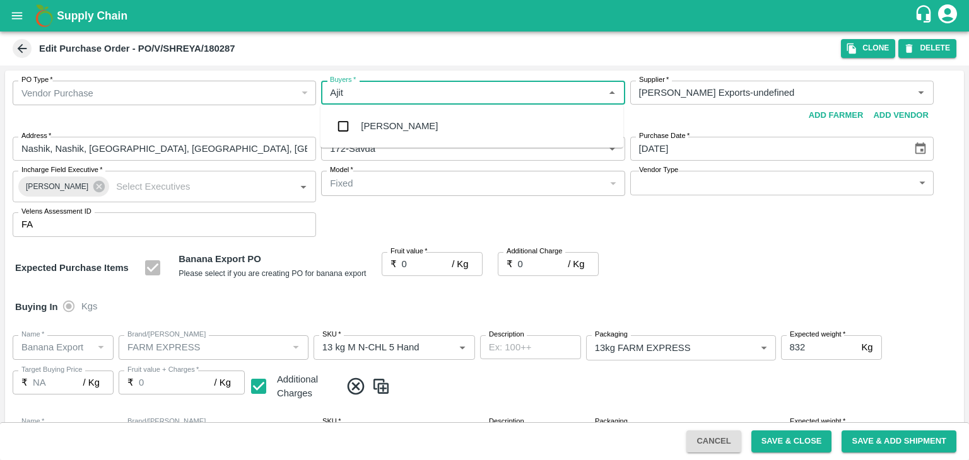
type input "Ajit"
click at [394, 113] on div "[PERSON_NAME]" at bounding box center [471, 126] width 303 height 33
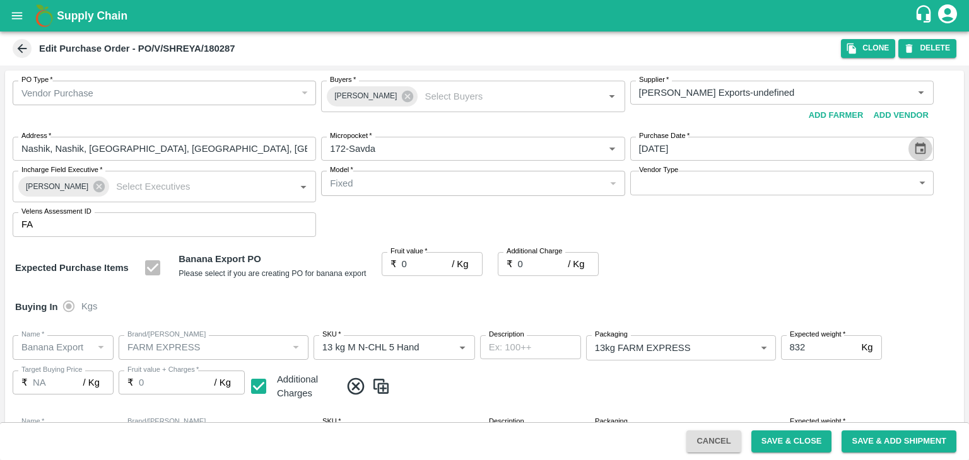
click at [916, 145] on icon "Choose date, selected date is Oct 9, 2025" at bounding box center [920, 149] width 11 height 12
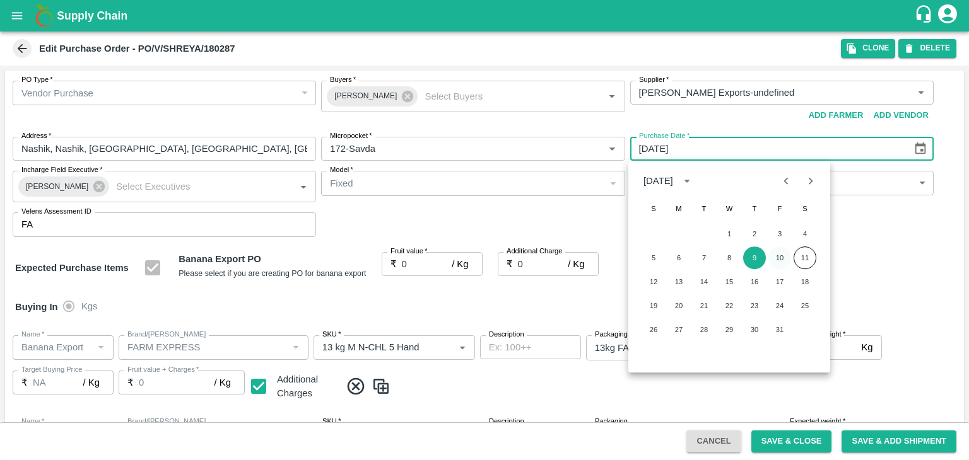
click at [774, 253] on button "10" at bounding box center [779, 258] width 23 height 23
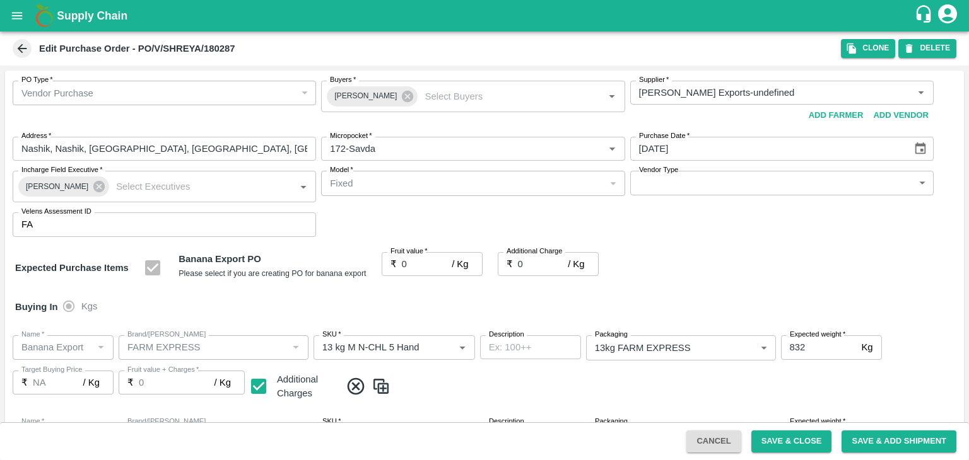
type input "[DATE]"
click at [93, 185] on icon at bounding box center [99, 187] width 14 height 14
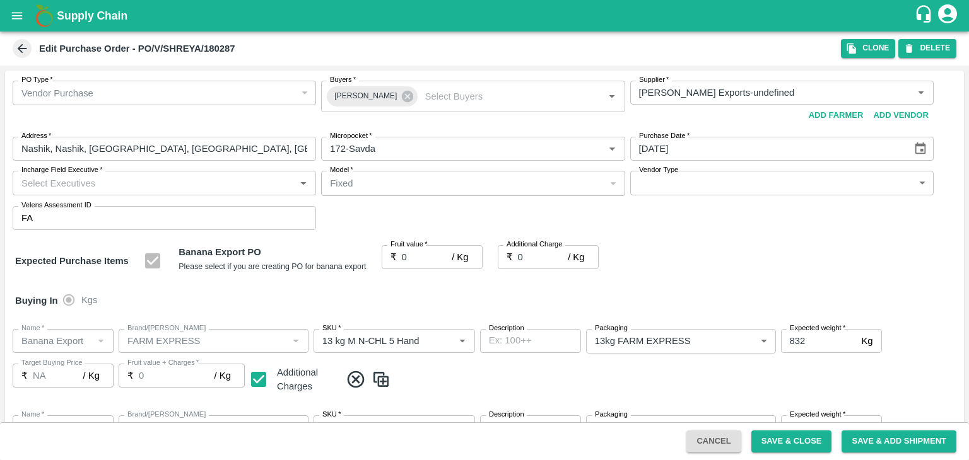
click at [114, 182] on input "Incharge Field Executive   *" at bounding box center [153, 183] width 275 height 16
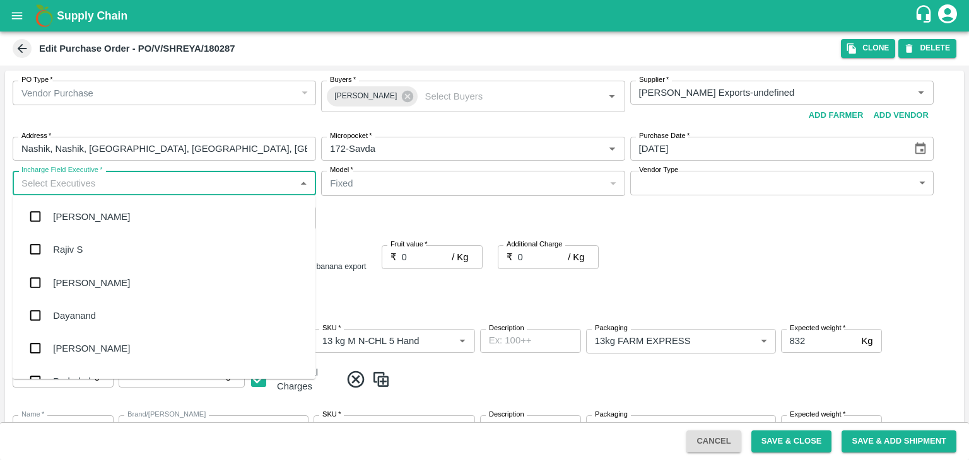
click at [114, 182] on input "Incharge Field Executive   *" at bounding box center [153, 183] width 275 height 16
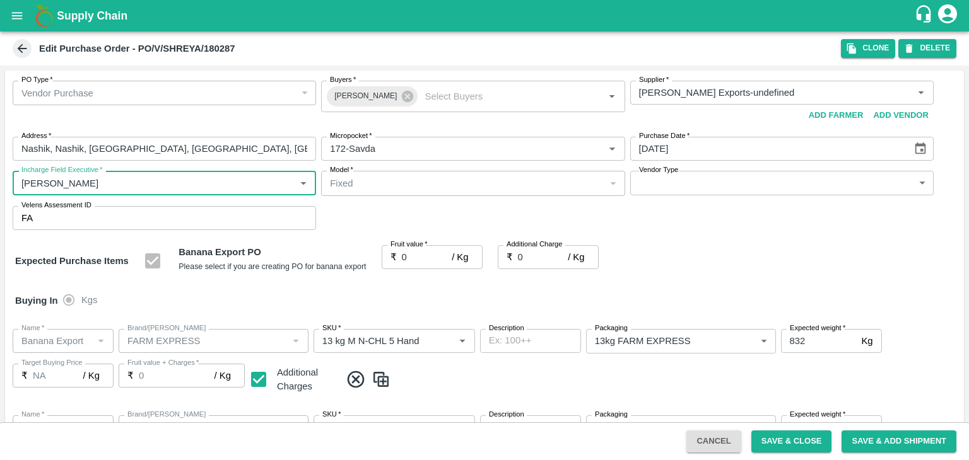
type input "[PERSON_NAME]"
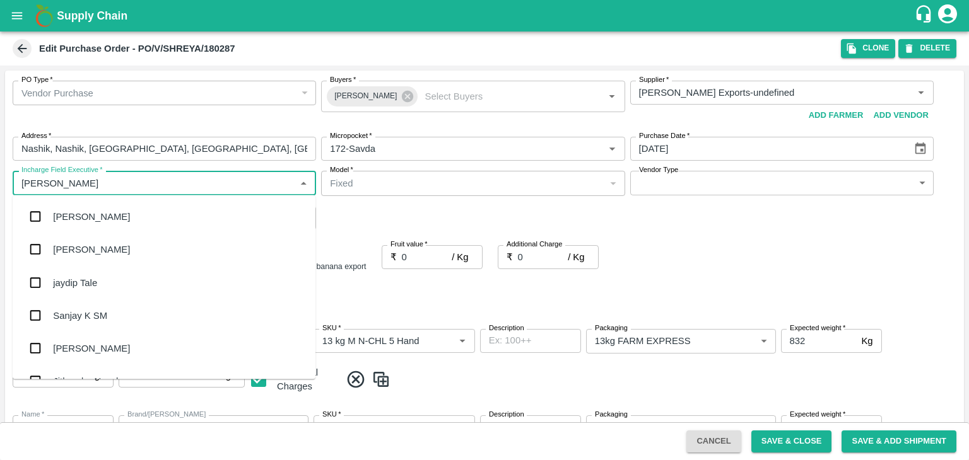
click at [101, 286] on div "jaydip Tale" at bounding box center [164, 282] width 303 height 33
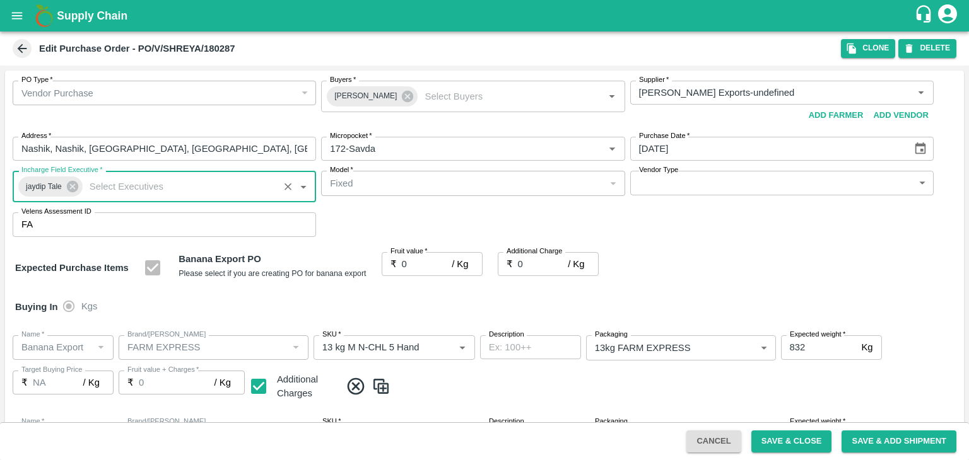
click at [635, 192] on body "Supply Chain Edit Purchase Order - PO/V/SHREYA/180287 Clone DELETE PO Type   * …" at bounding box center [484, 230] width 969 height 460
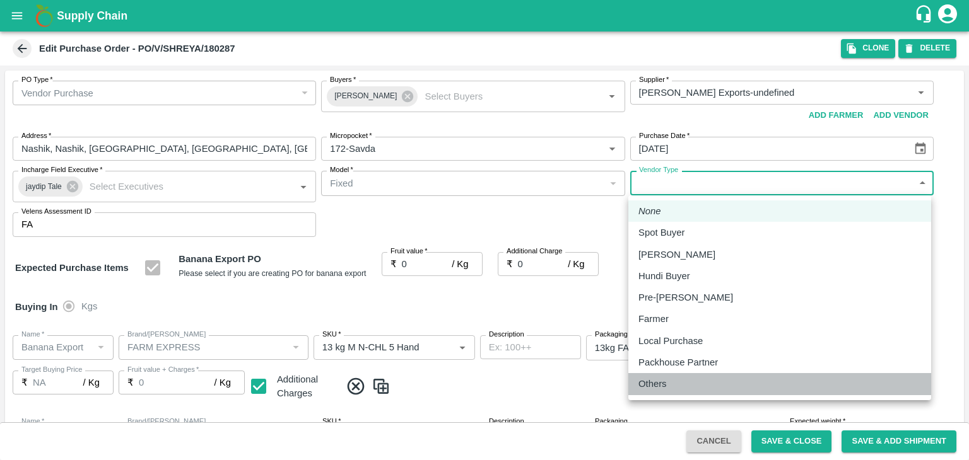
click at [669, 382] on div "Others" at bounding box center [655, 384] width 35 height 14
type input "OTHER"
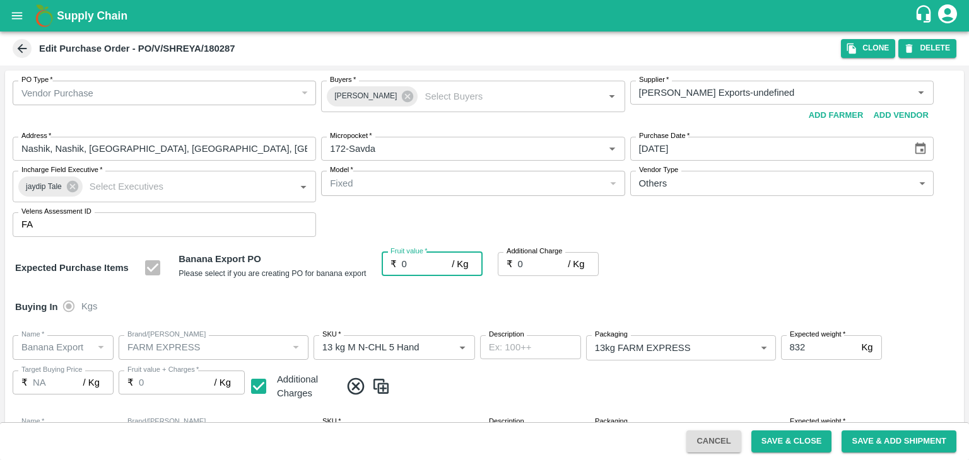
type input "1"
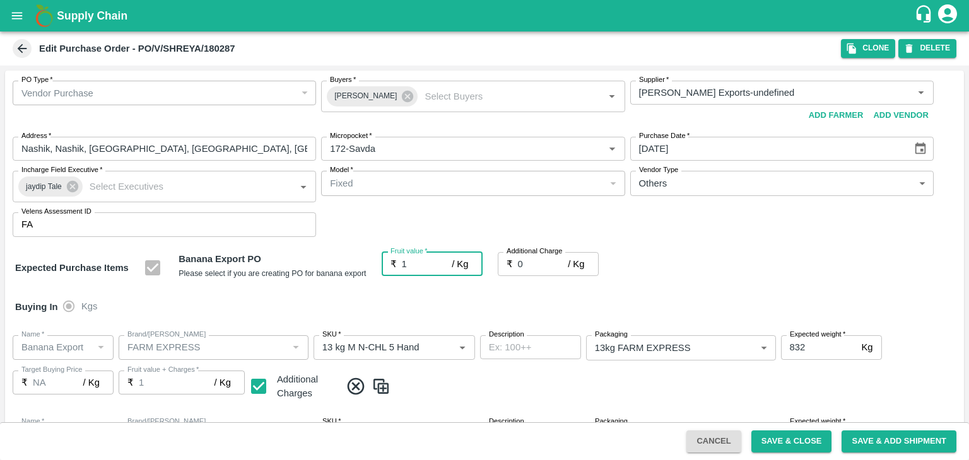
type input "1"
type input "18"
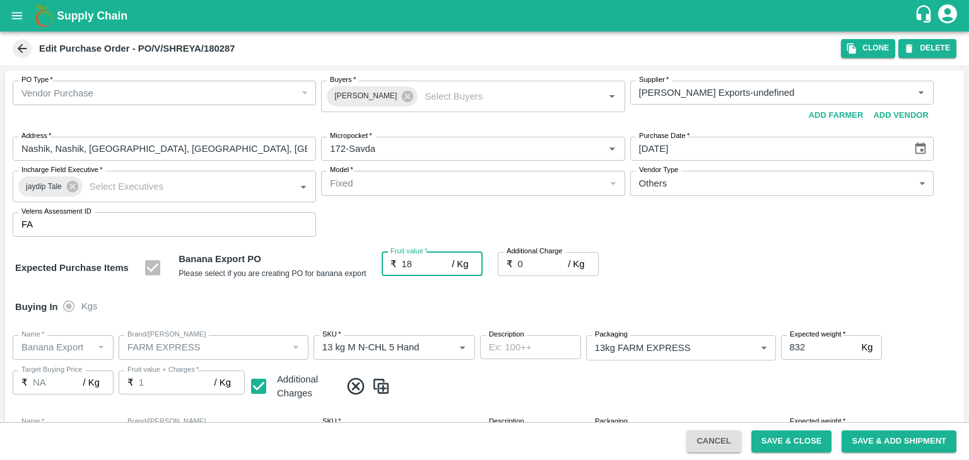
type input "18"
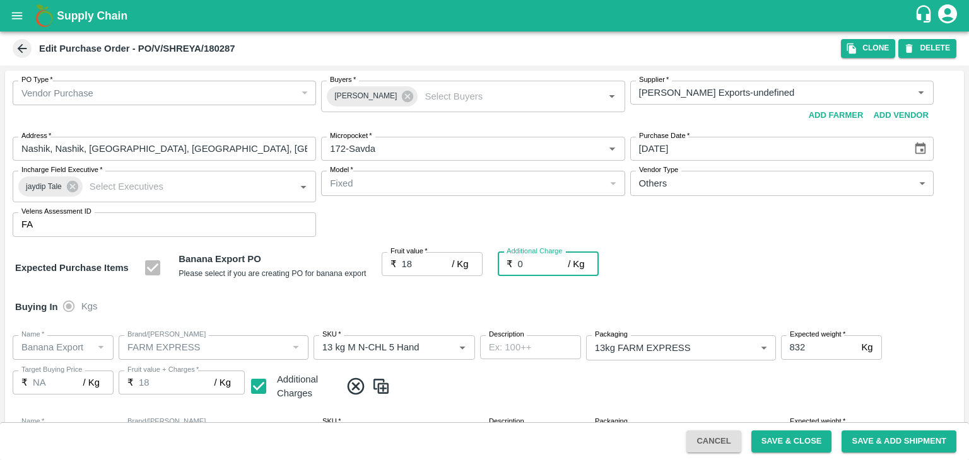
type input "2"
type input "20"
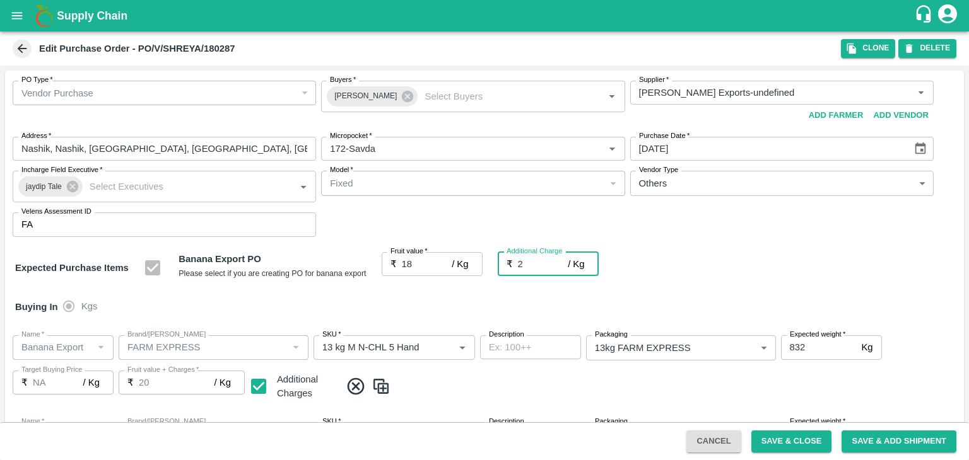
type input "2.7"
type input "20.7"
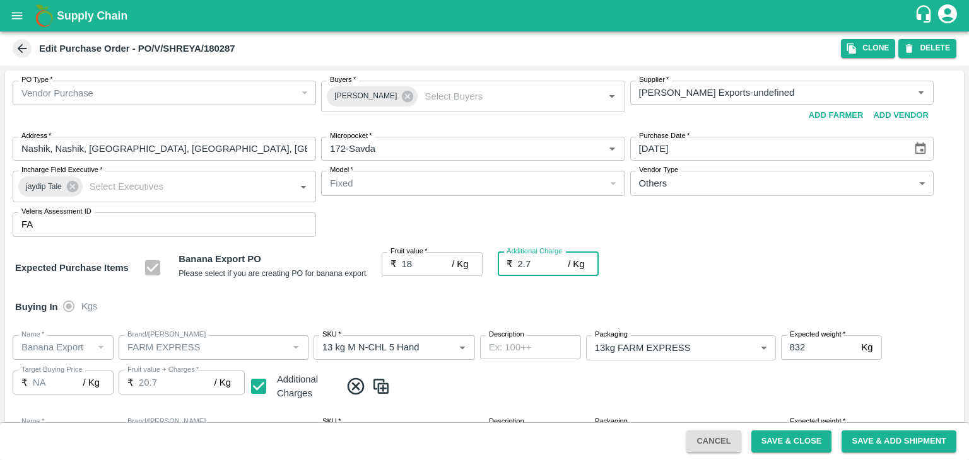
type input "2.75"
type input "20.75"
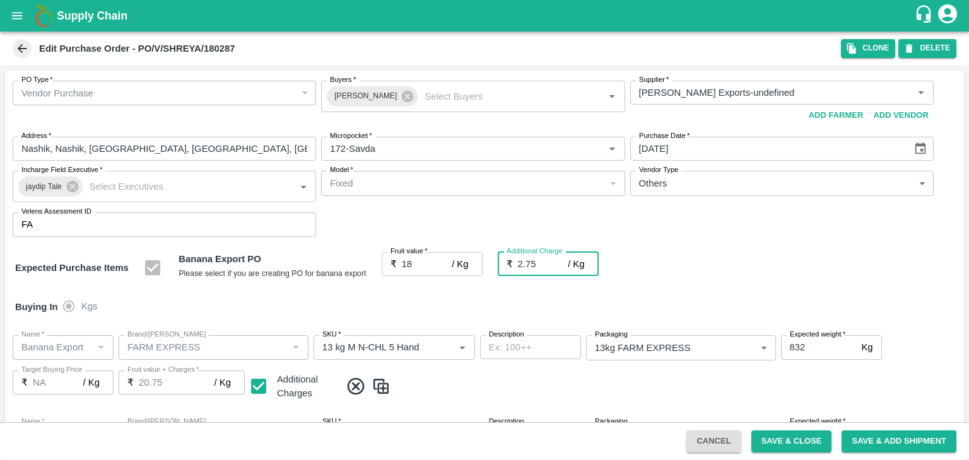
type input "2.75"
click at [725, 399] on div "Name   * Name   * Brand/[PERSON_NAME]/[PERSON_NAME]   * SKU   * Description x D…" at bounding box center [484, 368] width 959 height 87
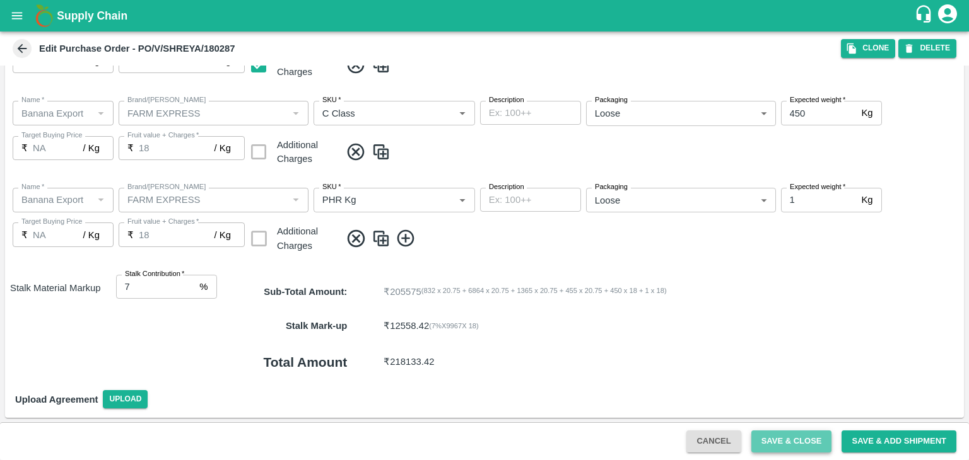
click at [800, 443] on button "Save & Close" at bounding box center [791, 442] width 81 height 22
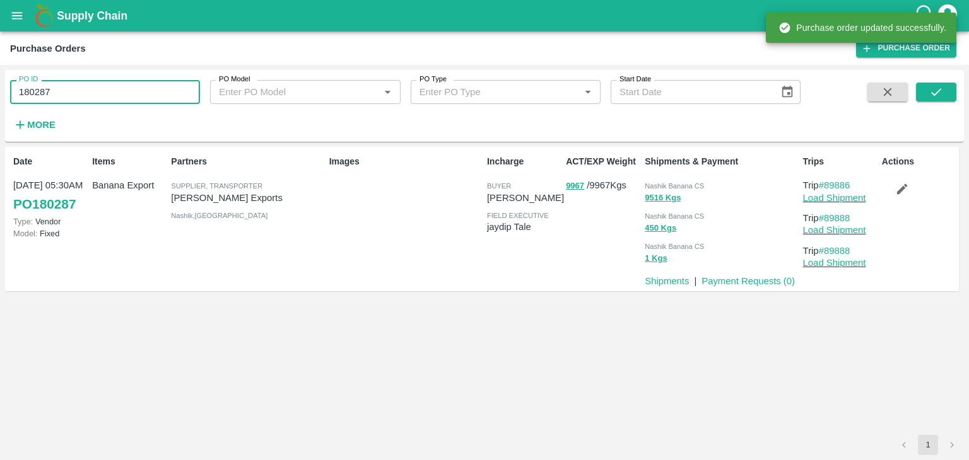
click at [83, 92] on input "180287" at bounding box center [105, 92] width 190 height 24
paste input "text"
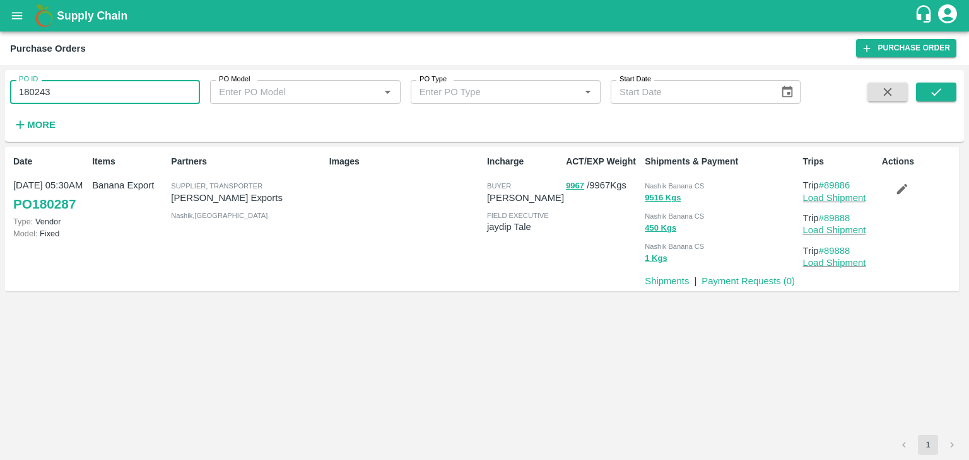
type input "180243"
drag, startPoint x: 940, startPoint y: 80, endPoint x: 940, endPoint y: 95, distance: 14.5
click at [940, 95] on div "PO ID 180243 PO ID PO Model PO Model   * PO Type PO Type   * Start Date Start D…" at bounding box center [484, 106] width 959 height 62
click at [940, 95] on icon "submit" at bounding box center [936, 92] width 14 height 14
click at [901, 187] on icon "button" at bounding box center [902, 189] width 14 height 14
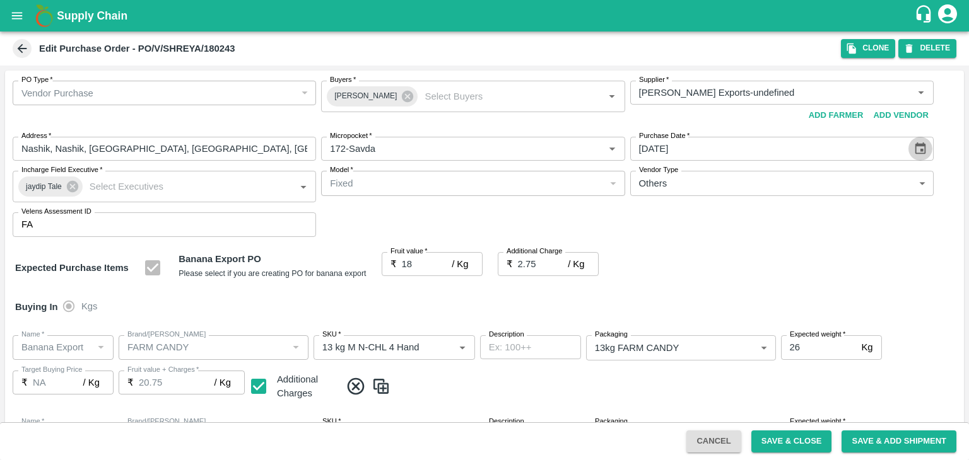
click at [920, 155] on icon "Choose date, selected date is Oct 9, 2025" at bounding box center [920, 149] width 14 height 14
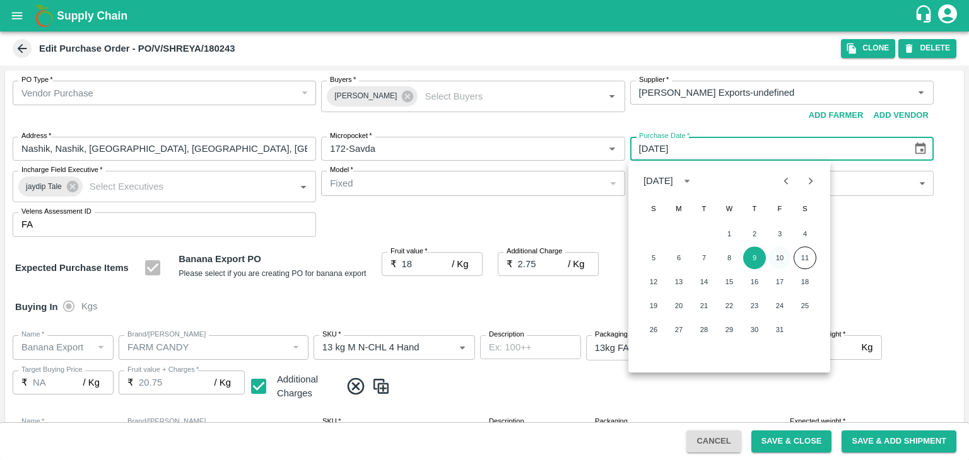
click at [785, 255] on button "10" at bounding box center [779, 258] width 23 height 23
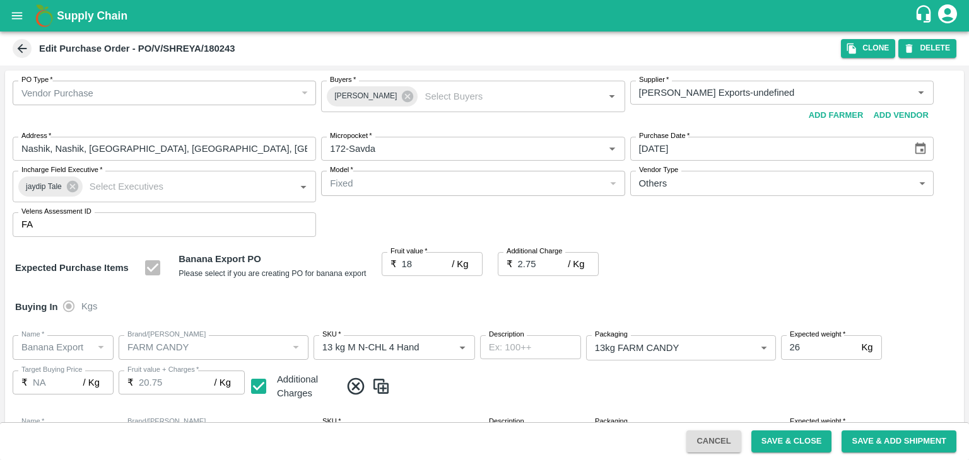
type input "[DATE]"
click at [790, 442] on button "Save & Close" at bounding box center [791, 442] width 81 height 22
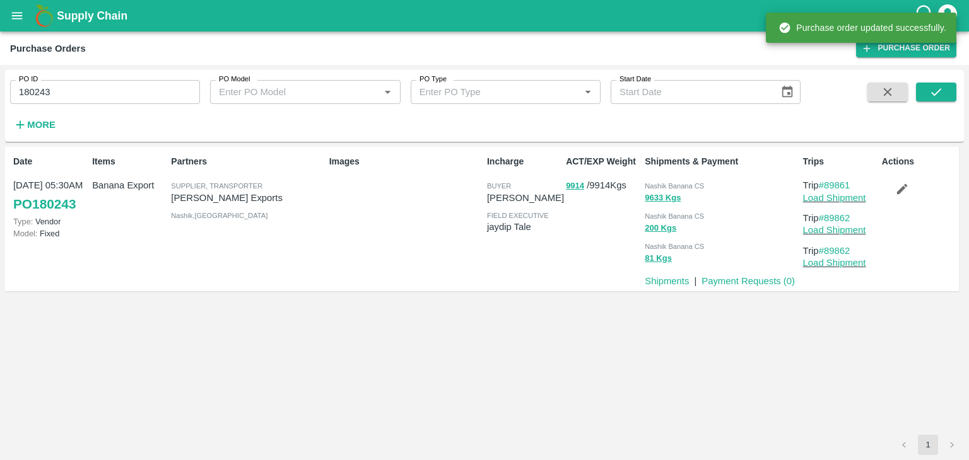
click at [143, 84] on input "180243" at bounding box center [105, 92] width 190 height 24
paste input "text"
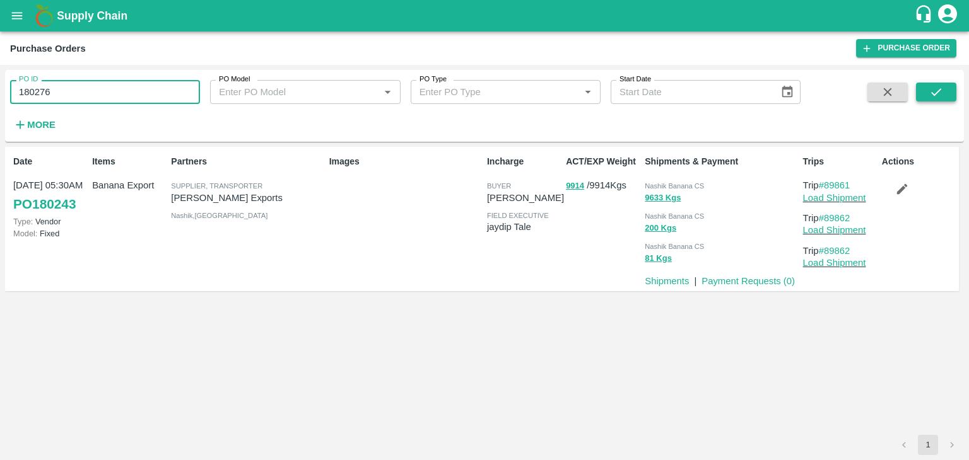
type input "180276"
click at [940, 98] on icon "submit" at bounding box center [936, 92] width 14 height 14
click at [897, 199] on button "button" at bounding box center [902, 189] width 40 height 21
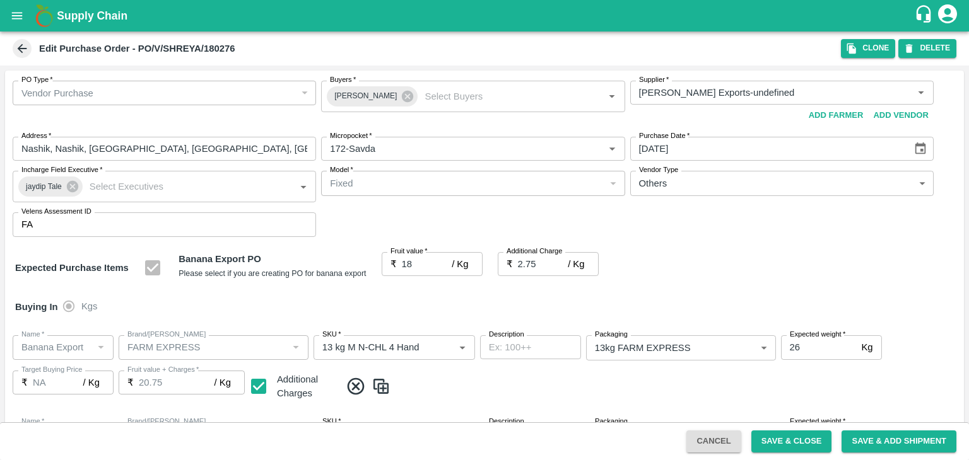
drag, startPoint x: 933, startPoint y: 148, endPoint x: 923, endPoint y: 148, distance: 10.1
click at [923, 148] on div "PO Type   * Vendor Purchase 2 PO Type Buyers   * Ajit Otari Buyers   * Supplier…" at bounding box center [484, 159] width 959 height 177
click at [923, 148] on icon "Choose date, selected date is Oct 9, 2025" at bounding box center [920, 149] width 11 height 12
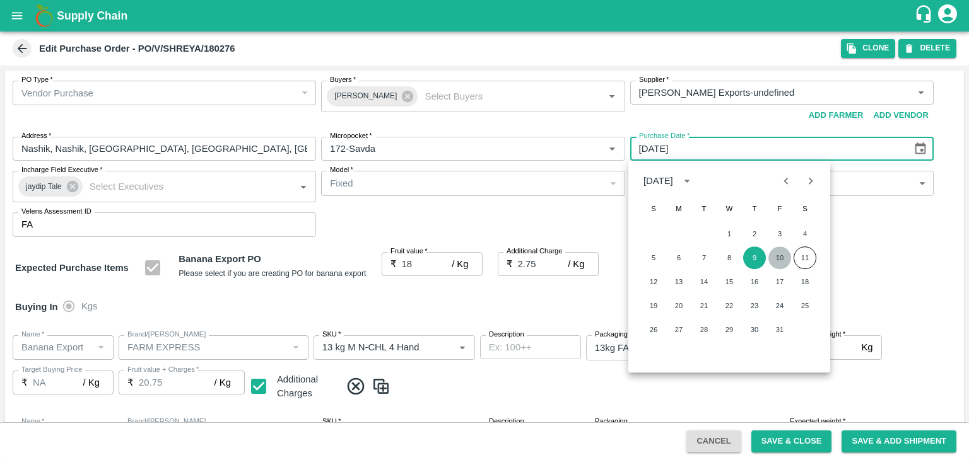
click at [774, 261] on button "10" at bounding box center [779, 258] width 23 height 23
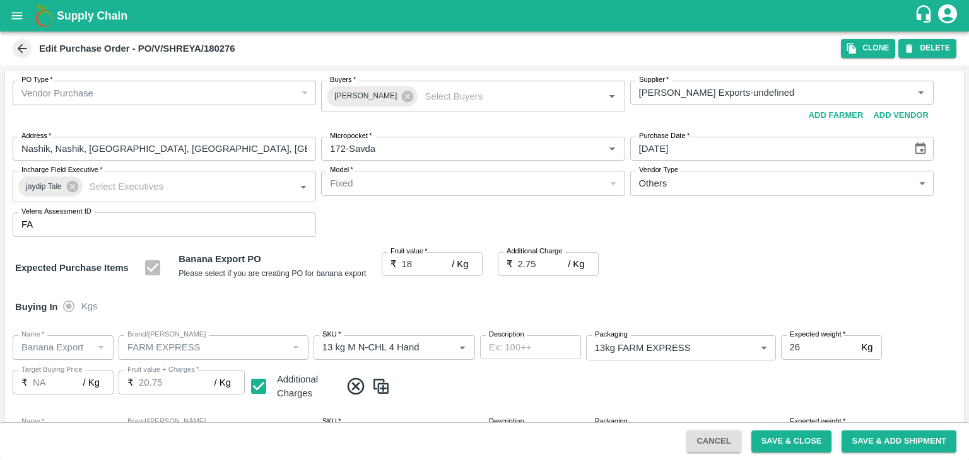
type input "[DATE]"
click at [798, 443] on button "Save & Close" at bounding box center [791, 442] width 81 height 22
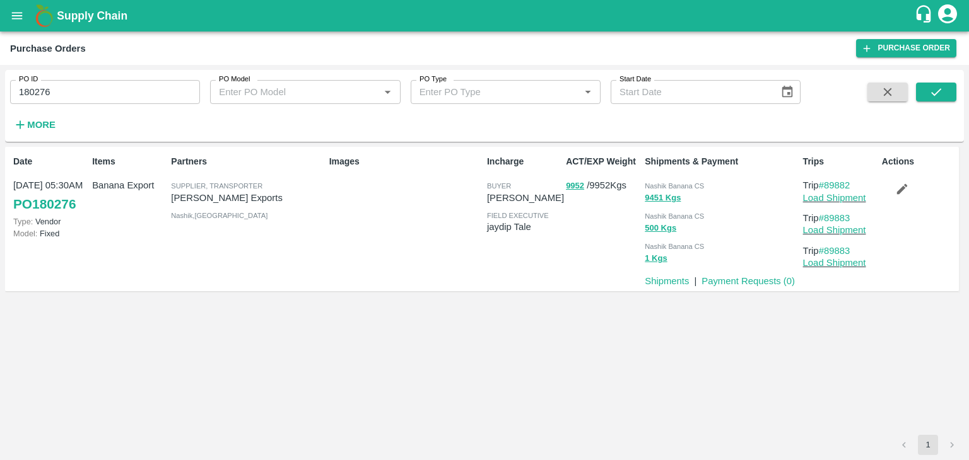
click at [93, 89] on input "180276" at bounding box center [105, 92] width 190 height 24
paste input "text"
type input "180216"
click at [936, 90] on icon "submit" at bounding box center [936, 92] width 14 height 14
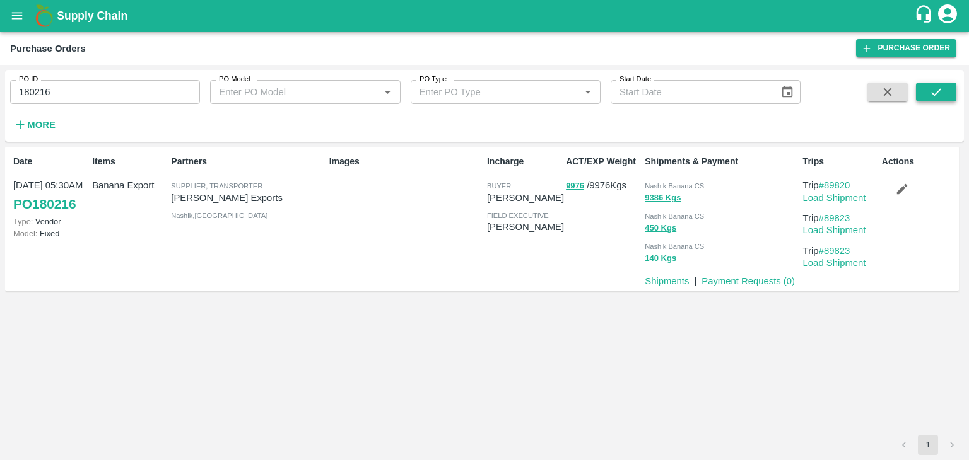
drag, startPoint x: 939, startPoint y: 105, endPoint x: 952, endPoint y: 95, distance: 16.8
click at [952, 95] on span at bounding box center [936, 109] width 40 height 52
click at [952, 95] on button "submit" at bounding box center [936, 92] width 40 height 19
click at [858, 194] on link "Load Shipment" at bounding box center [834, 198] width 63 height 10
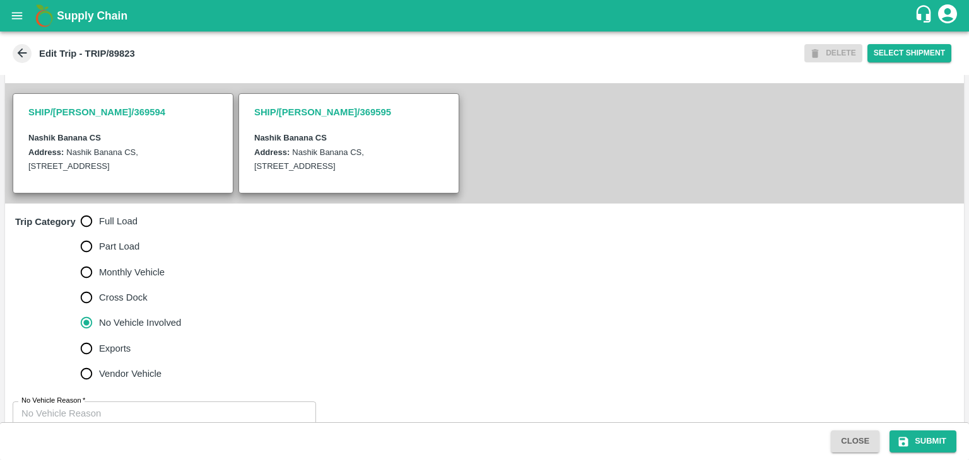
scroll to position [310, 0]
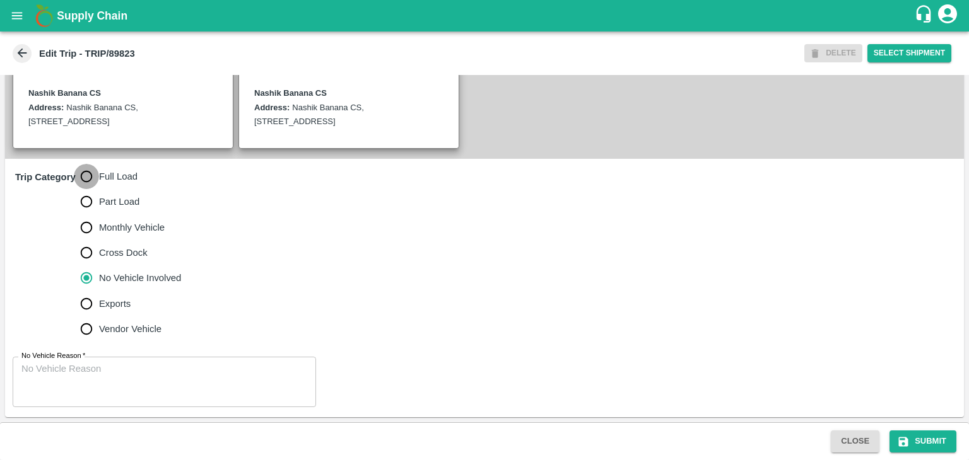
click at [93, 177] on input "Full Load" at bounding box center [86, 176] width 25 height 25
radio input "true"
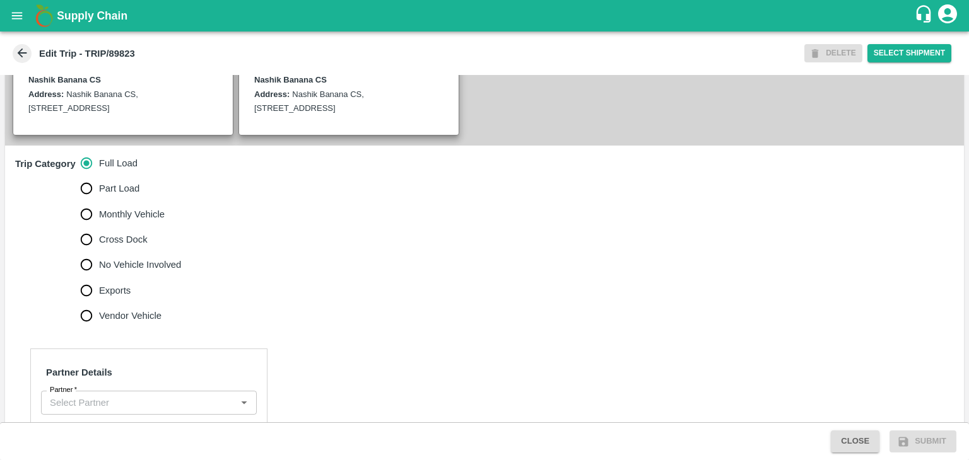
scroll to position [456, 0]
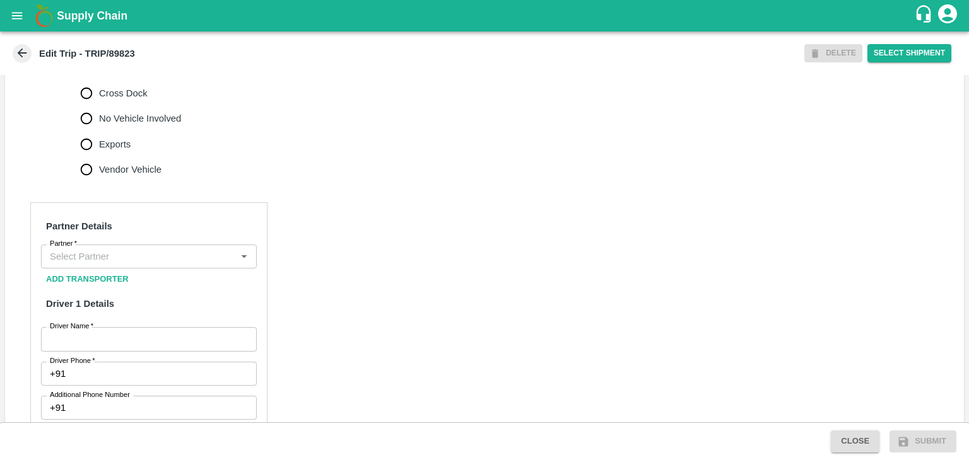
click at [143, 265] on input "Partner   *" at bounding box center [138, 257] width 187 height 16
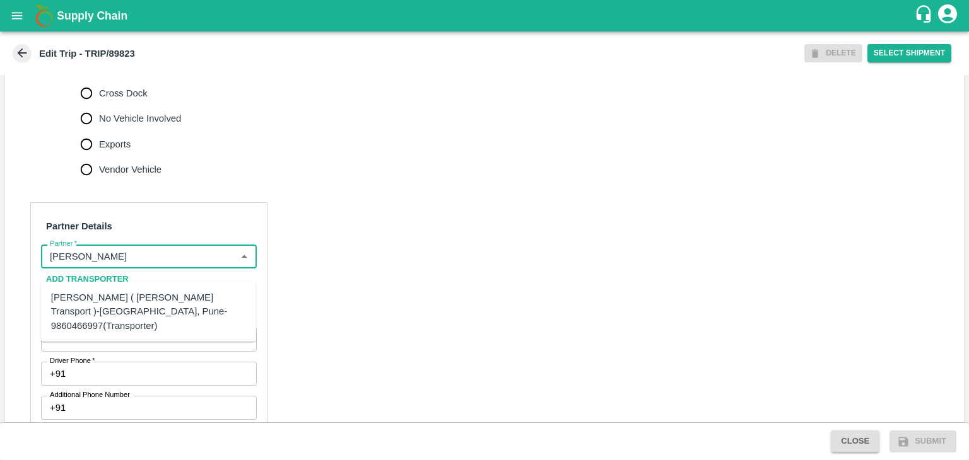
click at [139, 297] on div "[PERSON_NAME] ( [PERSON_NAME] Transport )-[GEOGRAPHIC_DATA], Pune-9860466997(Tr…" at bounding box center [148, 312] width 195 height 42
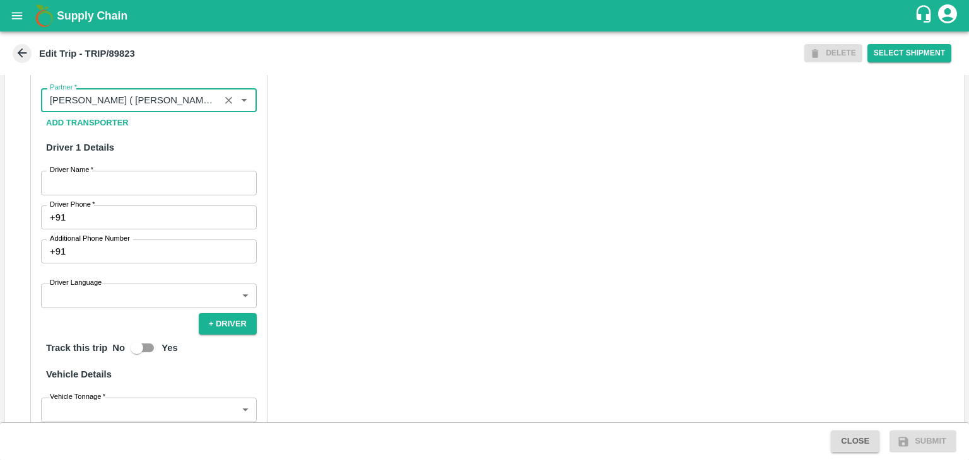
scroll to position [615, 0]
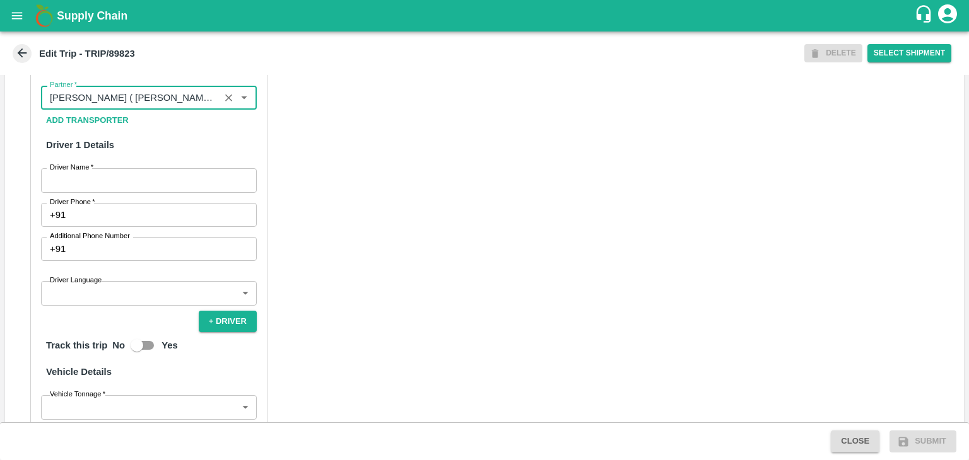
type input "[PERSON_NAME] ( [PERSON_NAME] Transport )-[GEOGRAPHIC_DATA], Pune-9860466997(Tr…"
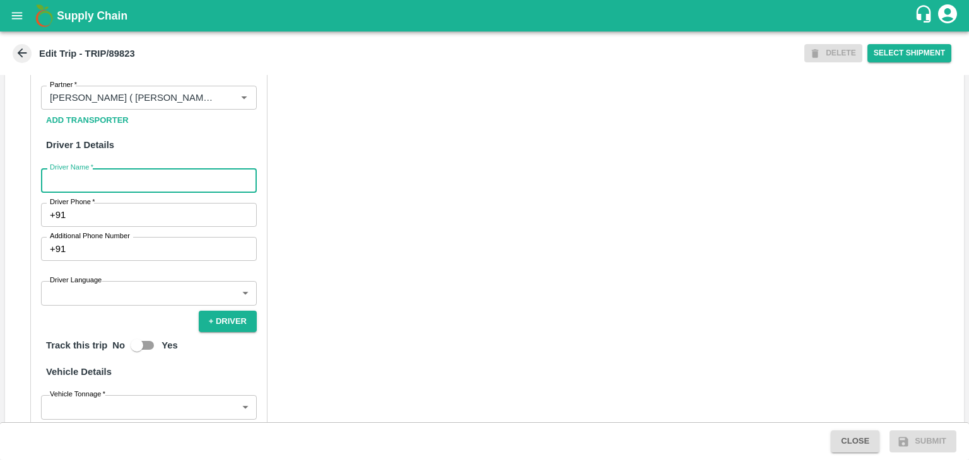
click at [84, 192] on input "Driver Name   *" at bounding box center [149, 180] width 216 height 24
type input "Godase"
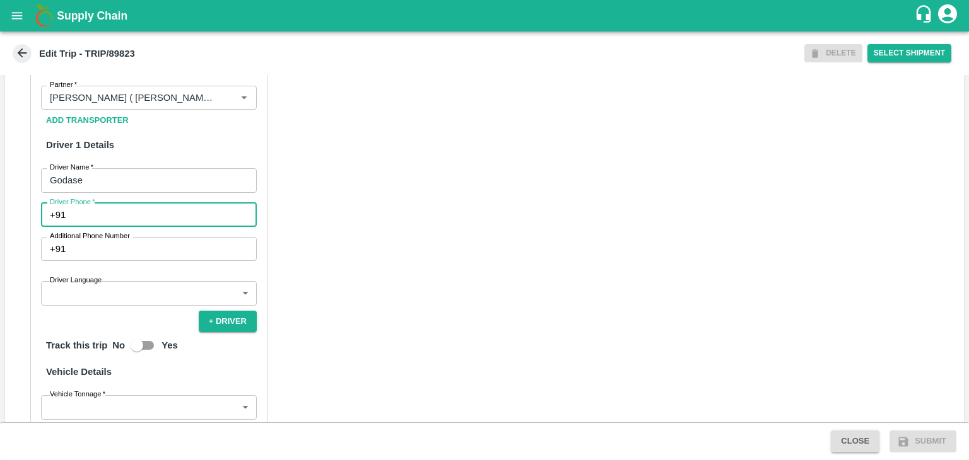
click at [134, 227] on input "Driver Phone   *" at bounding box center [164, 215] width 186 height 24
type input "9975280177"
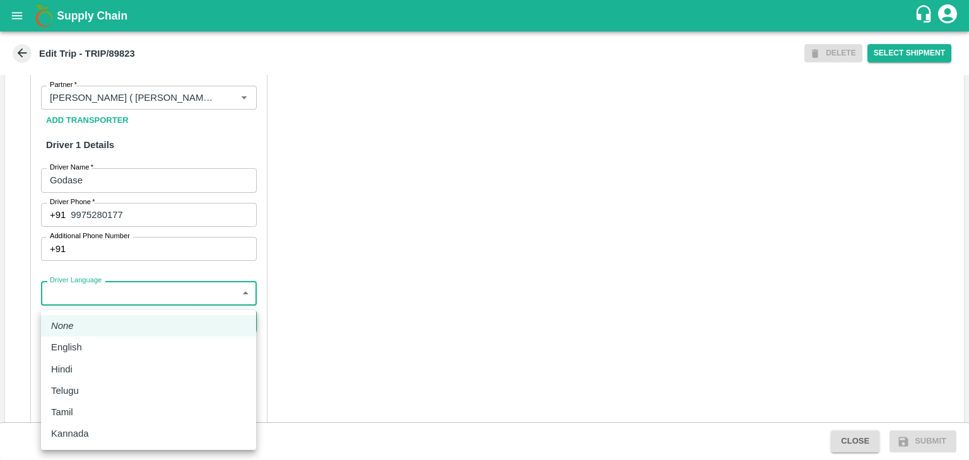
click at [131, 311] on body "Supply Chain Edit Trip - TRIP/89823 DELETE Select Shipment Trip Details Trip Ty…" at bounding box center [484, 230] width 969 height 460
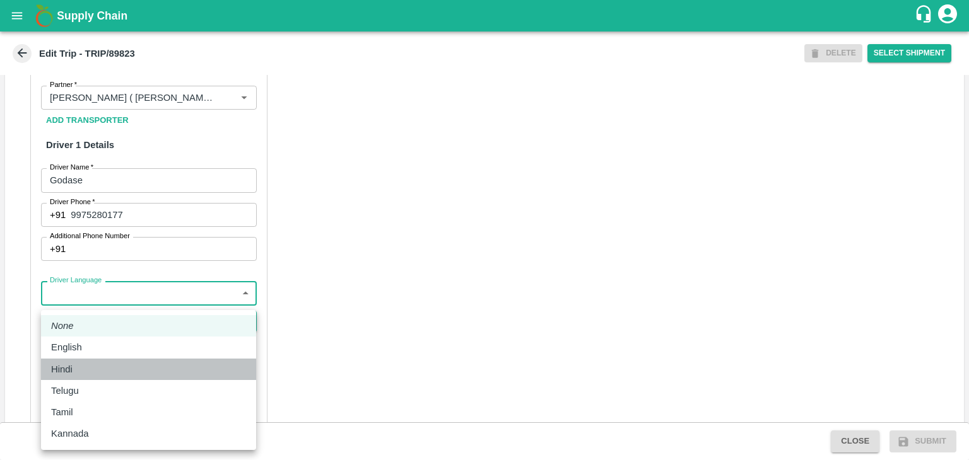
click at [83, 370] on div "Hindi" at bounding box center [148, 370] width 195 height 14
type input "hi"
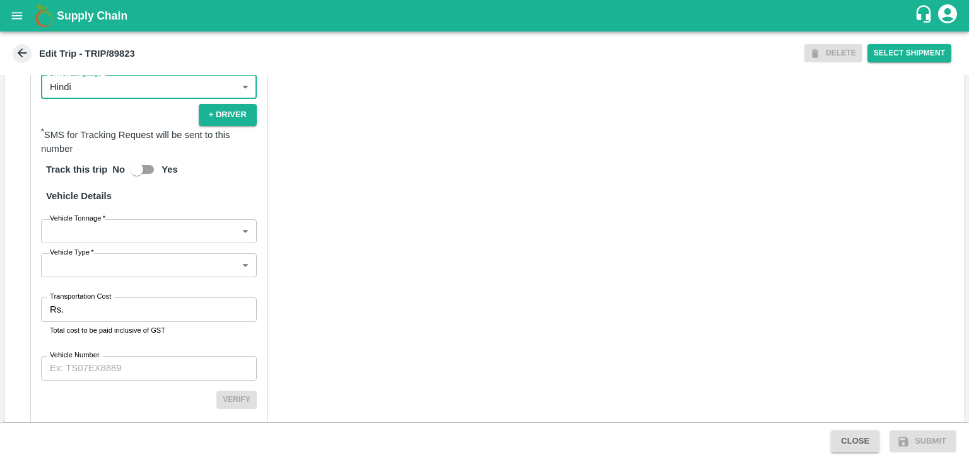
scroll to position [873, 0]
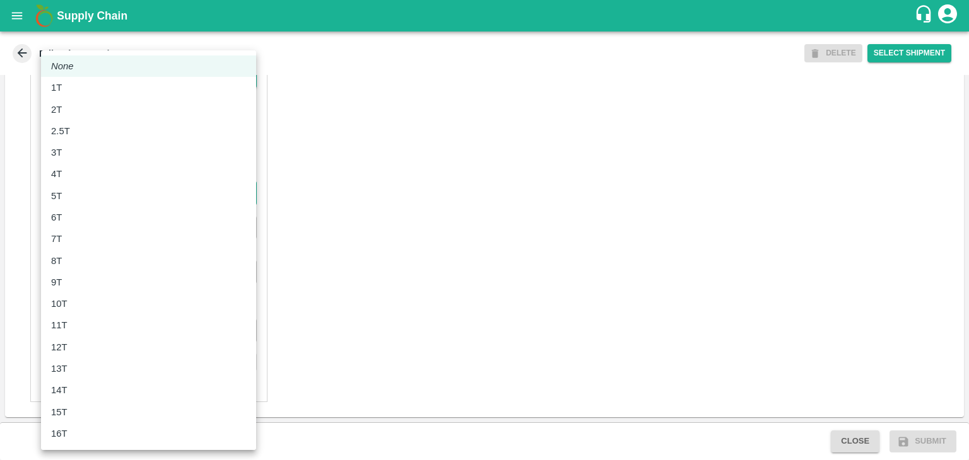
click at [92, 197] on body "Supply Chain Edit Trip - TRIP/89823 DELETE Select Shipment Trip Details Trip Ty…" at bounding box center [484, 230] width 969 height 460
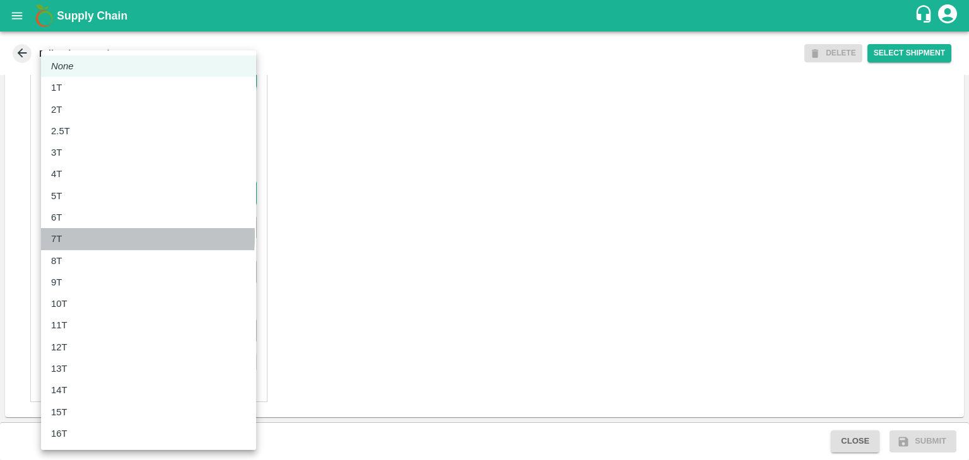
click at [76, 237] on div "7T" at bounding box center [148, 239] width 195 height 14
type input "7000"
click at [76, 237] on div "7T" at bounding box center [148, 239] width 195 height 14
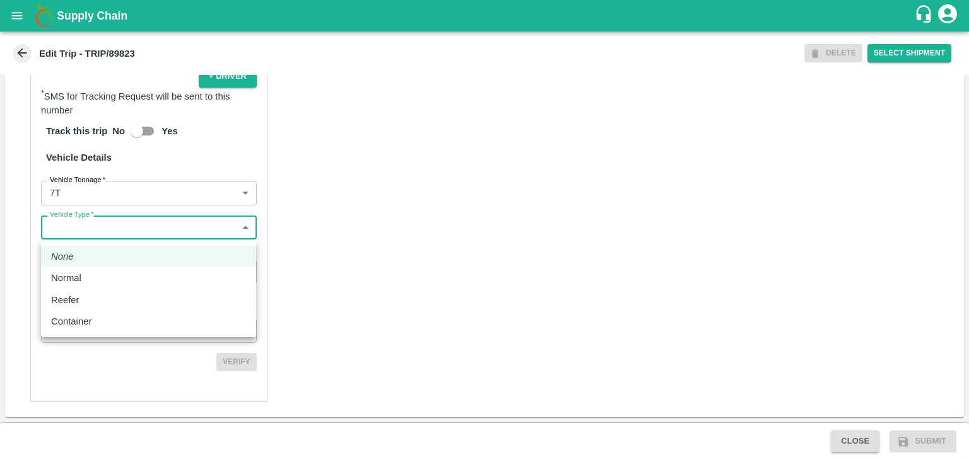
click at [109, 237] on body "Supply Chain Edit Trip - TRIP/89823 DELETE Select Shipment Trip Details Trip Ty…" at bounding box center [484, 230] width 969 height 460
click at [88, 281] on div "Normal" at bounding box center [148, 278] width 195 height 14
type input "Normal"
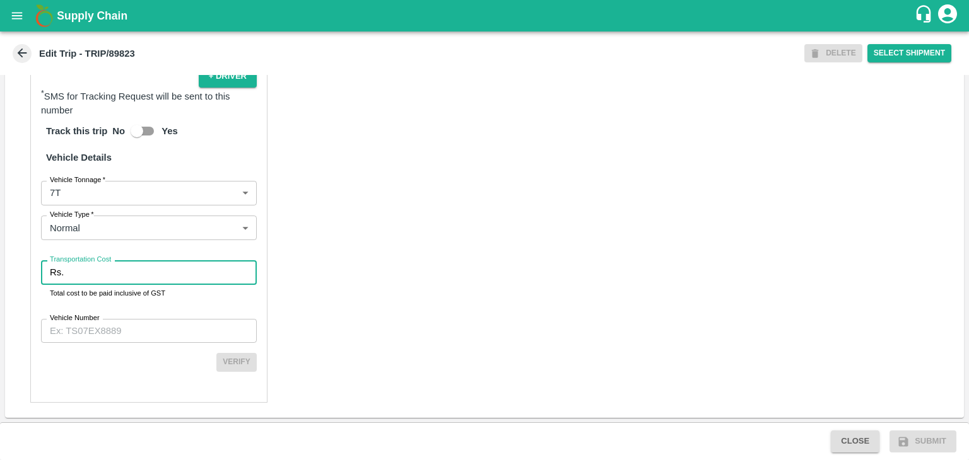
click at [111, 278] on input "Transportation Cost" at bounding box center [163, 273] width 188 height 24
type input "1"
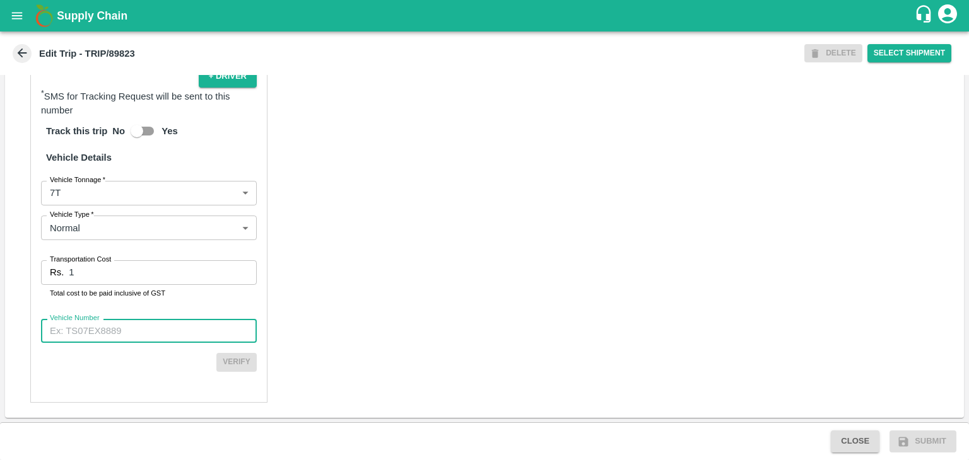
click at [146, 343] on input "Vehicle Number" at bounding box center [149, 331] width 216 height 24
type input "MH10Z3780"
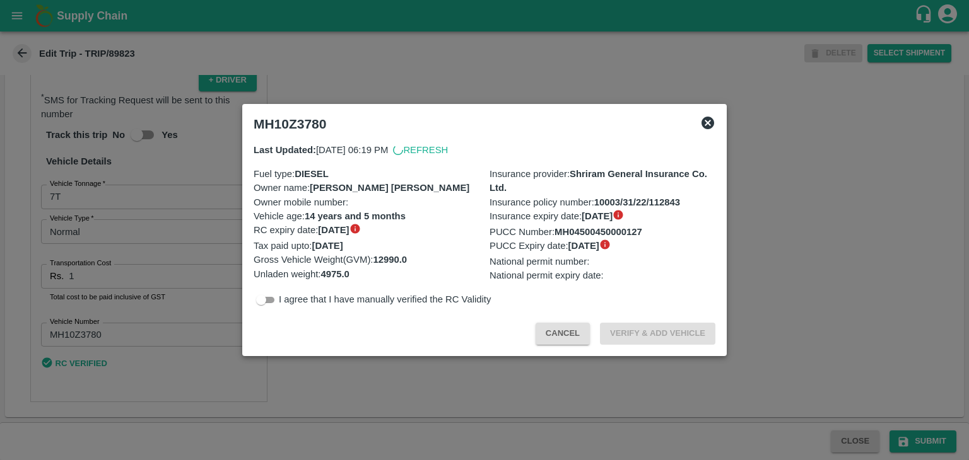
scroll to position [870, 0]
click at [831, 378] on div at bounding box center [484, 230] width 969 height 460
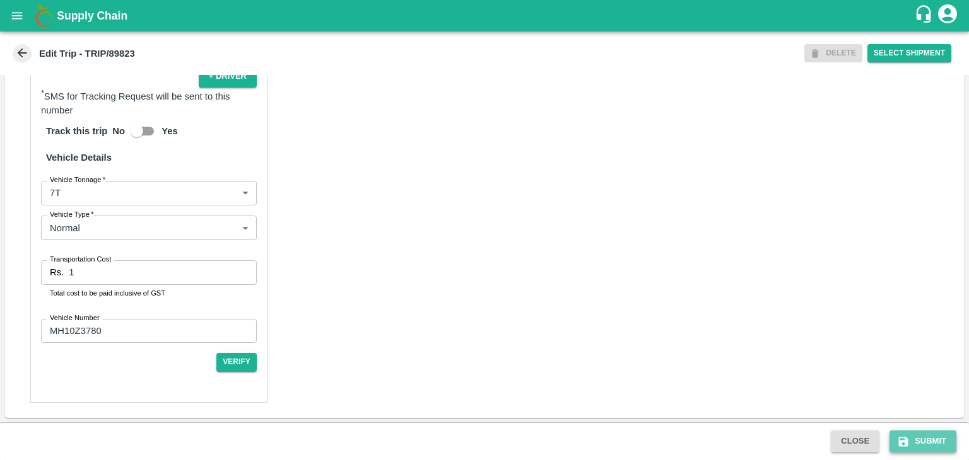
click at [925, 445] on button "Submit" at bounding box center [922, 442] width 67 height 22
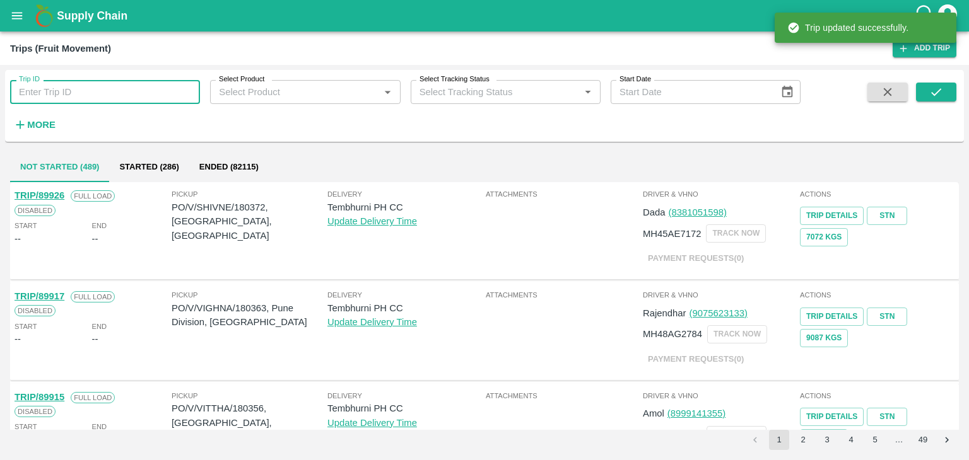
click at [184, 90] on input "Trip ID" at bounding box center [105, 92] width 190 height 24
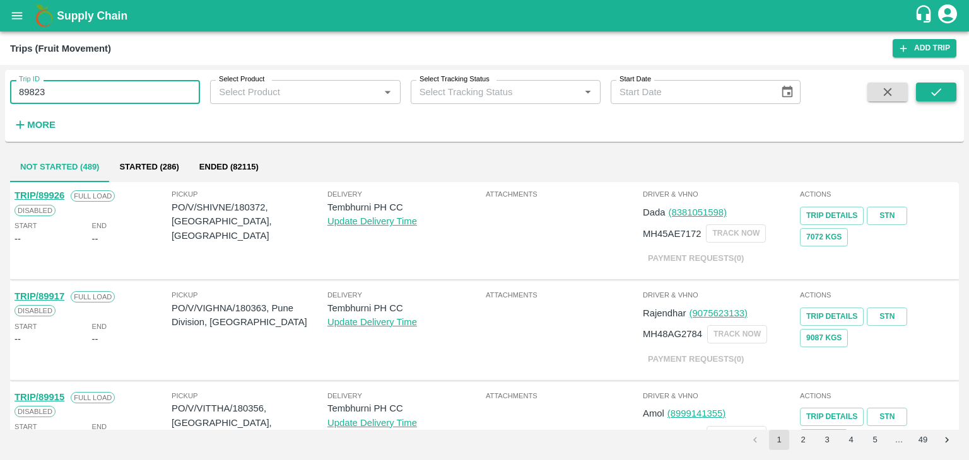
type input "89823"
click at [937, 90] on icon "submit" at bounding box center [936, 92] width 14 height 14
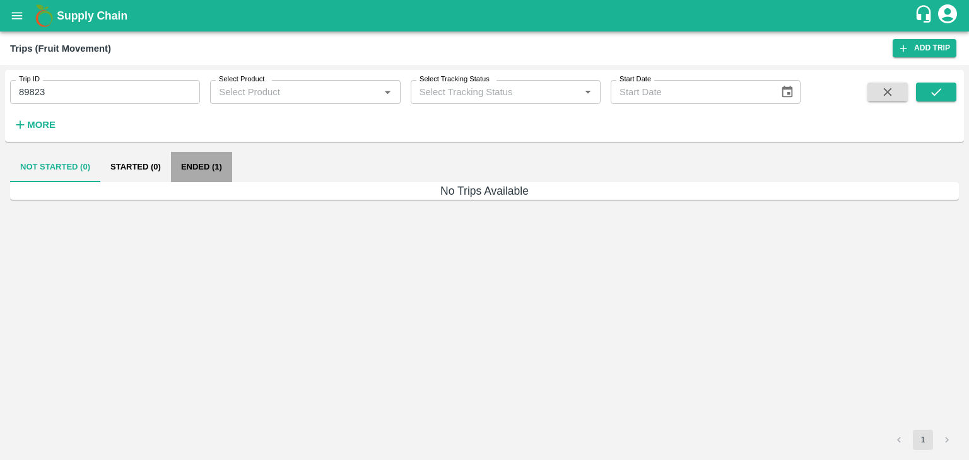
click at [204, 170] on button "Ended (1)" at bounding box center [201, 167] width 61 height 30
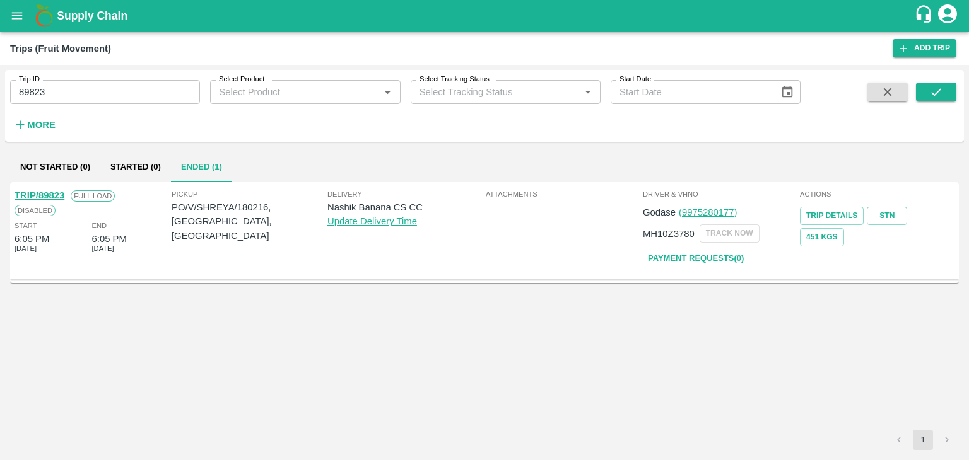
click at [56, 191] on link "TRIP/89823" at bounding box center [40, 195] width 50 height 10
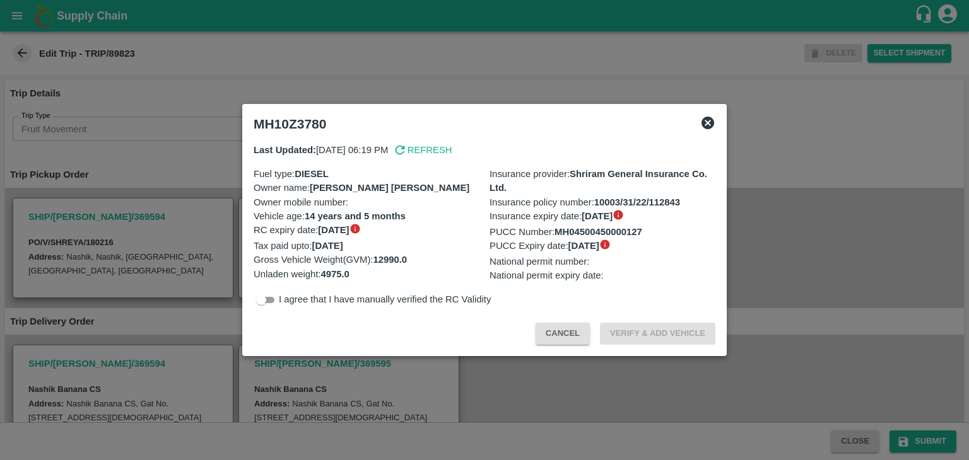
click at [702, 120] on icon at bounding box center [707, 123] width 13 height 13
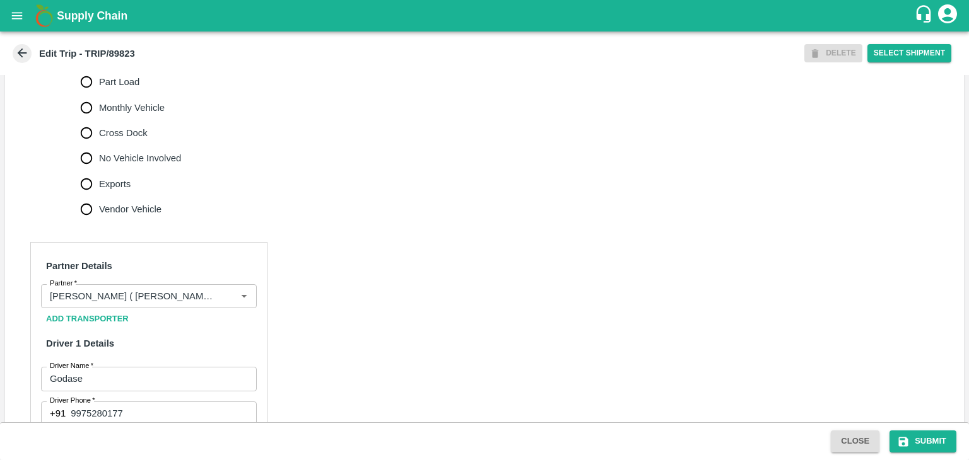
scroll to position [431, 0]
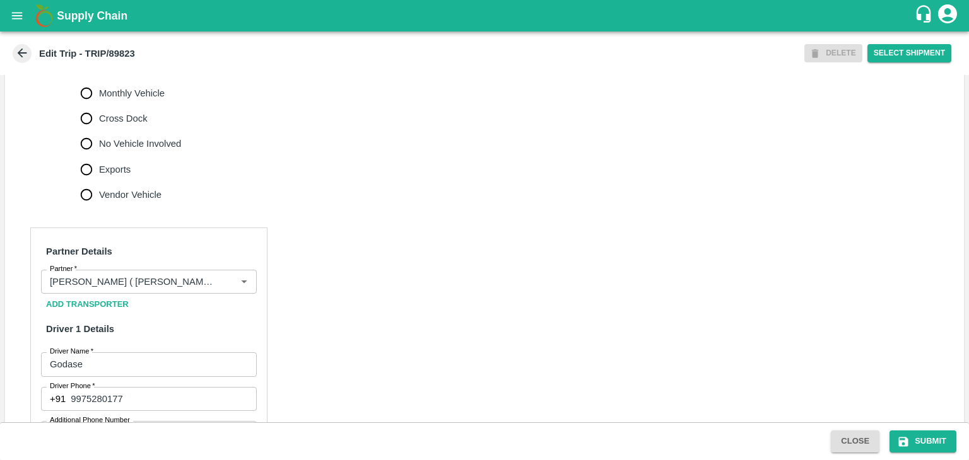
click at [119, 149] on label "No Vehicle Involved" at bounding box center [128, 143] width 108 height 25
click at [99, 149] on input "No Vehicle Involved" at bounding box center [86, 143] width 25 height 25
radio input "true"
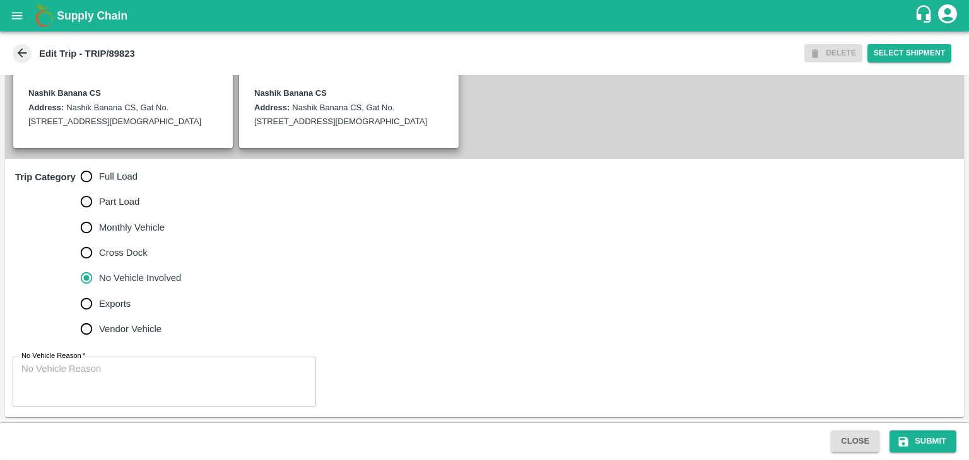
scroll to position [310, 0]
click at [146, 377] on textarea "No Vehicle Reason   *" at bounding box center [164, 383] width 286 height 40
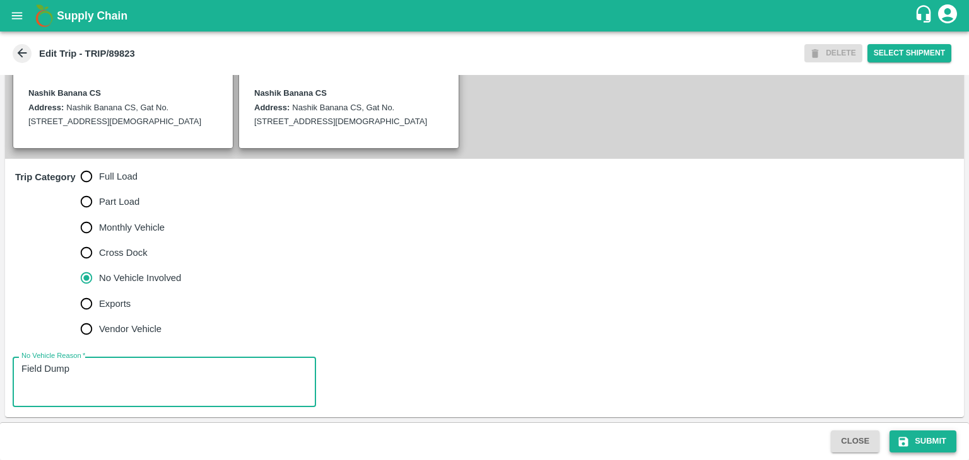
type textarea "Field Dump"
click at [930, 441] on button "Submit" at bounding box center [922, 442] width 67 height 22
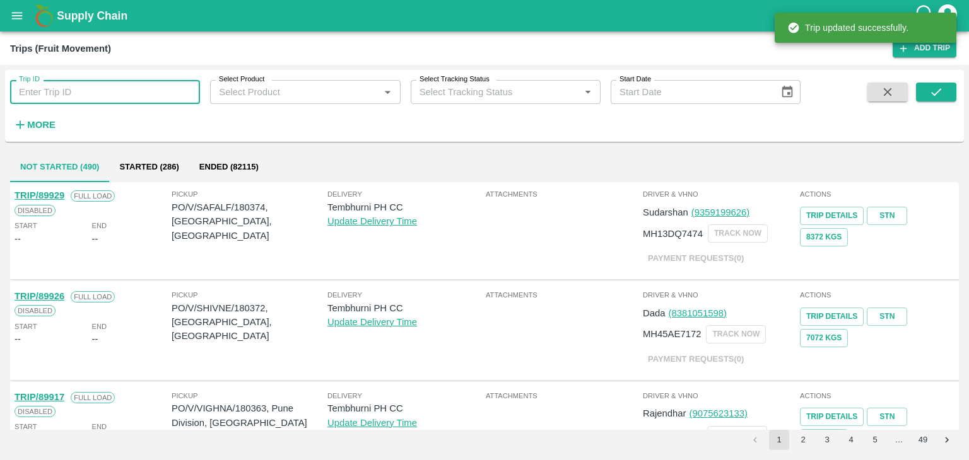
click at [106, 99] on input "Trip ID" at bounding box center [105, 92] width 190 height 24
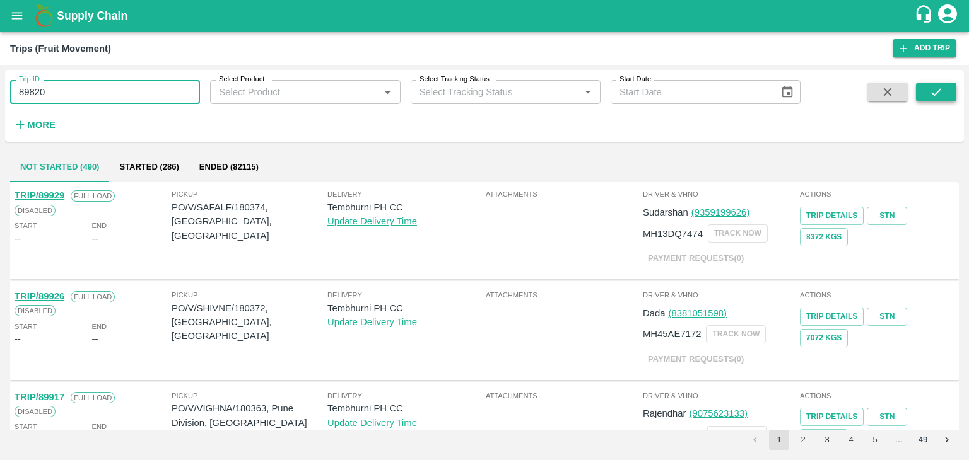
type input "89820"
click at [927, 84] on button "submit" at bounding box center [936, 92] width 40 height 19
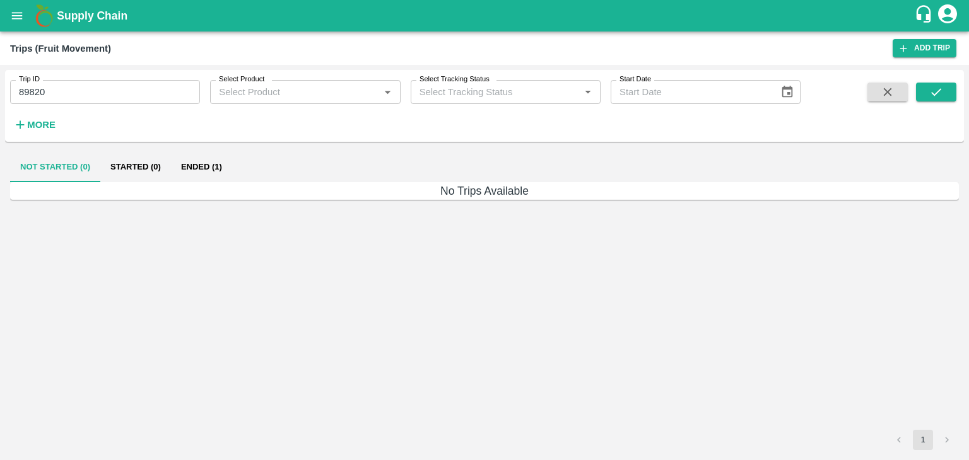
click at [202, 167] on button "Ended (1)" at bounding box center [201, 167] width 61 height 30
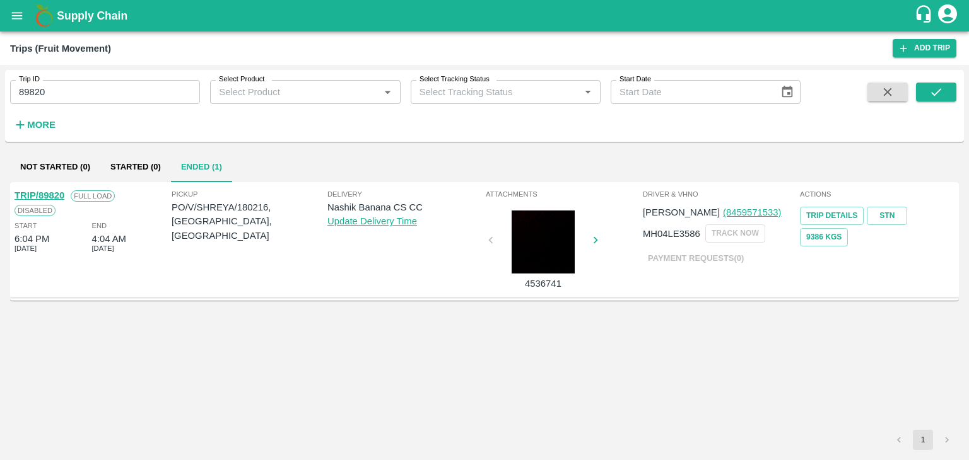
click at [38, 195] on link "TRIP/89820" at bounding box center [40, 195] width 50 height 10
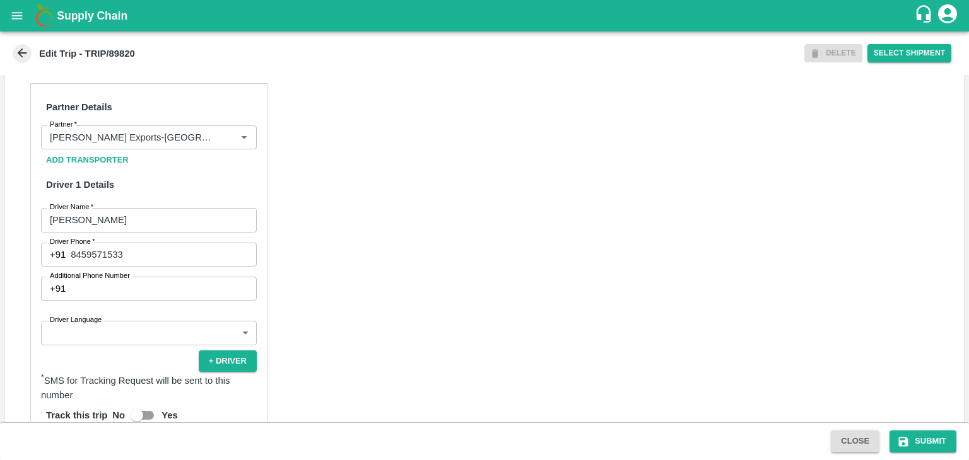
scroll to position [568, 0]
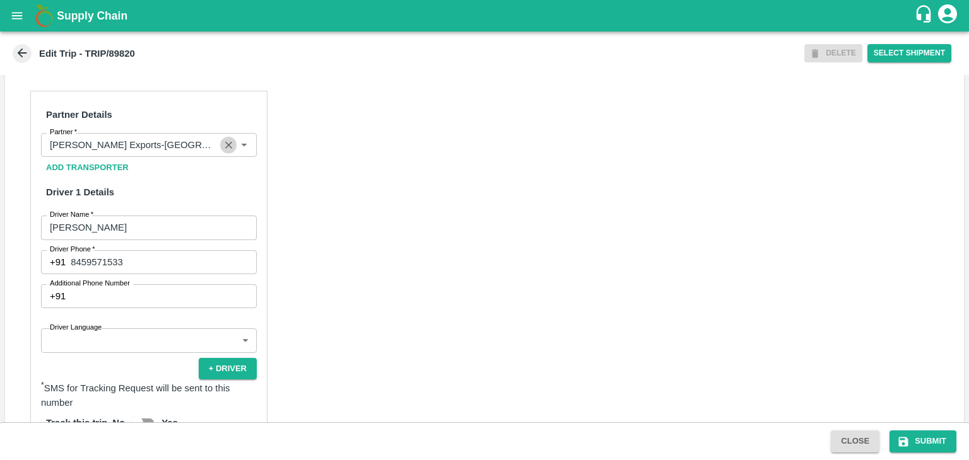
click at [232, 151] on icon "Clear" at bounding box center [229, 145] width 12 height 12
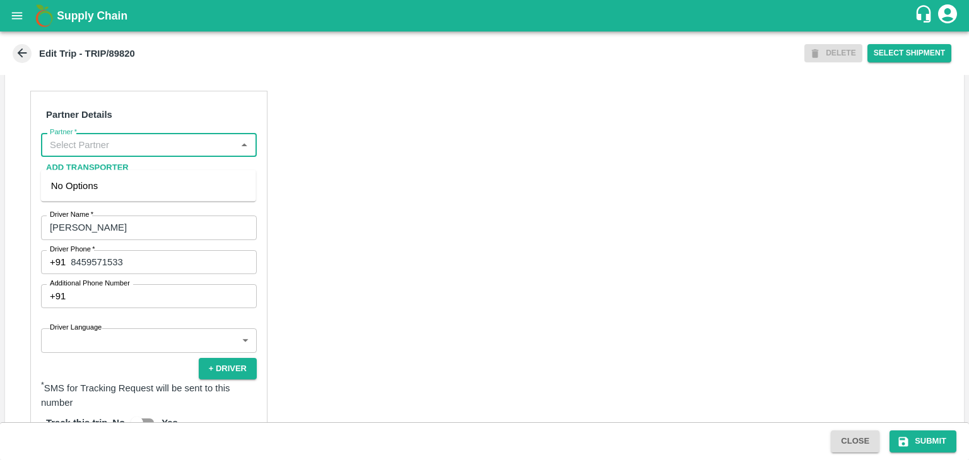
click at [178, 153] on input "Partner   *" at bounding box center [138, 145] width 187 height 16
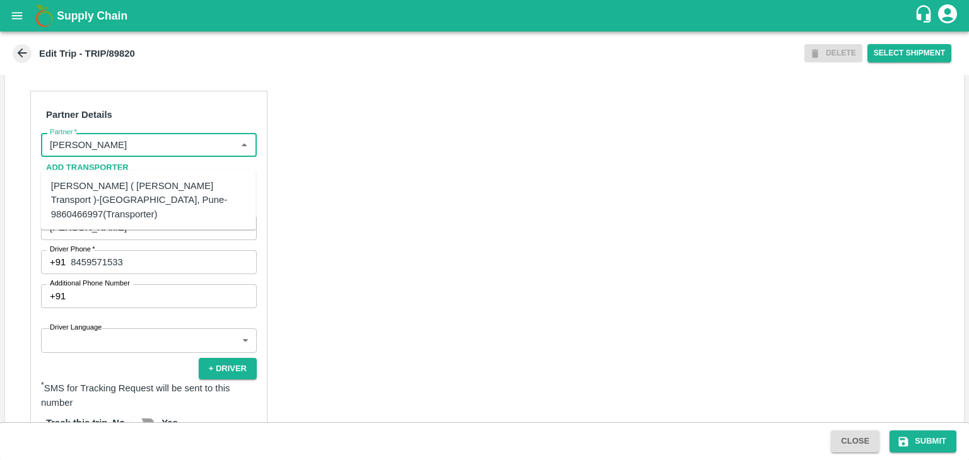
click at [141, 201] on div "[PERSON_NAME] ( [PERSON_NAME] Transport )-[GEOGRAPHIC_DATA], Pune-9860466997(Tr…" at bounding box center [148, 200] width 195 height 42
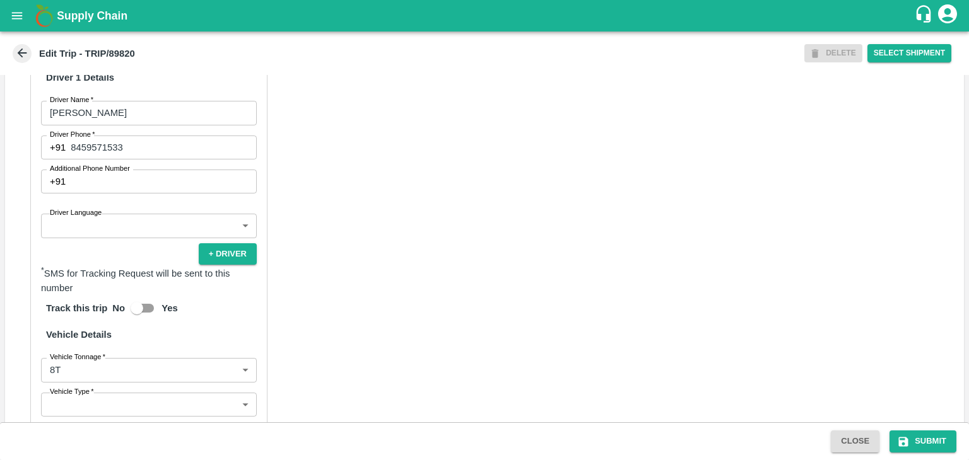
scroll to position [684, 0]
type input "[PERSON_NAME] ( [PERSON_NAME] Transport )-[GEOGRAPHIC_DATA], Pune-9860466997(Tr…"
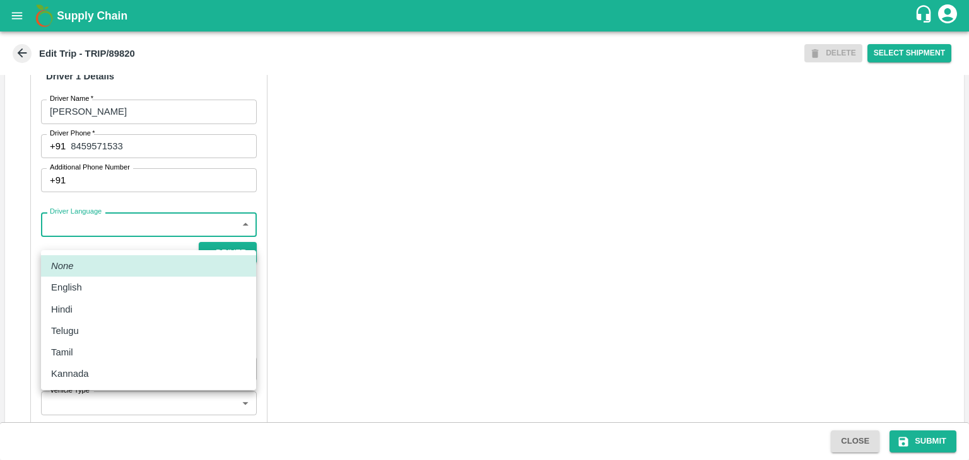
click at [129, 244] on body "Supply Chain Edit Trip - TRIP/89820 DELETE Select Shipment Trip Details Trip Ty…" at bounding box center [484, 230] width 969 height 460
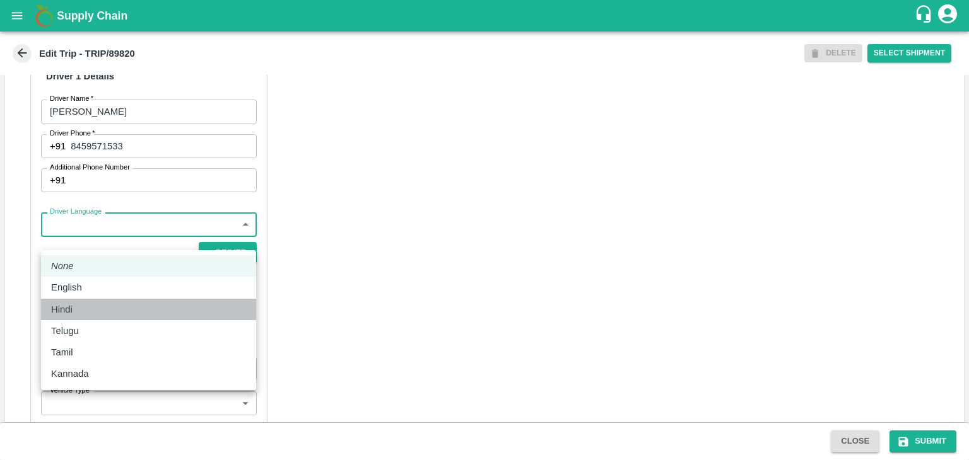
click at [91, 309] on div "Hindi" at bounding box center [148, 310] width 195 height 14
type input "hi"
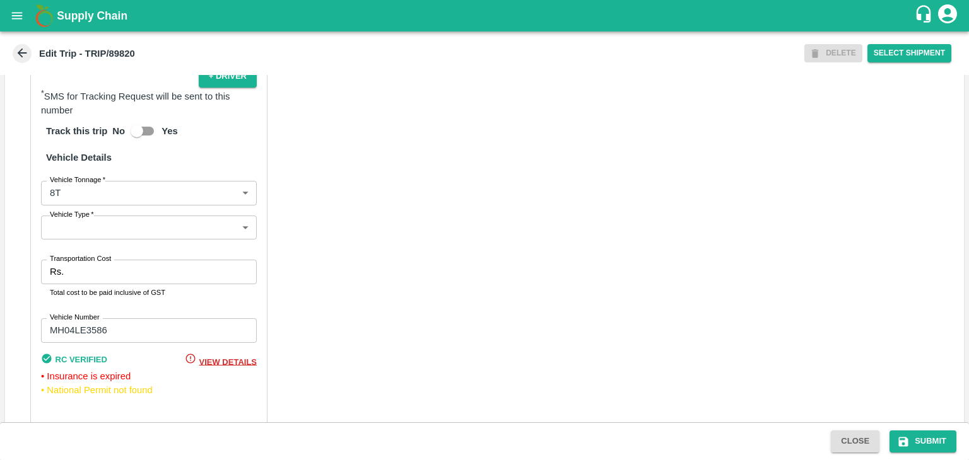
scroll to position [899, 0]
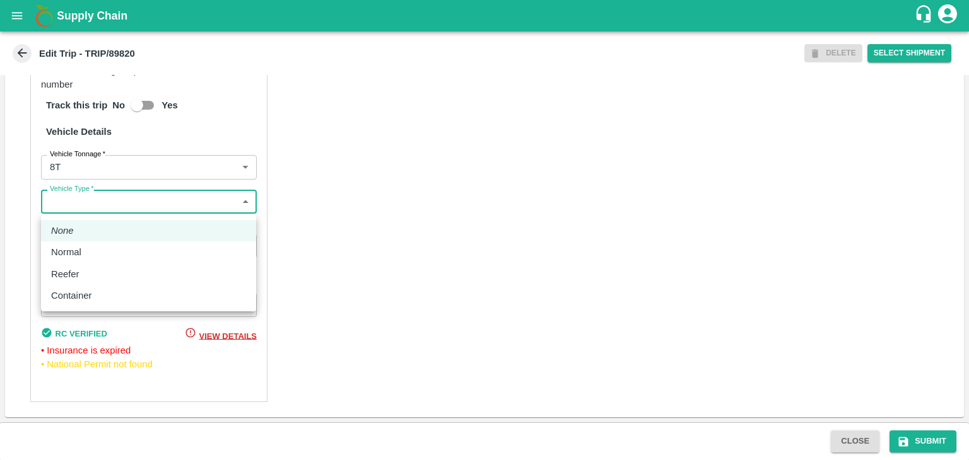
click at [111, 201] on body "Supply Chain Edit Trip - TRIP/89820 DELETE Select Shipment Trip Details Trip Ty…" at bounding box center [484, 230] width 969 height 460
click at [91, 260] on li "Normal" at bounding box center [148, 252] width 215 height 21
type input "Normal"
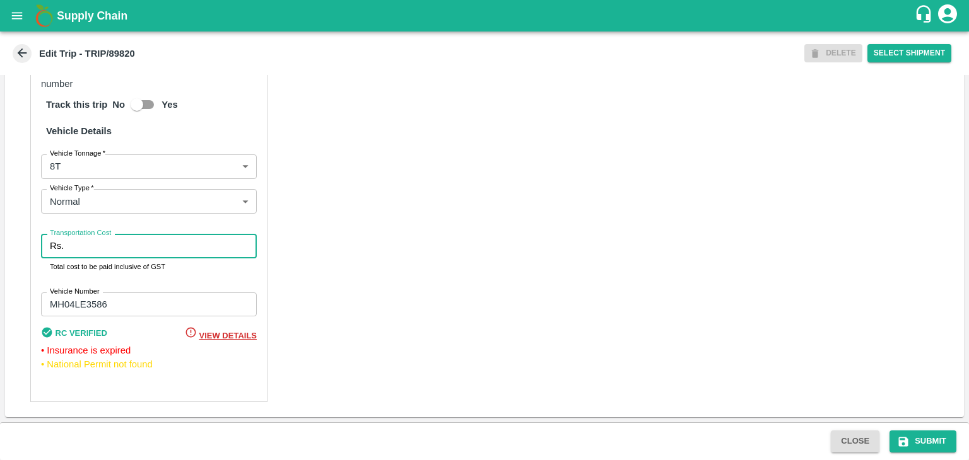
click at [123, 252] on input "Transportation Cost" at bounding box center [163, 246] width 188 height 24
type input "10000"
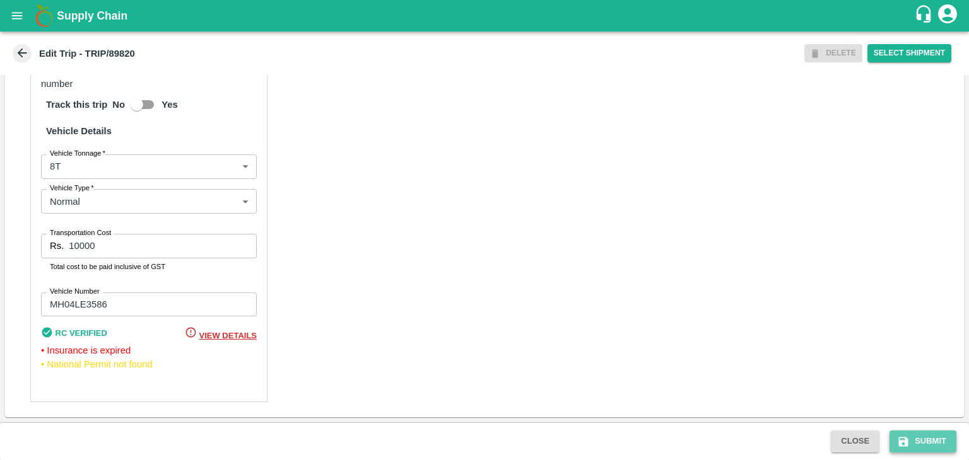
click at [921, 448] on button "Submit" at bounding box center [922, 442] width 67 height 22
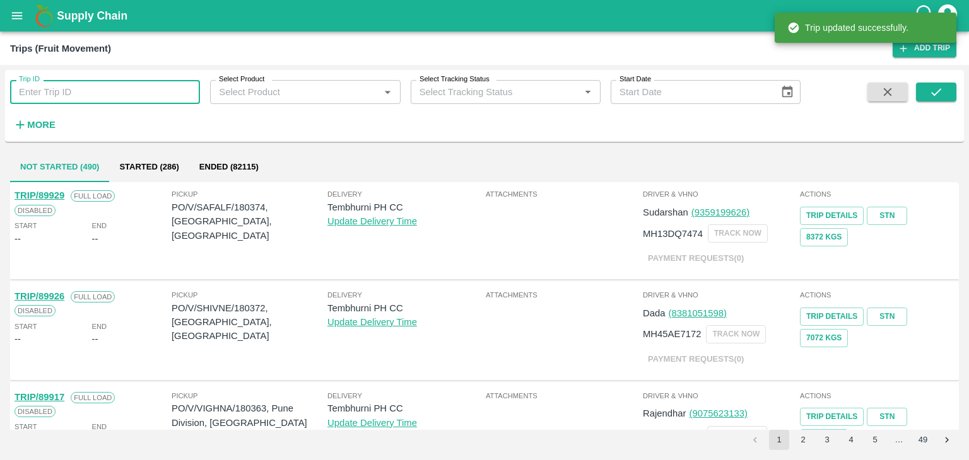
click at [136, 90] on input "Trip ID" at bounding box center [105, 92] width 190 height 24
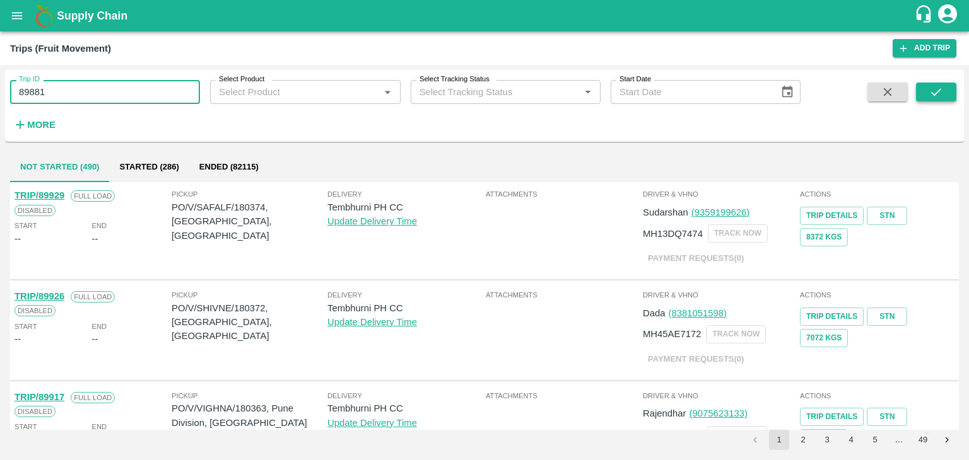
type input "89881"
click at [946, 97] on button "submit" at bounding box center [936, 92] width 40 height 19
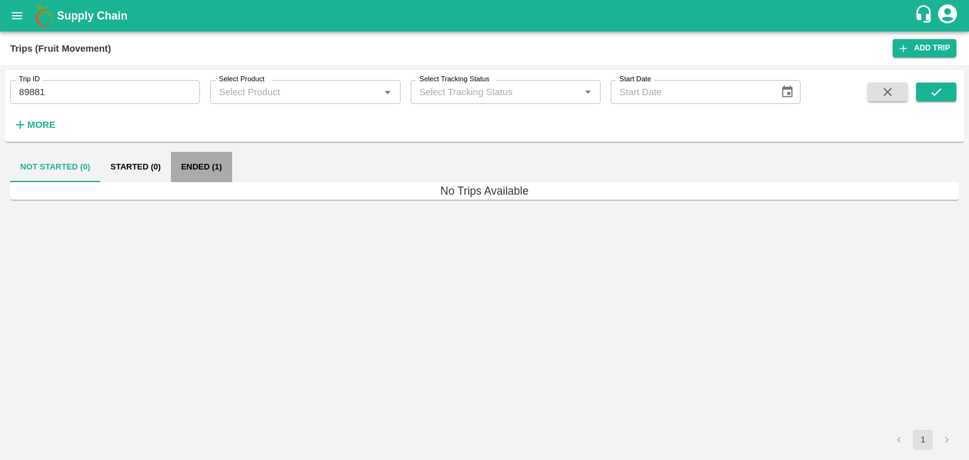
click at [209, 168] on button "Ended (1)" at bounding box center [201, 167] width 61 height 30
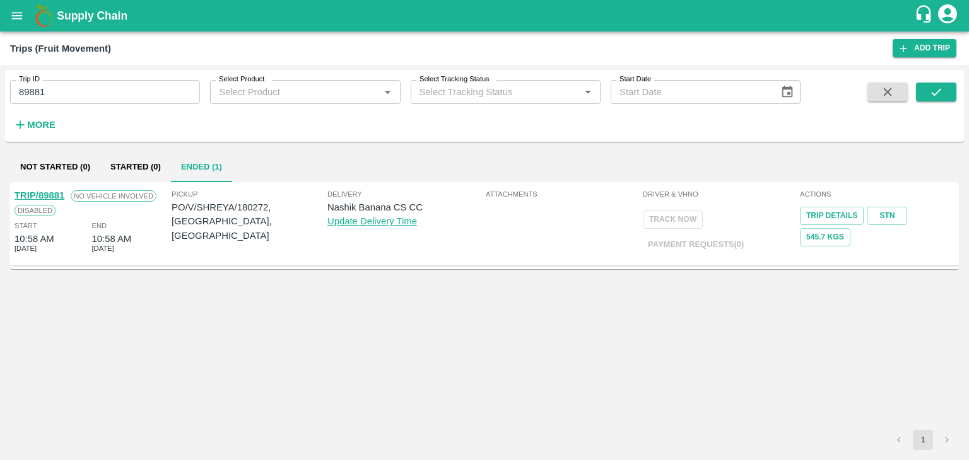
click at [46, 196] on link "TRIP/89881" at bounding box center [40, 195] width 50 height 10
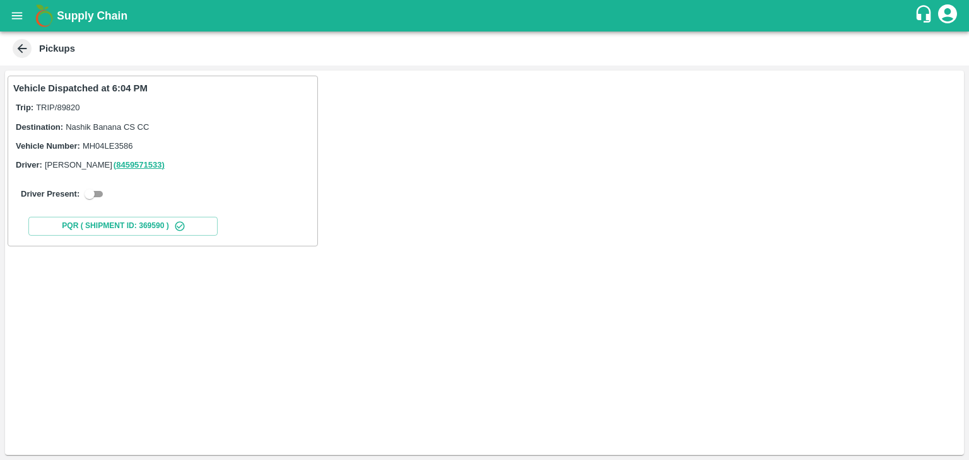
click at [98, 199] on input "checkbox" at bounding box center [89, 194] width 45 height 15
checkbox input "true"
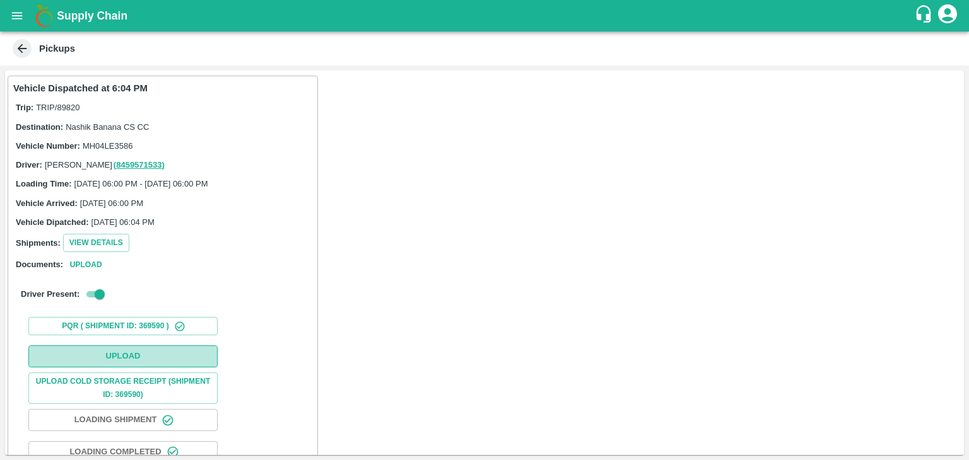
click at [164, 348] on button "Upload" at bounding box center [122, 357] width 189 height 22
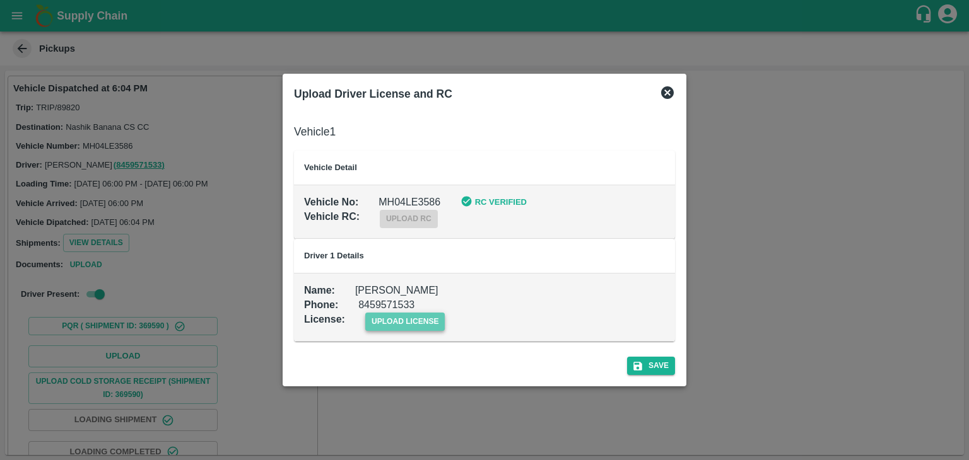
click at [402, 324] on span "upload license" at bounding box center [405, 322] width 80 height 18
click at [0, 0] on input "upload license" at bounding box center [0, 0] width 0 height 0
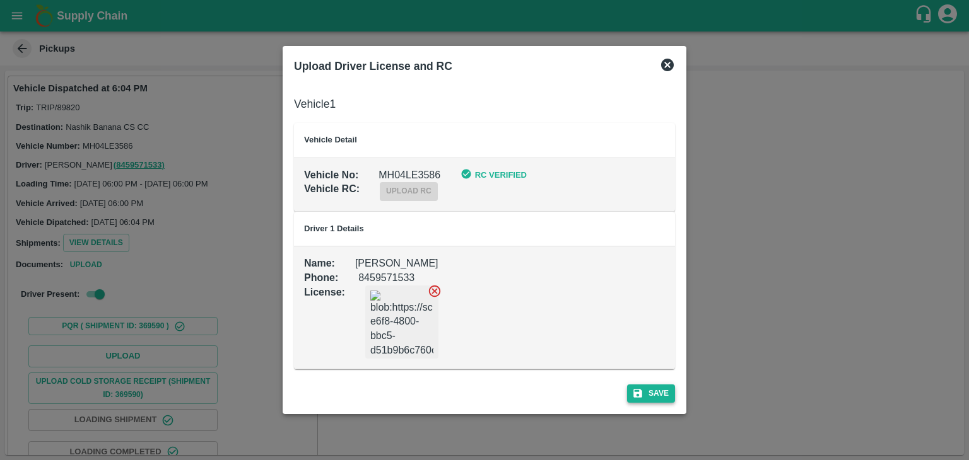
click at [654, 389] on button "Save" at bounding box center [651, 394] width 48 height 18
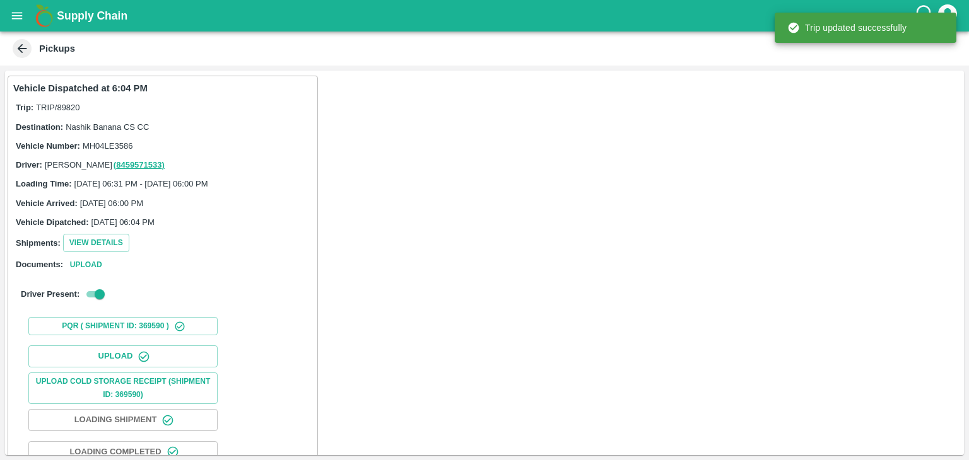
scroll to position [132, 0]
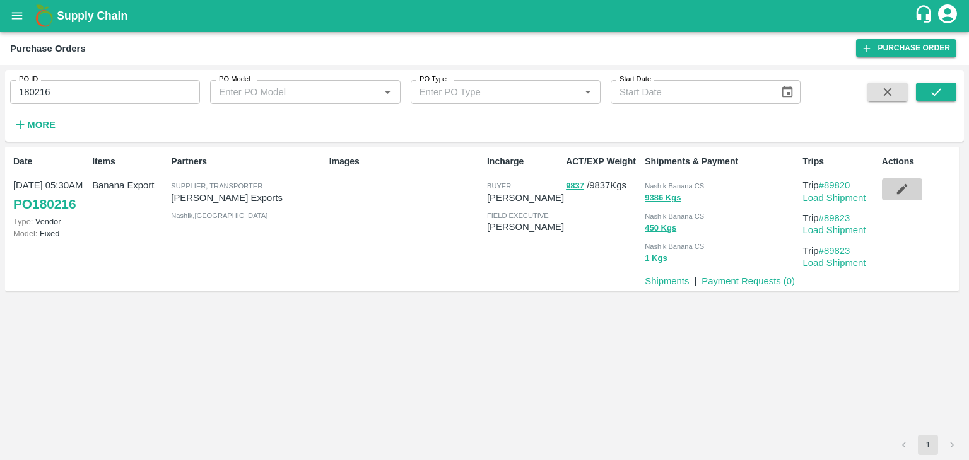
click at [901, 189] on icon "button" at bounding box center [901, 189] width 11 height 11
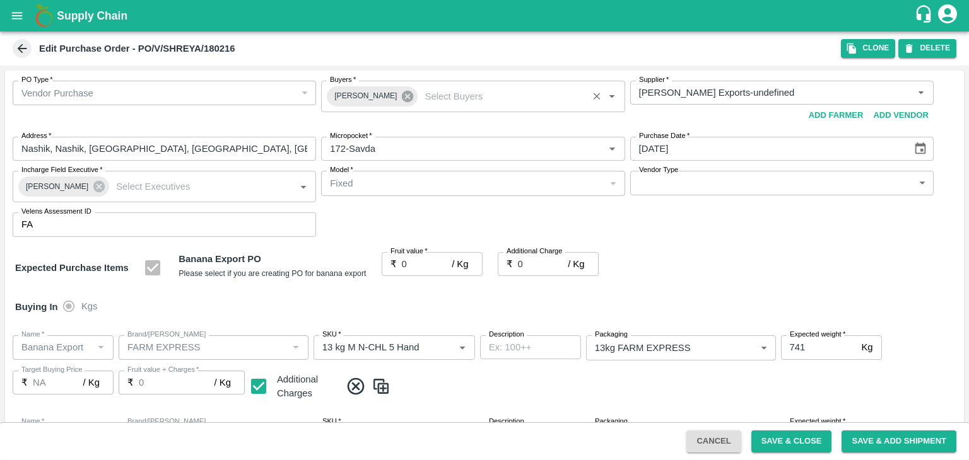
click at [402, 92] on icon at bounding box center [407, 96] width 11 height 11
click at [381, 94] on input "Buyers   *" at bounding box center [462, 93] width 275 height 16
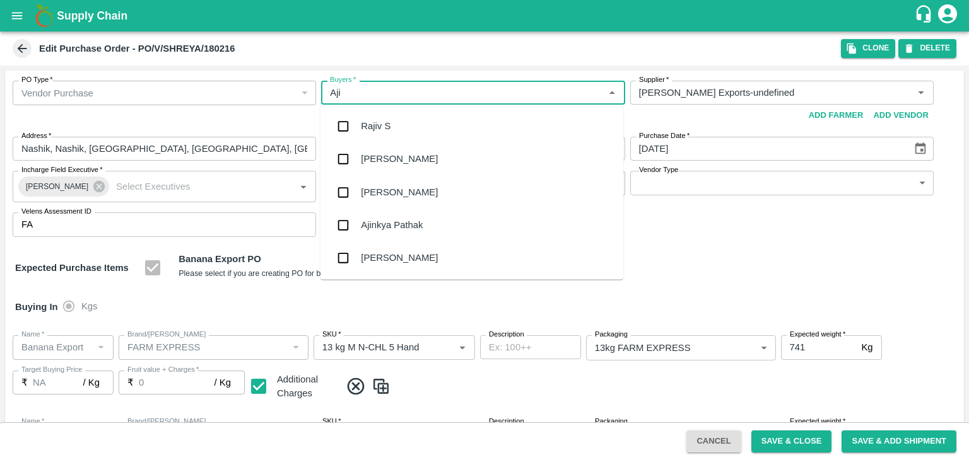
type input "Ajit"
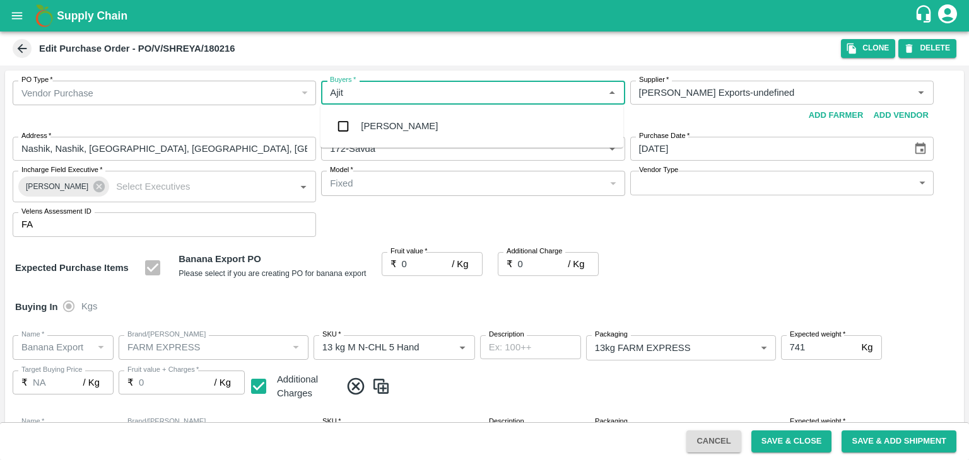
click at [395, 121] on div "Ajit Otari" at bounding box center [399, 126] width 77 height 14
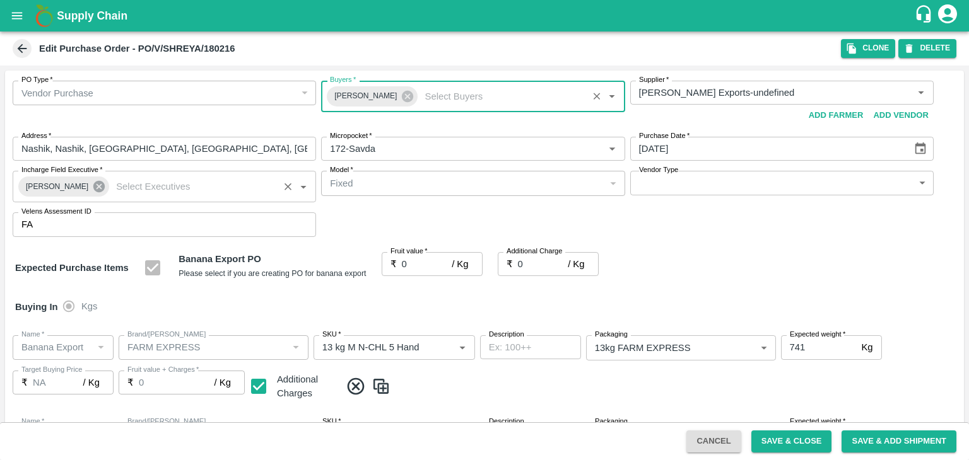
click at [92, 187] on icon at bounding box center [99, 187] width 14 height 14
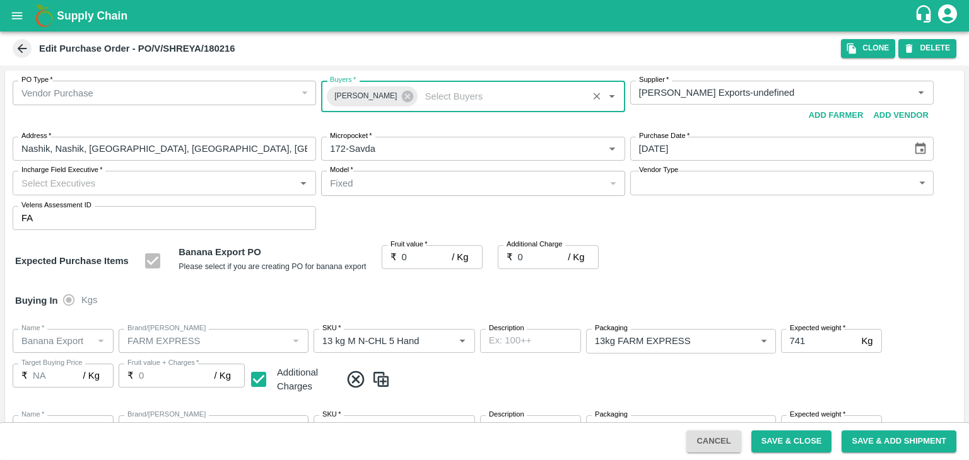
click at [101, 187] on input "Incharge Field Executive   *" at bounding box center [153, 183] width 275 height 16
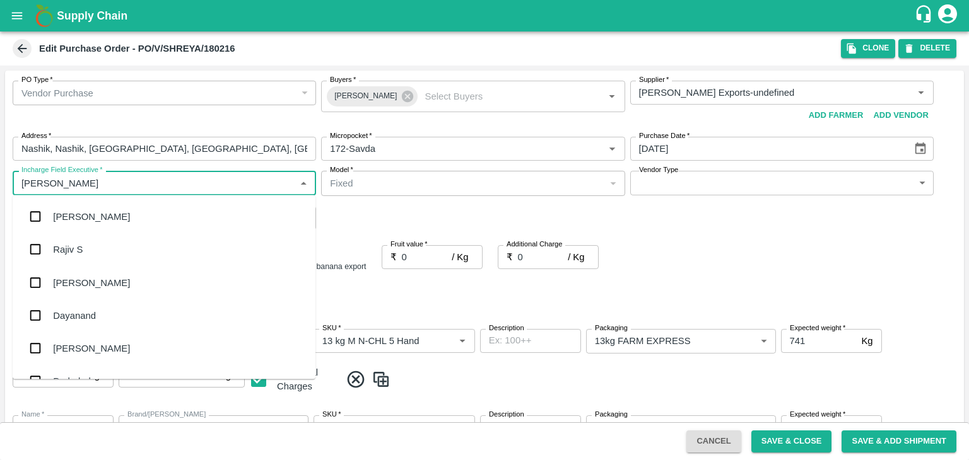
type input "Jay"
click at [110, 275] on div "jaydip Tale" at bounding box center [164, 282] width 303 height 33
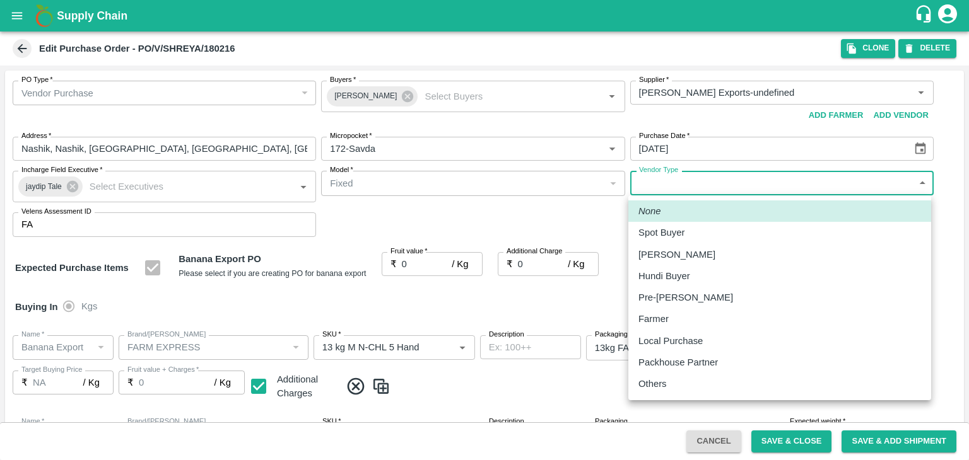
click at [691, 181] on body "Supply Chain Edit Purchase Order - PO/V/SHREYA/180216 Clone DELETE PO Type   * …" at bounding box center [484, 230] width 969 height 460
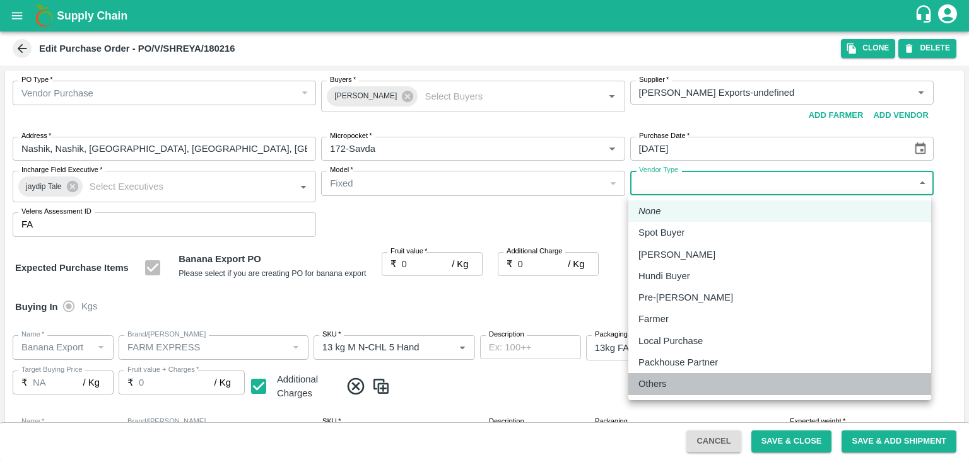
click at [676, 385] on div "Others" at bounding box center [779, 384] width 283 height 14
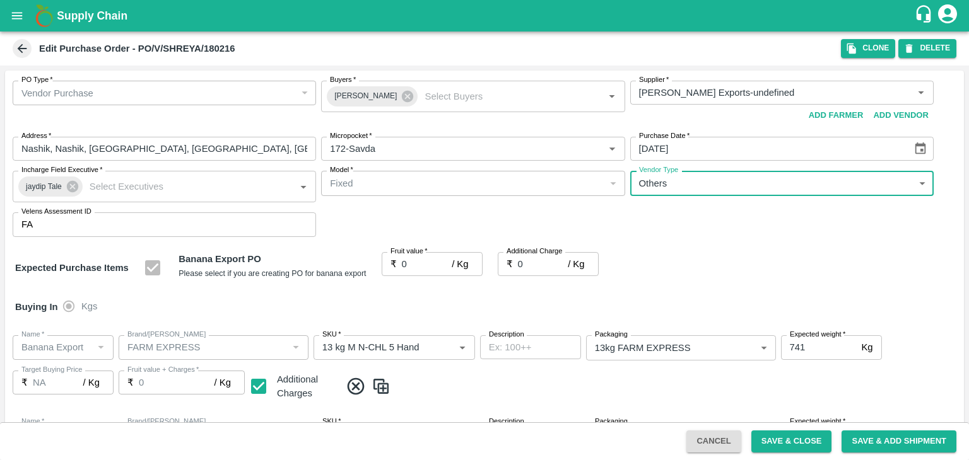
type input "OTHER"
click at [418, 260] on input "0" at bounding box center [427, 264] width 50 height 24
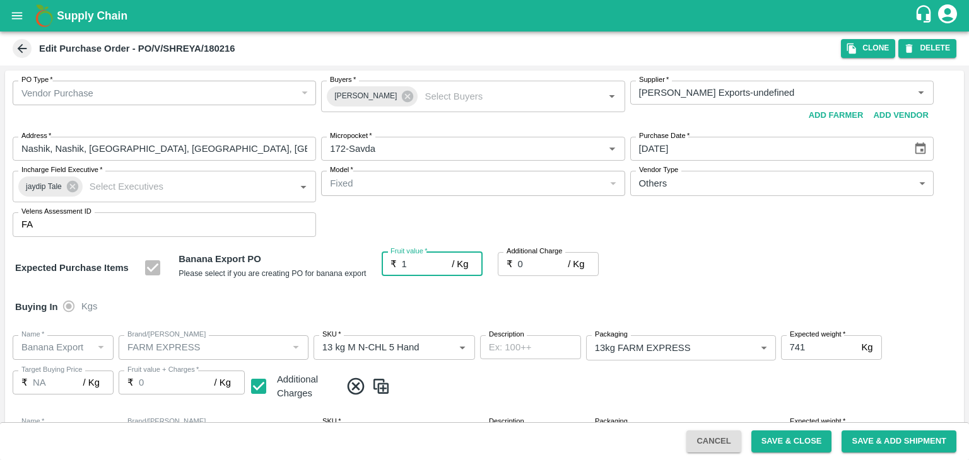
type input "18"
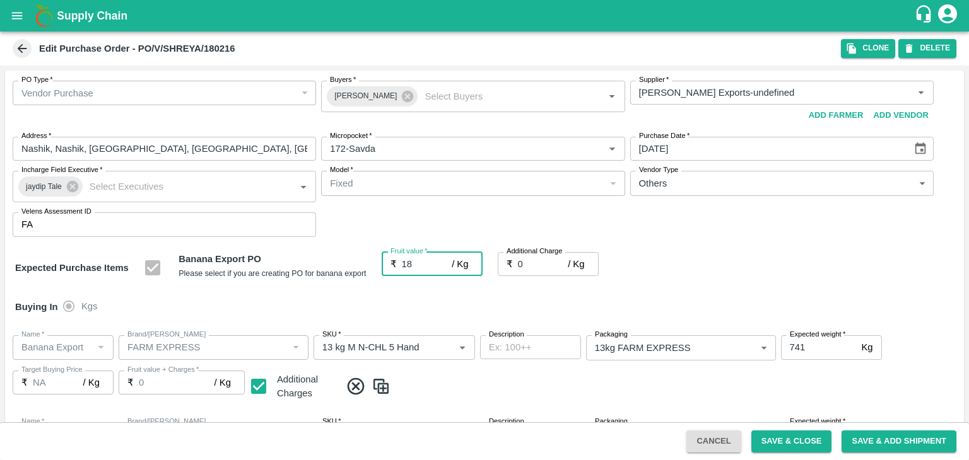
type input "18"
type input "2"
type input "20"
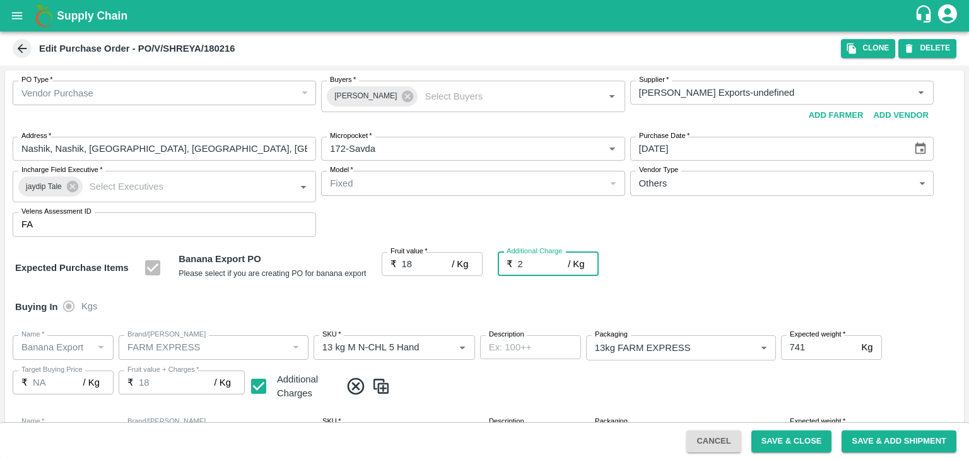
type input "20"
type input "2.7"
type input "20.7"
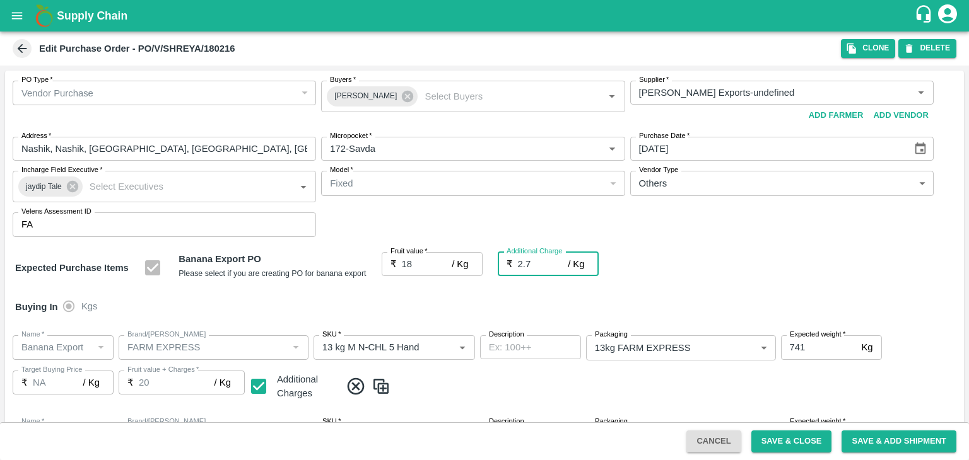
type input "20.7"
type input "2.75"
type input "20.75"
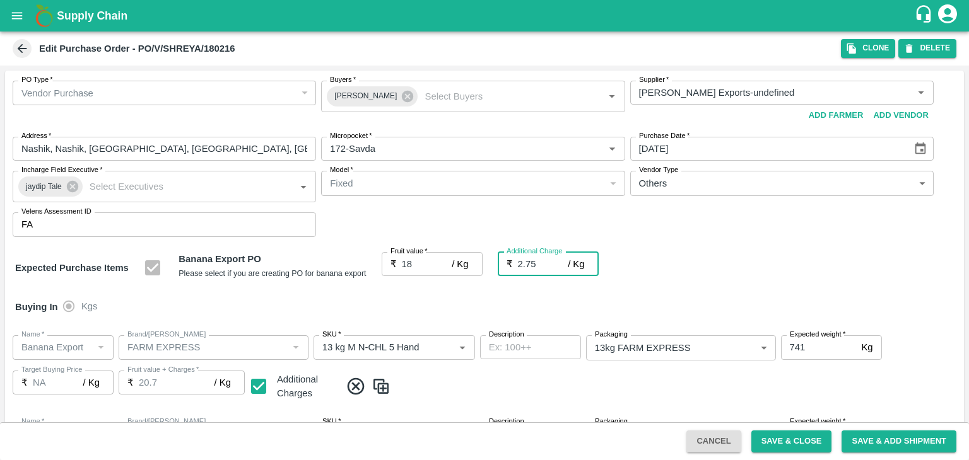
type input "20.75"
type input "2.75"
click at [467, 310] on div "Buying In Kgs" at bounding box center [484, 307] width 959 height 37
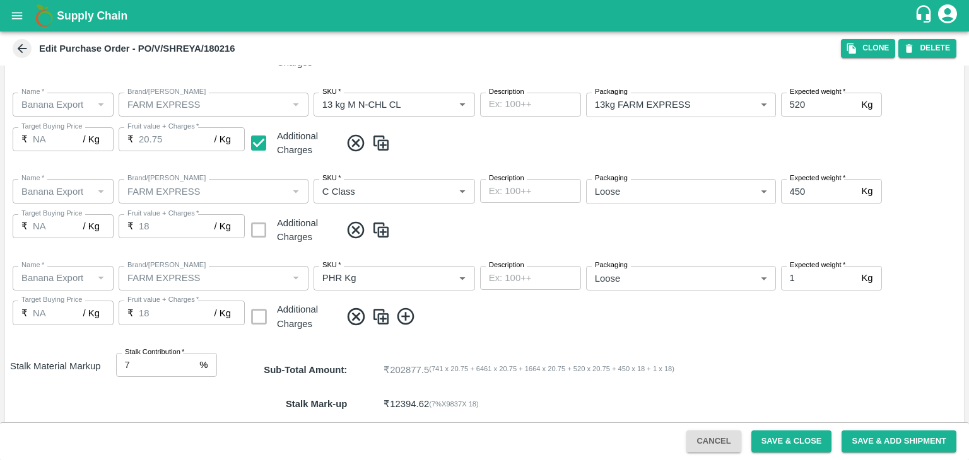
scroll to position [582, 0]
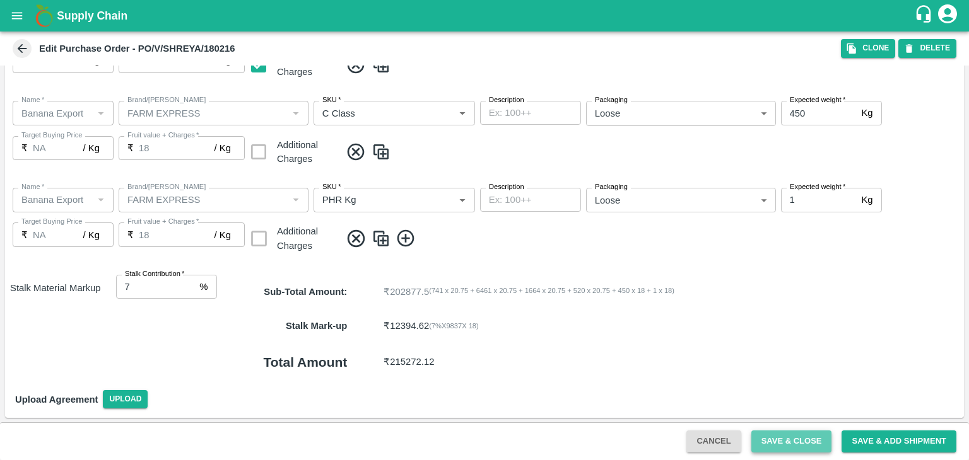
click at [780, 436] on button "Save & Close" at bounding box center [791, 442] width 81 height 22
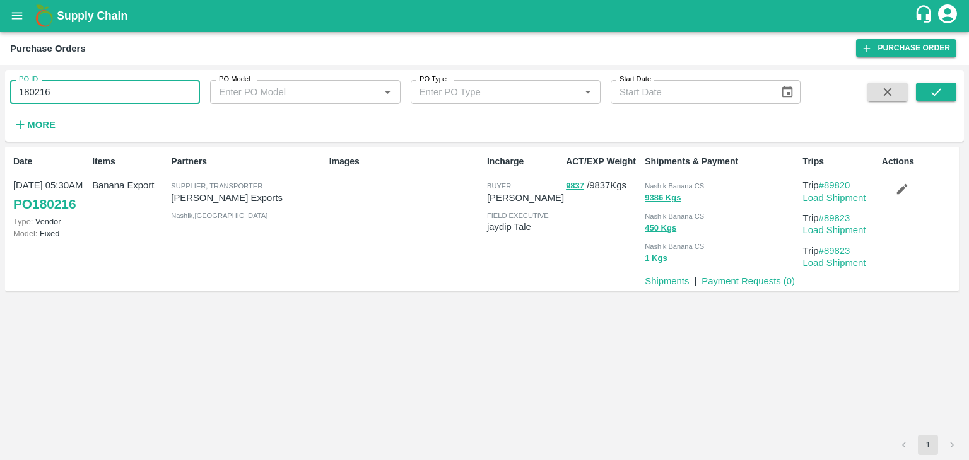
click at [97, 95] on input "180216" at bounding box center [105, 92] width 190 height 24
paste input "text"
type input "180272"
click at [931, 97] on icon "submit" at bounding box center [936, 92] width 14 height 14
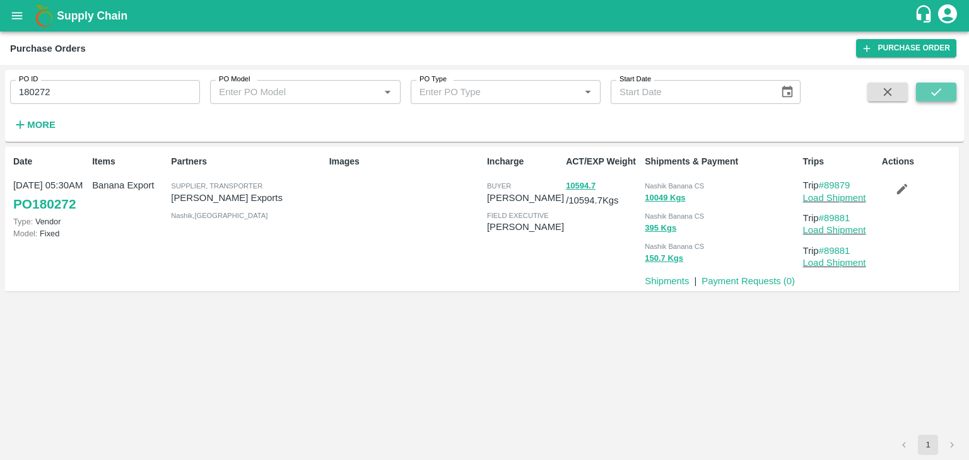
click at [950, 94] on button "submit" at bounding box center [936, 92] width 40 height 19
click at [848, 197] on link "Load Shipment" at bounding box center [834, 198] width 63 height 10
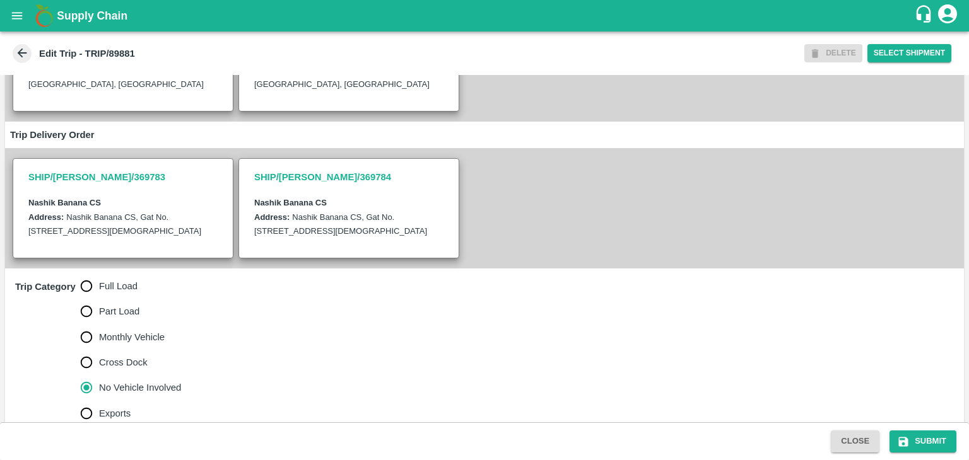
scroll to position [310, 0]
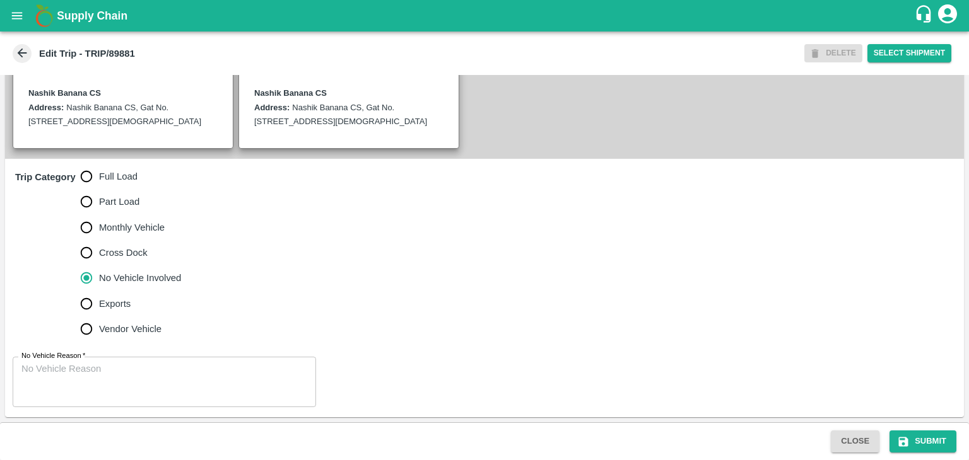
click at [124, 168] on label "Full Load" at bounding box center [128, 176] width 108 height 25
click at [99, 168] on input "Full Load" at bounding box center [86, 176] width 25 height 25
radio input "true"
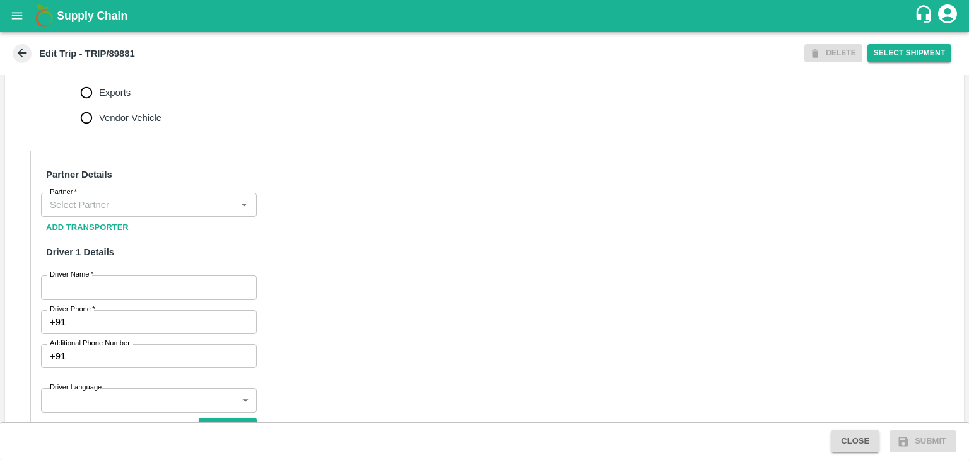
scroll to position [510, 0]
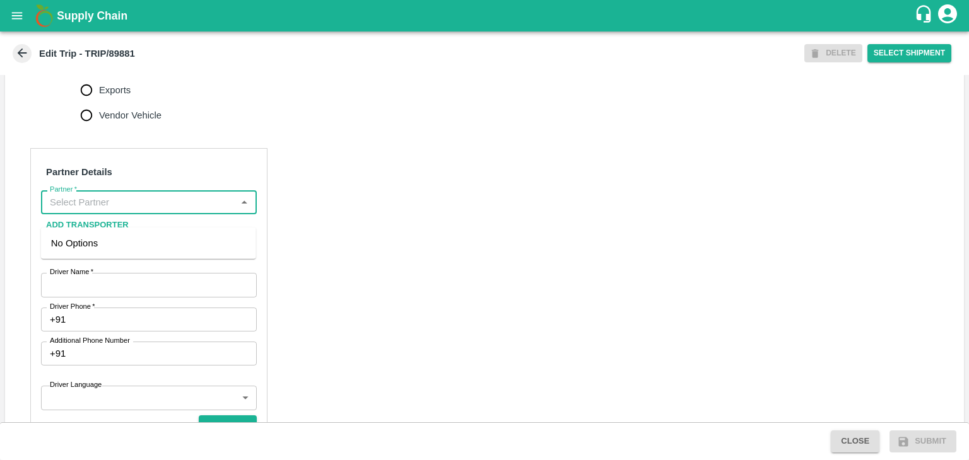
click at [120, 211] on input "Partner   *" at bounding box center [138, 202] width 187 height 16
click at [176, 261] on div "[PERSON_NAME] ( [PERSON_NAME] Transport )-[GEOGRAPHIC_DATA], Pune-9860466997(Tr…" at bounding box center [148, 258] width 195 height 42
type input "[PERSON_NAME] ( [PERSON_NAME] Transport )-[GEOGRAPHIC_DATA], Pune-9860466997(Tr…"
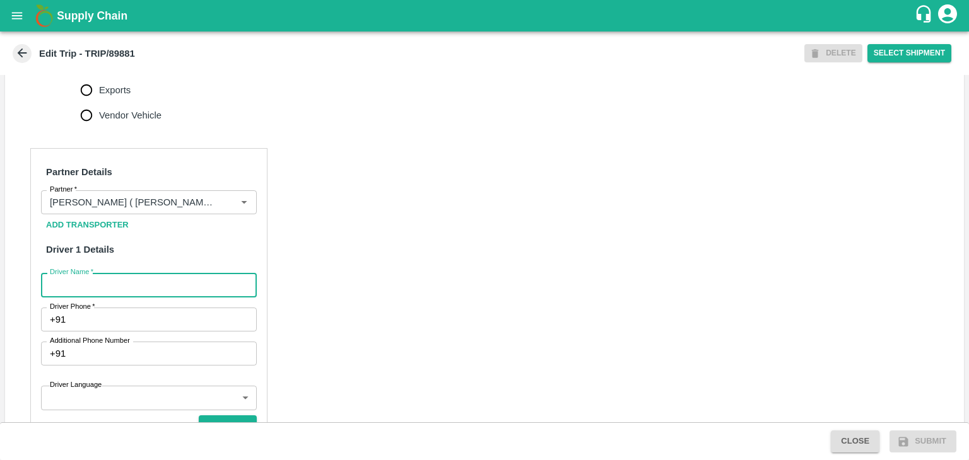
click at [141, 297] on input "Driver Name   *" at bounding box center [149, 285] width 216 height 24
type input "Godase"
click at [159, 331] on input "Driver Phone   *" at bounding box center [164, 320] width 186 height 24
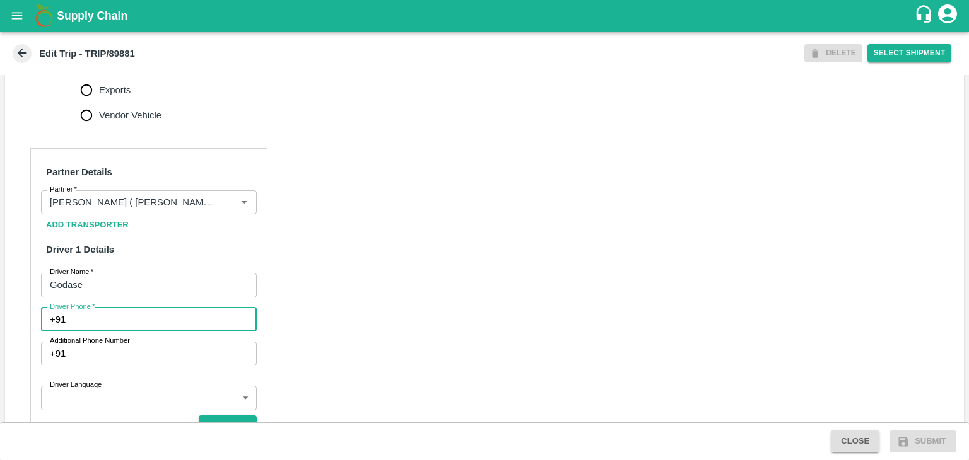
type input "9307659688"
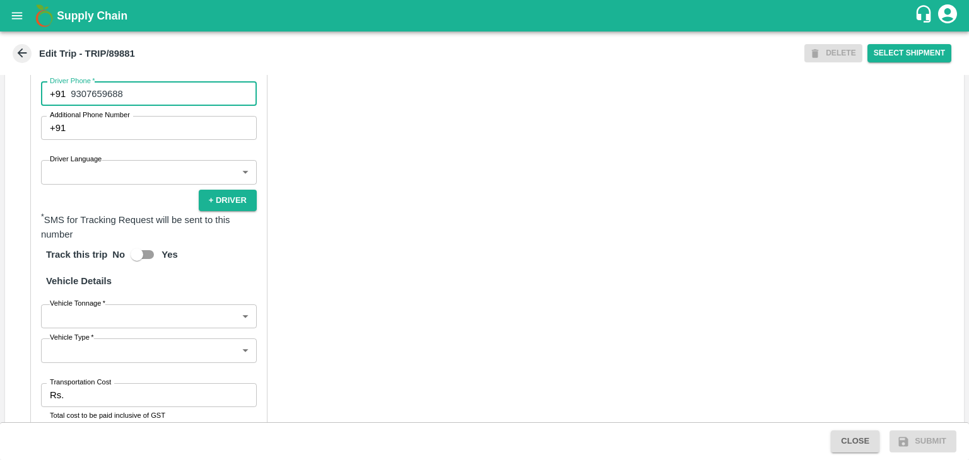
scroll to position [748, 0]
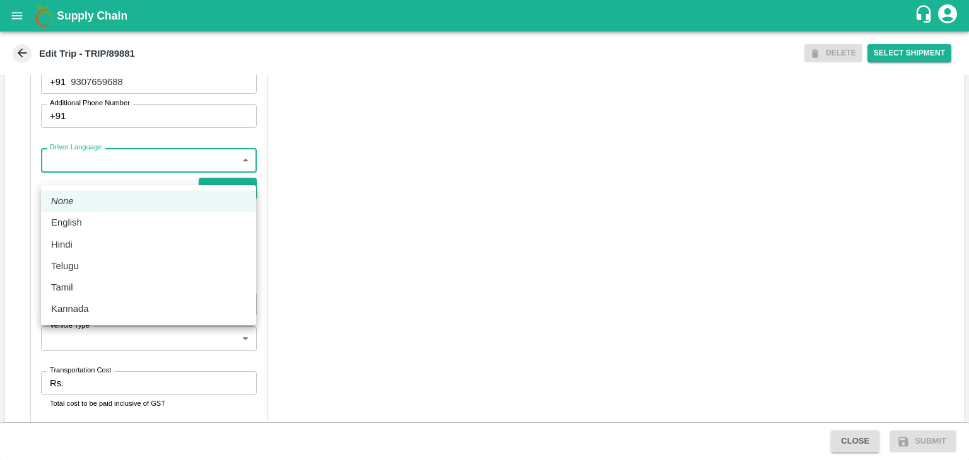
click at [87, 168] on body "Supply Chain Edit Trip - TRIP/89881 DELETE Select Shipment Trip Details Trip Ty…" at bounding box center [484, 230] width 969 height 460
click at [86, 240] on div "Hindi" at bounding box center [148, 245] width 195 height 14
type input "hi"
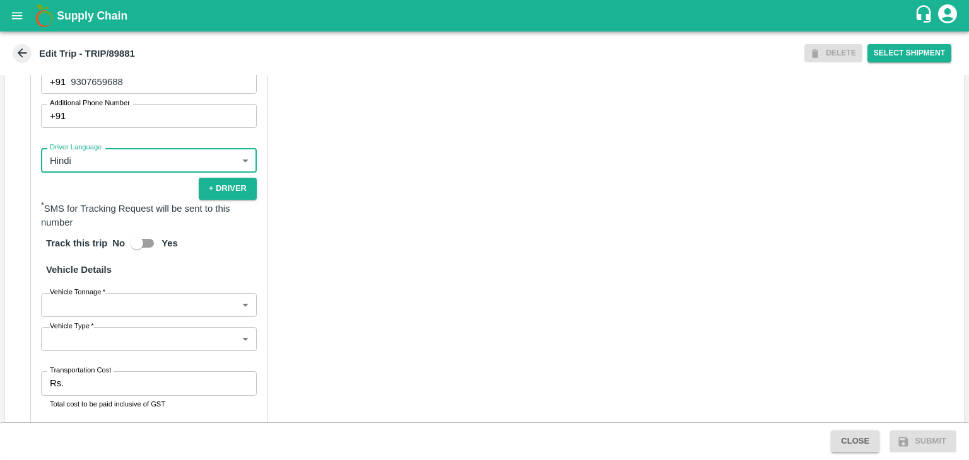
scroll to position [873, 0]
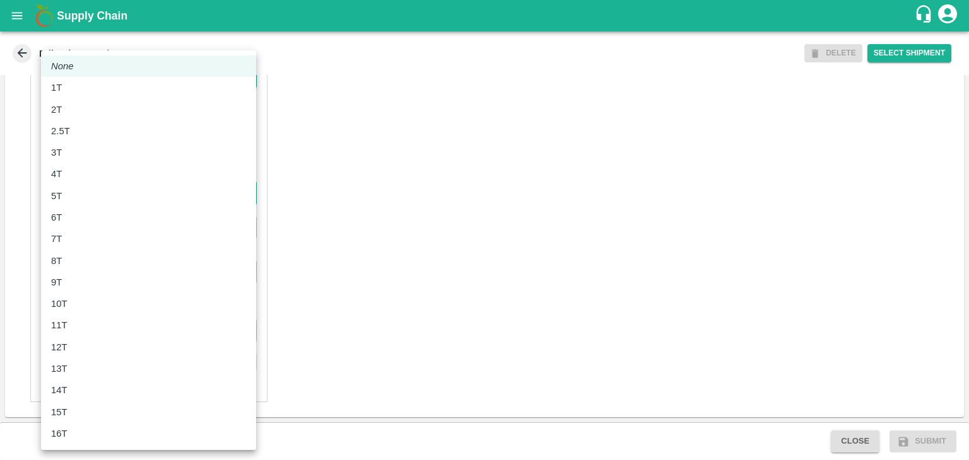
click at [91, 190] on body "Supply Chain Edit Trip - TRIP/89881 DELETE Select Shipment Trip Details Trip Ty…" at bounding box center [484, 230] width 969 height 460
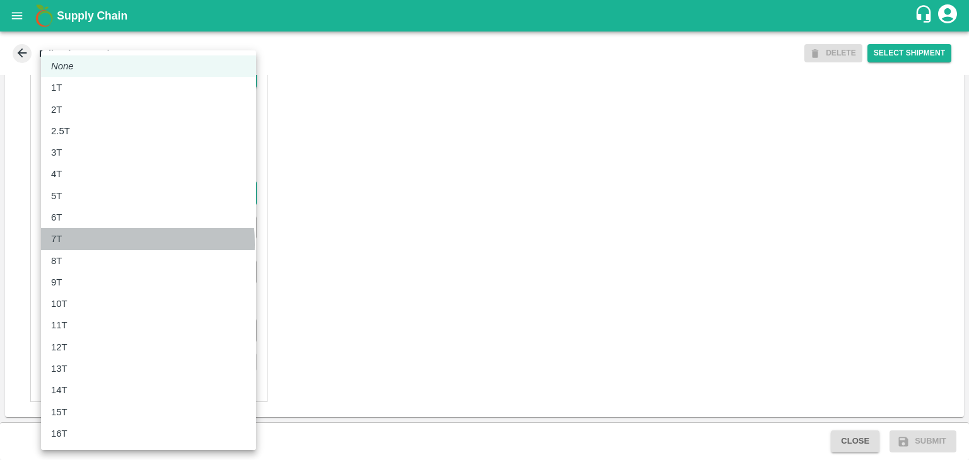
click at [77, 244] on div "7T" at bounding box center [148, 239] width 195 height 14
type input "7000"
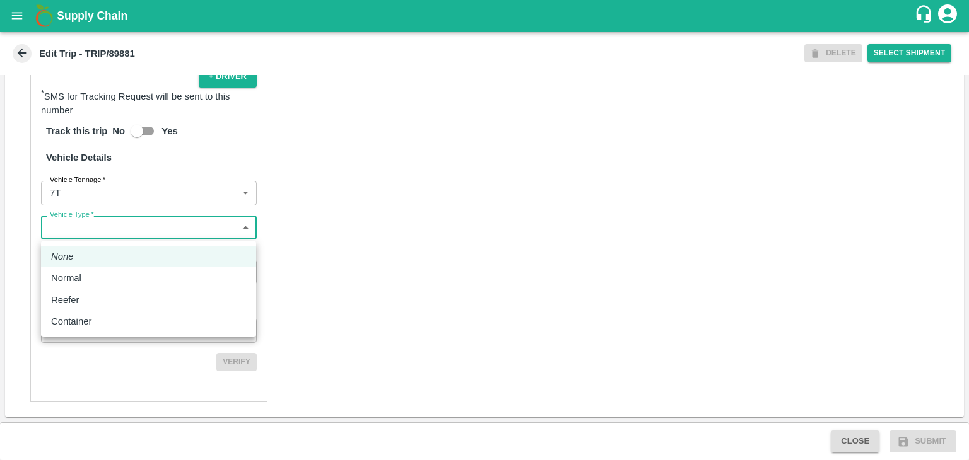
click at [112, 226] on body "Supply Chain Edit Trip - TRIP/89881 DELETE Select Shipment Trip Details Trip Ty…" at bounding box center [484, 230] width 969 height 460
click at [99, 269] on li "Normal" at bounding box center [148, 277] width 215 height 21
type input "Normal"
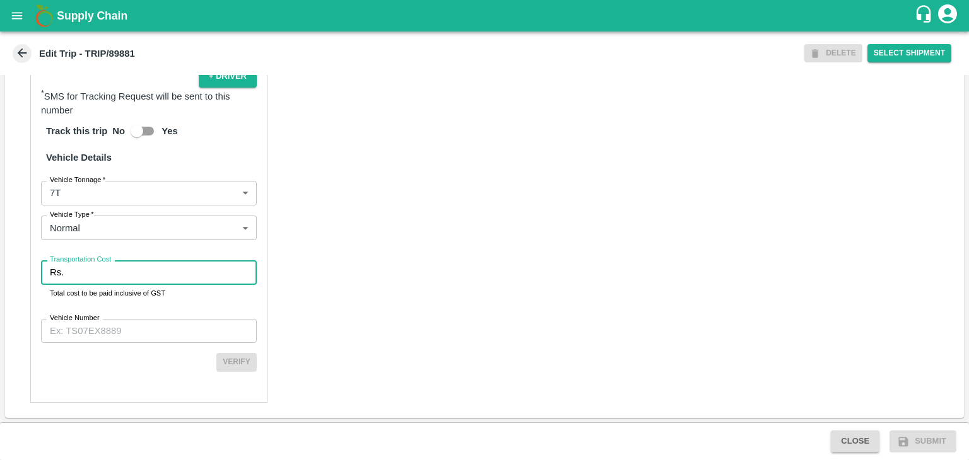
click at [119, 269] on input "Transportation Cost" at bounding box center [163, 273] width 188 height 24
type input "1"
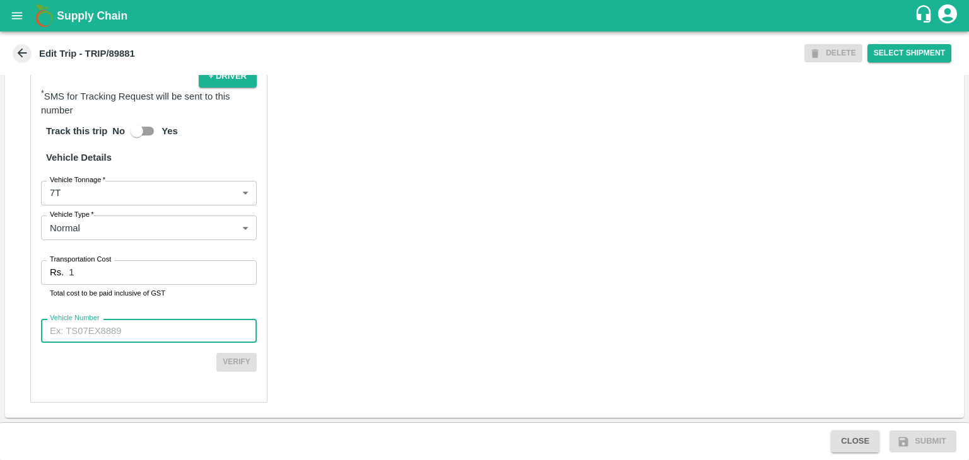
click at [142, 329] on input "Vehicle Number" at bounding box center [149, 331] width 216 height 24
type input "MH45AX3780"
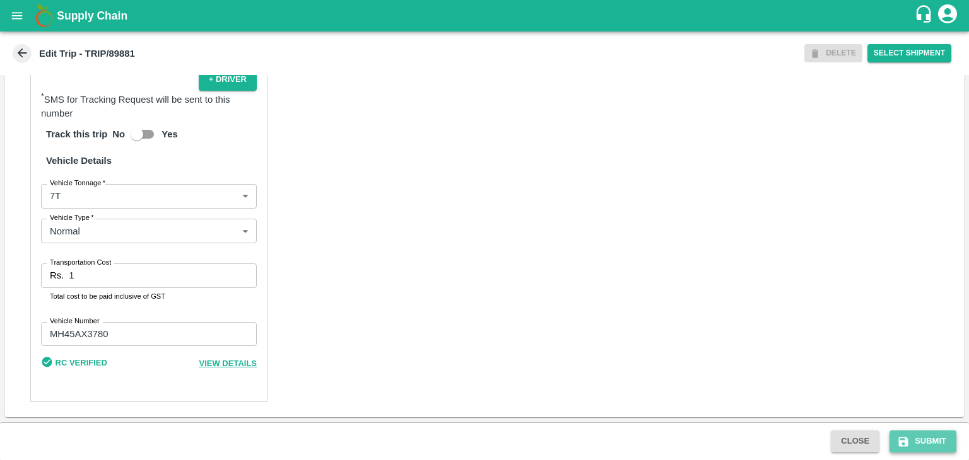
click at [930, 441] on button "Submit" at bounding box center [922, 442] width 67 height 22
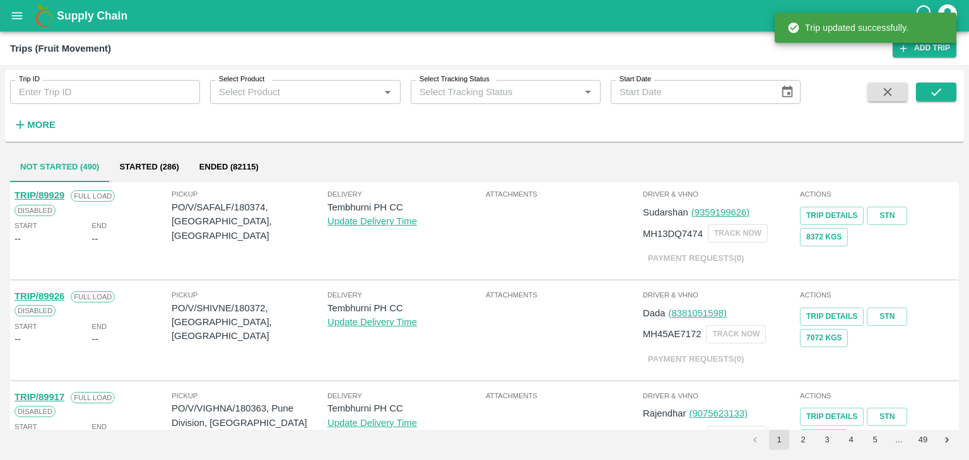
click at [145, 107] on div "Trip ID Trip ID Select Product Select Product   * Select Tracking Status Select…" at bounding box center [400, 103] width 800 height 66
click at [109, 88] on input "Trip ID" at bounding box center [105, 92] width 190 height 24
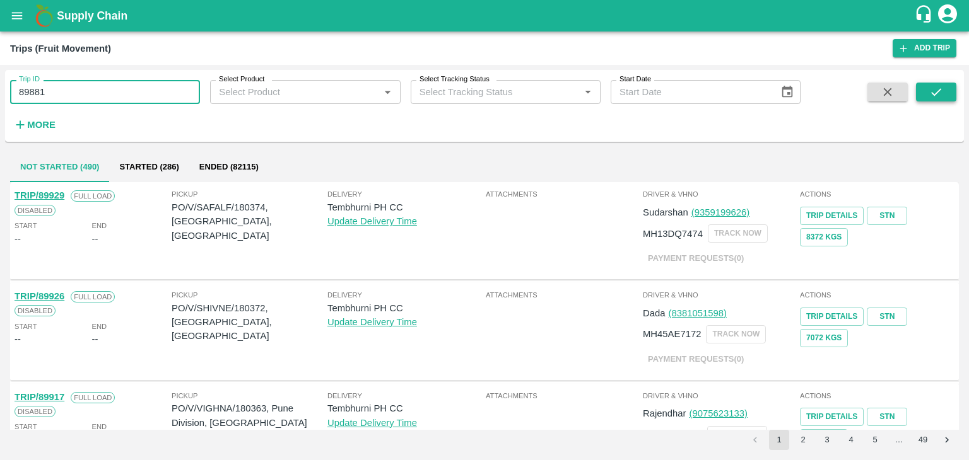
type input "89881"
click at [927, 91] on button "submit" at bounding box center [936, 92] width 40 height 19
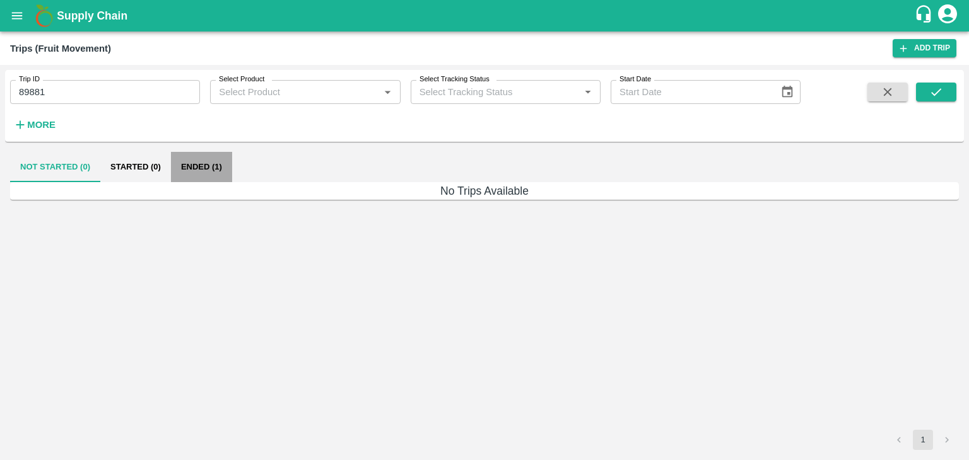
click at [186, 168] on button "Ended (1)" at bounding box center [201, 167] width 61 height 30
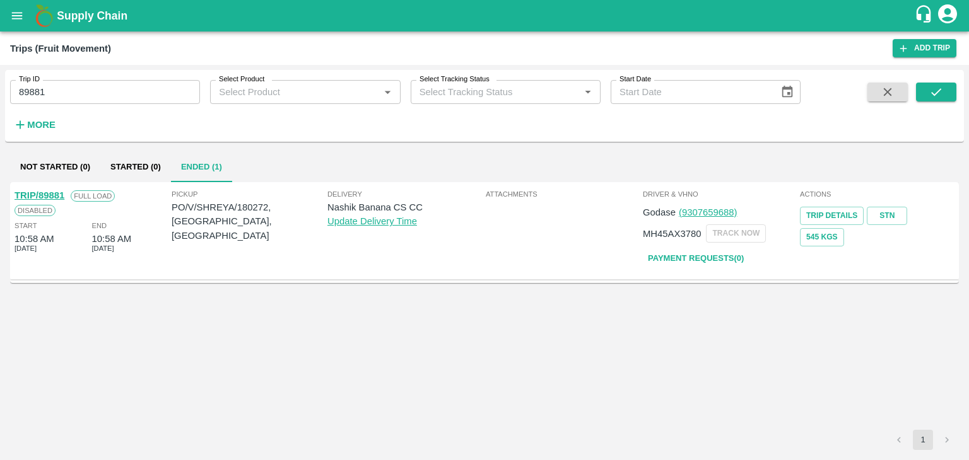
click at [38, 191] on link "TRIP/89881" at bounding box center [40, 195] width 50 height 10
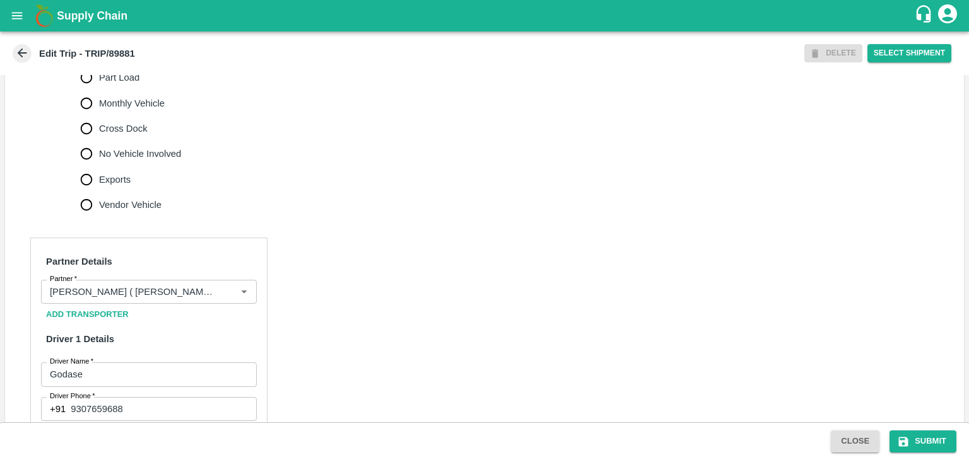
click at [174, 161] on span "No Vehicle Involved" at bounding box center [140, 154] width 82 height 14
click at [99, 166] on input "No Vehicle Involved" at bounding box center [86, 153] width 25 height 25
radio input "true"
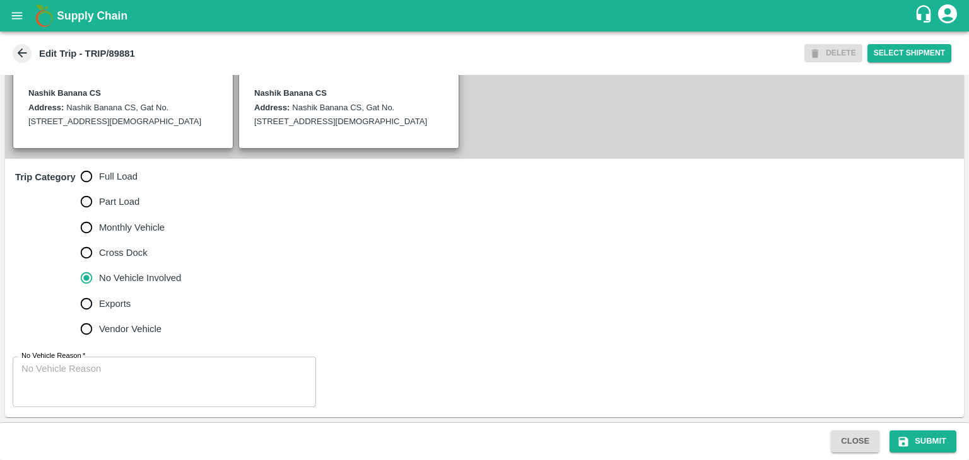
scroll to position [310, 0]
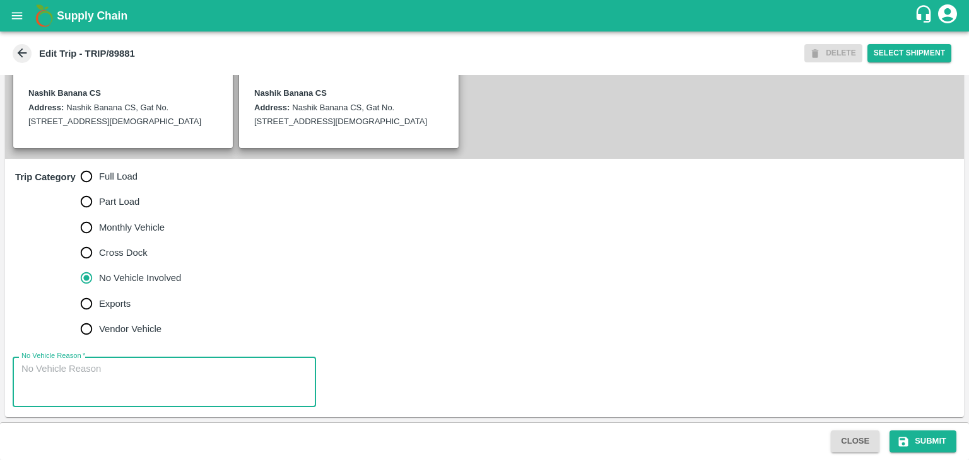
click at [154, 377] on textarea "No Vehicle Reason   *" at bounding box center [164, 383] width 286 height 40
type textarea "Field Dump"
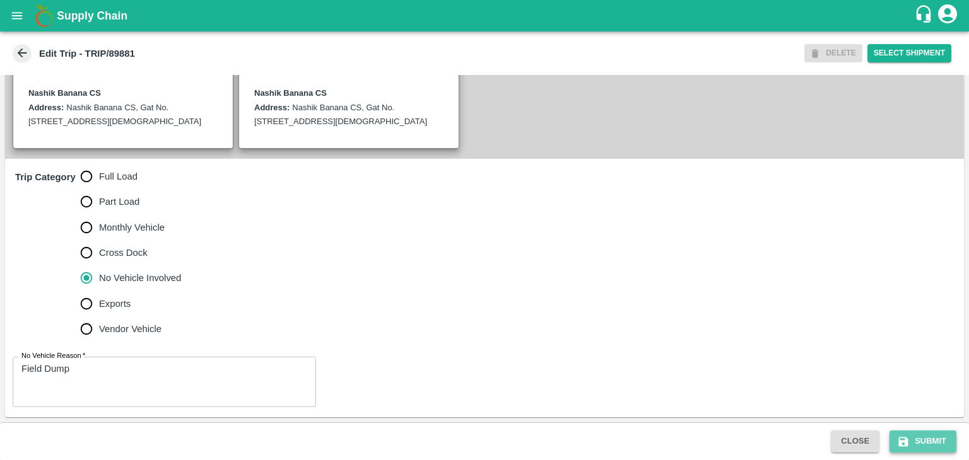
click at [920, 437] on button "Submit" at bounding box center [922, 442] width 67 height 22
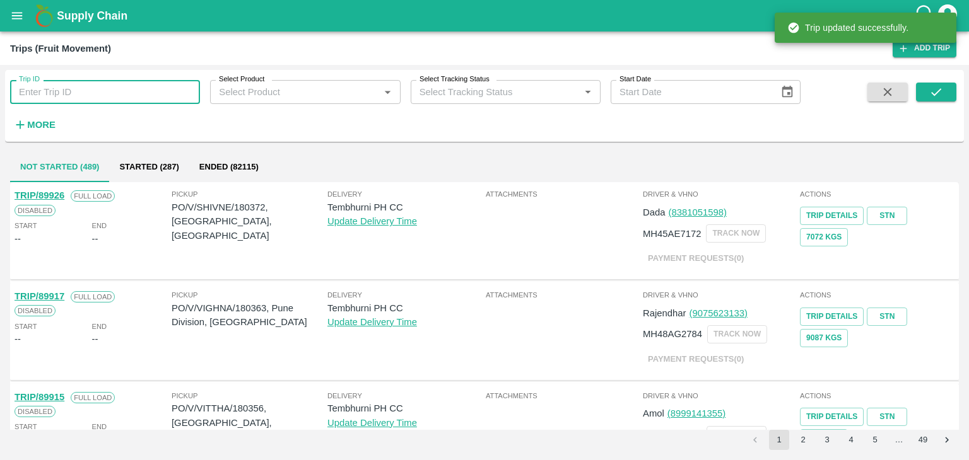
click at [123, 93] on input "Trip ID" at bounding box center [105, 92] width 190 height 24
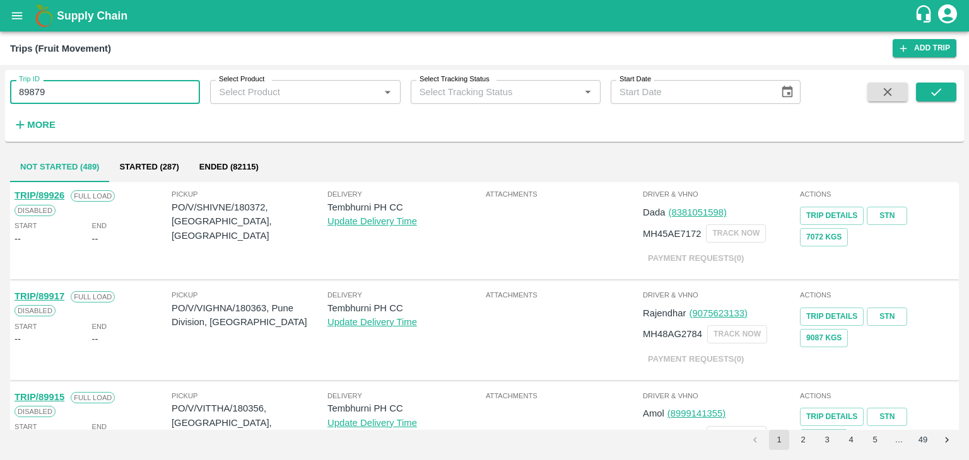
type input "89879"
click at [944, 86] on button "submit" at bounding box center [936, 92] width 40 height 19
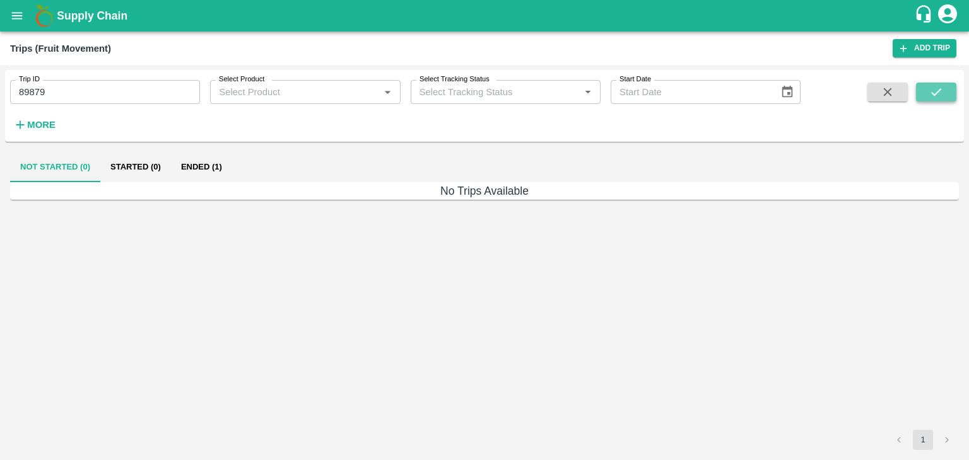
click at [944, 86] on button "submit" at bounding box center [936, 92] width 40 height 19
click at [206, 176] on button "Ended (1)" at bounding box center [201, 167] width 61 height 30
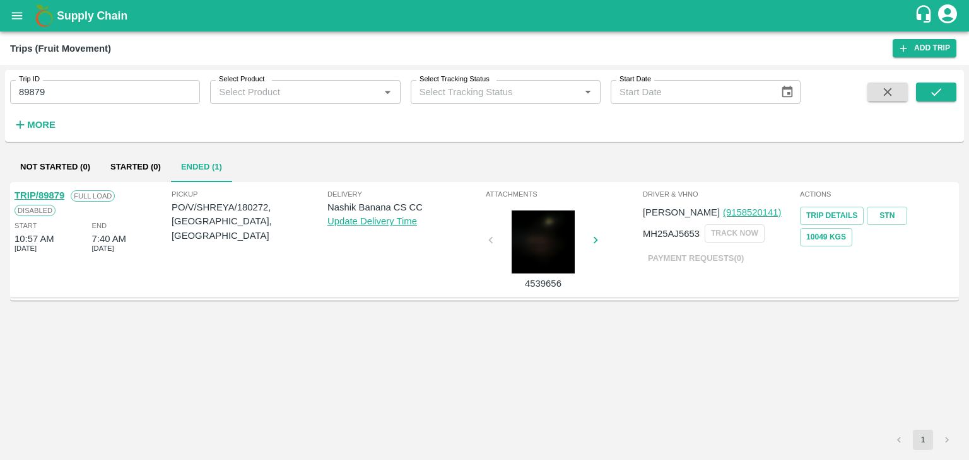
click at [38, 190] on link "TRIP/89879" at bounding box center [40, 195] width 50 height 10
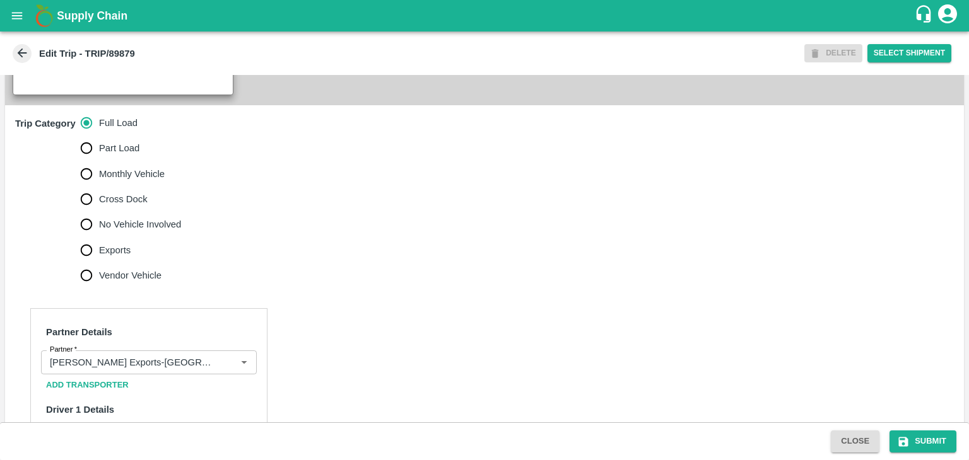
scroll to position [429, 0]
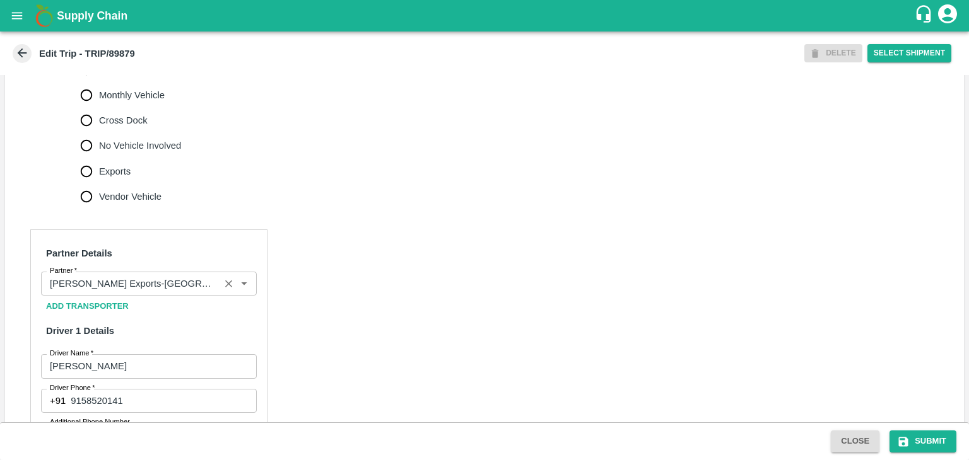
click at [220, 293] on div at bounding box center [235, 284] width 31 height 17
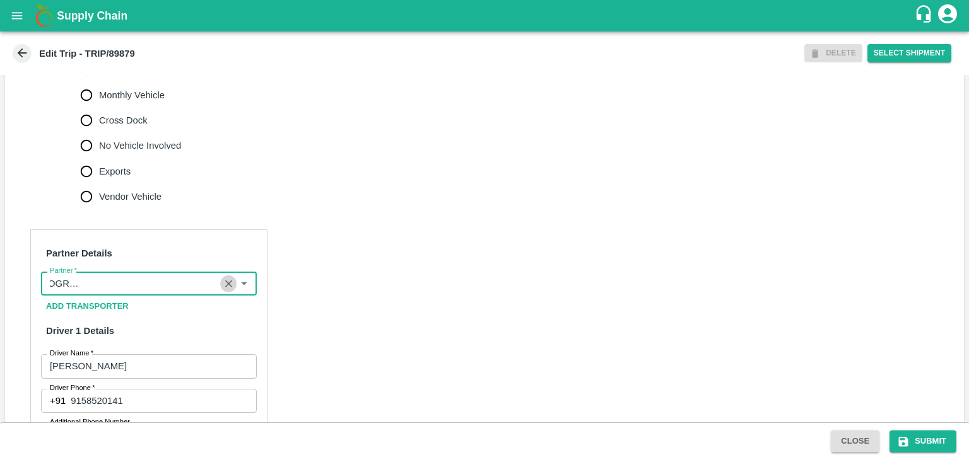
click at [225, 290] on icon "Clear" at bounding box center [229, 284] width 12 height 12
click at [199, 292] on input "Partner   *" at bounding box center [138, 284] width 187 height 16
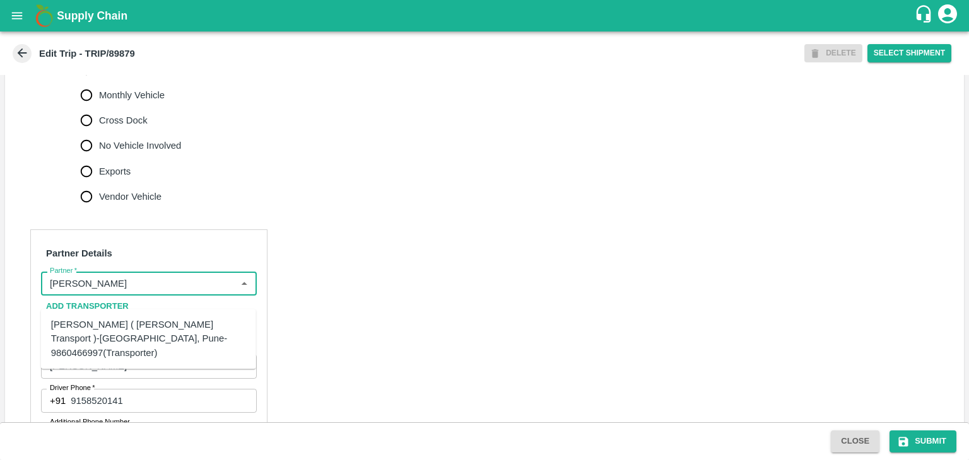
click at [144, 344] on div "[PERSON_NAME] ( [PERSON_NAME] Transport )-[GEOGRAPHIC_DATA], Pune-9860466997(Tr…" at bounding box center [148, 339] width 195 height 42
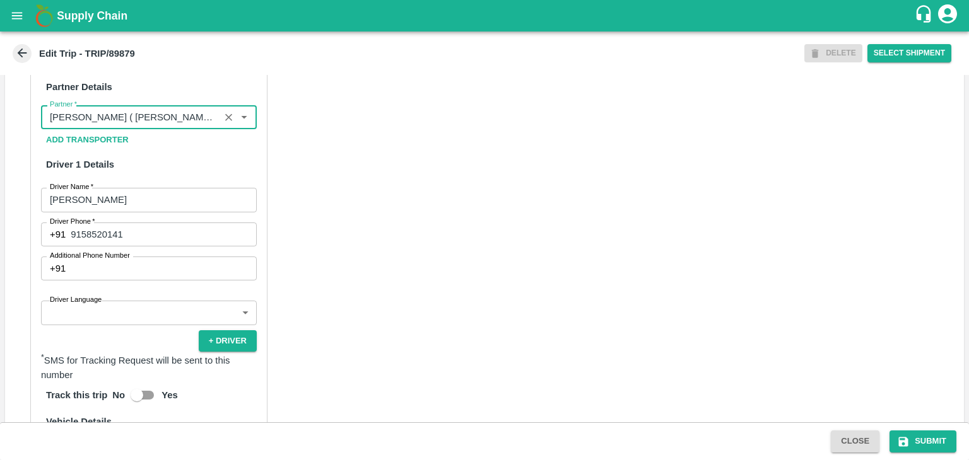
scroll to position [602, 0]
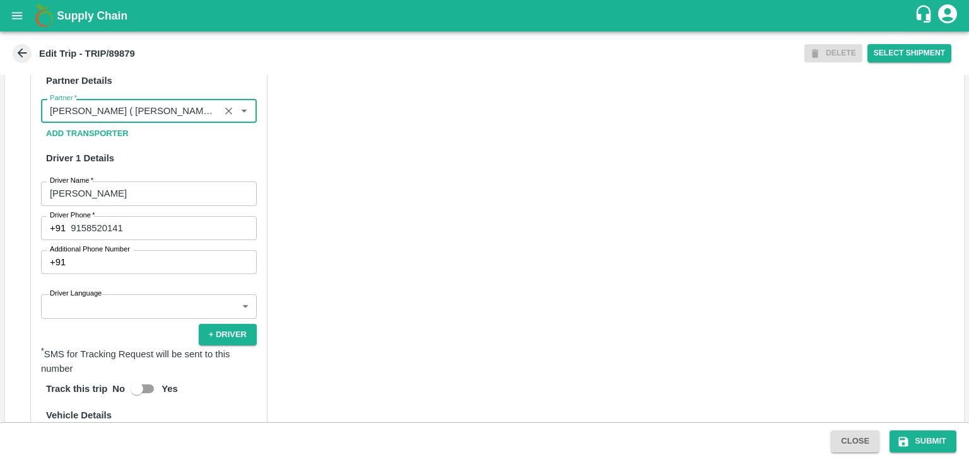
type input "[PERSON_NAME] ( [PERSON_NAME] Transport )-[GEOGRAPHIC_DATA], Pune-9860466997(Tr…"
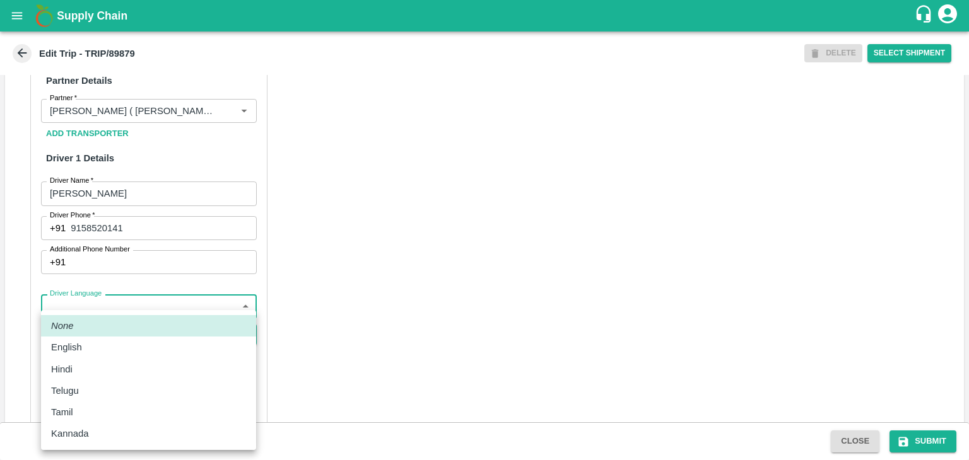
click at [131, 316] on body "Supply Chain Edit Trip - TRIP/89879 DELETE Select Shipment Trip Details Trip Ty…" at bounding box center [484, 230] width 969 height 460
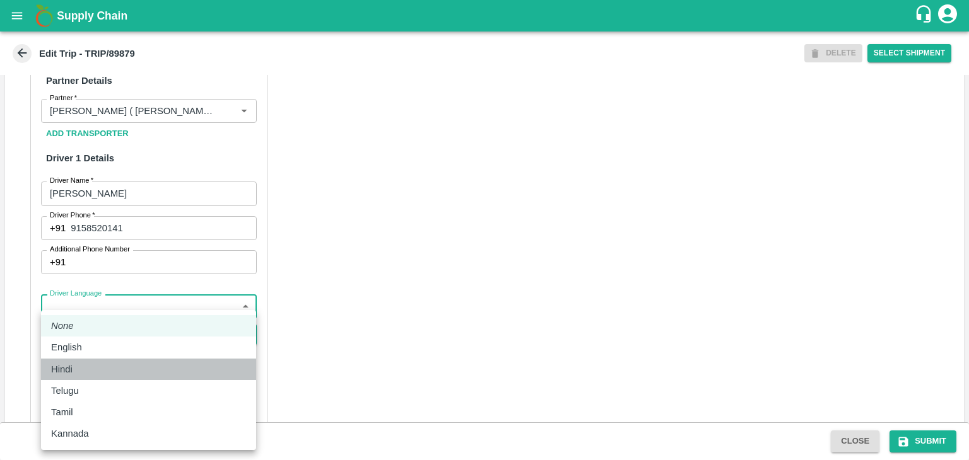
click at [83, 363] on div "Hindi" at bounding box center [148, 370] width 195 height 14
type input "hi"
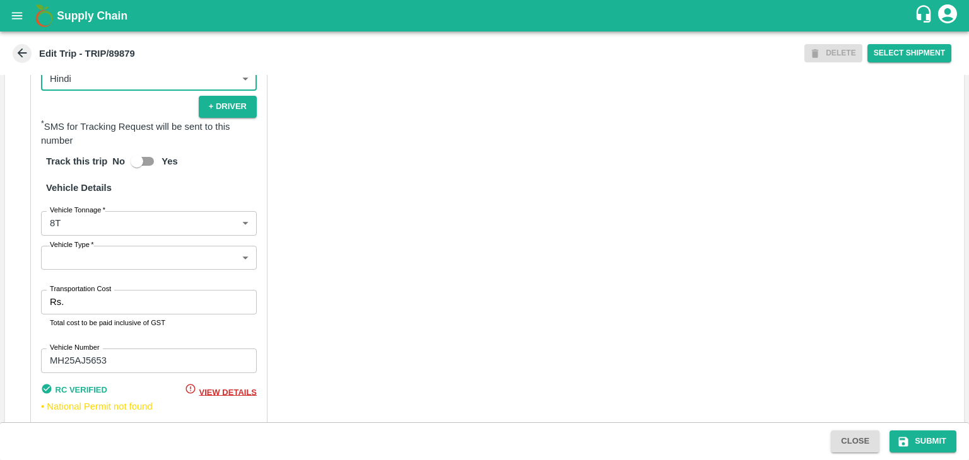
scroll to position [885, 0]
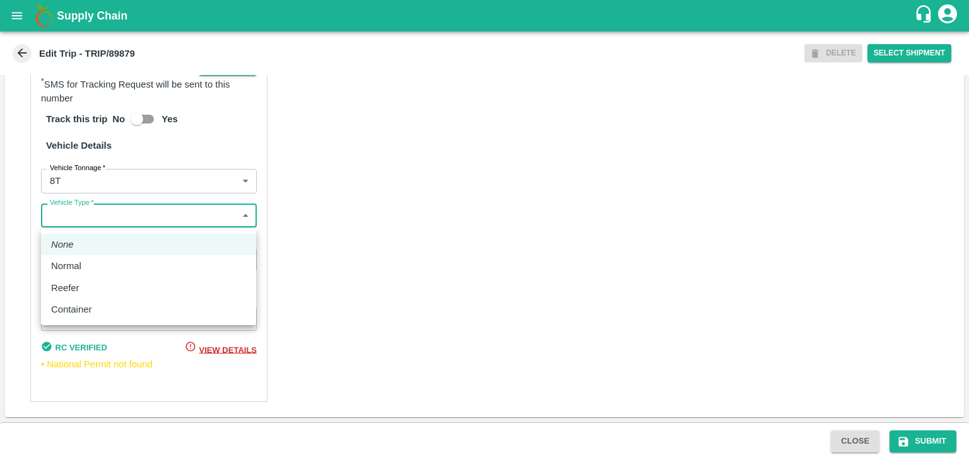
click at [86, 226] on body "Supply Chain Edit Trip - TRIP/89879 DELETE Select Shipment Trip Details Trip Ty…" at bounding box center [484, 230] width 969 height 460
click at [88, 273] on div "Normal" at bounding box center [148, 266] width 195 height 14
type input "Normal"
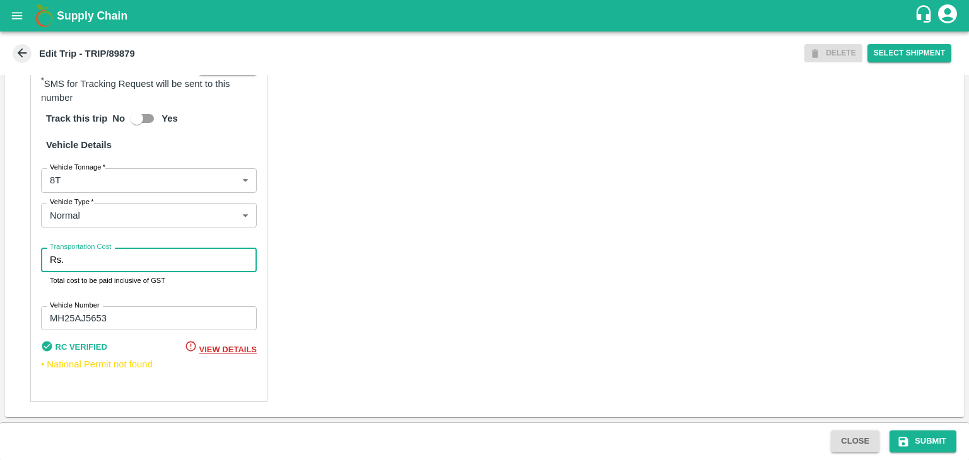
click at [124, 264] on input "Transportation Cost" at bounding box center [163, 260] width 188 height 24
type input "10000"
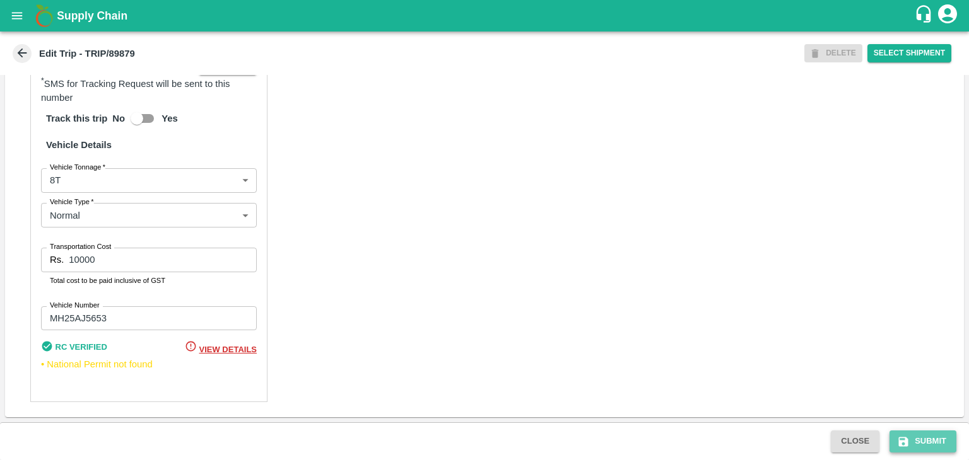
click at [945, 446] on button "Submit" at bounding box center [922, 442] width 67 height 22
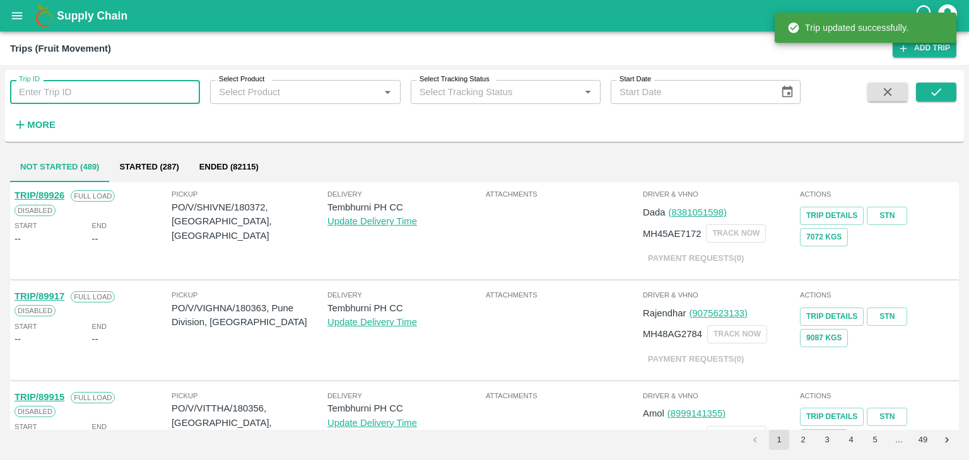
click at [168, 90] on input "Trip ID" at bounding box center [105, 92] width 190 height 24
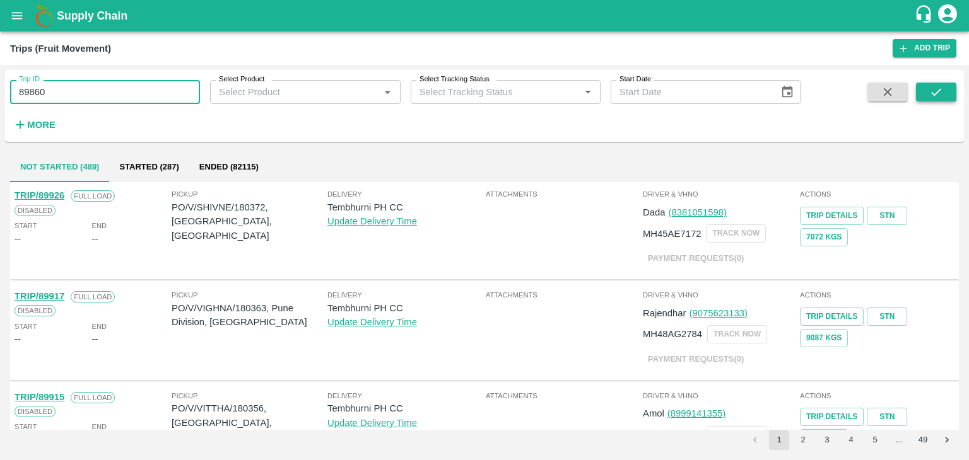
type input "89860"
click at [926, 85] on button "submit" at bounding box center [936, 92] width 40 height 19
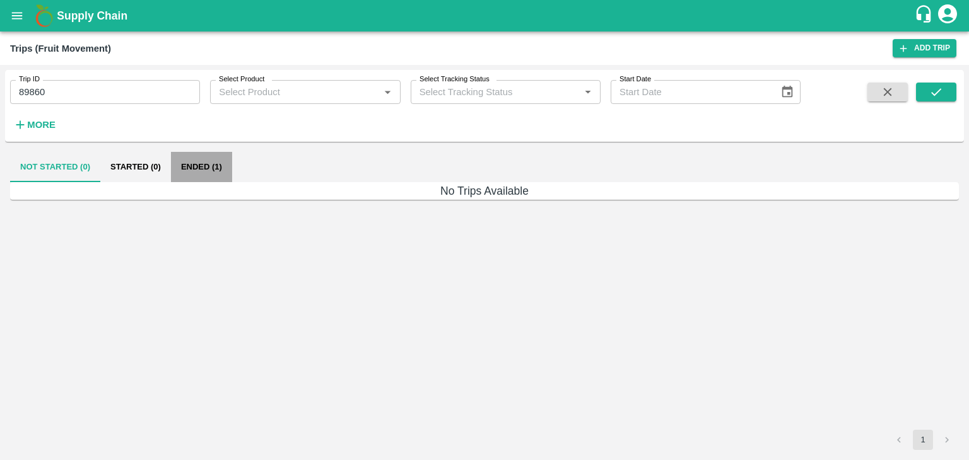
click at [194, 165] on button "Ended (1)" at bounding box center [201, 167] width 61 height 30
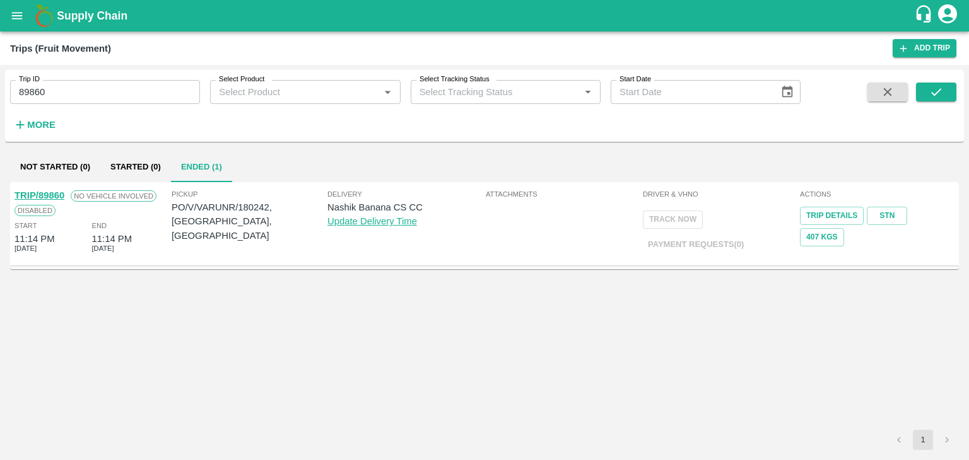
click at [47, 192] on link "TRIP/89860" at bounding box center [40, 195] width 50 height 10
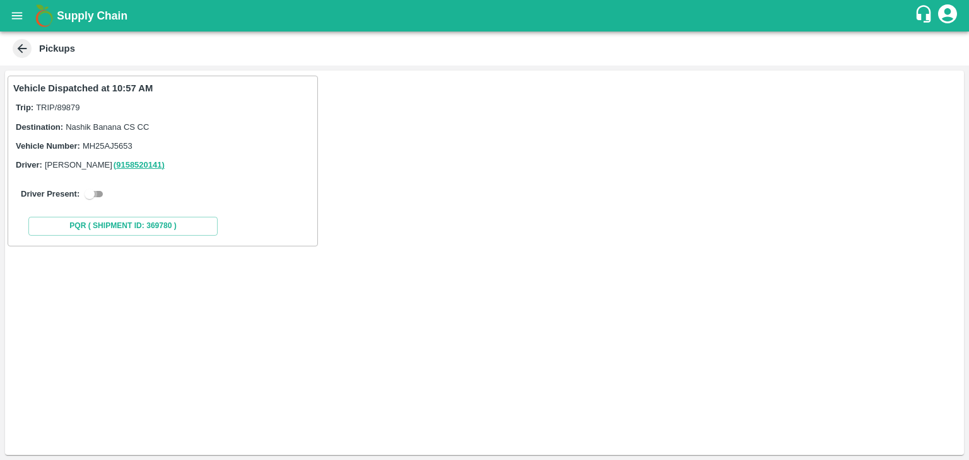
click at [101, 192] on input "checkbox" at bounding box center [89, 194] width 45 height 15
checkbox input "true"
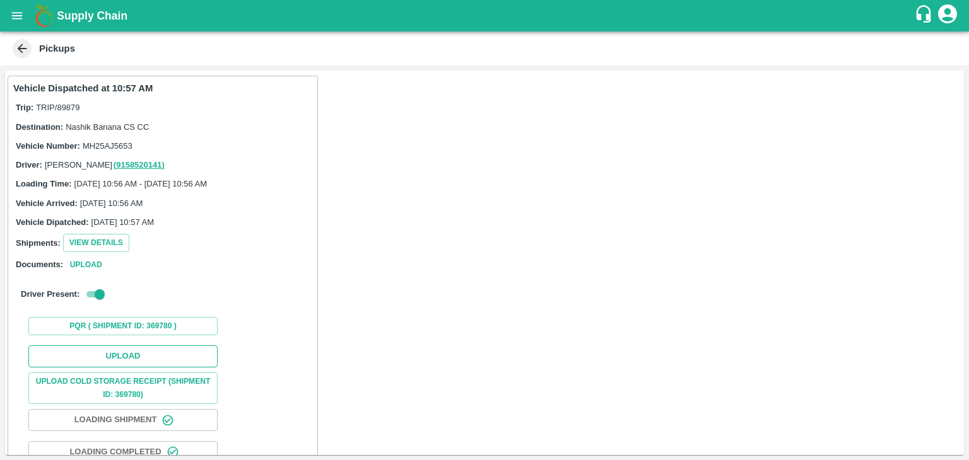
drag, startPoint x: 149, startPoint y: 344, endPoint x: 158, endPoint y: 351, distance: 11.6
click at [158, 351] on div "Upload Upload Cold Storage Receipt (SHIPMENT ID: 369780) Loading Shipment Loadi…" at bounding box center [162, 437] width 299 height 192
click at [158, 351] on button "Upload" at bounding box center [122, 357] width 189 height 22
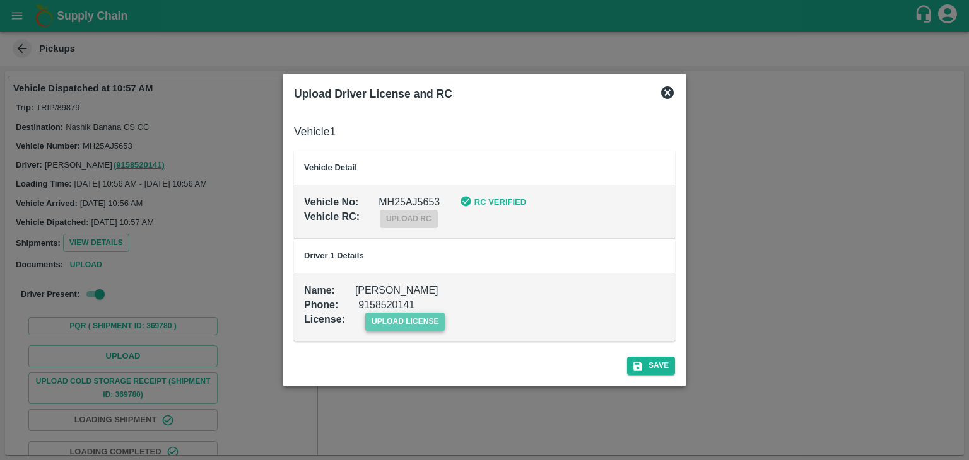
click at [416, 330] on span "upload license" at bounding box center [405, 322] width 80 height 18
click at [0, 0] on input "upload license" at bounding box center [0, 0] width 0 height 0
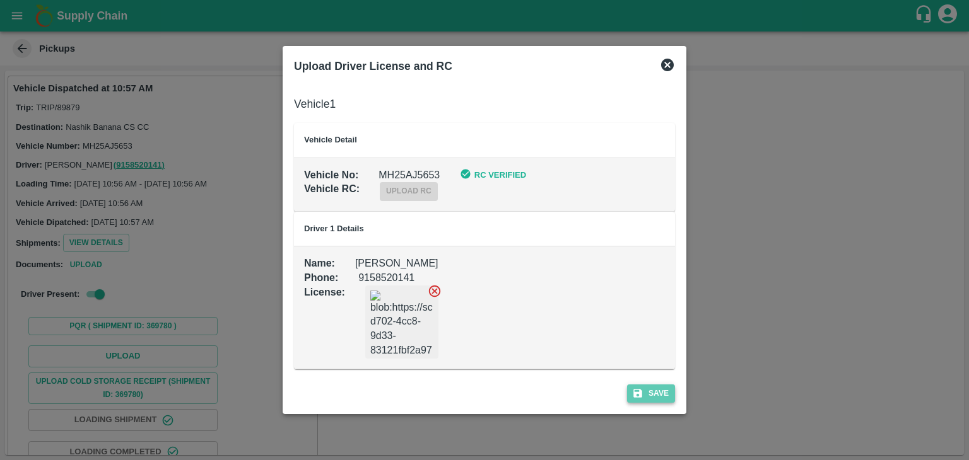
click at [661, 389] on button "Save" at bounding box center [651, 394] width 48 height 18
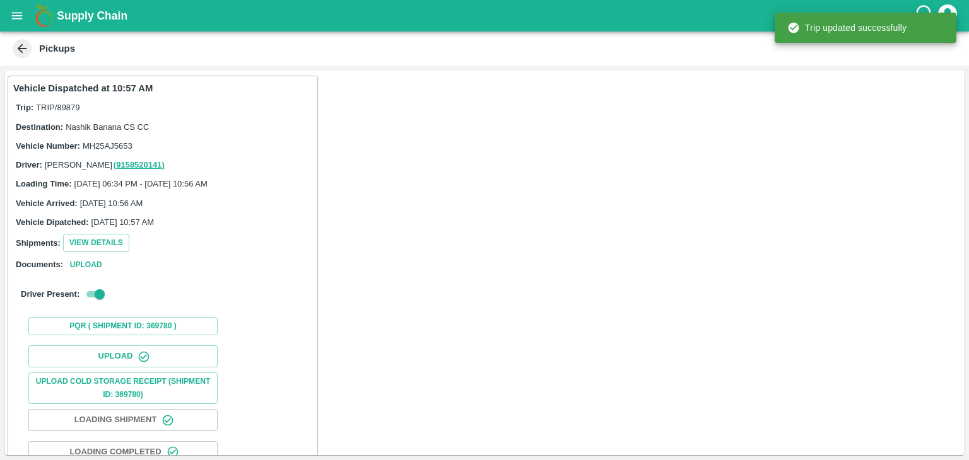
scroll to position [132, 0]
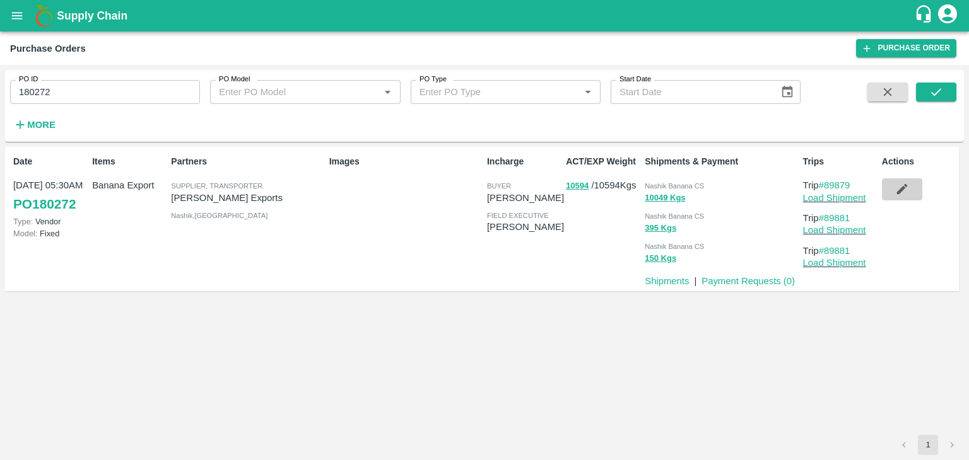
click at [912, 182] on button "button" at bounding box center [902, 189] width 40 height 21
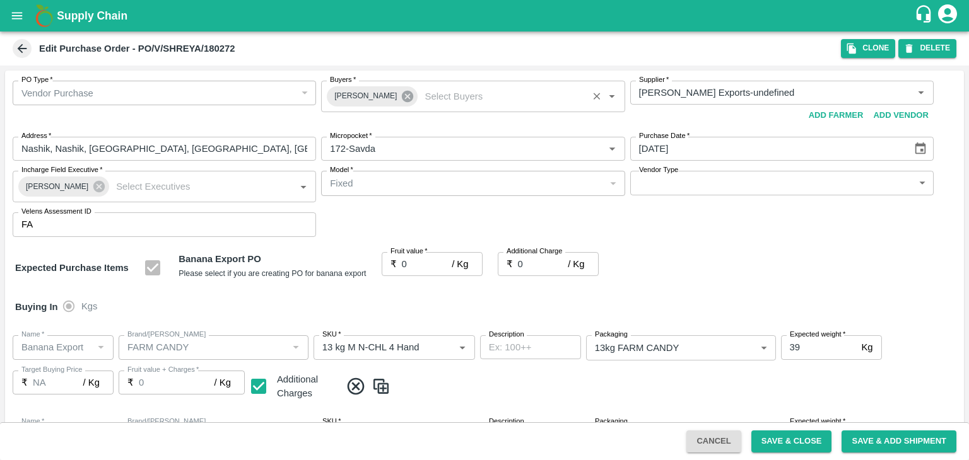
click at [402, 102] on icon at bounding box center [407, 96] width 11 height 11
click at [389, 94] on input "Buyers   *" at bounding box center [462, 93] width 275 height 16
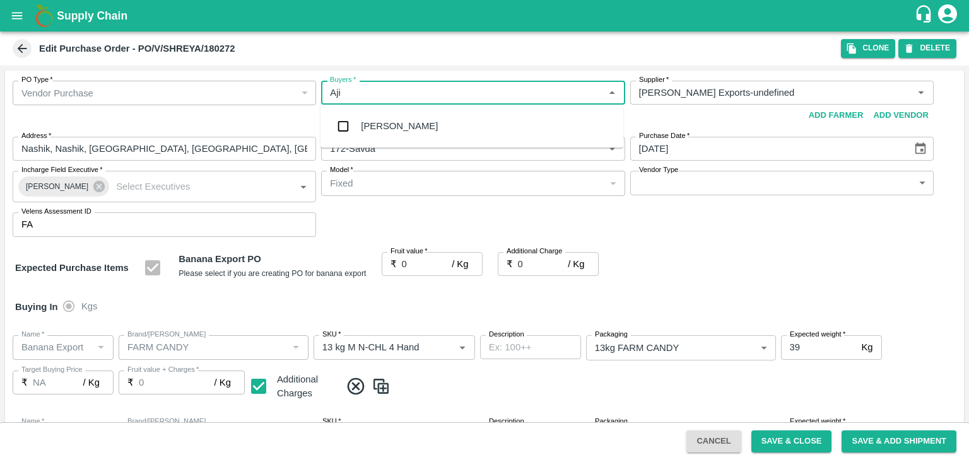
type input "Ajit"
click at [393, 118] on div "Ajit Otari" at bounding box center [471, 126] width 303 height 33
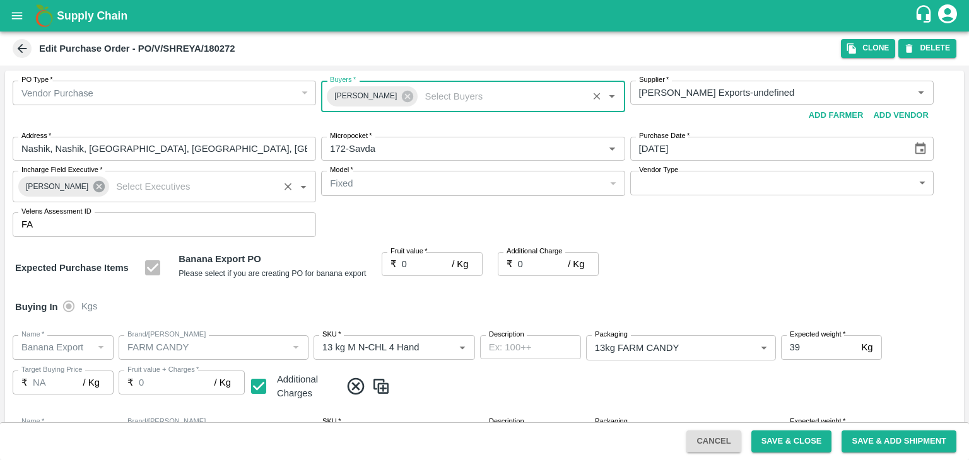
click at [93, 192] on icon at bounding box center [98, 186] width 11 height 11
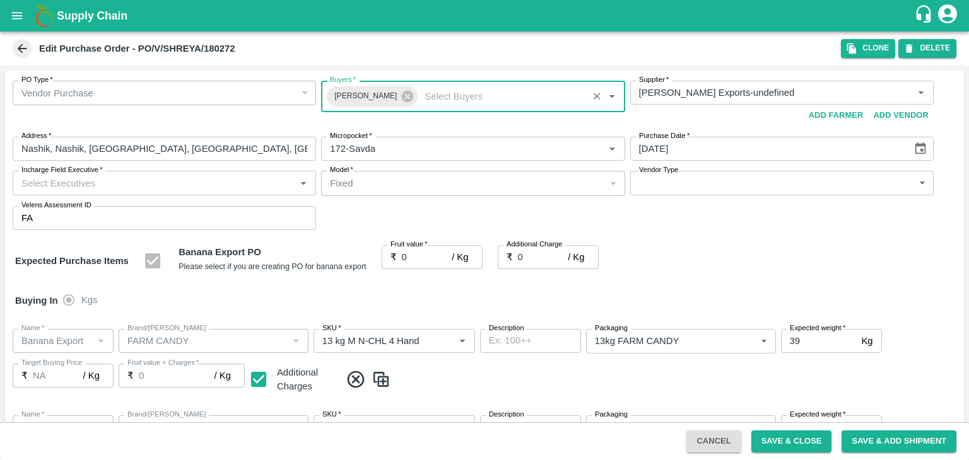
click at [106, 186] on input "Incharge Field Executive   *" at bounding box center [153, 183] width 275 height 16
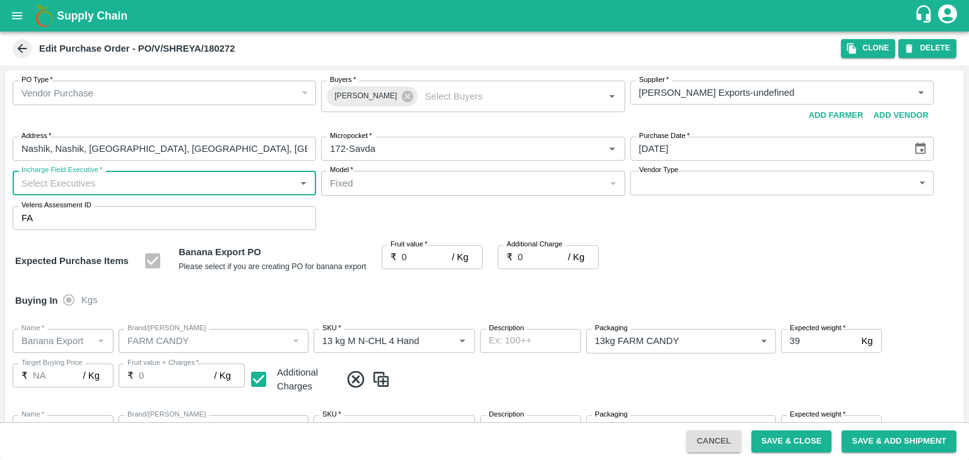
click at [119, 184] on input "Incharge Field Executive   *" at bounding box center [153, 183] width 275 height 16
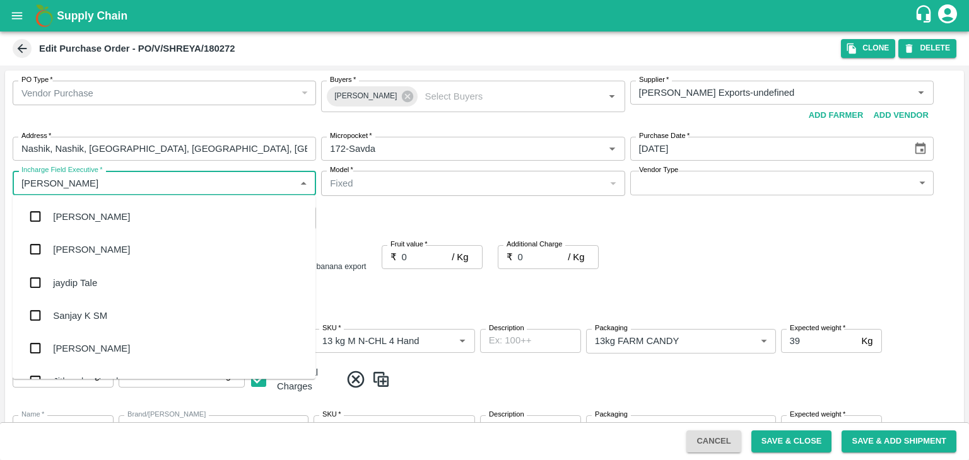
type input "Jay"
click at [95, 291] on div "jaydip Tale" at bounding box center [164, 282] width 303 height 33
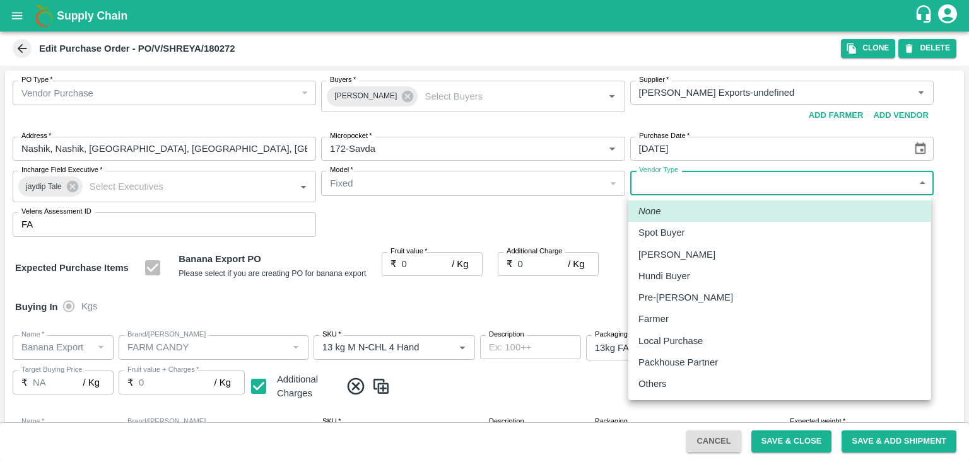
click at [682, 186] on body "Supply Chain Edit Purchase Order - PO/V/SHREYA/180272 Clone DELETE PO Type   * …" at bounding box center [484, 230] width 969 height 460
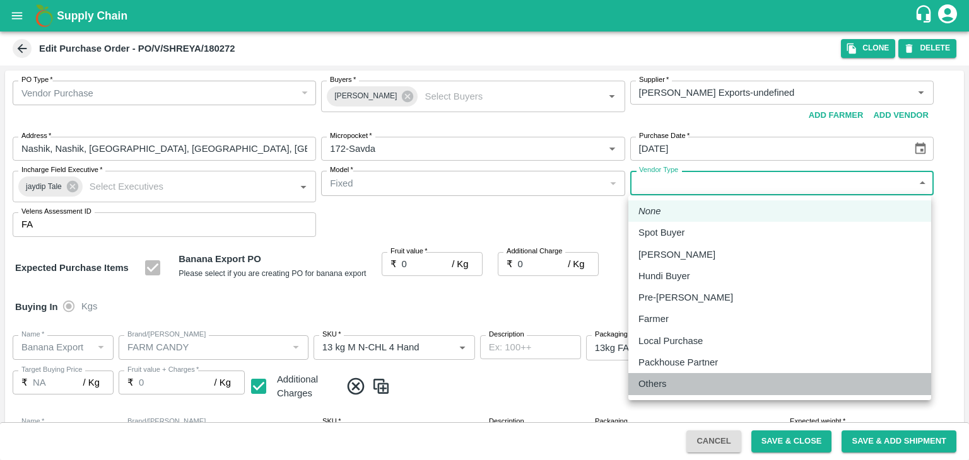
click at [646, 385] on p "Others" at bounding box center [652, 384] width 28 height 14
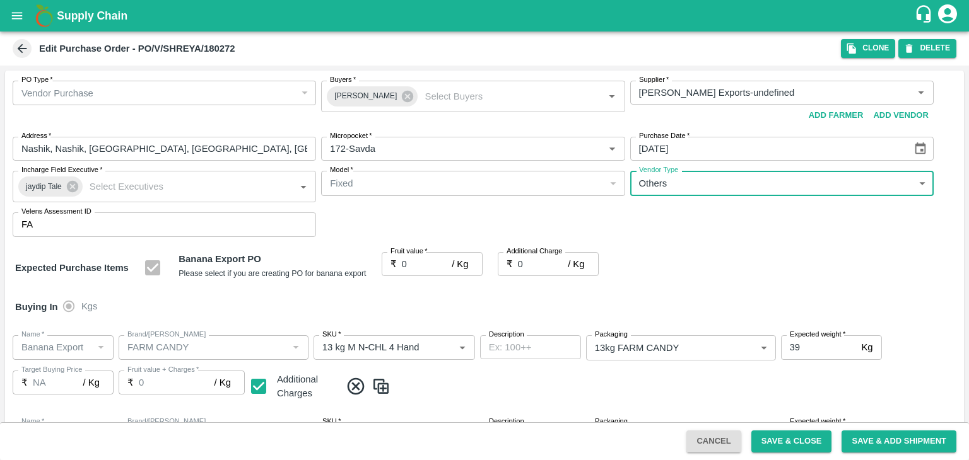
type input "OTHER"
click at [428, 267] on input "0" at bounding box center [427, 264] width 50 height 24
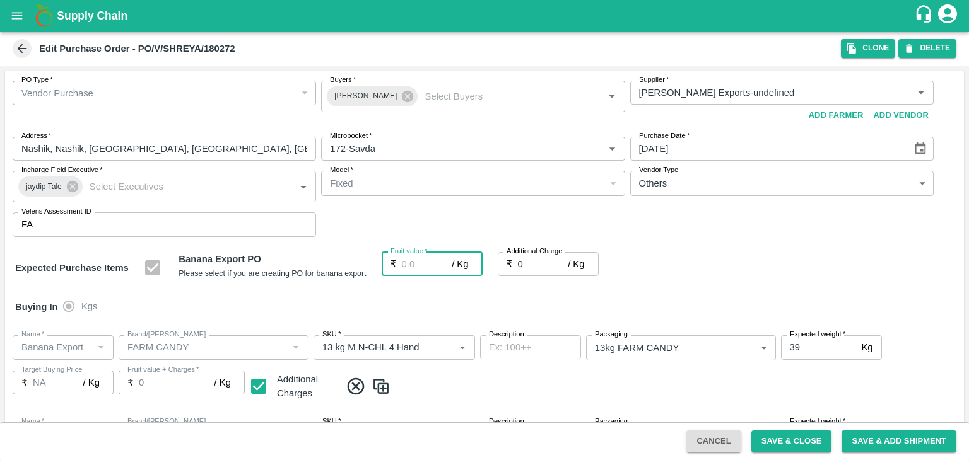
type input "1"
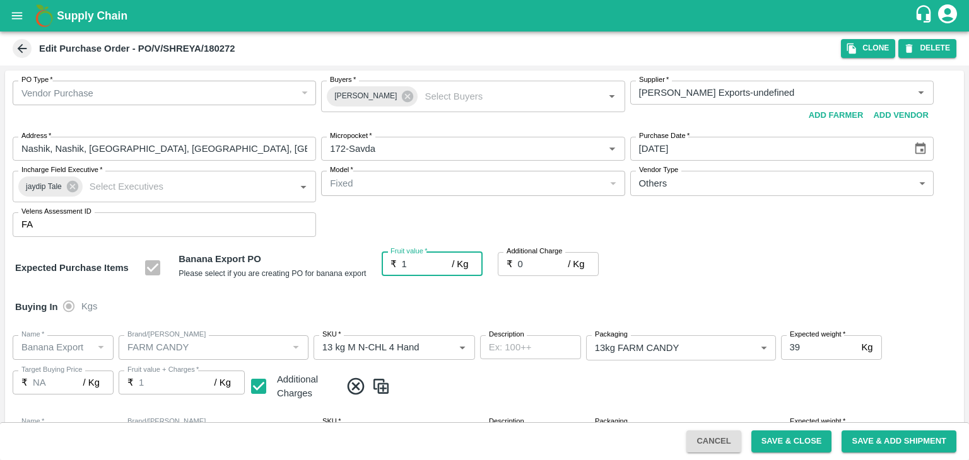
type input "1"
type input "18"
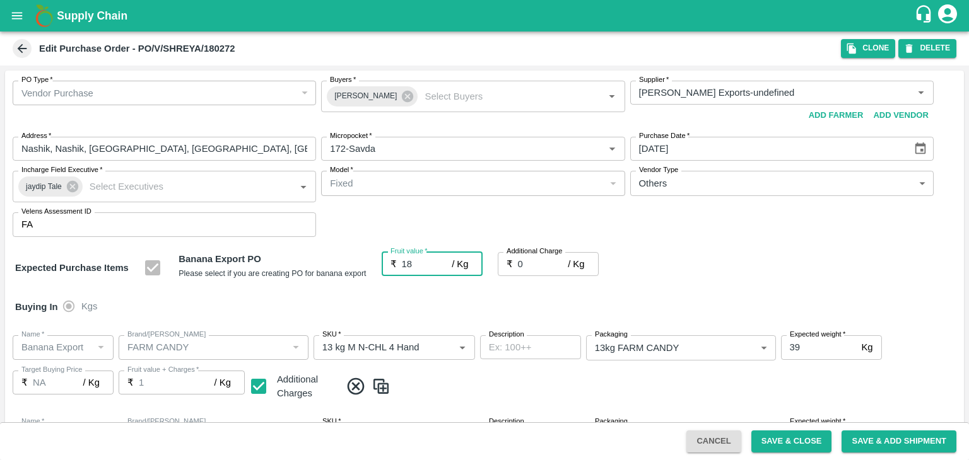
type input "18"
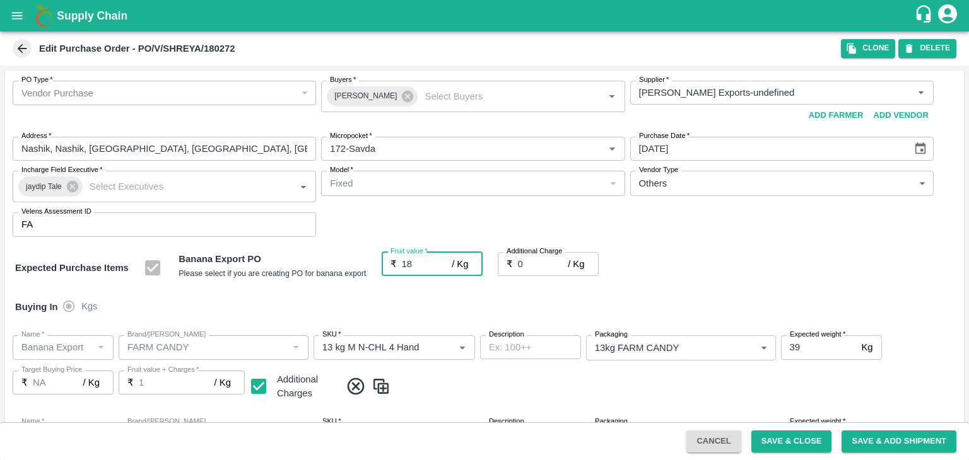
type input "18"
type input "2"
type input "20"
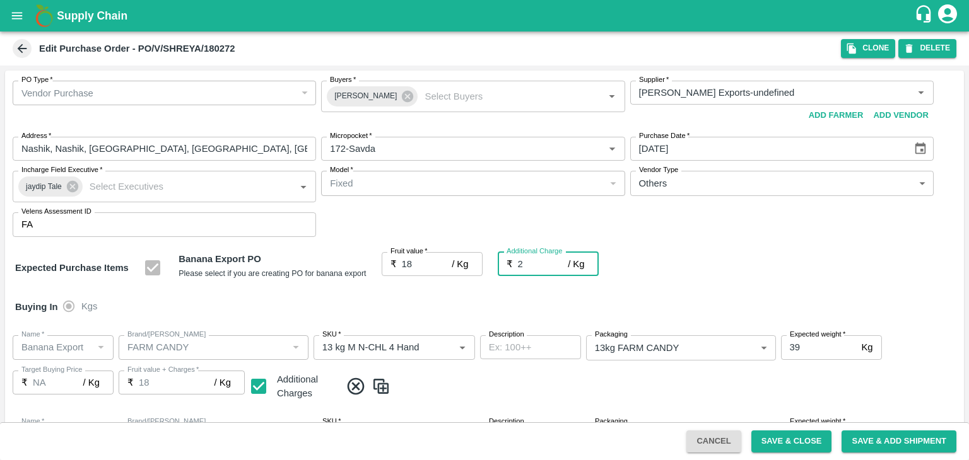
type input "20"
type input "2.7"
type input "20.7"
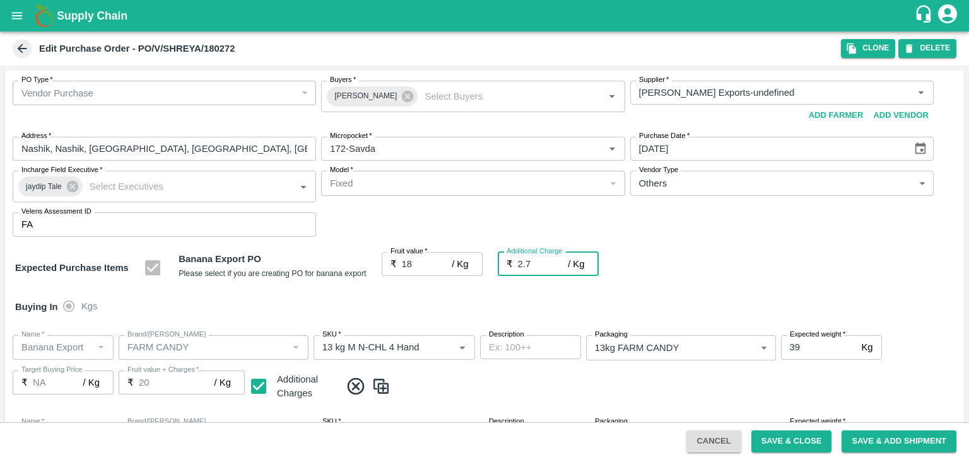
type input "20.7"
type input "2.75"
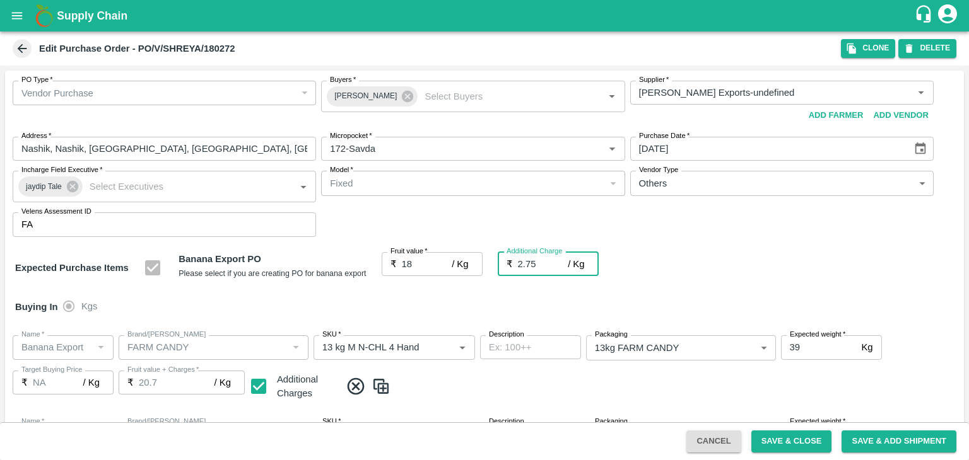
type input "20.75"
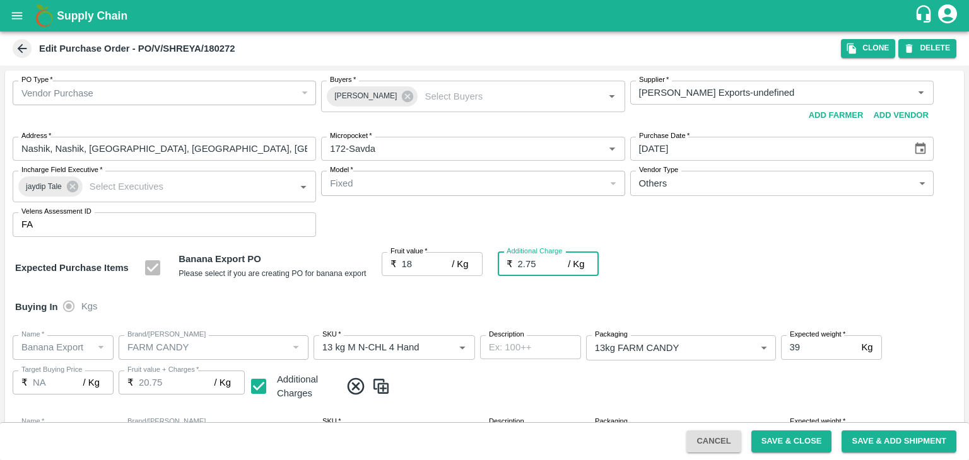
type input "2.75"
click at [472, 298] on div "Buying In Kgs" at bounding box center [484, 307] width 959 height 37
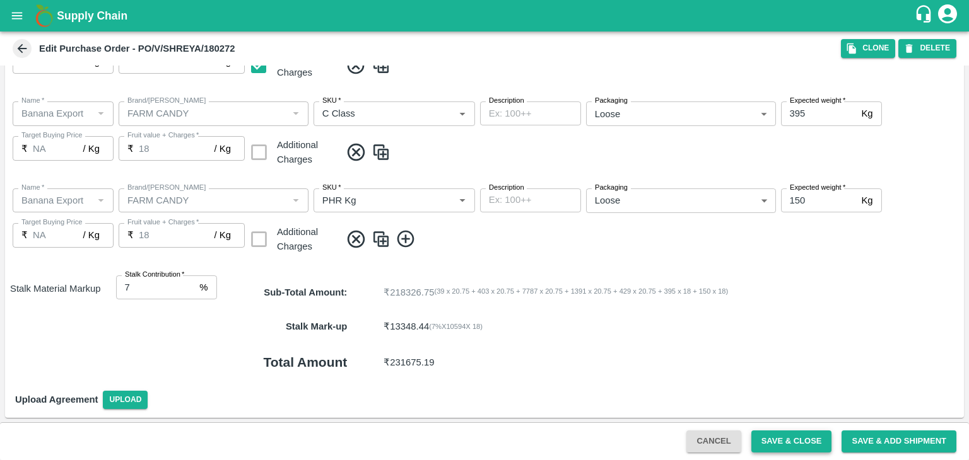
click at [807, 442] on button "Save & Close" at bounding box center [791, 442] width 81 height 22
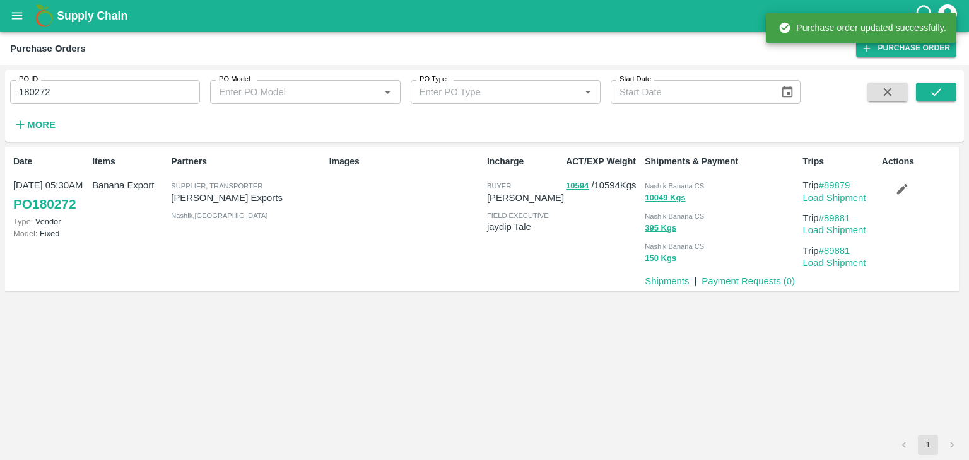
click at [125, 99] on input "180272" at bounding box center [105, 92] width 190 height 24
paste input "text"
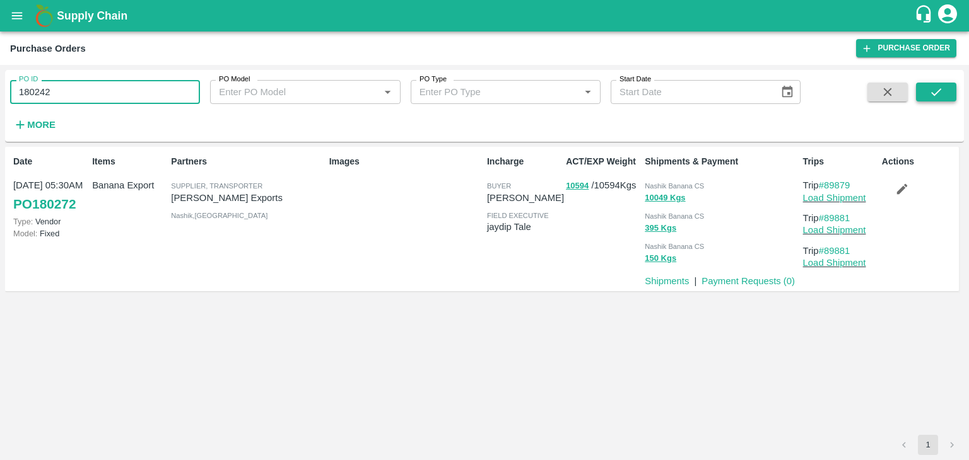
type input "180242"
click at [917, 91] on button "submit" at bounding box center [936, 92] width 40 height 19
click at [936, 83] on button "submit" at bounding box center [936, 92] width 40 height 19
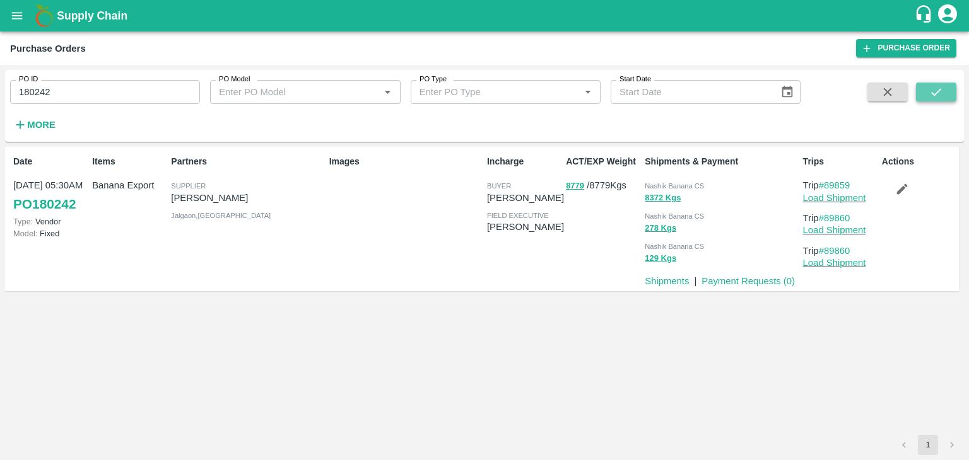
click at [935, 95] on icon "submit" at bounding box center [936, 92] width 10 height 8
click at [841, 198] on link "Load Shipment" at bounding box center [834, 198] width 63 height 10
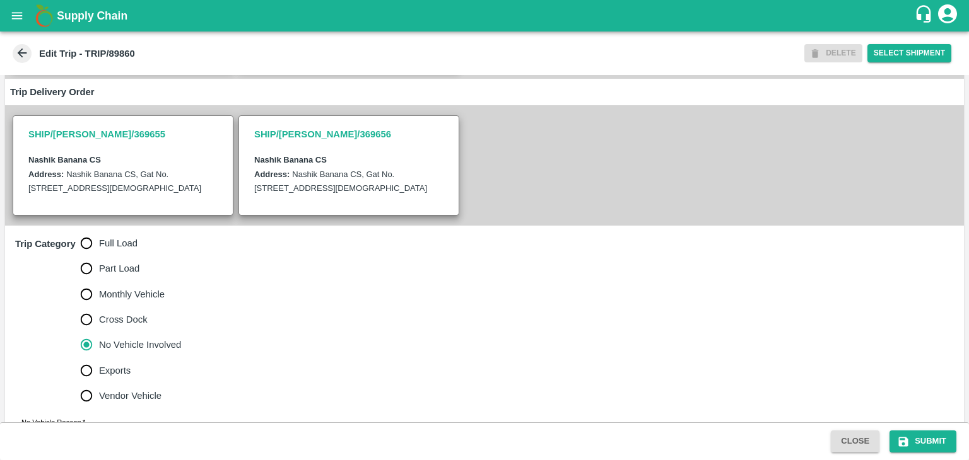
scroll to position [295, 0]
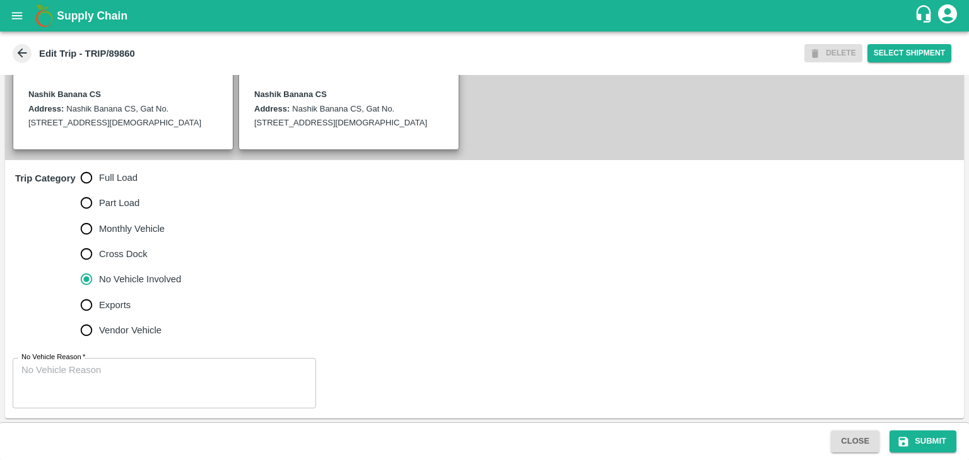
click at [113, 180] on span "Full Load" at bounding box center [118, 178] width 38 height 14
click at [99, 180] on input "Full Load" at bounding box center [86, 177] width 25 height 25
radio input "true"
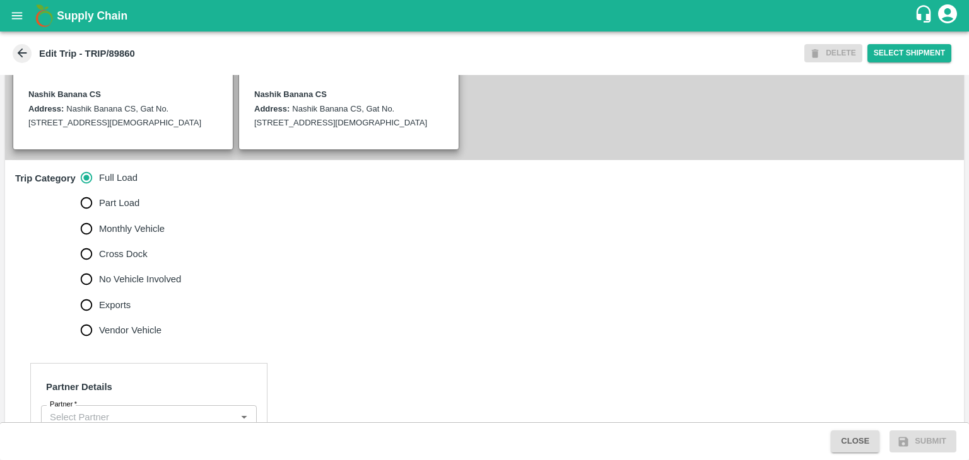
scroll to position [522, 0]
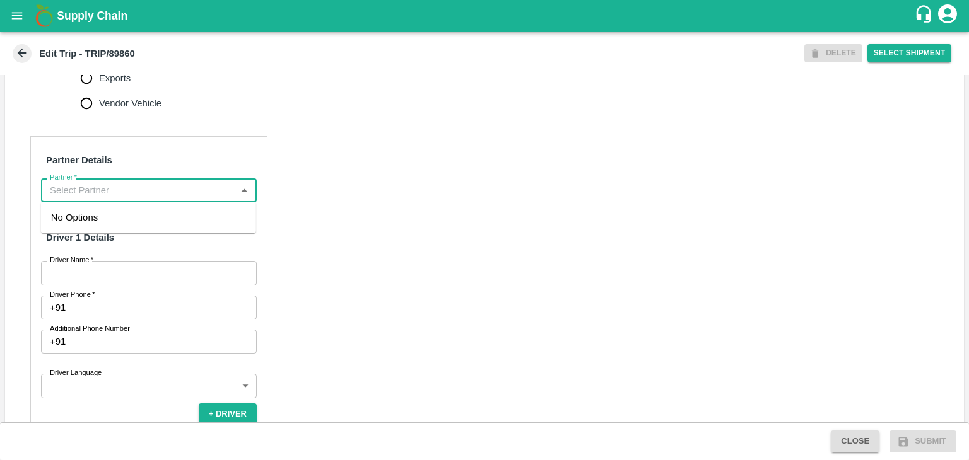
click at [134, 187] on input "Partner   *" at bounding box center [138, 190] width 187 height 16
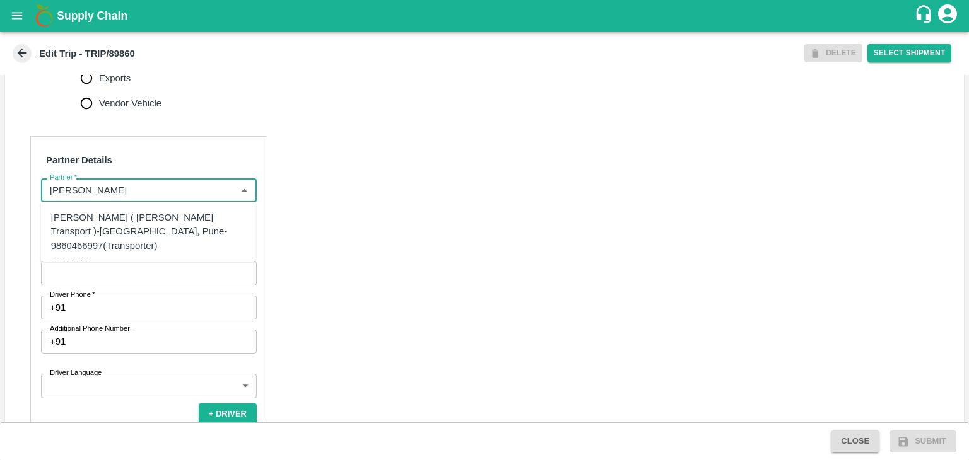
click at [136, 220] on div "[PERSON_NAME] ( [PERSON_NAME] Transport )-[GEOGRAPHIC_DATA], Pune-9860466997(Tr…" at bounding box center [148, 232] width 195 height 42
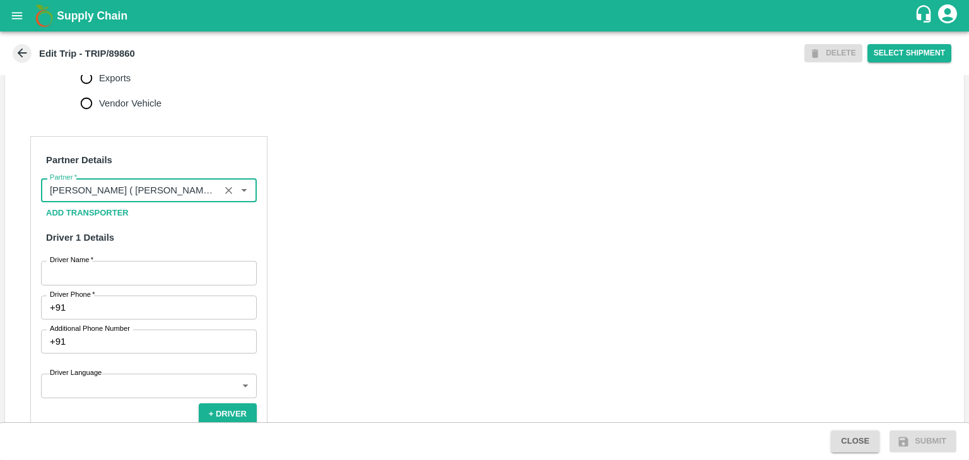
type input "[PERSON_NAME] ( [PERSON_NAME] Transport )-[GEOGRAPHIC_DATA], Pune-9860466997(Tr…"
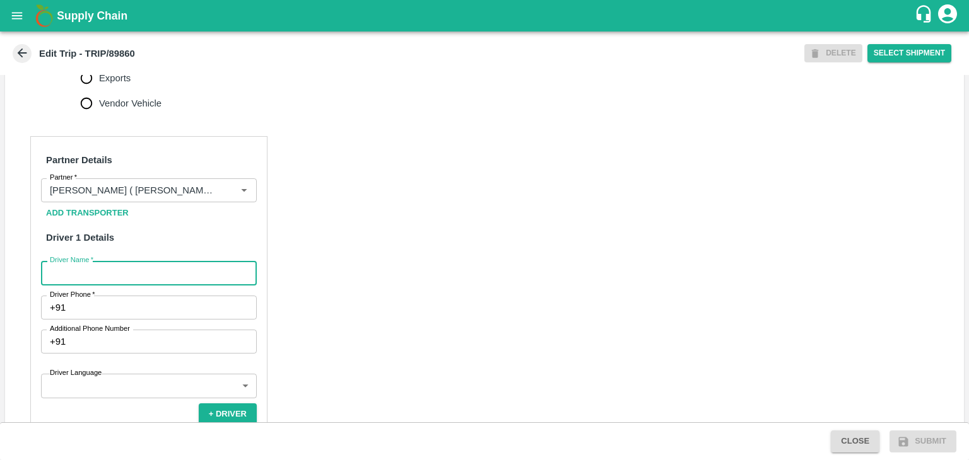
click at [138, 276] on input "Driver Name   *" at bounding box center [149, 273] width 216 height 24
type input "Godase"
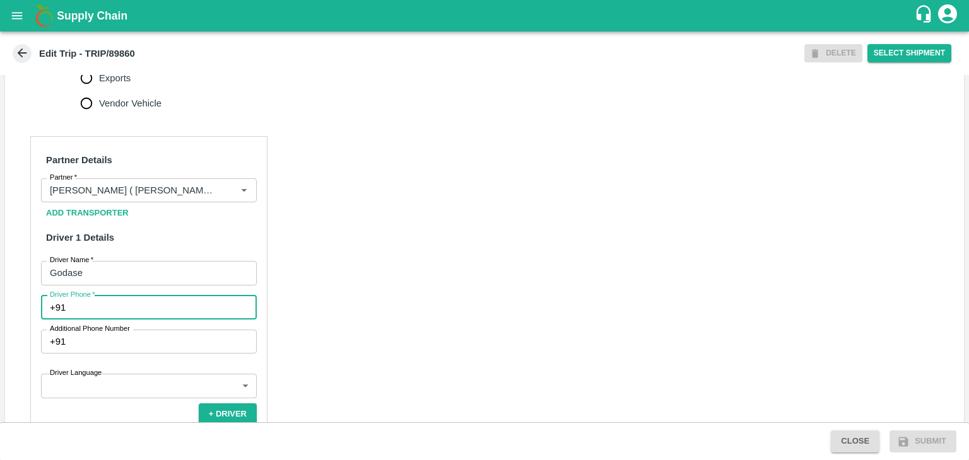
click at [122, 312] on input "Driver Phone   *" at bounding box center [164, 308] width 186 height 24
type input "9307659688"
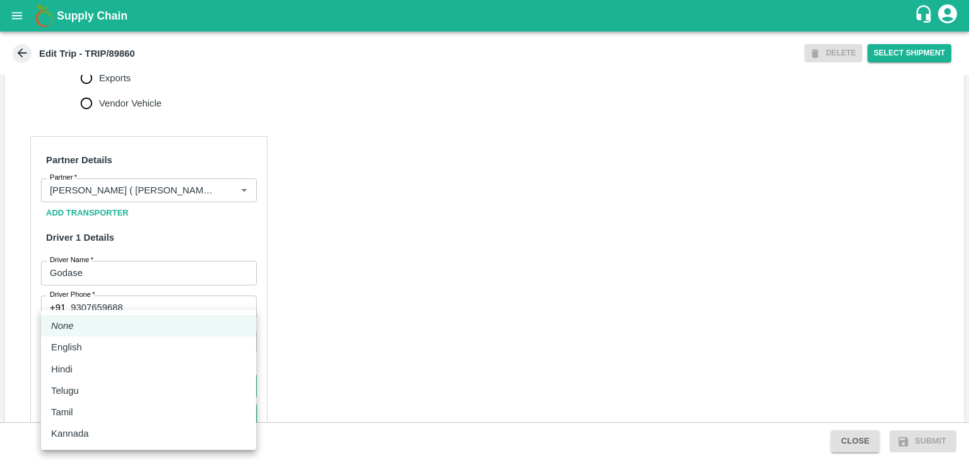
click at [125, 391] on body "Supply Chain Edit Trip - TRIP/89860 DELETE Select Shipment Trip Details Trip Ty…" at bounding box center [484, 230] width 969 height 460
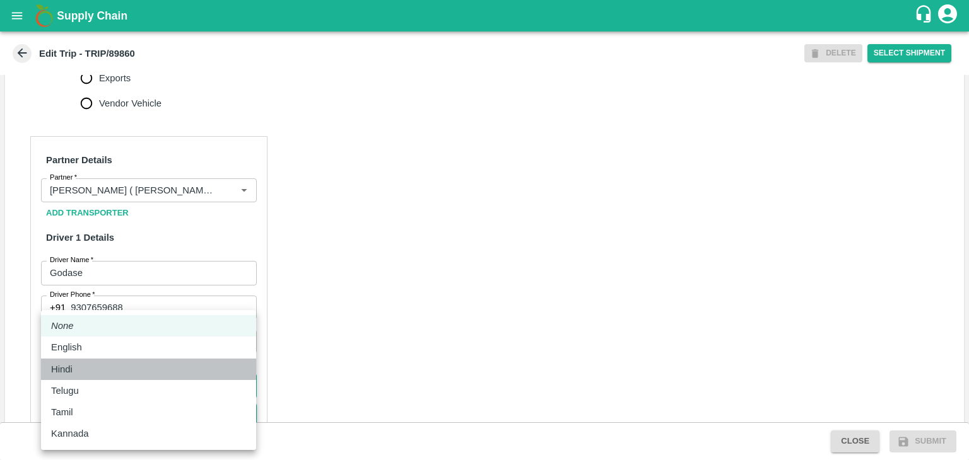
click at [108, 368] on div "Hindi" at bounding box center [148, 370] width 195 height 14
type input "hi"
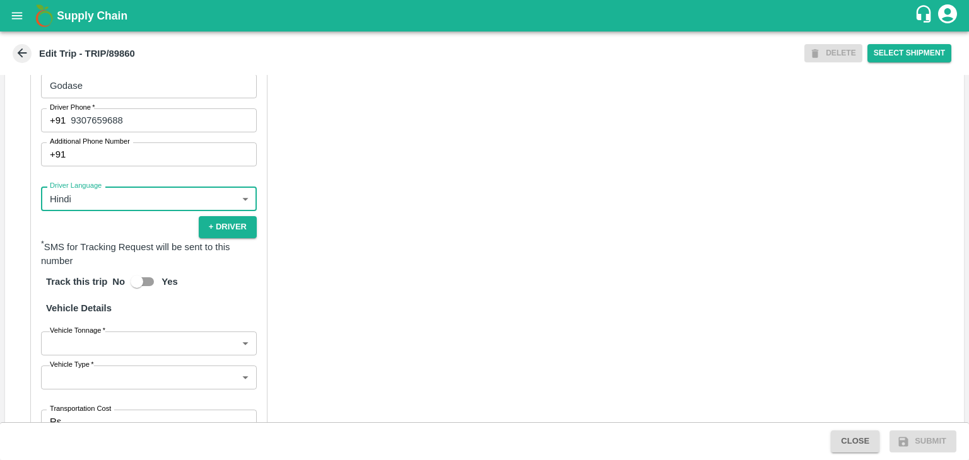
scroll to position [764, 0]
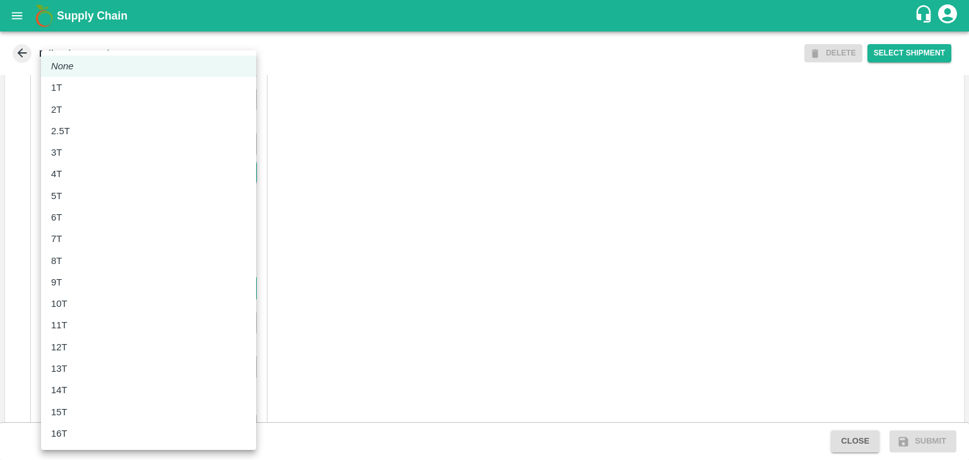
click at [110, 294] on body "Supply Chain Edit Trip - TRIP/89860 DELETE Select Shipment Trip Details Trip Ty…" at bounding box center [484, 230] width 969 height 460
click at [81, 283] on div "9T" at bounding box center [148, 283] width 195 height 14
type input "9000"
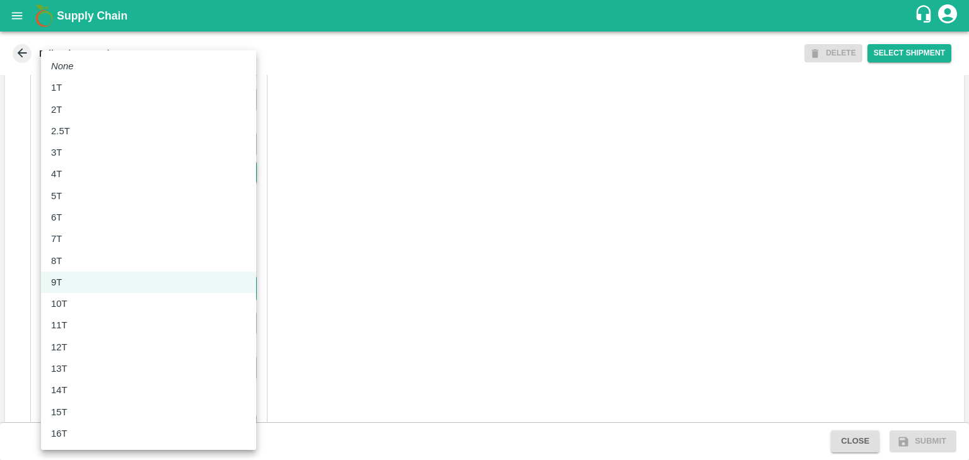
click at [84, 288] on body "Supply Chain Edit Trip - TRIP/89860 DELETE Select Shipment Trip Details Trip Ty…" at bounding box center [484, 230] width 969 height 460
click at [84, 288] on div "9T" at bounding box center [148, 283] width 195 height 14
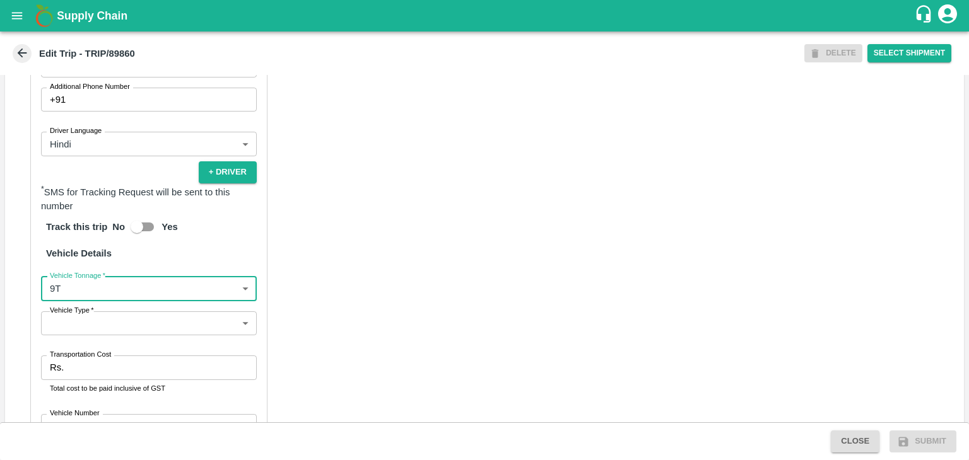
click at [90, 329] on body "Supply Chain Edit Trip - TRIP/89860 DELETE Select Shipment Trip Details Trip Ty…" at bounding box center [484, 230] width 969 height 460
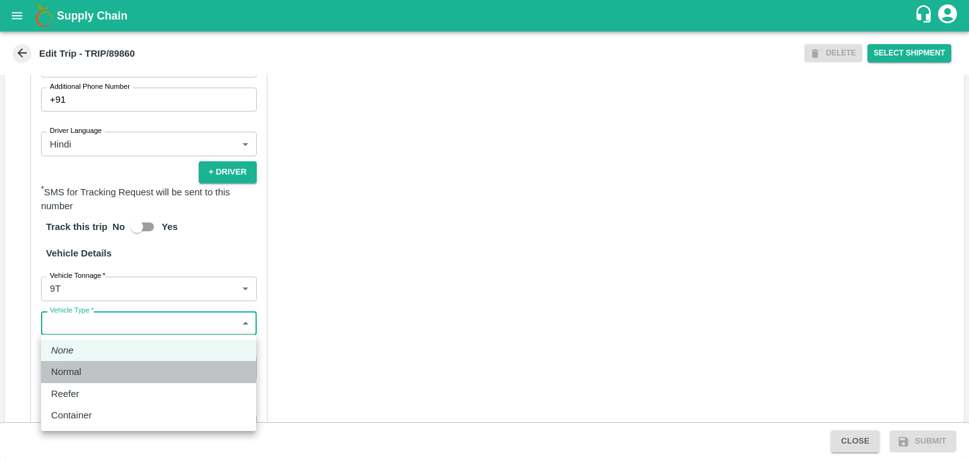
click at [91, 366] on div "Normal" at bounding box center [148, 372] width 195 height 14
type input "Normal"
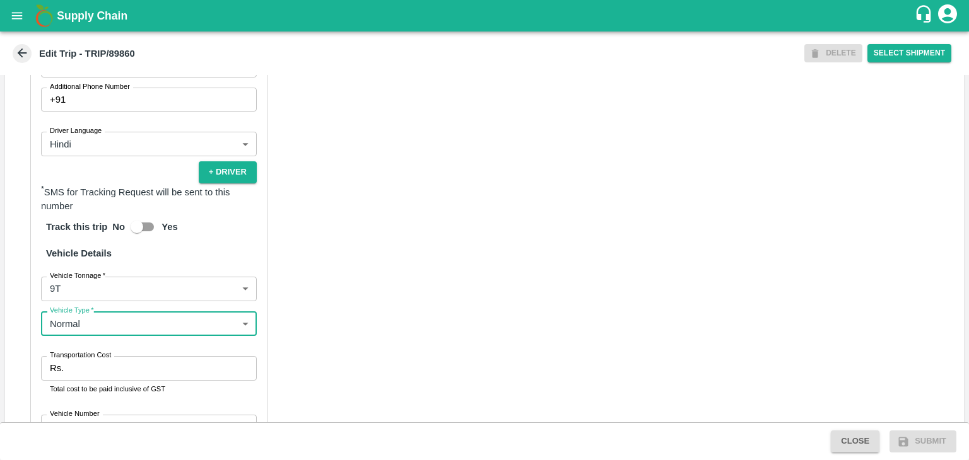
scroll to position [860, 0]
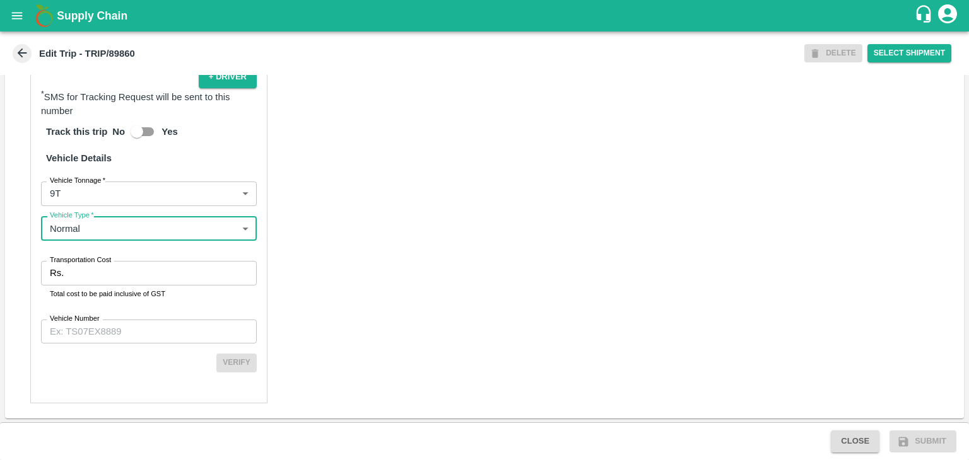
click at [131, 281] on input "Transportation Cost" at bounding box center [163, 273] width 188 height 24
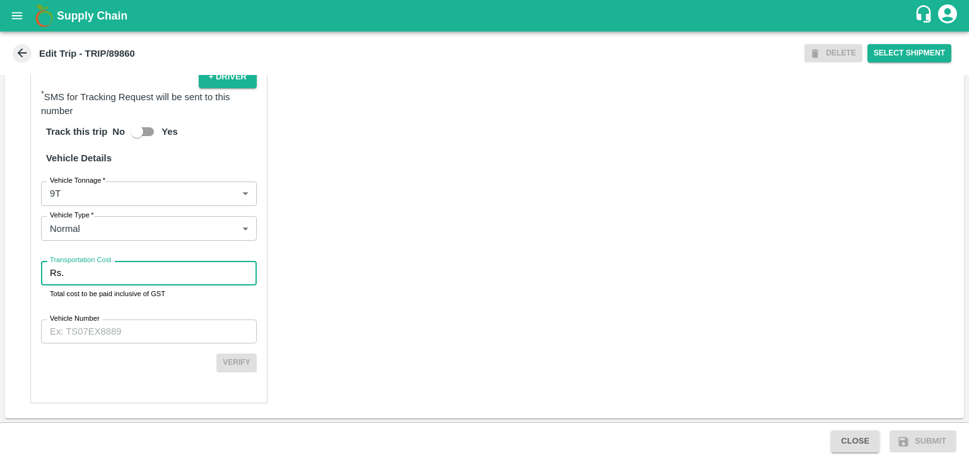
type input "2"
type input "1"
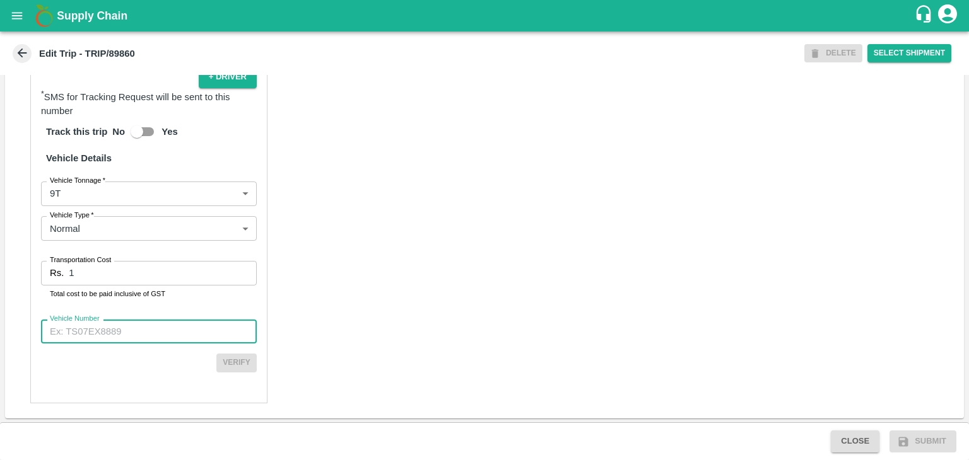
click at [136, 320] on input "Vehicle Number" at bounding box center [149, 332] width 216 height 24
type input "MH42B9581"
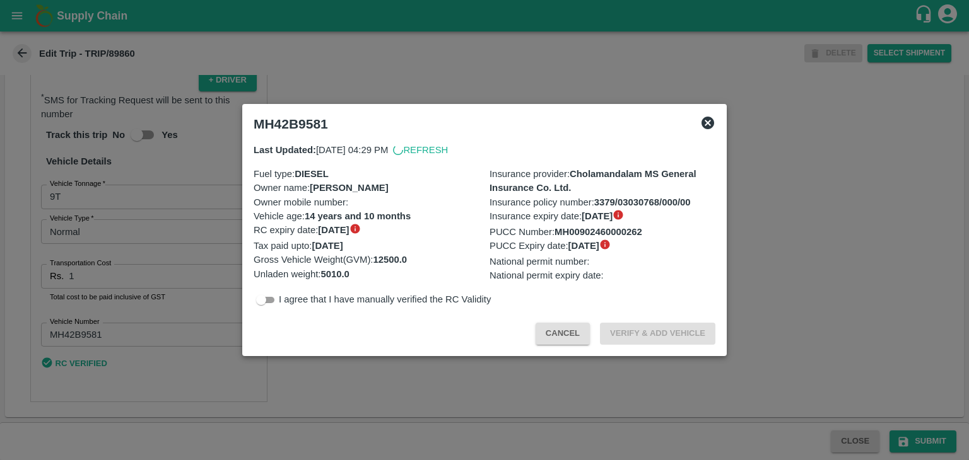
scroll to position [855, 0]
click at [935, 448] on div at bounding box center [484, 230] width 969 height 460
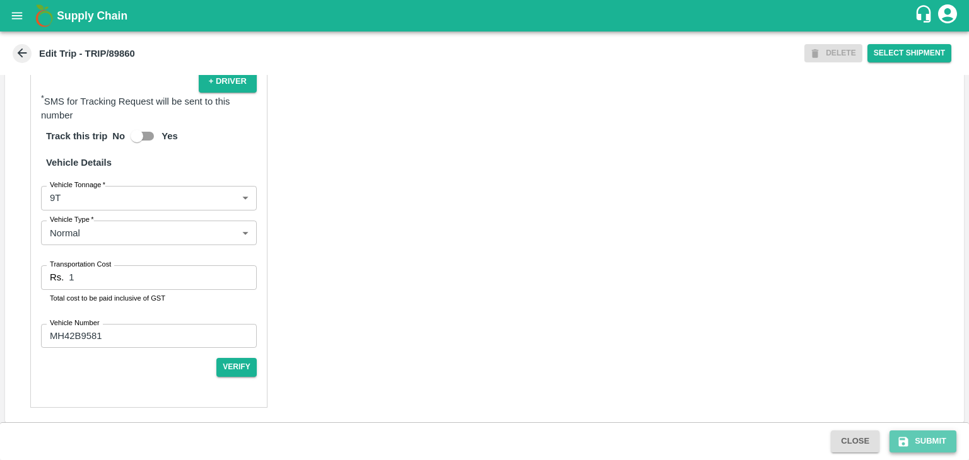
click at [940, 445] on button "Submit" at bounding box center [922, 442] width 67 height 22
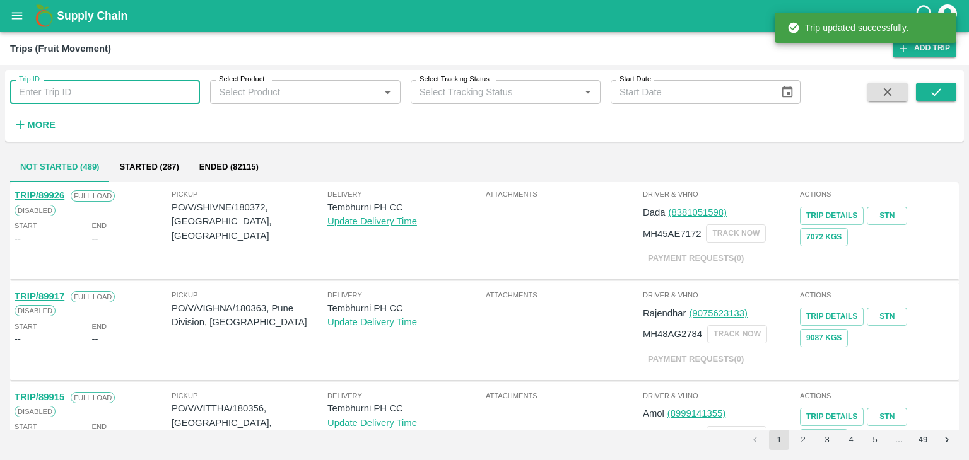
click at [129, 85] on input "Trip ID" at bounding box center [105, 92] width 190 height 24
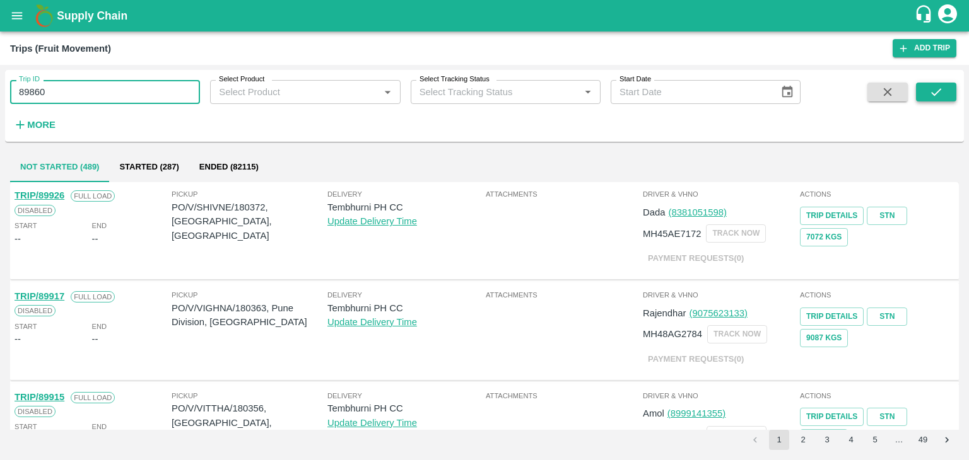
type input "89860"
click at [931, 93] on icon "submit" at bounding box center [936, 92] width 14 height 14
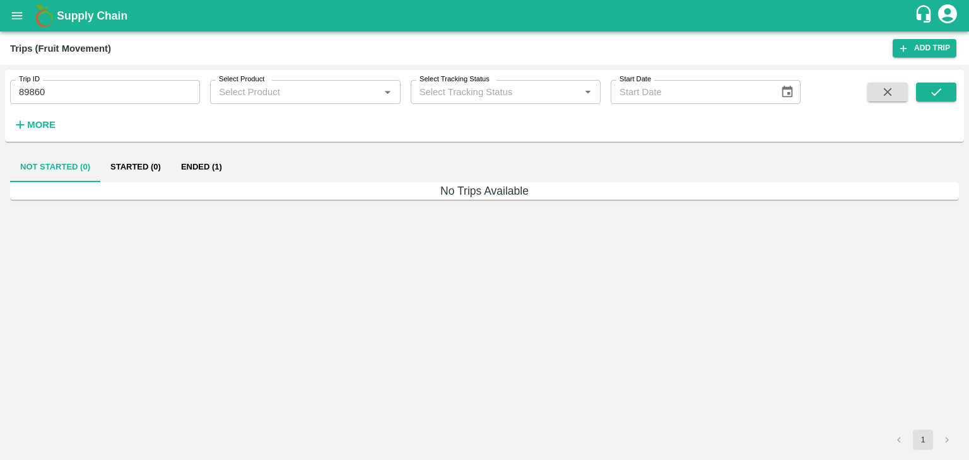
click at [191, 172] on button "Ended (1)" at bounding box center [201, 167] width 61 height 30
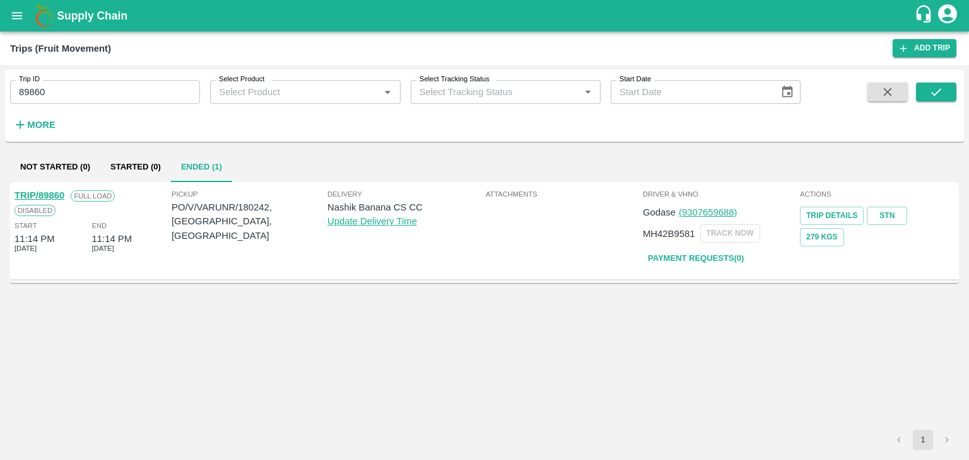
click at [45, 190] on link "TRIP/89860" at bounding box center [40, 195] width 50 height 10
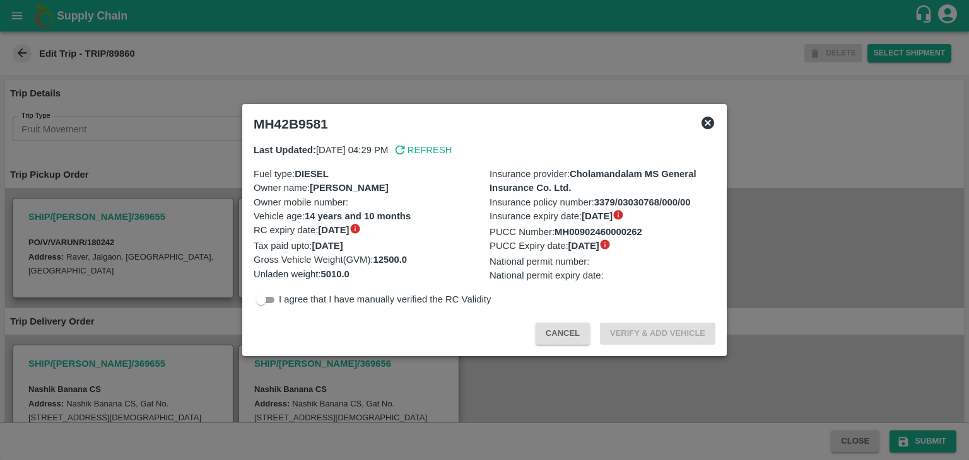
click at [712, 121] on icon at bounding box center [707, 123] width 13 height 13
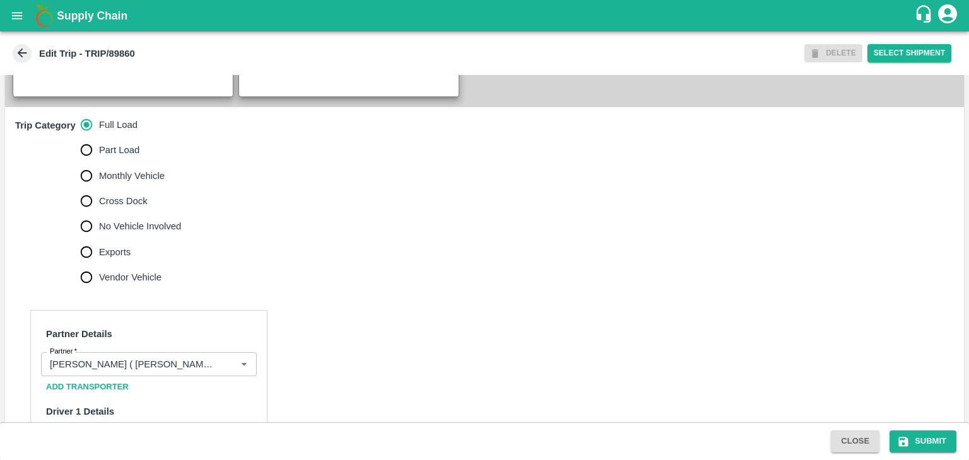
scroll to position [450, 0]
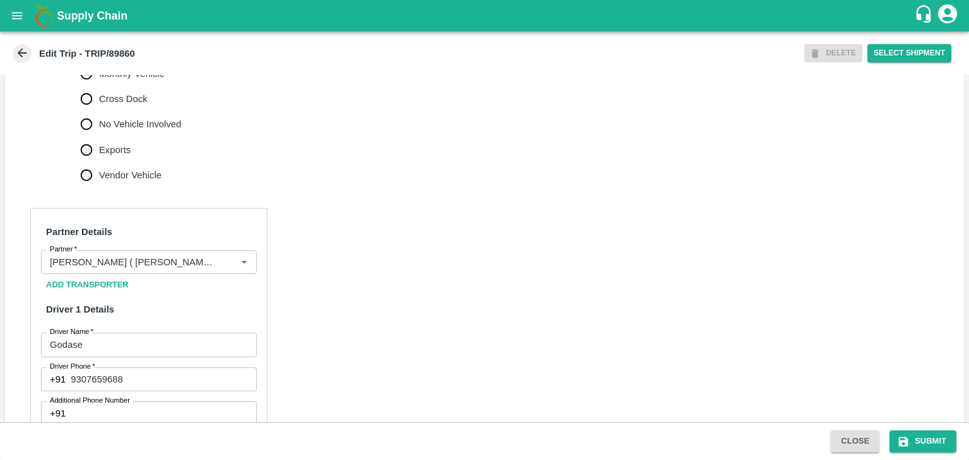
click at [129, 126] on span "No Vehicle Involved" at bounding box center [140, 124] width 82 height 14
click at [99, 126] on input "No Vehicle Involved" at bounding box center [86, 124] width 25 height 25
radio input "true"
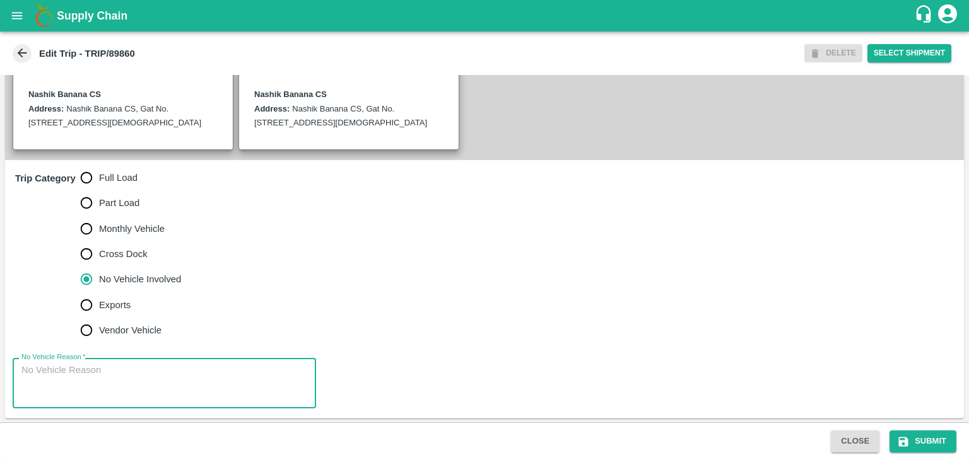
click at [155, 365] on textarea "No Vehicle Reason   *" at bounding box center [164, 384] width 286 height 40
type textarea "Field Dump"
click at [913, 441] on button "Submit" at bounding box center [922, 442] width 67 height 22
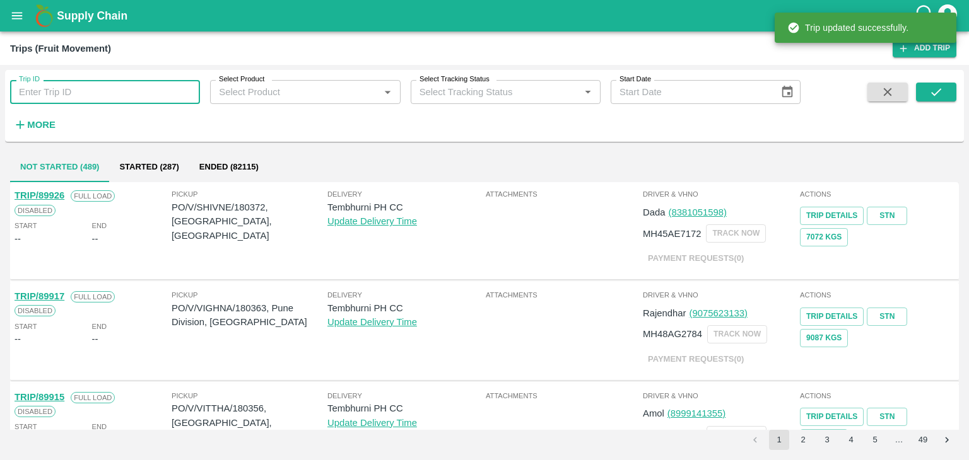
click at [124, 99] on input "Trip ID" at bounding box center [105, 92] width 190 height 24
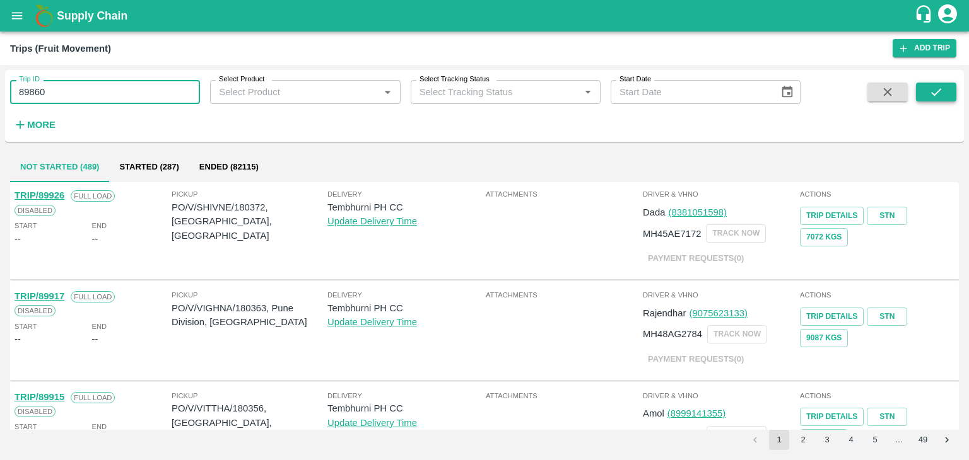
type input "89860"
click at [930, 85] on icon "submit" at bounding box center [936, 92] width 14 height 14
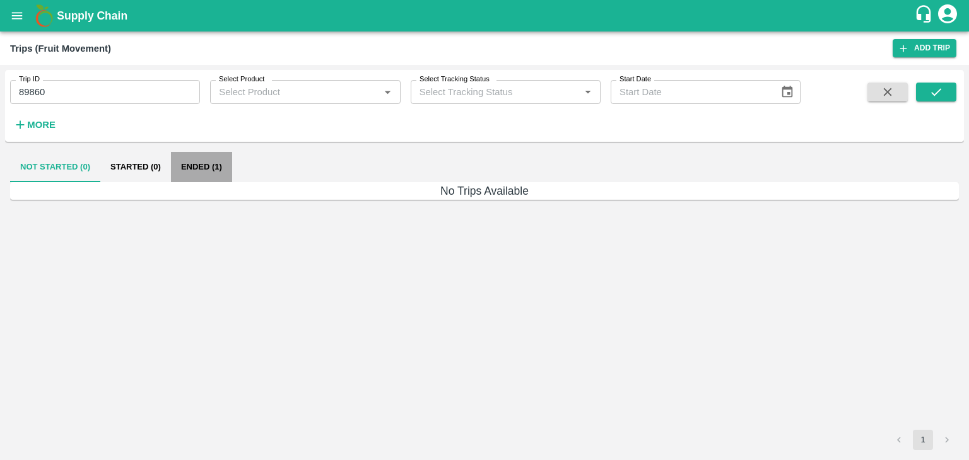
click at [209, 162] on button "Ended (1)" at bounding box center [201, 167] width 61 height 30
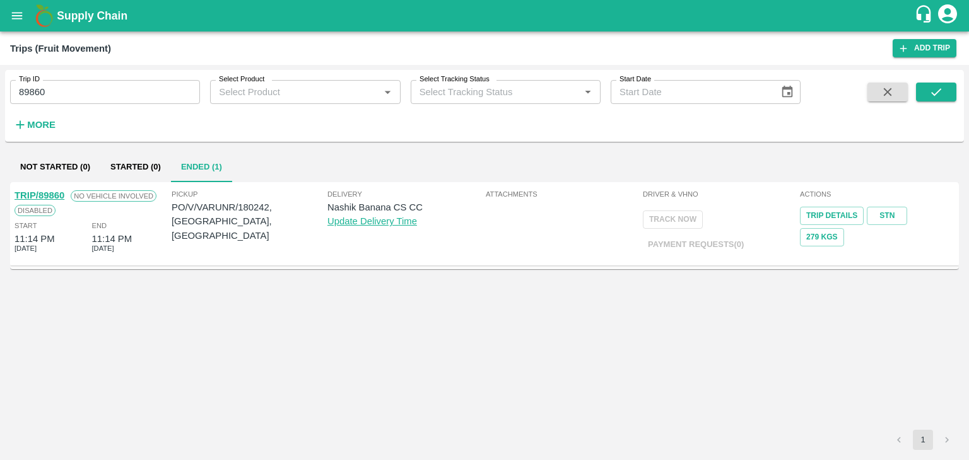
click at [45, 192] on link "TRIP/89860" at bounding box center [40, 195] width 50 height 10
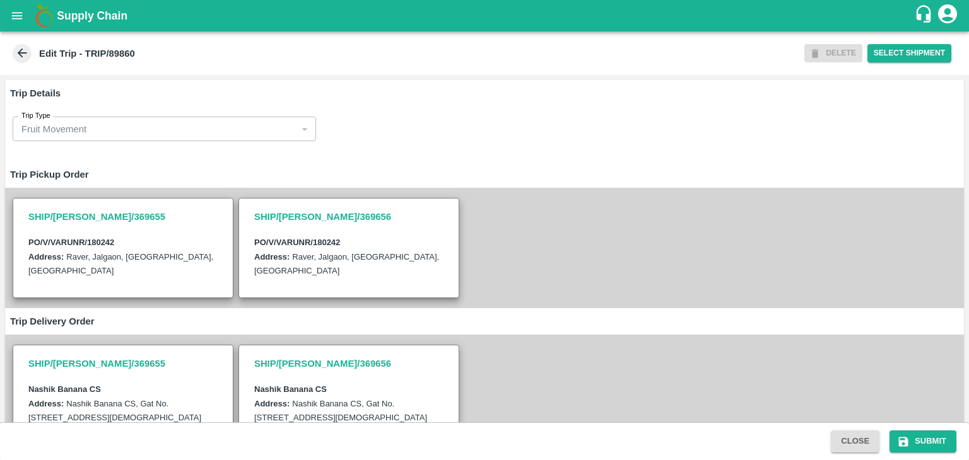
scroll to position [295, 0]
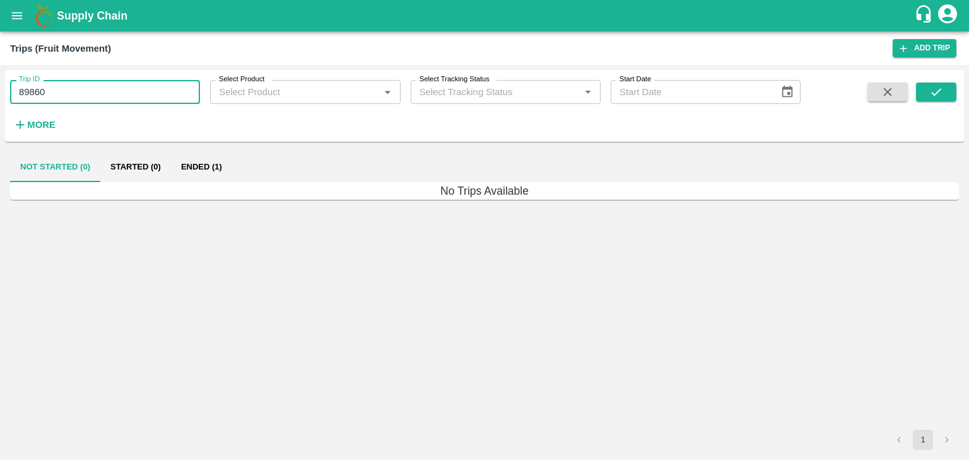
click at [113, 95] on input "89860" at bounding box center [105, 92] width 190 height 24
type input "89859"
click at [934, 98] on icon "submit" at bounding box center [936, 92] width 14 height 14
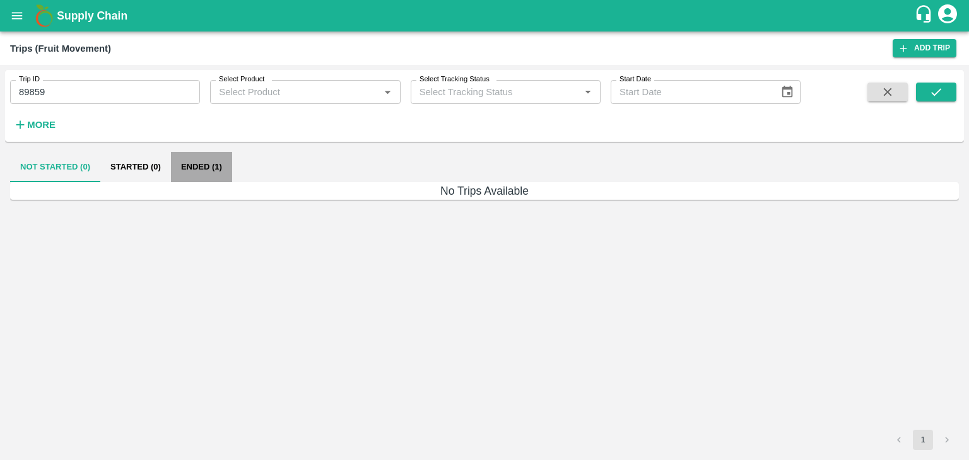
click at [213, 166] on button "Ended (1)" at bounding box center [201, 167] width 61 height 30
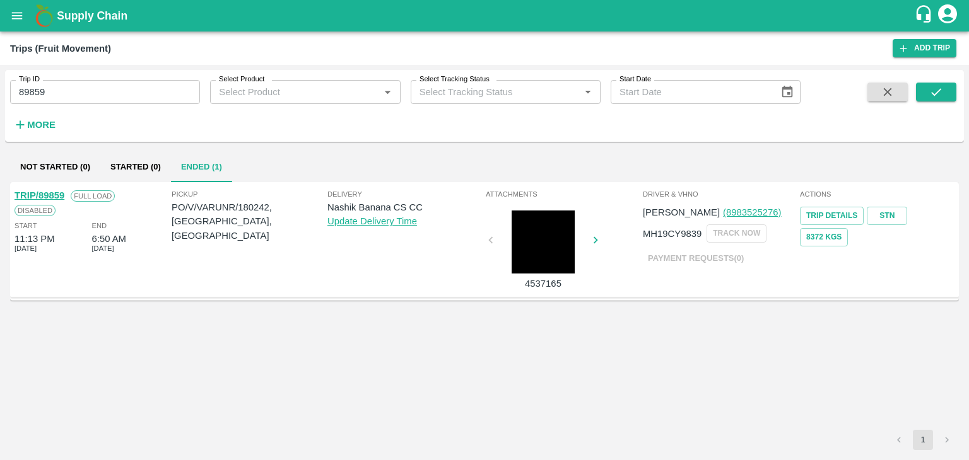
click at [53, 194] on link "TRIP/89859" at bounding box center [40, 195] width 50 height 10
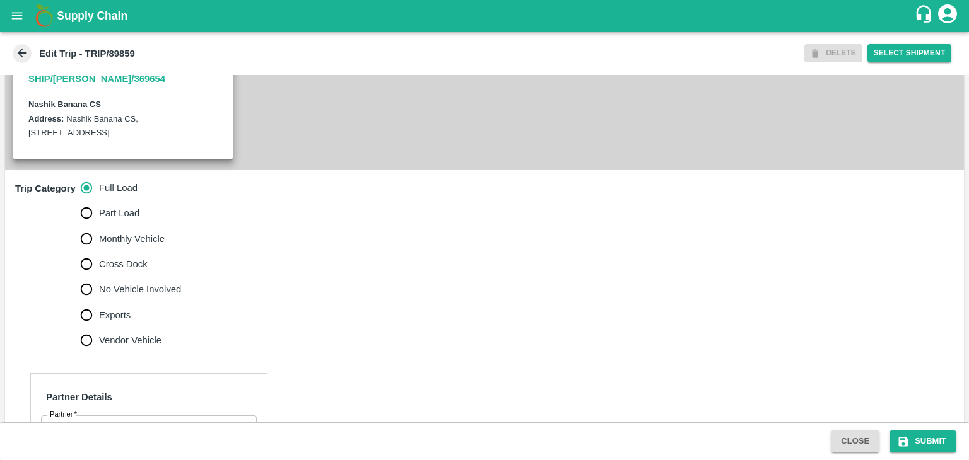
scroll to position [351, 0]
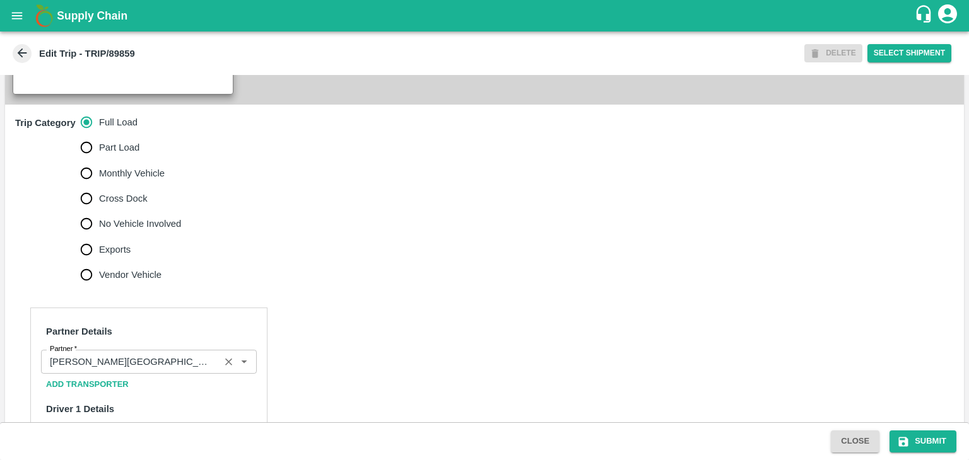
click at [223, 364] on icon "Clear" at bounding box center [229, 362] width 12 height 12
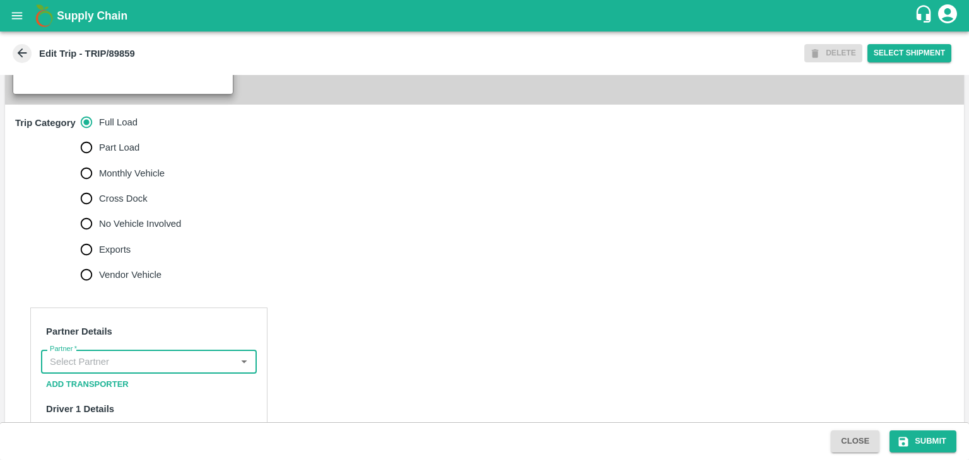
scroll to position [0, 0]
click at [200, 360] on input "Partner   *" at bounding box center [138, 362] width 187 height 16
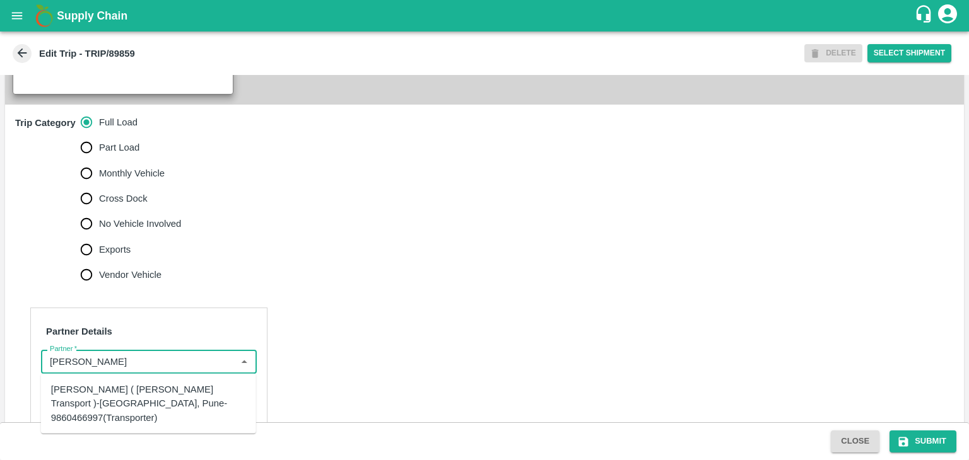
click at [142, 397] on div "Nitin Rasal ( Bhairavnath Transport )-Deulgaon, Pune-9860466997(Transporter)" at bounding box center [148, 404] width 195 height 42
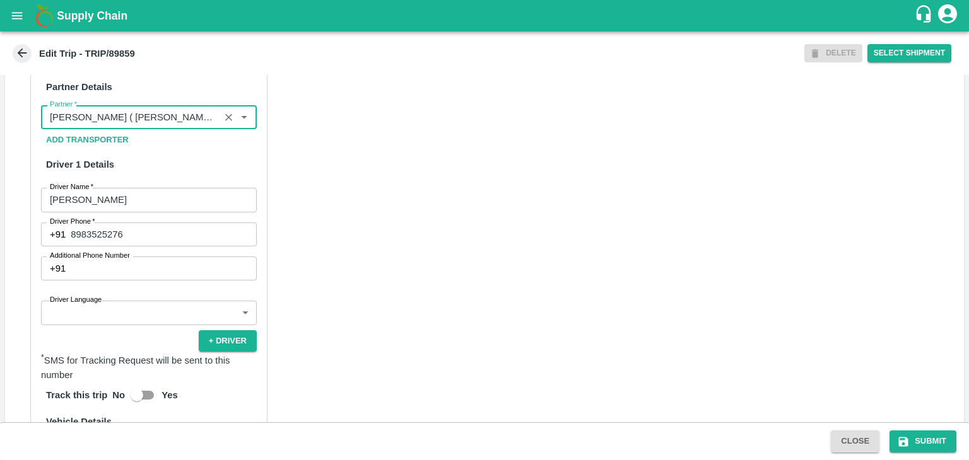
scroll to position [610, 0]
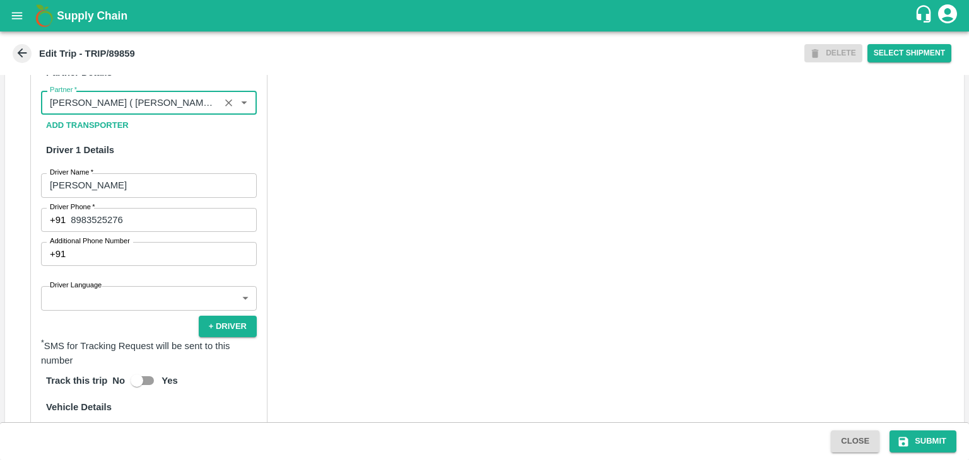
type input "Nitin Rasal ( Bhairavnath Transport )-Deulgaon, Pune-9860466997(Transporter)"
click at [112, 300] on body "Supply Chain Edit Trip - TRIP/89859 DELETE Select Shipment Trip Details Trip Ty…" at bounding box center [484, 230] width 969 height 460
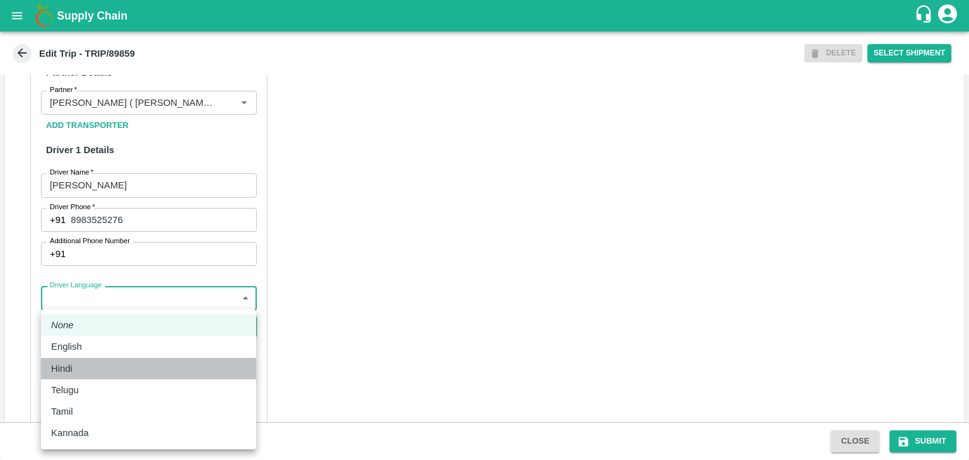
click at [78, 365] on div "Hindi" at bounding box center [65, 369] width 28 height 14
type input "hi"
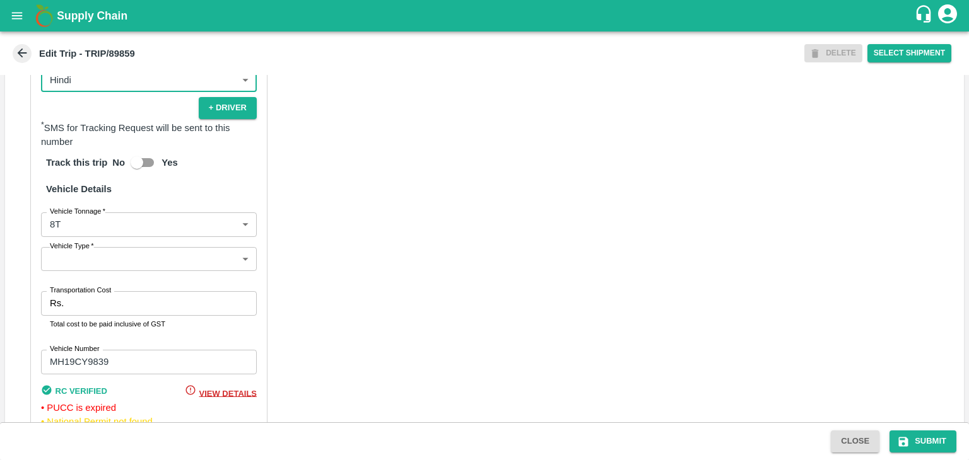
scroll to position [882, 0]
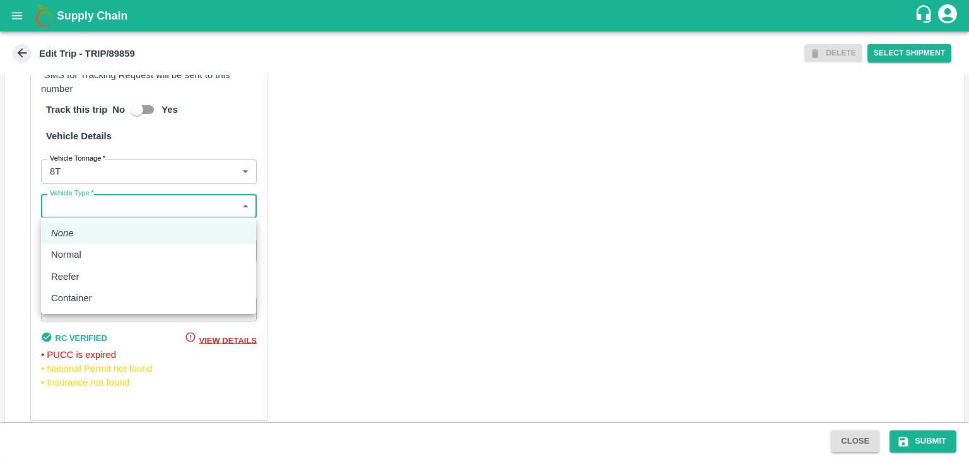
click at [85, 211] on body "Supply Chain Edit Trip - TRIP/89859 DELETE Select Shipment Trip Details Trip Ty…" at bounding box center [484, 230] width 969 height 460
click at [86, 261] on div "Normal" at bounding box center [69, 255] width 37 height 14
type input "Normal"
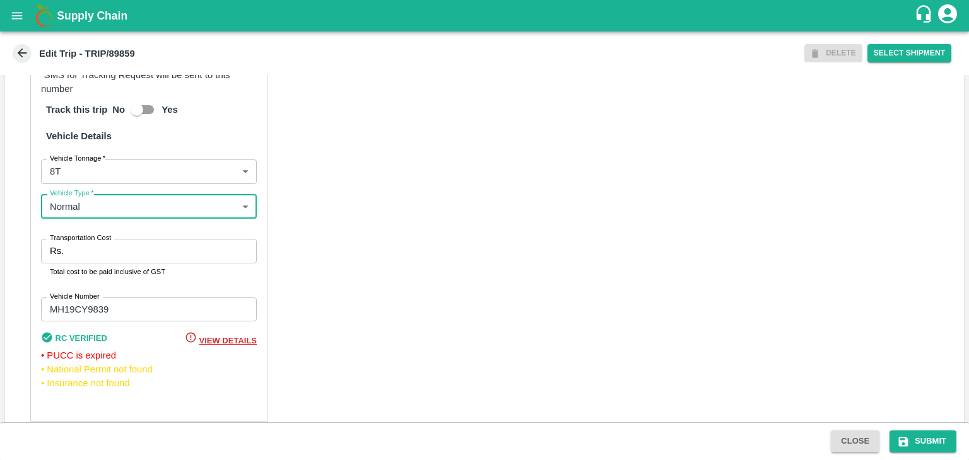
click at [108, 255] on input "Transportation Cost" at bounding box center [163, 251] width 188 height 24
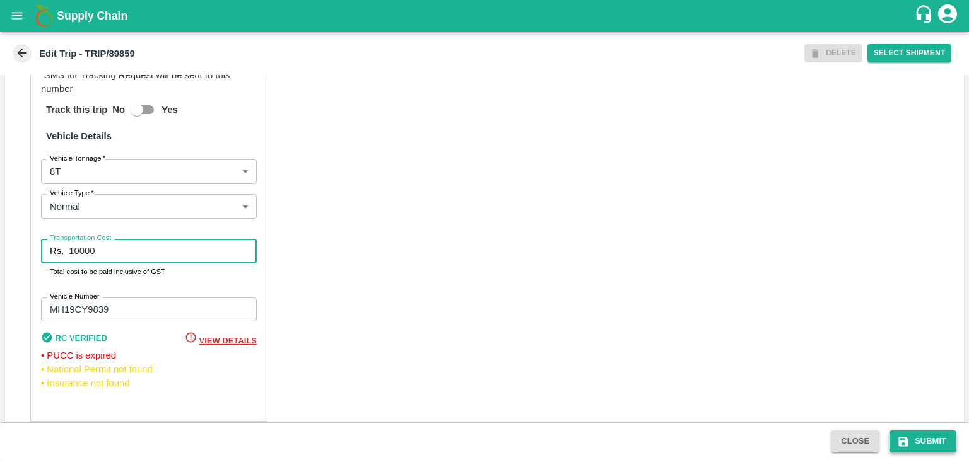
type input "10000"
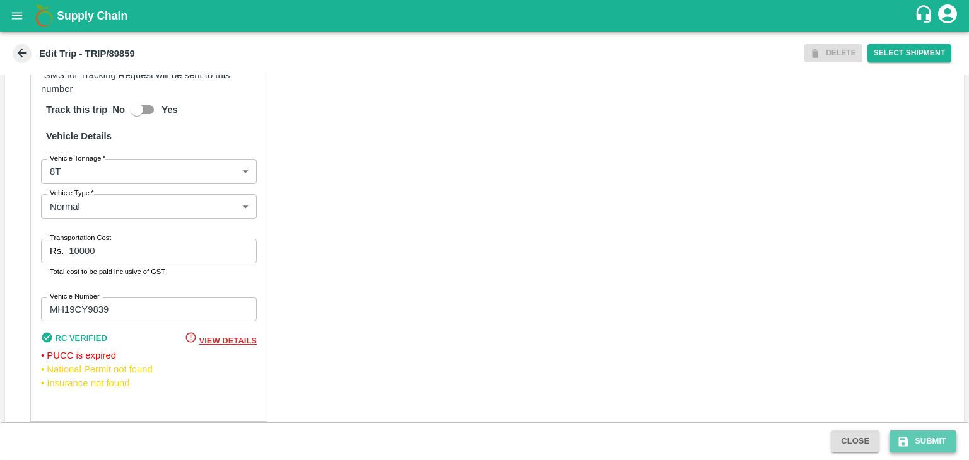
click at [916, 446] on button "Submit" at bounding box center [922, 442] width 67 height 22
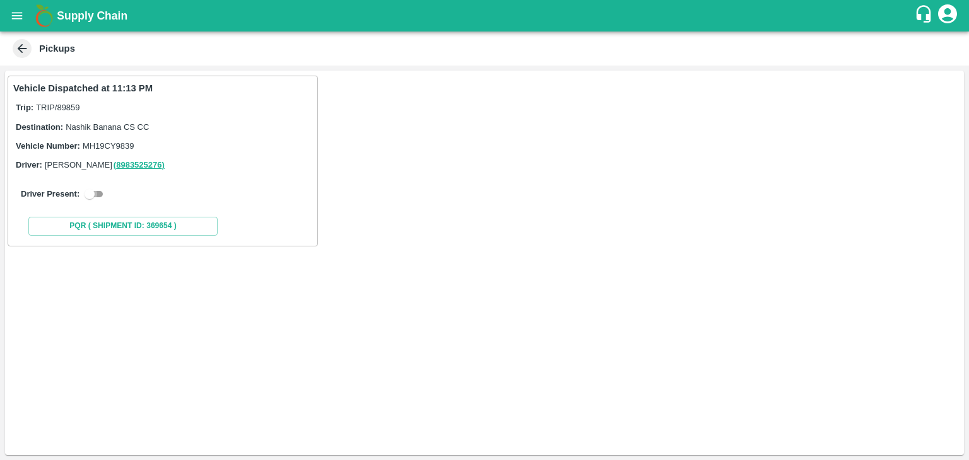
click at [100, 194] on input "checkbox" at bounding box center [89, 194] width 45 height 15
checkbox input "true"
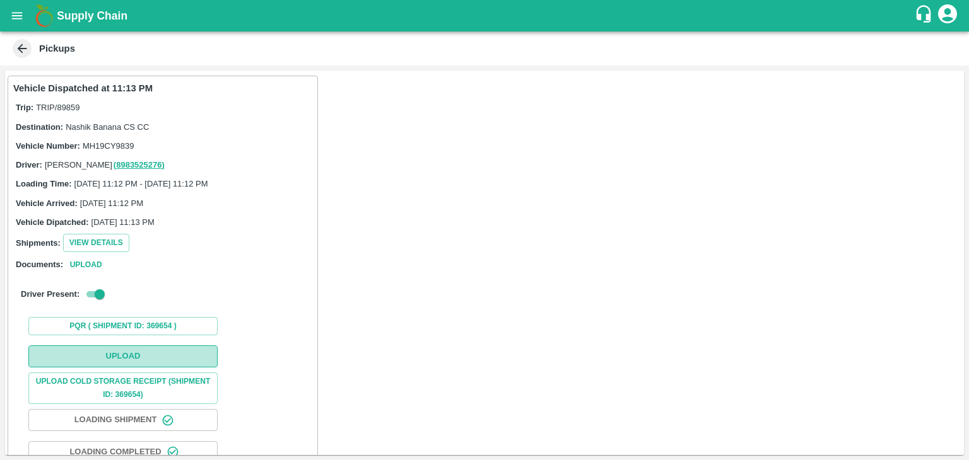
click at [131, 346] on button "Upload" at bounding box center [122, 357] width 189 height 22
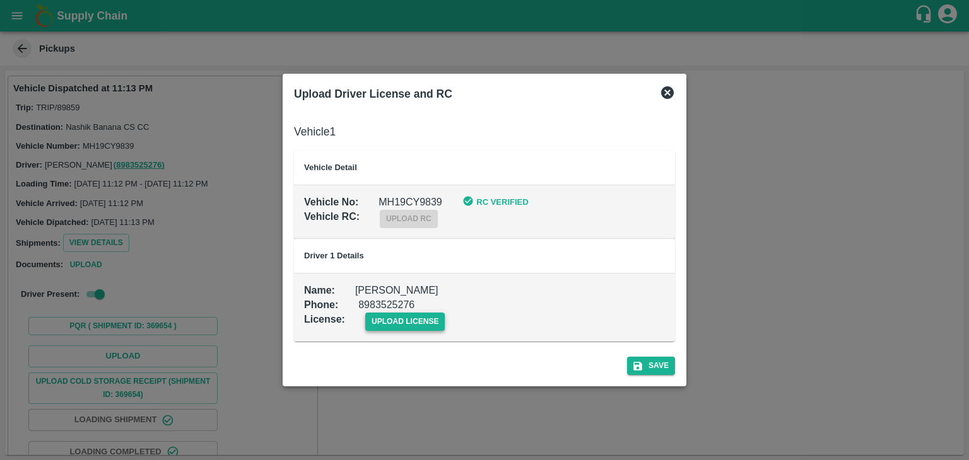
click at [402, 325] on span "upload license" at bounding box center [405, 322] width 80 height 18
click at [0, 0] on input "upload license" at bounding box center [0, 0] width 0 height 0
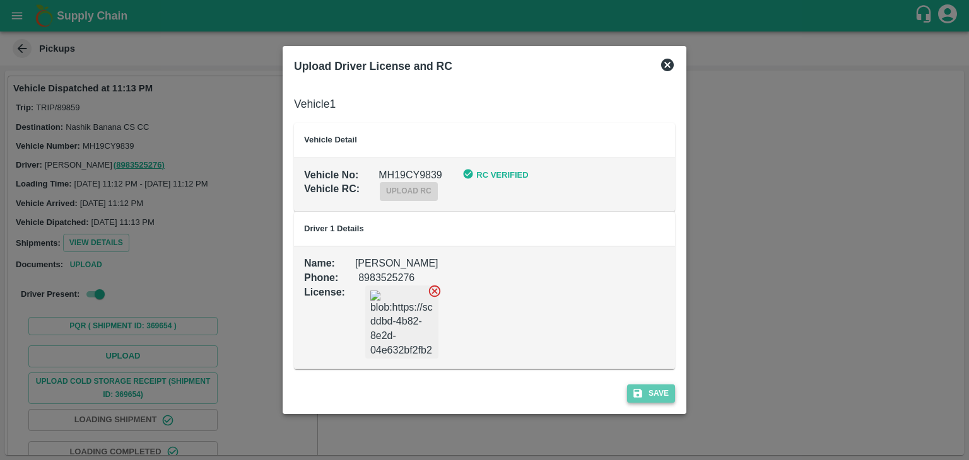
click at [663, 397] on button "Save" at bounding box center [651, 394] width 48 height 18
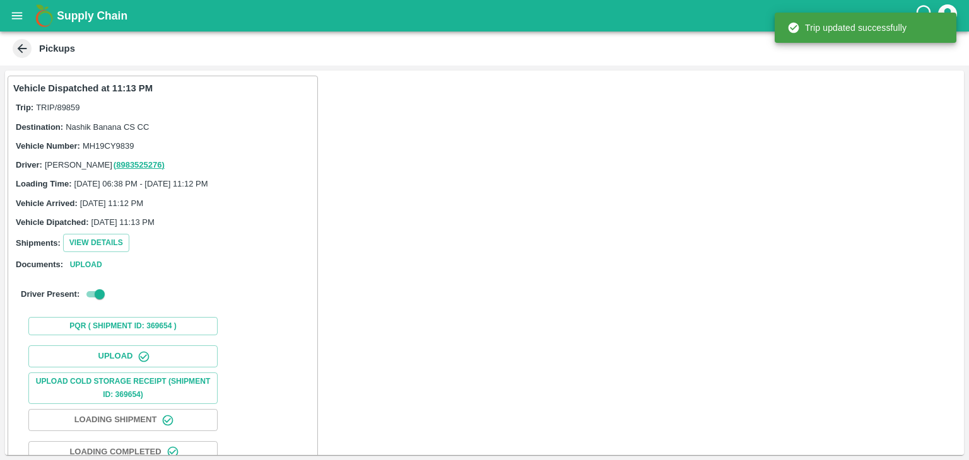
scroll to position [132, 0]
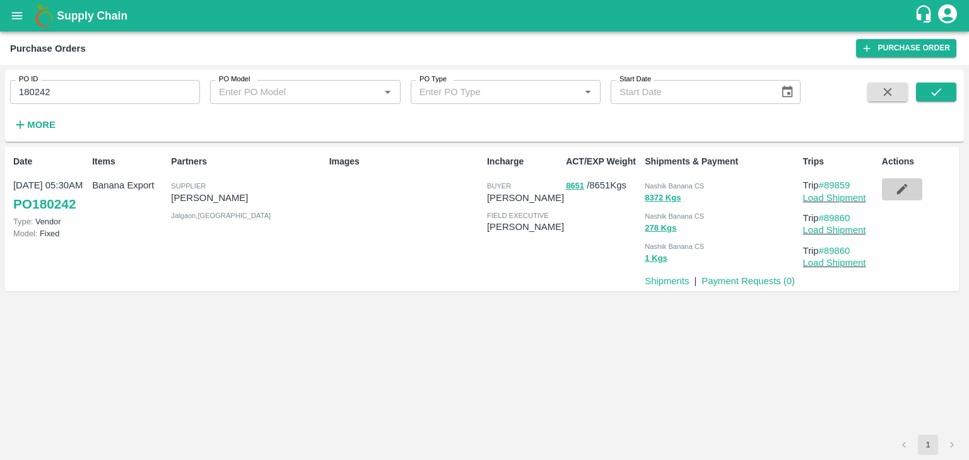
click at [891, 185] on button "button" at bounding box center [902, 189] width 40 height 21
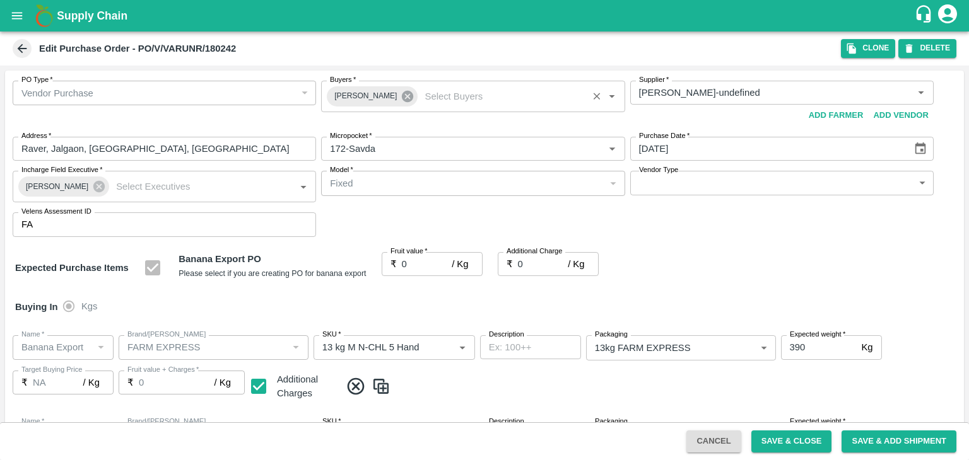
click at [401, 96] on icon at bounding box center [408, 97] width 14 height 14
click at [394, 96] on input "Buyers   *" at bounding box center [462, 93] width 275 height 16
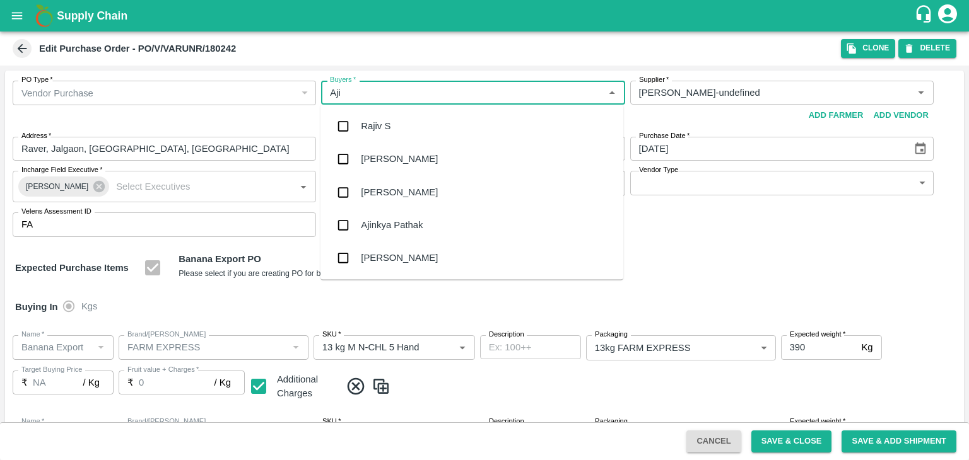
type input "Ajit"
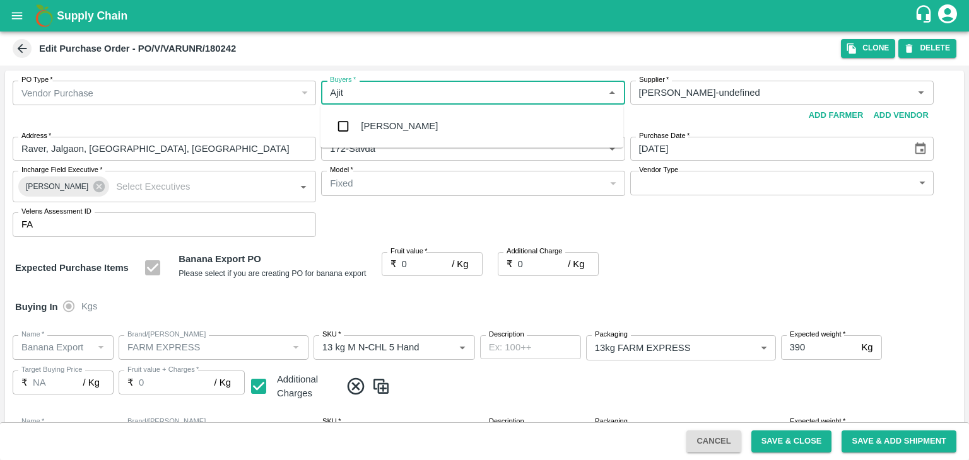
click at [409, 119] on div "[PERSON_NAME]" at bounding box center [471, 126] width 303 height 33
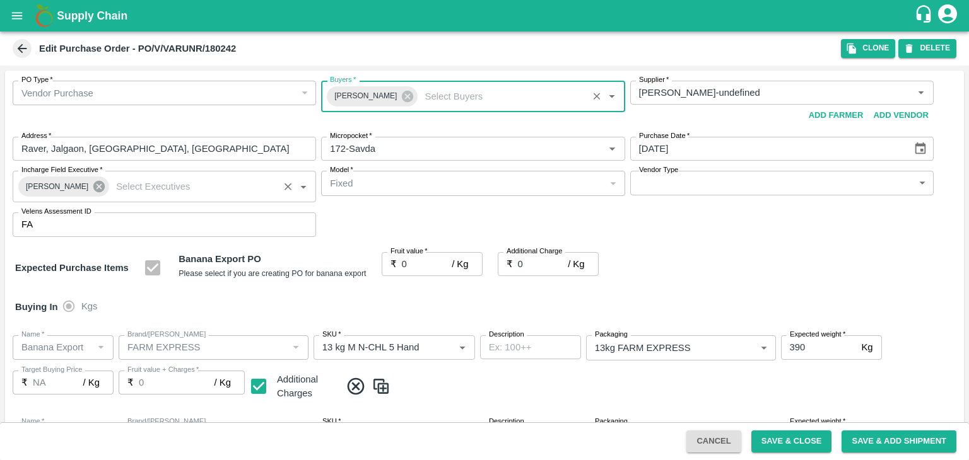
click at [92, 192] on icon at bounding box center [99, 187] width 14 height 14
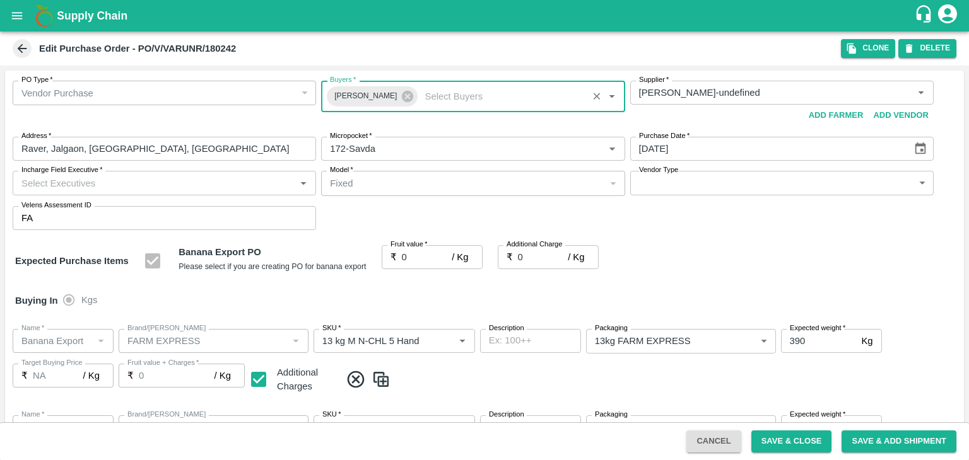
click at [110, 185] on input "Incharge Field Executive   *" at bounding box center [153, 183] width 275 height 16
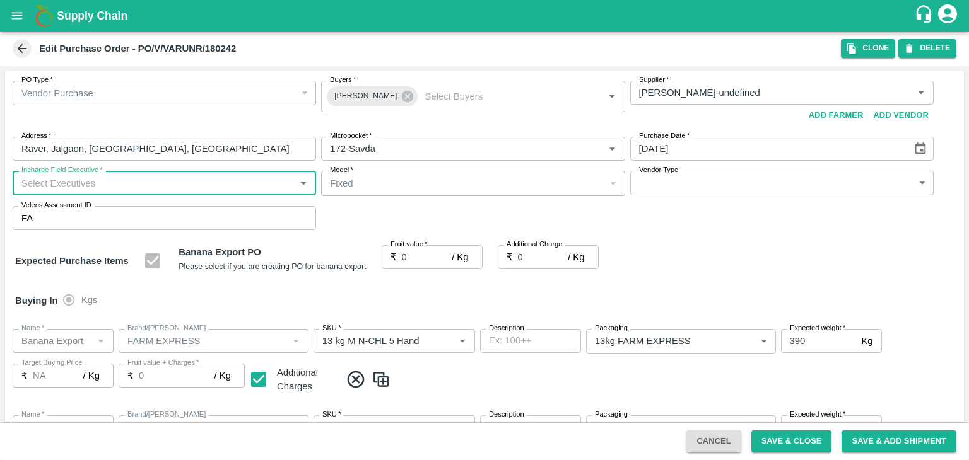
click at [129, 185] on input "Incharge Field Executive   *" at bounding box center [153, 183] width 275 height 16
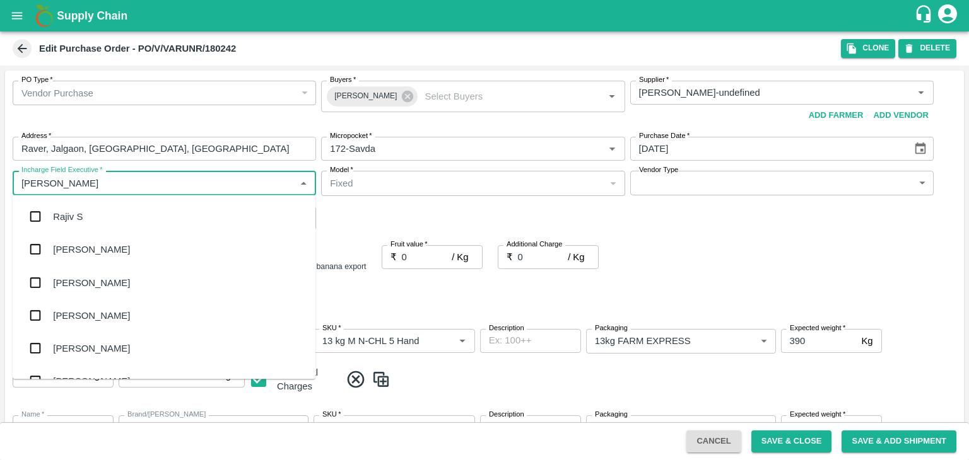
type input "[PERSON_NAME]"
click at [93, 289] on div "jaydip Tale" at bounding box center [75, 283] width 44 height 14
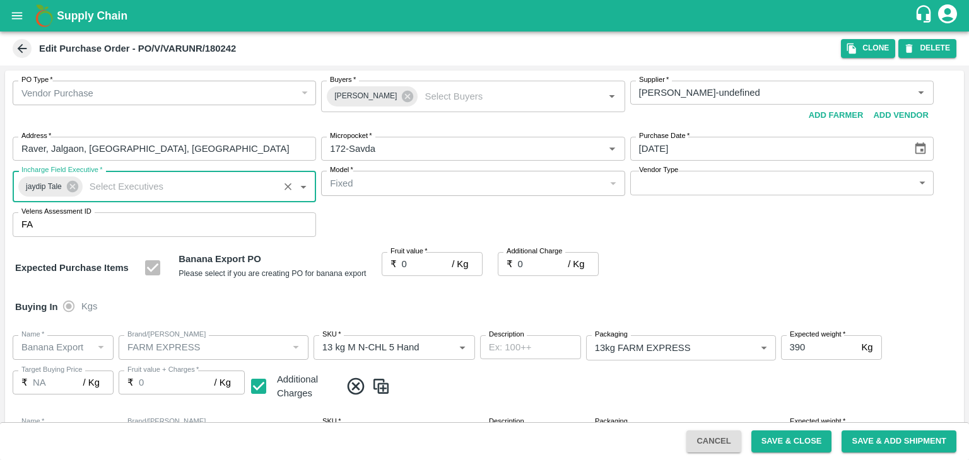
click at [747, 180] on body "Supply Chain Edit Purchase Order - PO/V/VARUNR/180242 Clone DELETE PO Type   * …" at bounding box center [484, 230] width 969 height 460
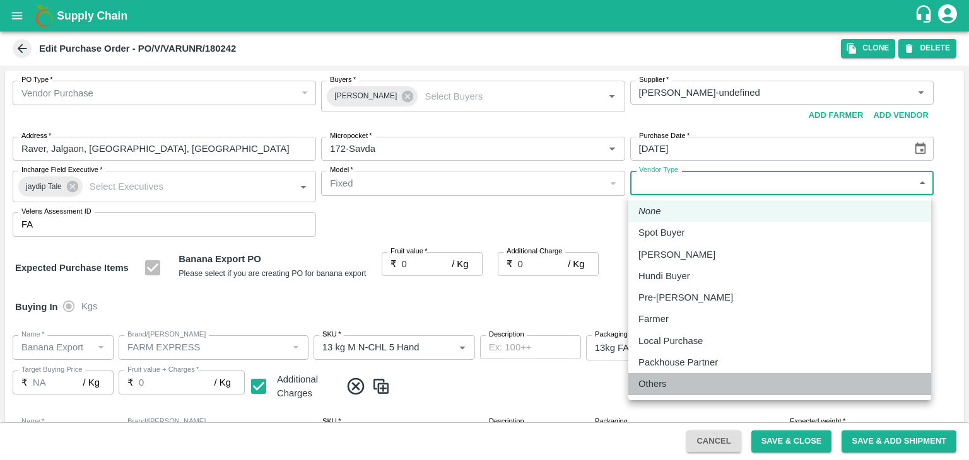
click at [654, 393] on li "Others" at bounding box center [779, 383] width 303 height 21
type input "OTHER"
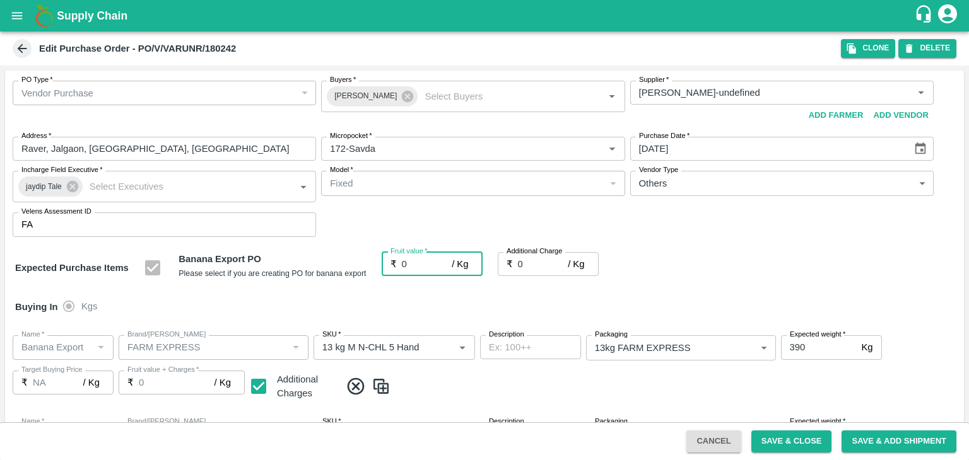
type input "1"
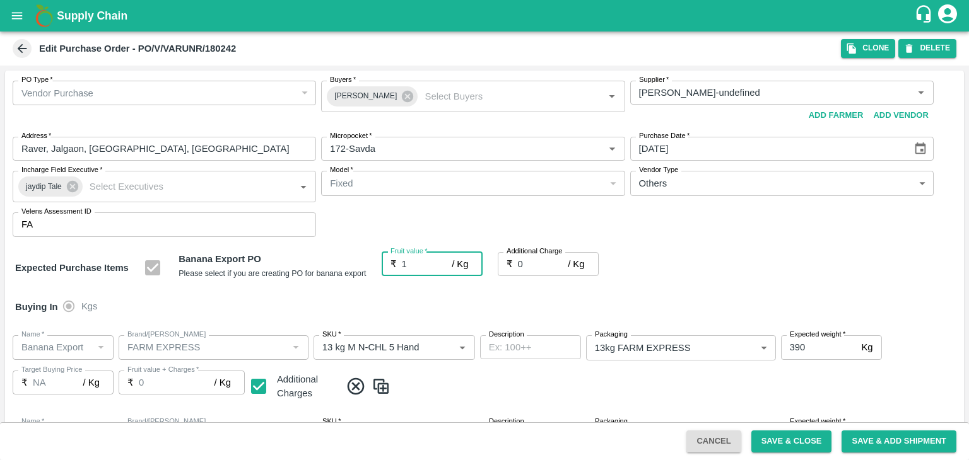
type input "1"
type input "17"
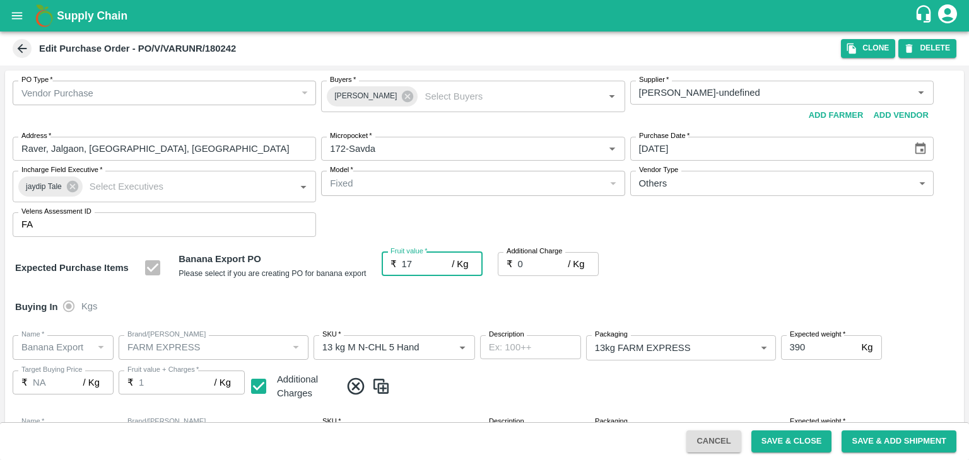
type input "17"
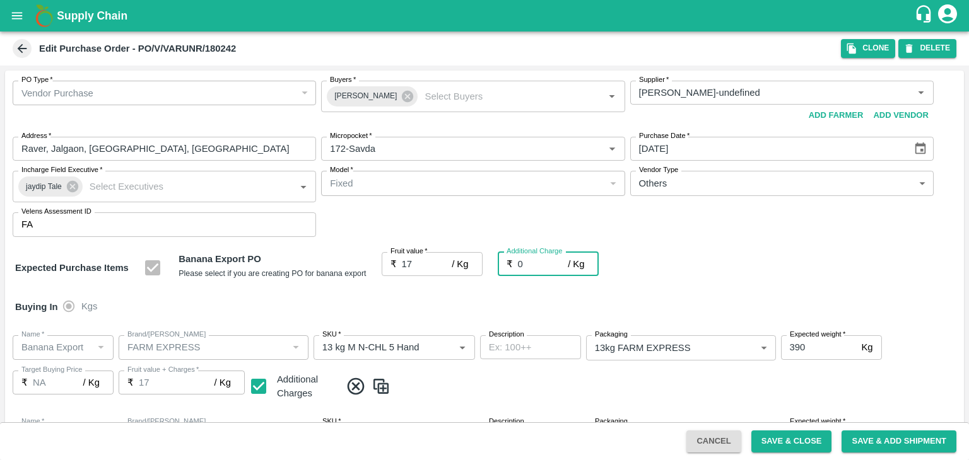
type input "2"
type input "19"
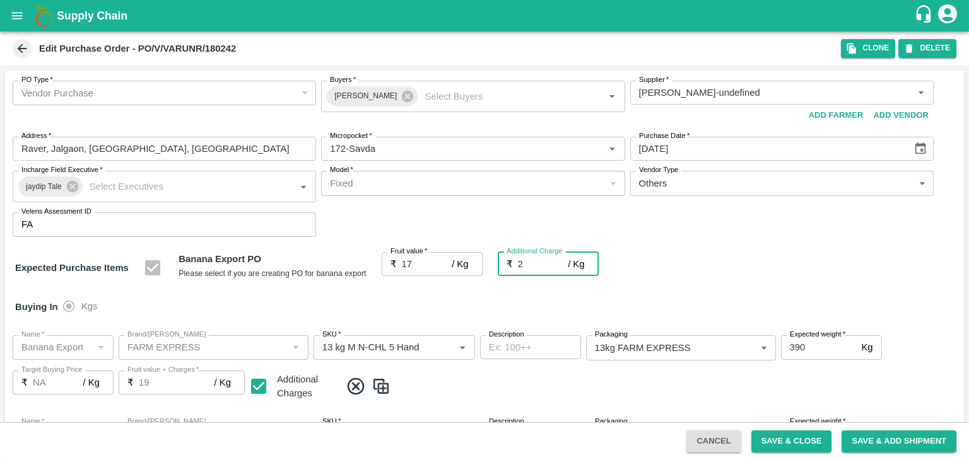
type input "2.7"
type input "19.7"
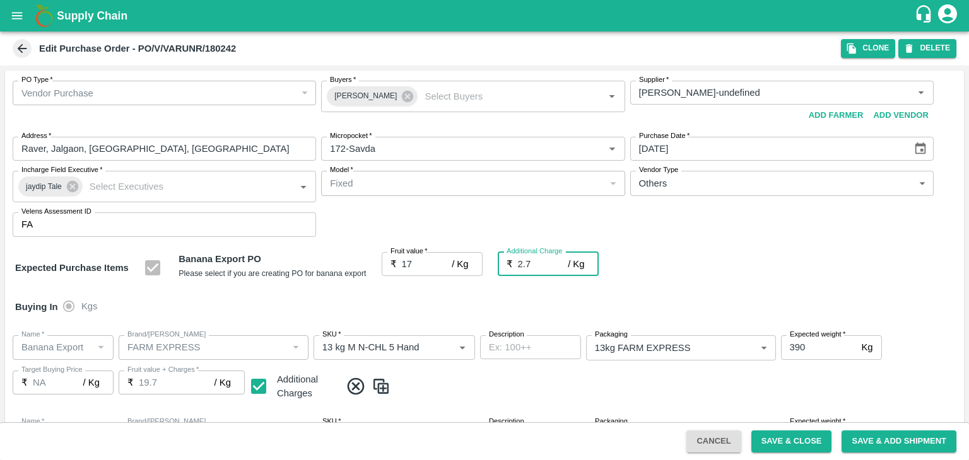
type input "2.75"
type input "19.75"
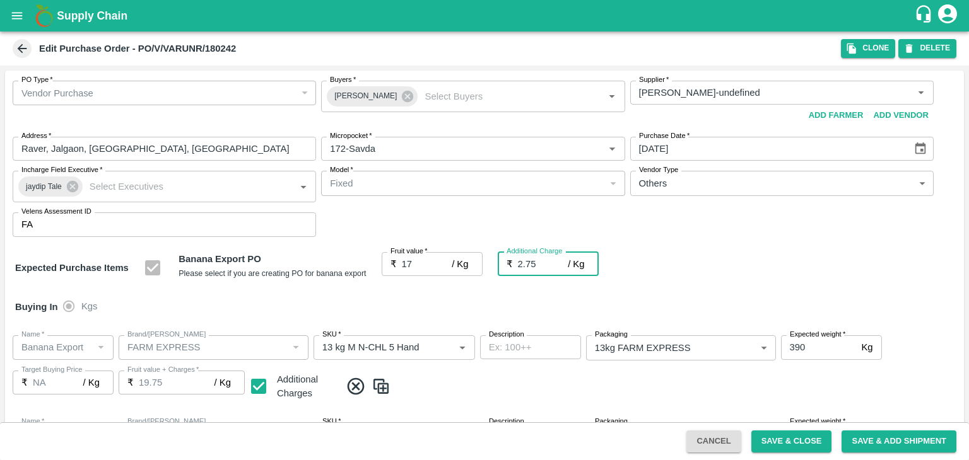
type input "2.75"
click at [696, 393] on span at bounding box center [650, 387] width 618 height 21
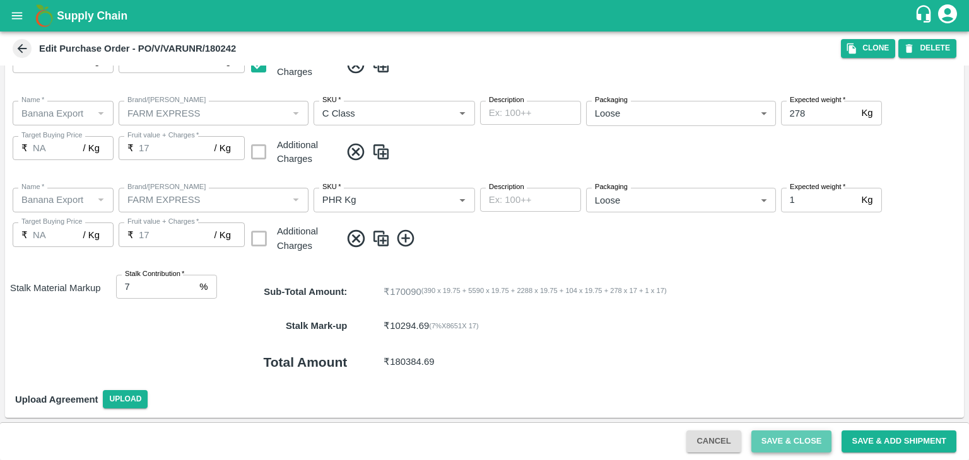
click at [818, 437] on button "Save & Close" at bounding box center [791, 442] width 81 height 22
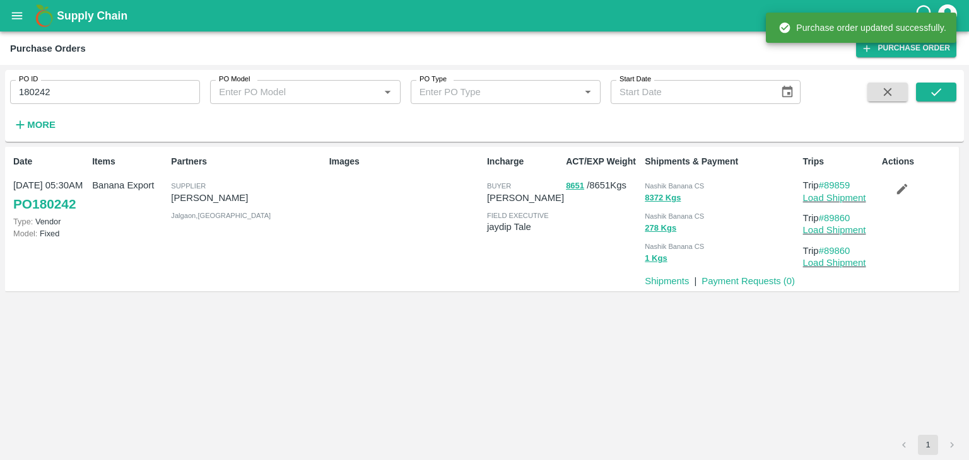
click at [136, 94] on input "180242" at bounding box center [105, 92] width 190 height 24
paste input "text"
click at [136, 94] on input "180242" at bounding box center [105, 92] width 190 height 24
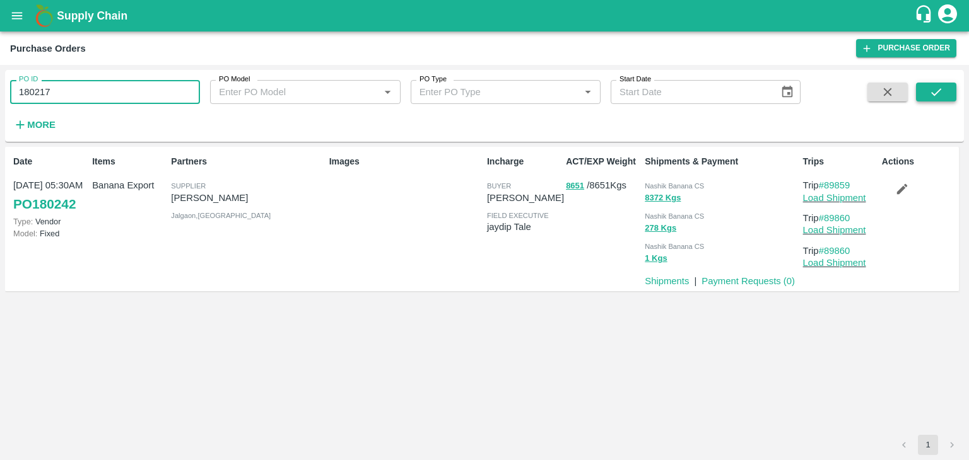
type input "180217"
click at [928, 89] on button "submit" at bounding box center [936, 92] width 40 height 19
